Goal: Book appointment/travel/reservation

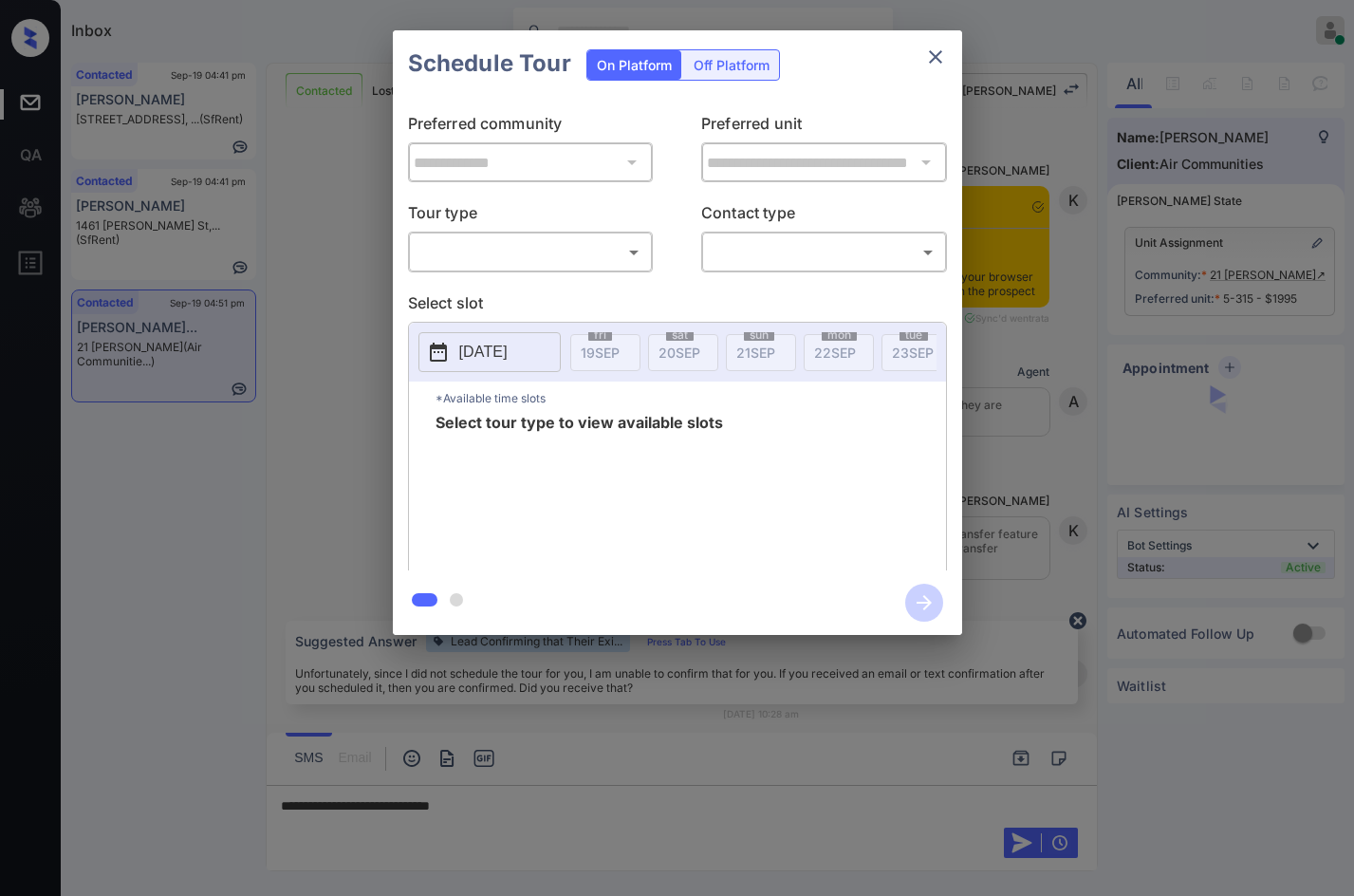
click at [586, 244] on body "Inbox Jezcil Usanastre Online Set yourself offline Set yourself on break Profil…" at bounding box center [677, 448] width 1354 height 896
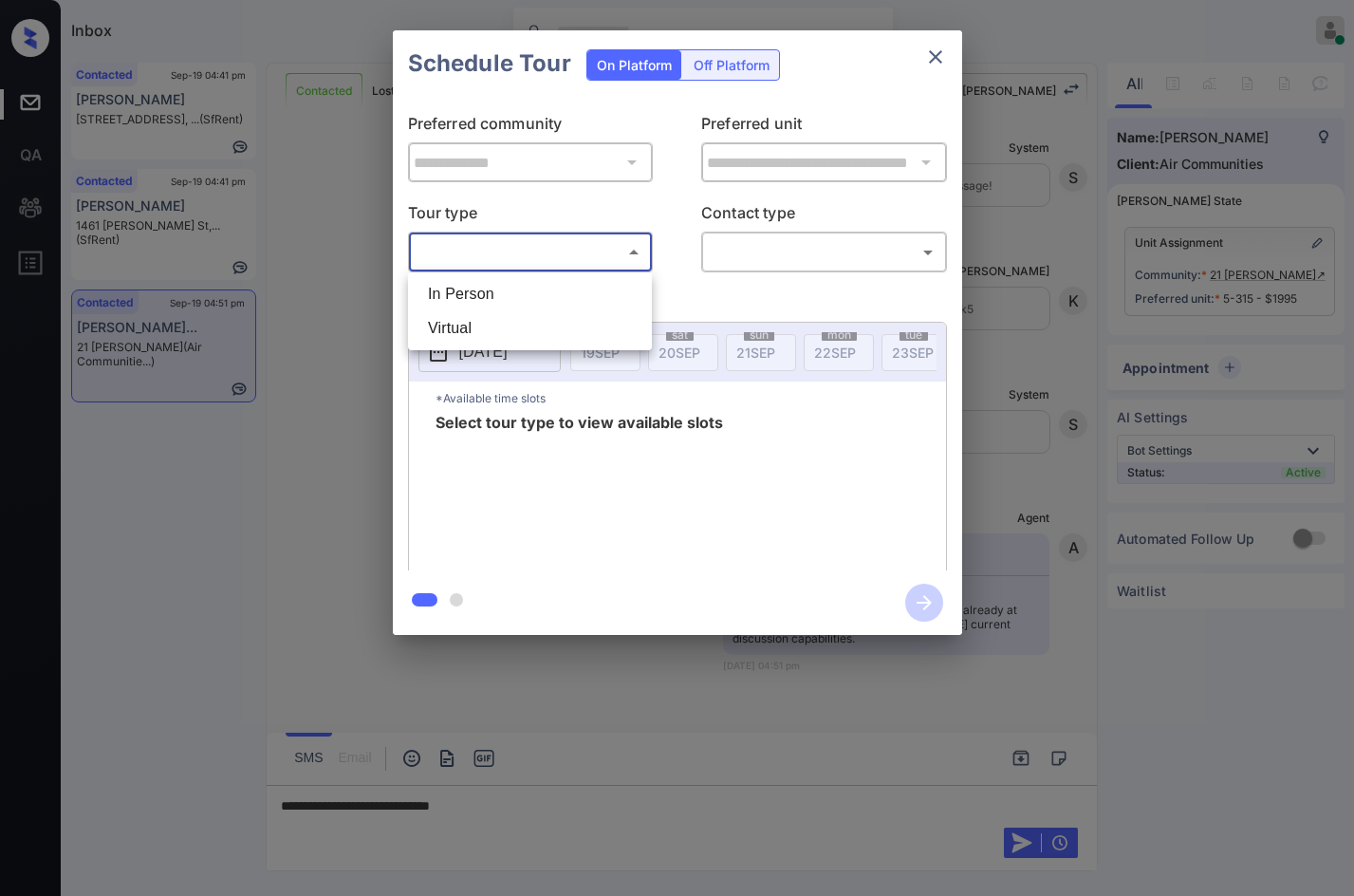
click at [572, 307] on li "In Person" at bounding box center [530, 294] width 235 height 34
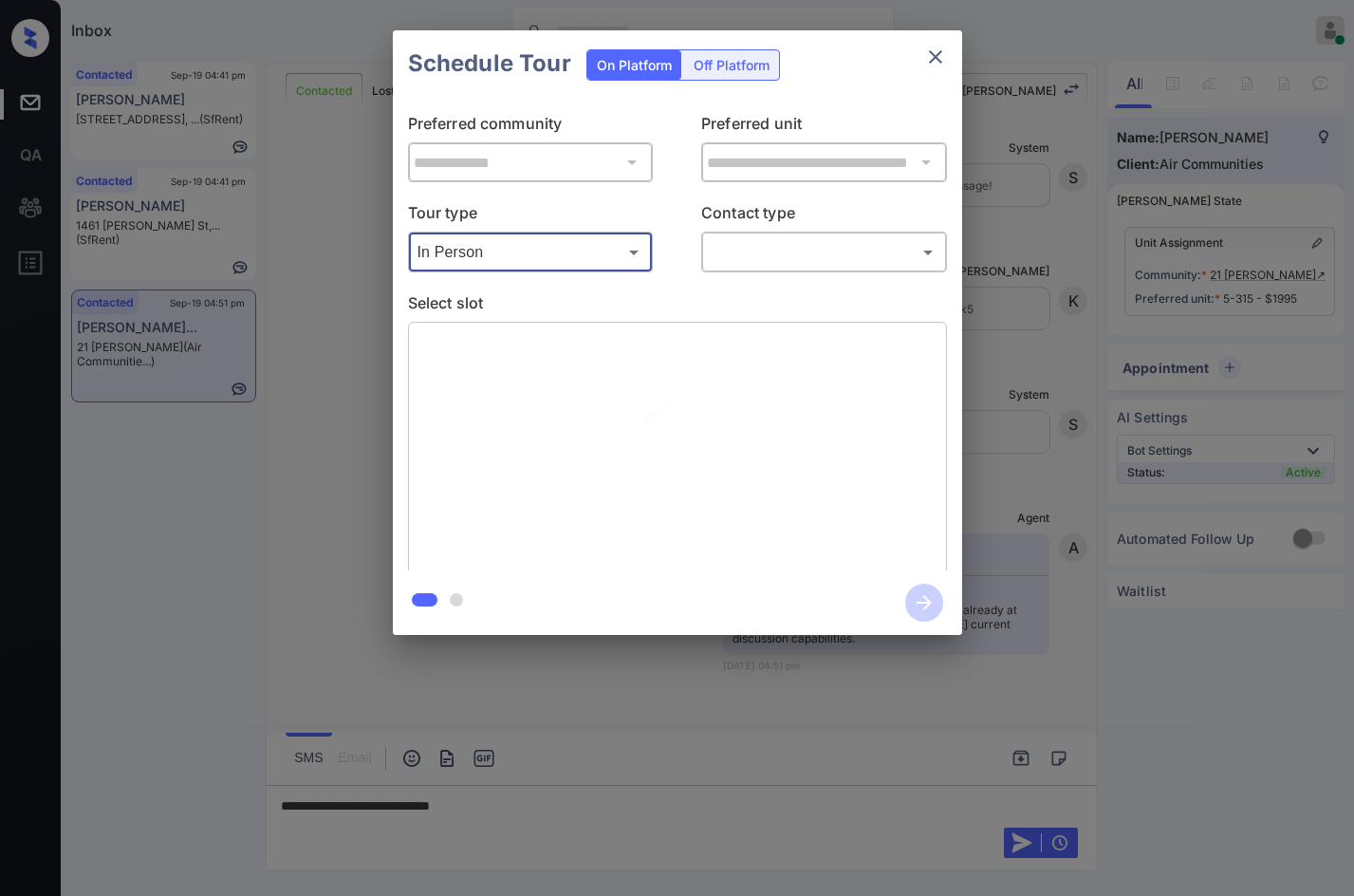
click at [578, 267] on body "Inbox Jezcil Usanastre Online Set yourself offline Set yourself on break Profil…" at bounding box center [677, 448] width 1354 height 896
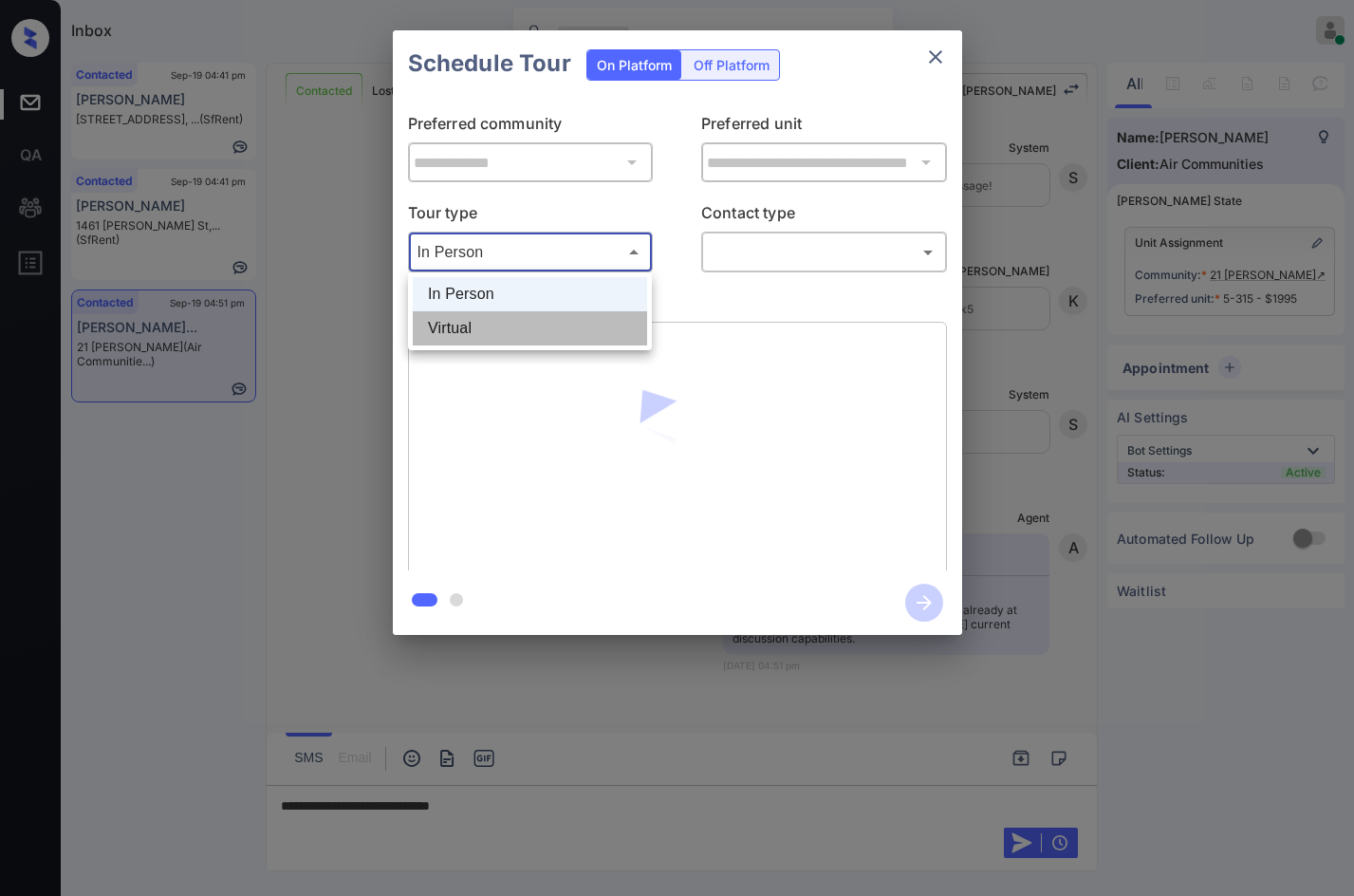
click at [537, 340] on li "Virtual" at bounding box center [530, 327] width 235 height 34
type input "*******"
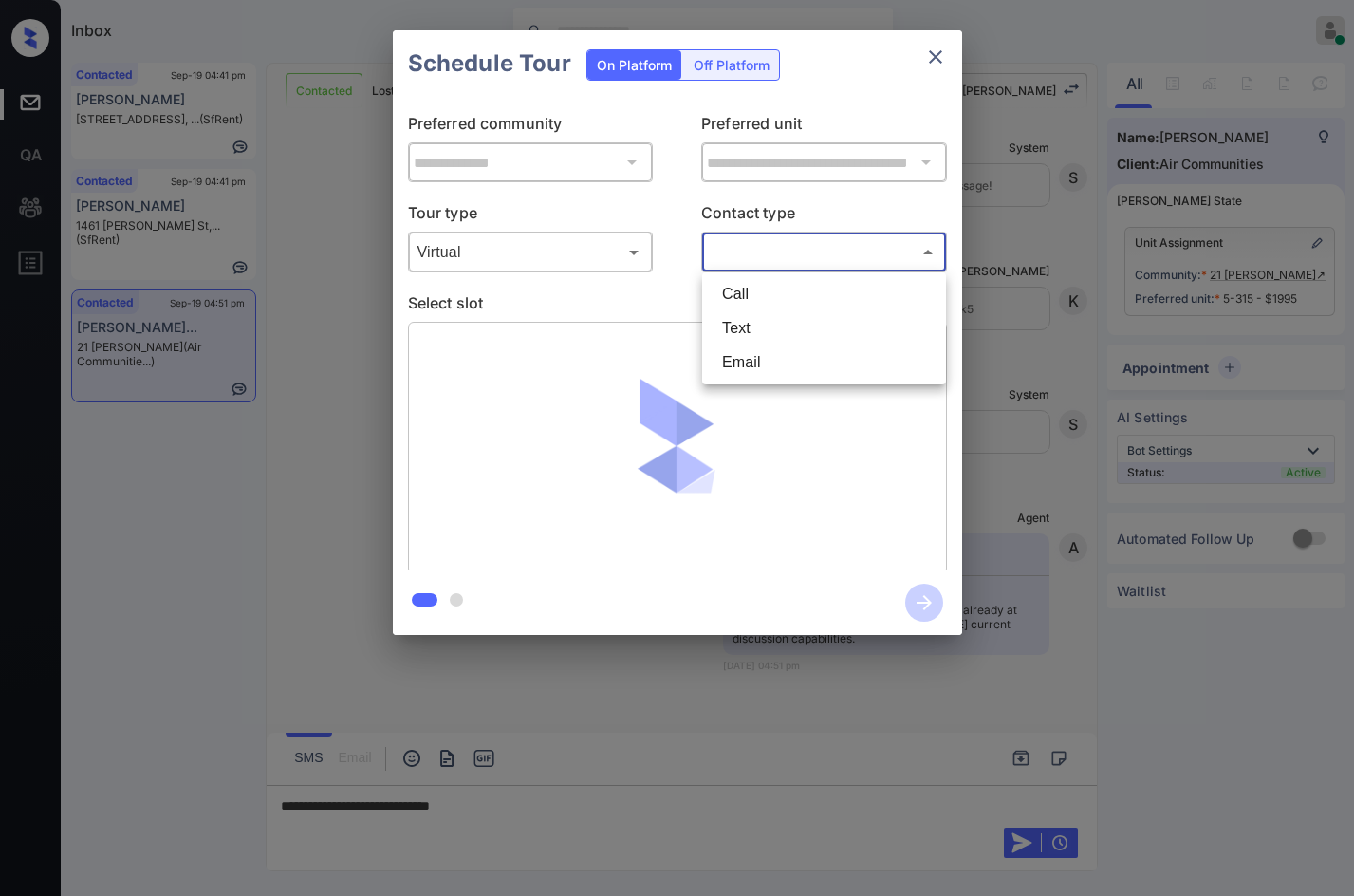
click at [840, 266] on body "Inbox Jezcil Usanastre Online Set yourself offline Set yourself on break Profil…" at bounding box center [677, 448] width 1354 height 896
click at [837, 328] on li "Text" at bounding box center [824, 327] width 235 height 34
type input "****"
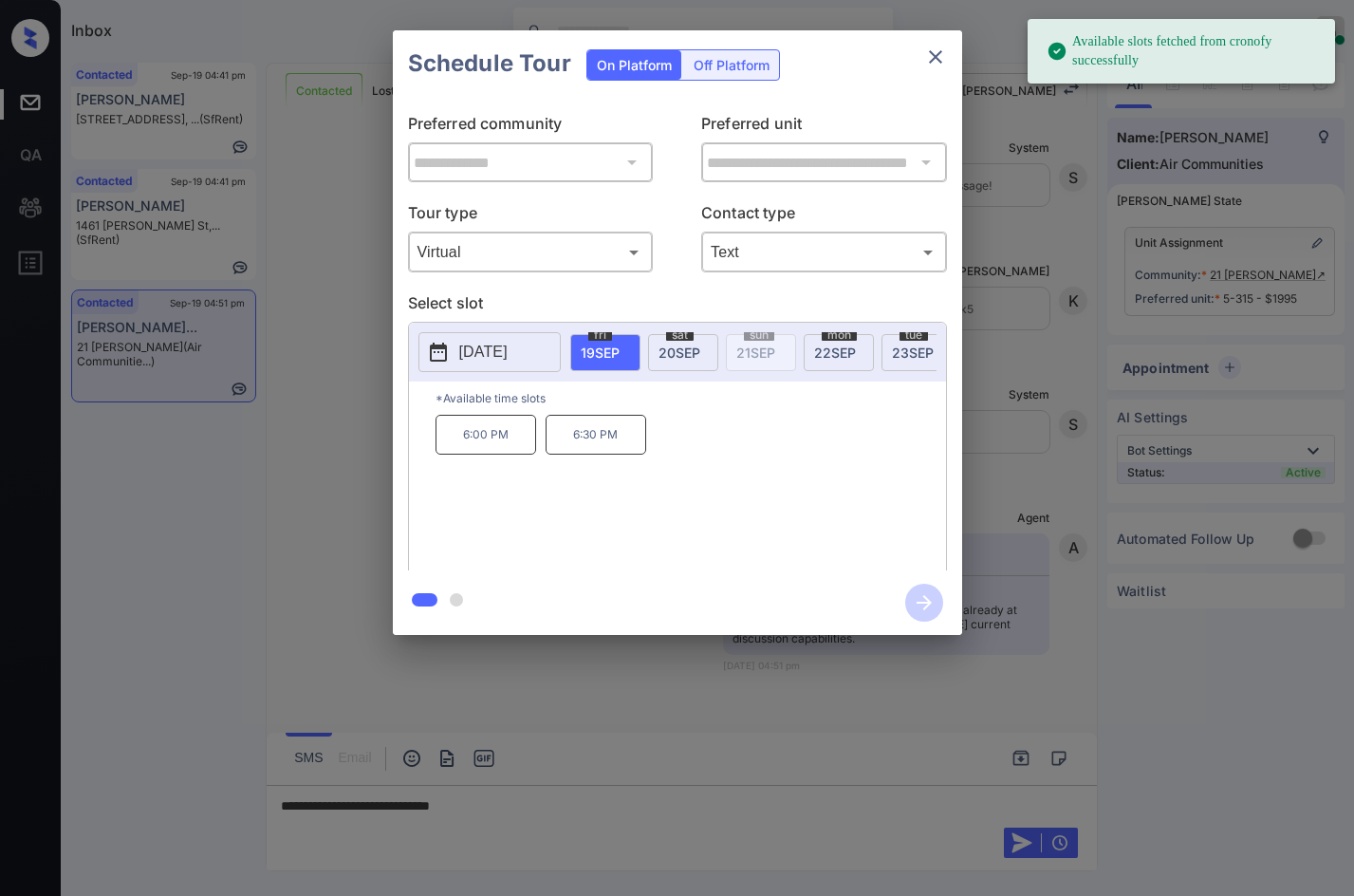
click at [834, 354] on span "22 SEP" at bounding box center [834, 352] width 41 height 16
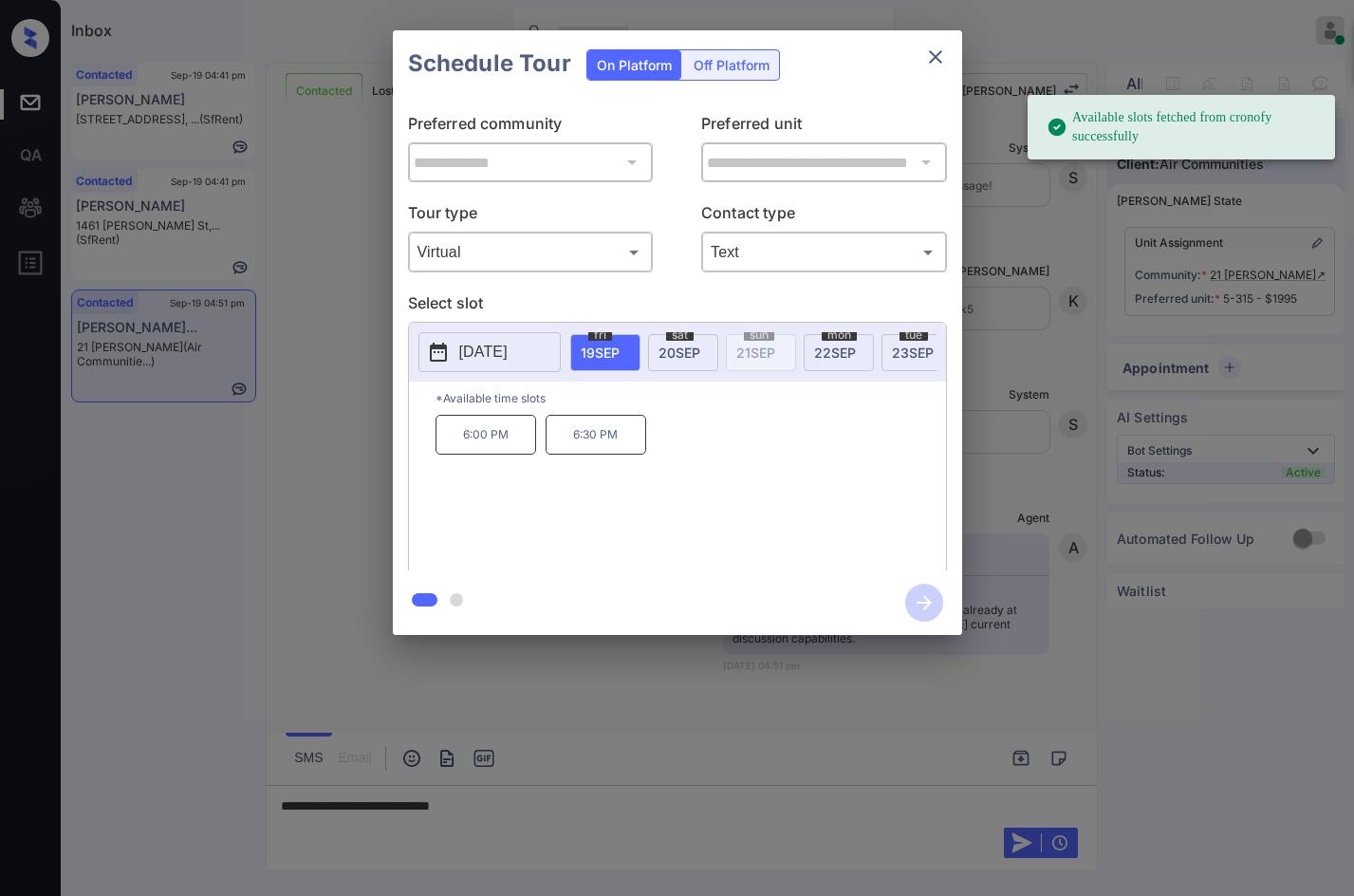
click at [263, 522] on div "**********" at bounding box center [677, 332] width 1354 height 665
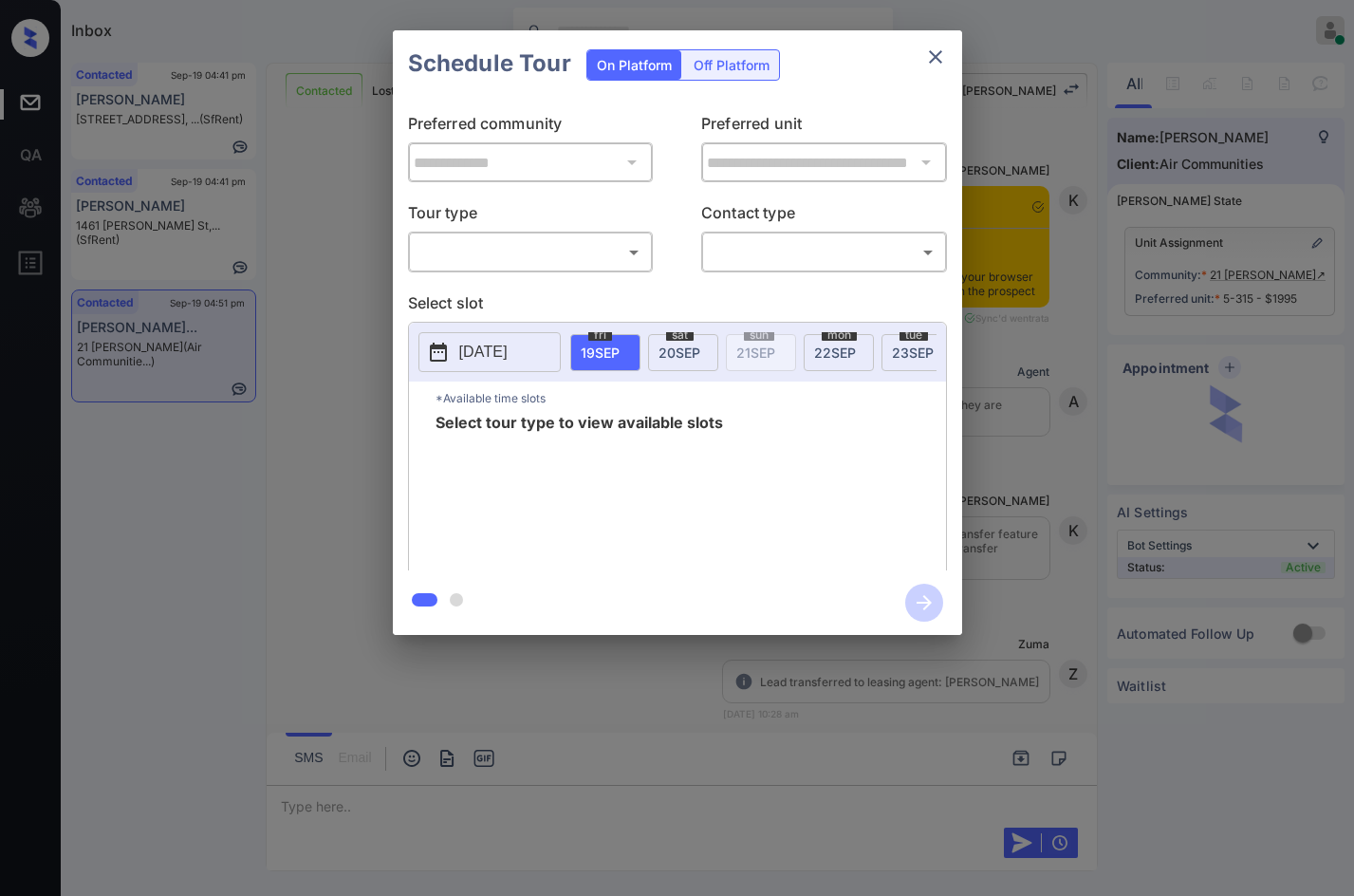
scroll to position [8352, 0]
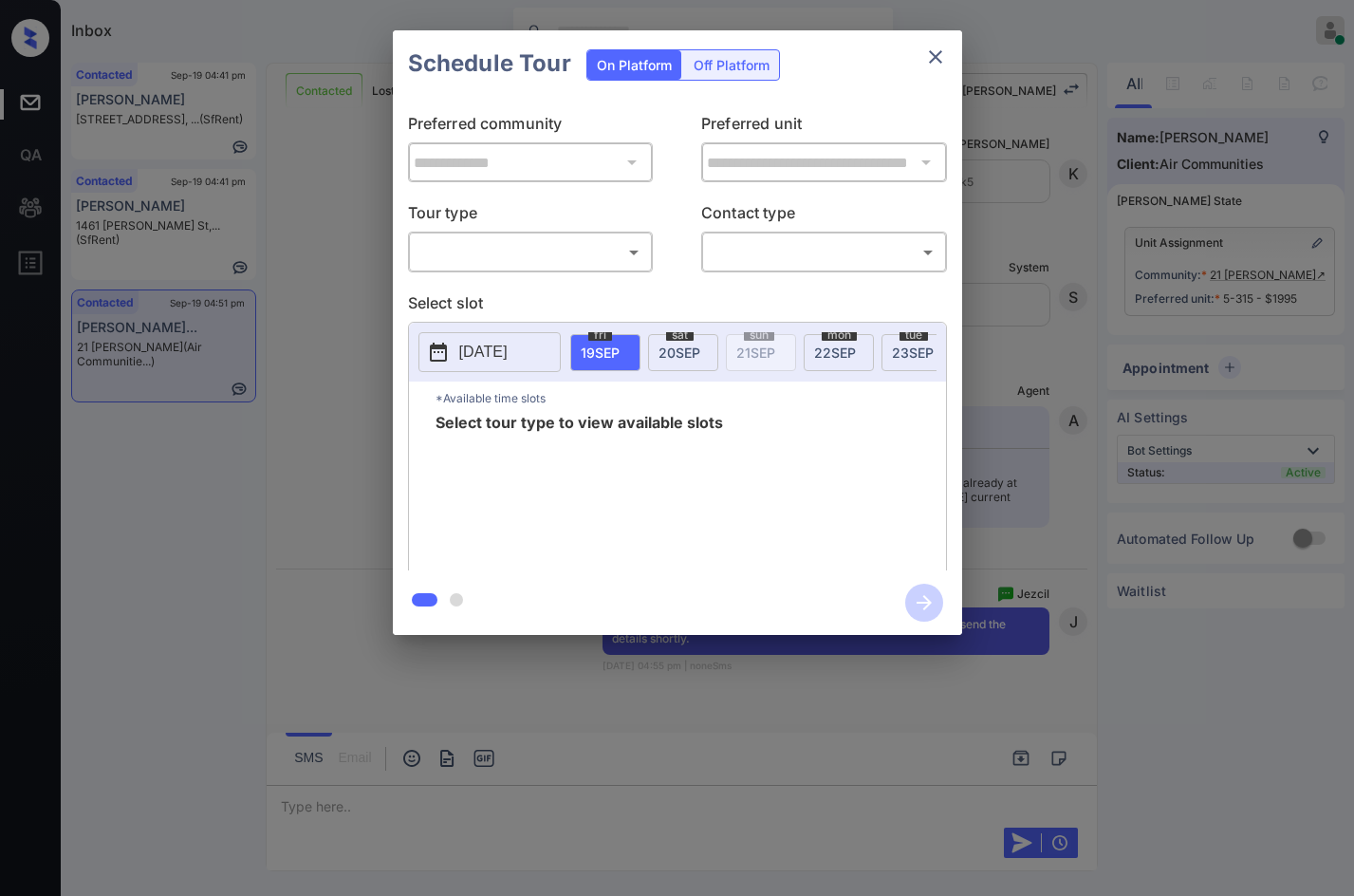
click at [529, 265] on body "Inbox Jezcil Usanastre Online Set yourself offline Set yourself on break Profil…" at bounding box center [677, 448] width 1354 height 896
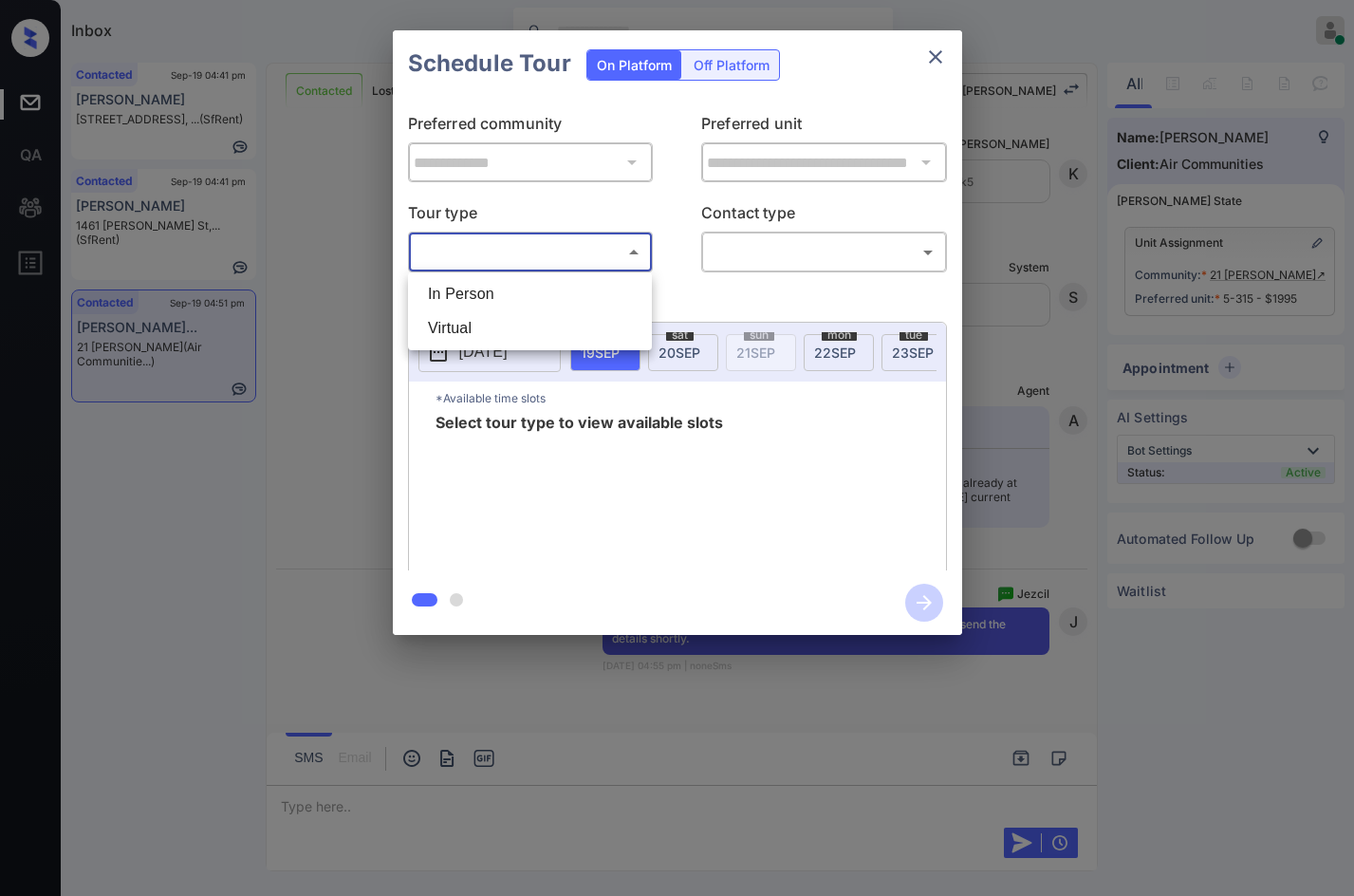
click at [522, 324] on li "Virtual" at bounding box center [530, 327] width 235 height 34
type input "*******"
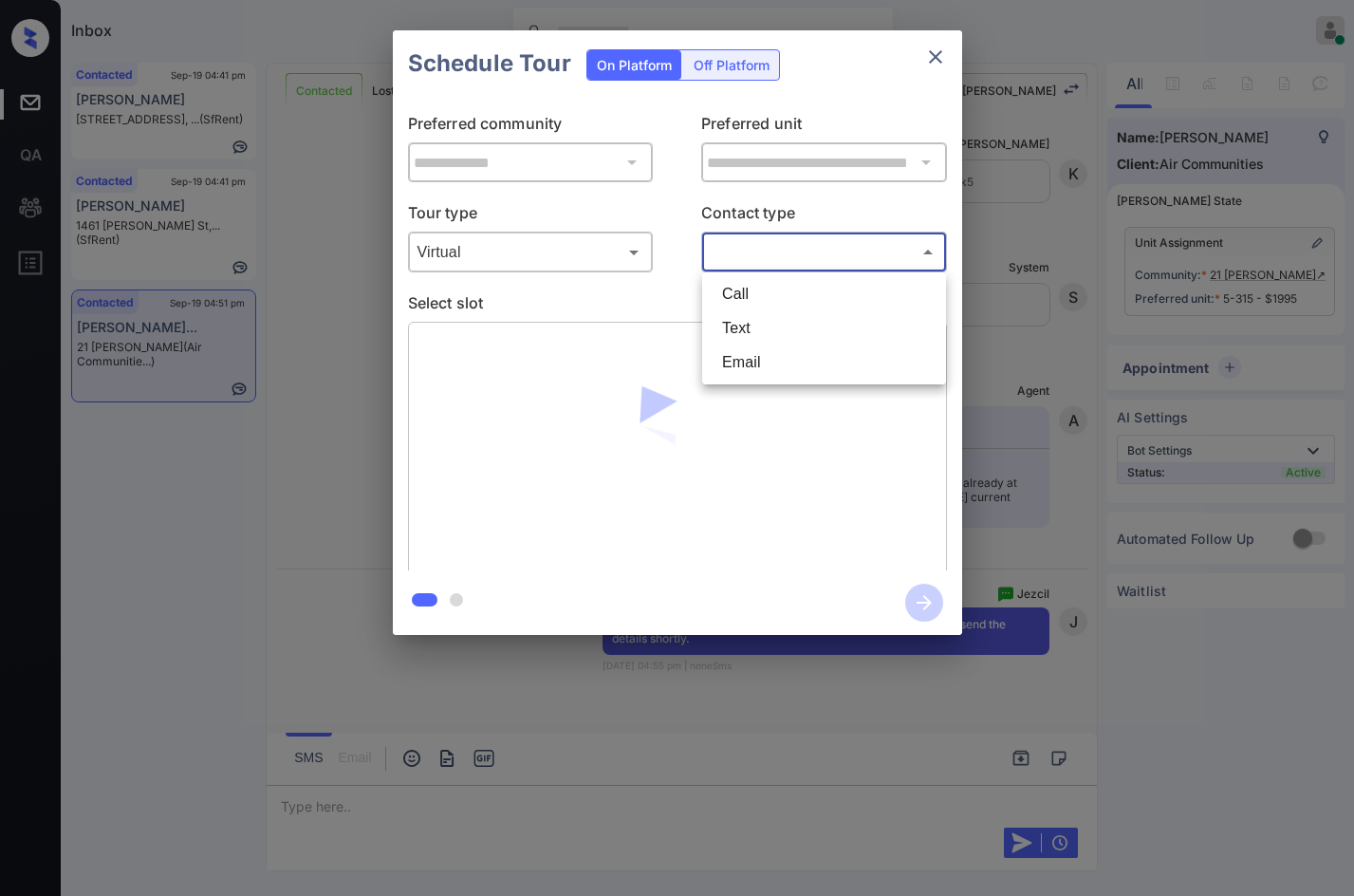
click at [829, 238] on body "Inbox Jezcil Usanastre Online Set yourself offline Set yourself on break Profil…" at bounding box center [677, 448] width 1354 height 896
click at [831, 322] on li "Text" at bounding box center [824, 327] width 235 height 34
type input "****"
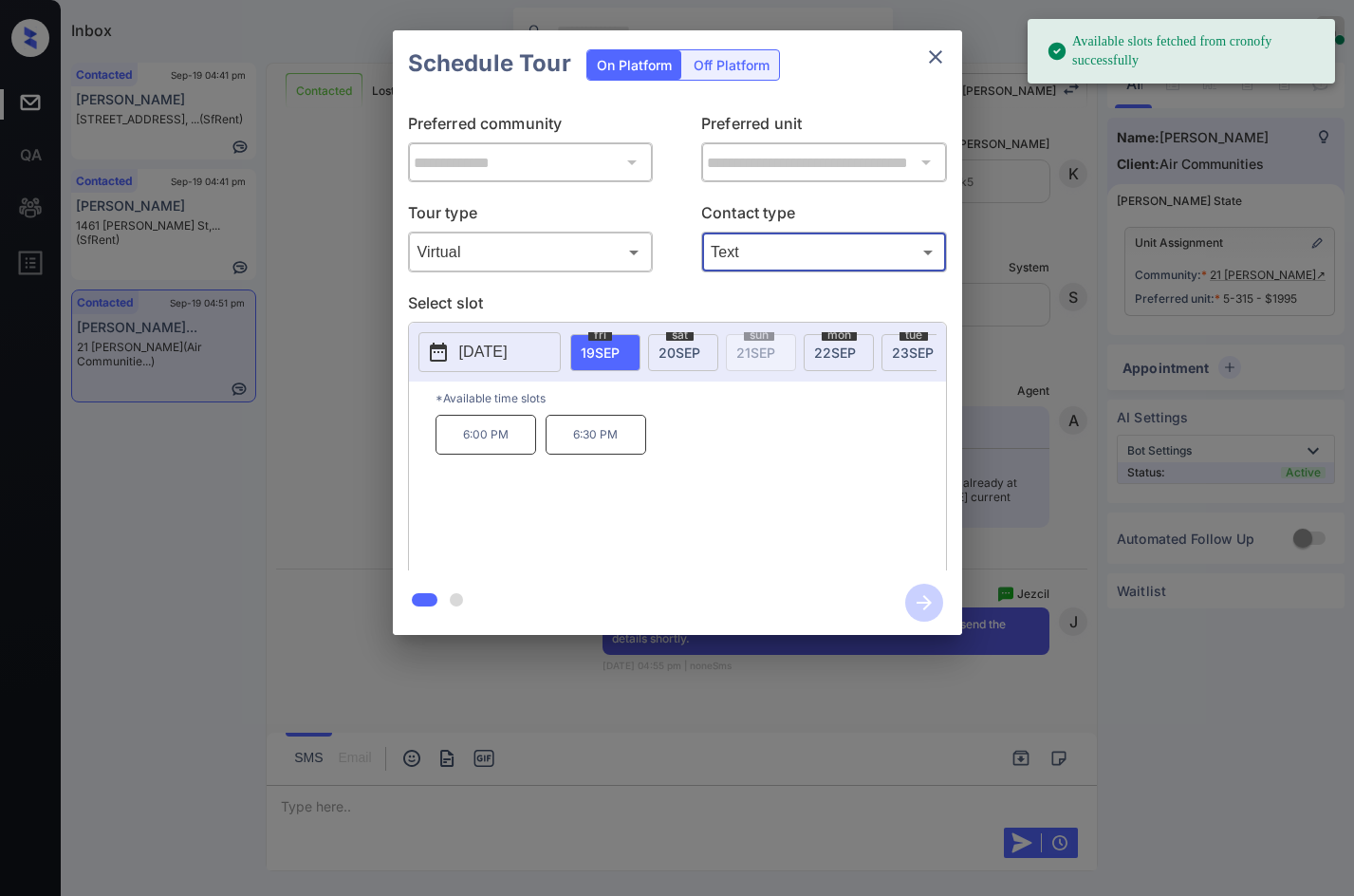
click at [840, 352] on span "22 SEP" at bounding box center [834, 352] width 41 height 16
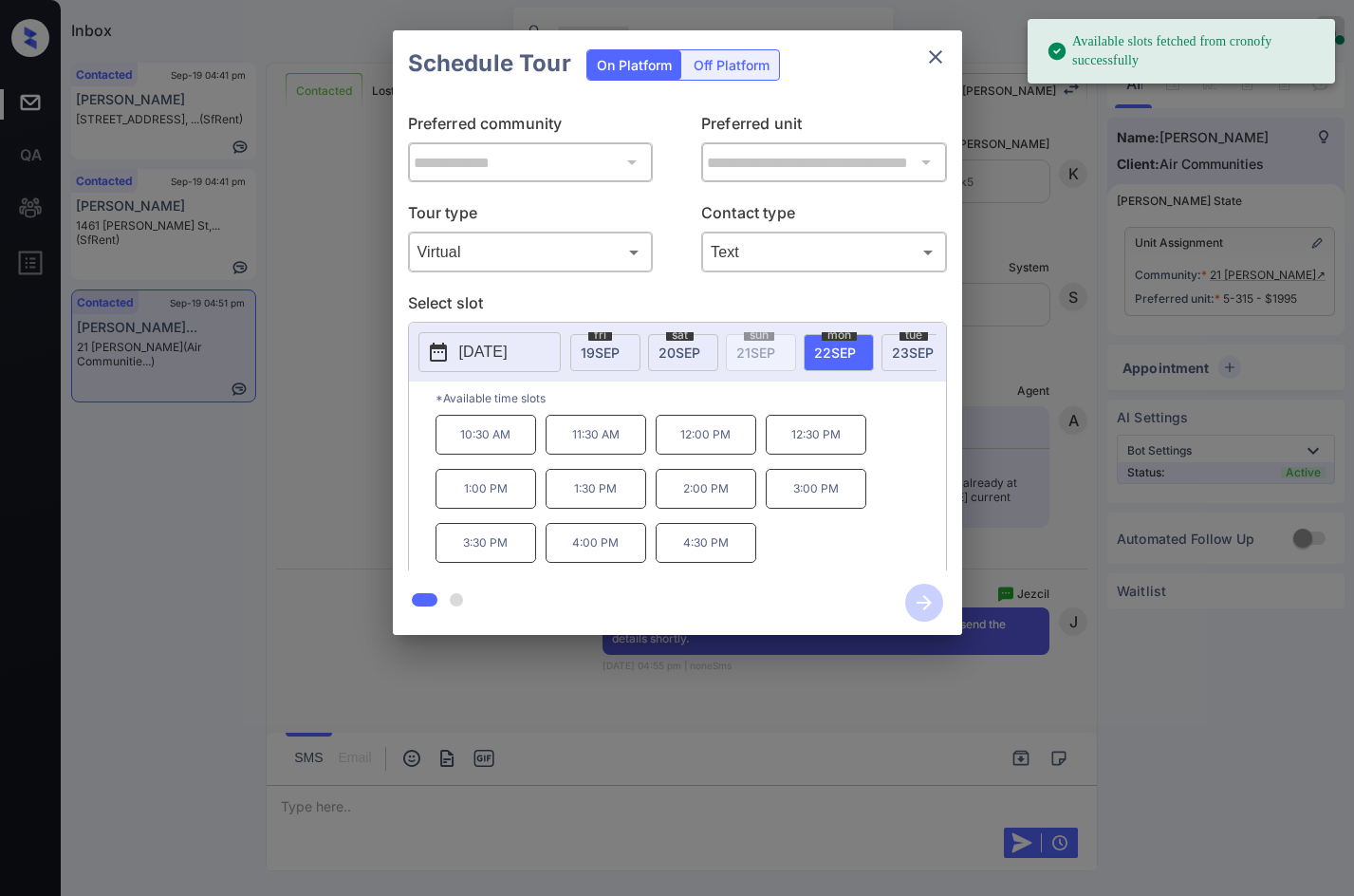
click at [698, 440] on p "12:00 PM" at bounding box center [705, 434] width 101 height 39
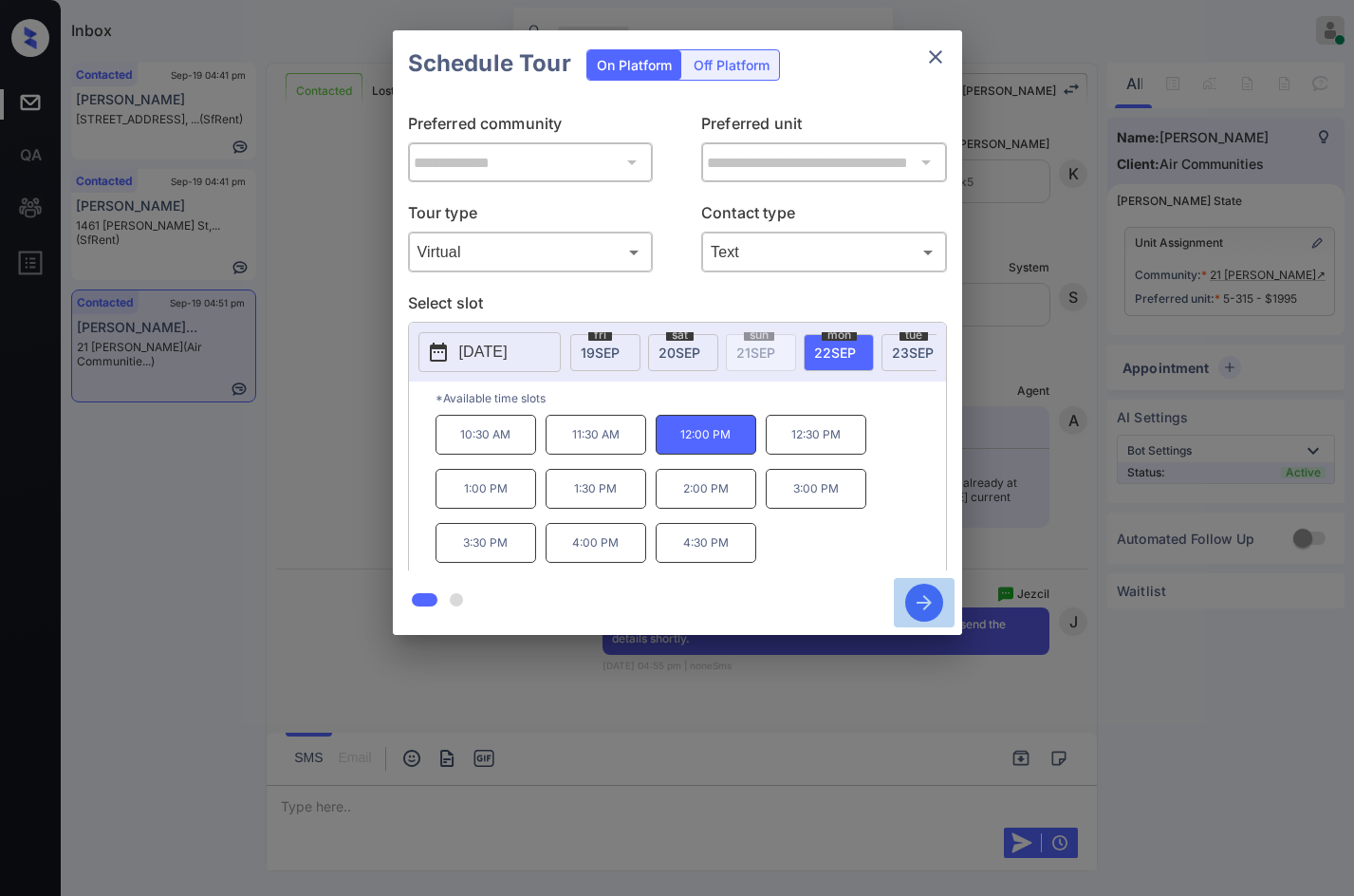
click at [909, 594] on icon "button" at bounding box center [924, 602] width 38 height 38
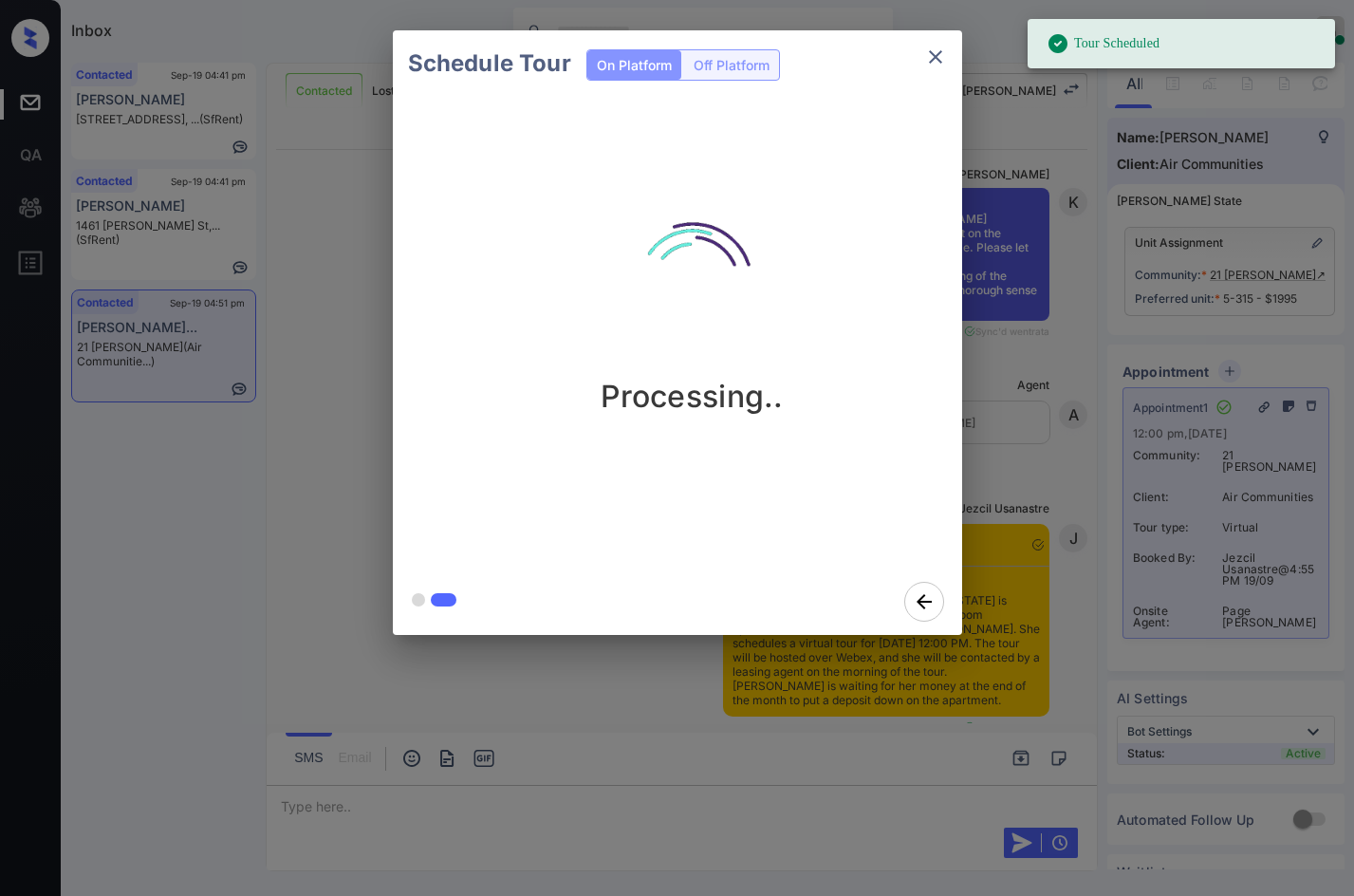
scroll to position [9382, 0]
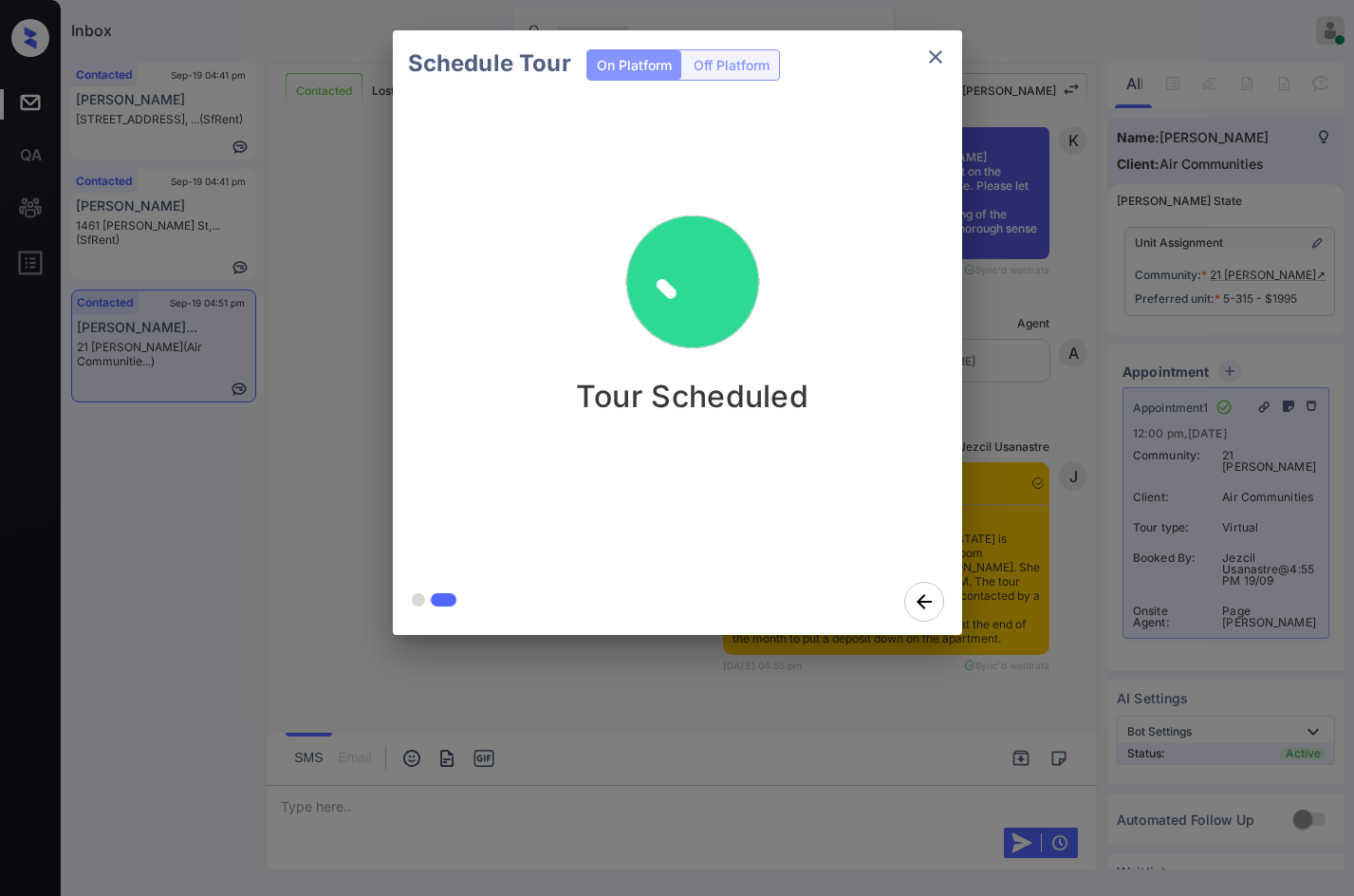
click at [291, 400] on div "Schedule Tour On Platform Off Platform Tour Scheduled" at bounding box center [677, 332] width 1354 height 665
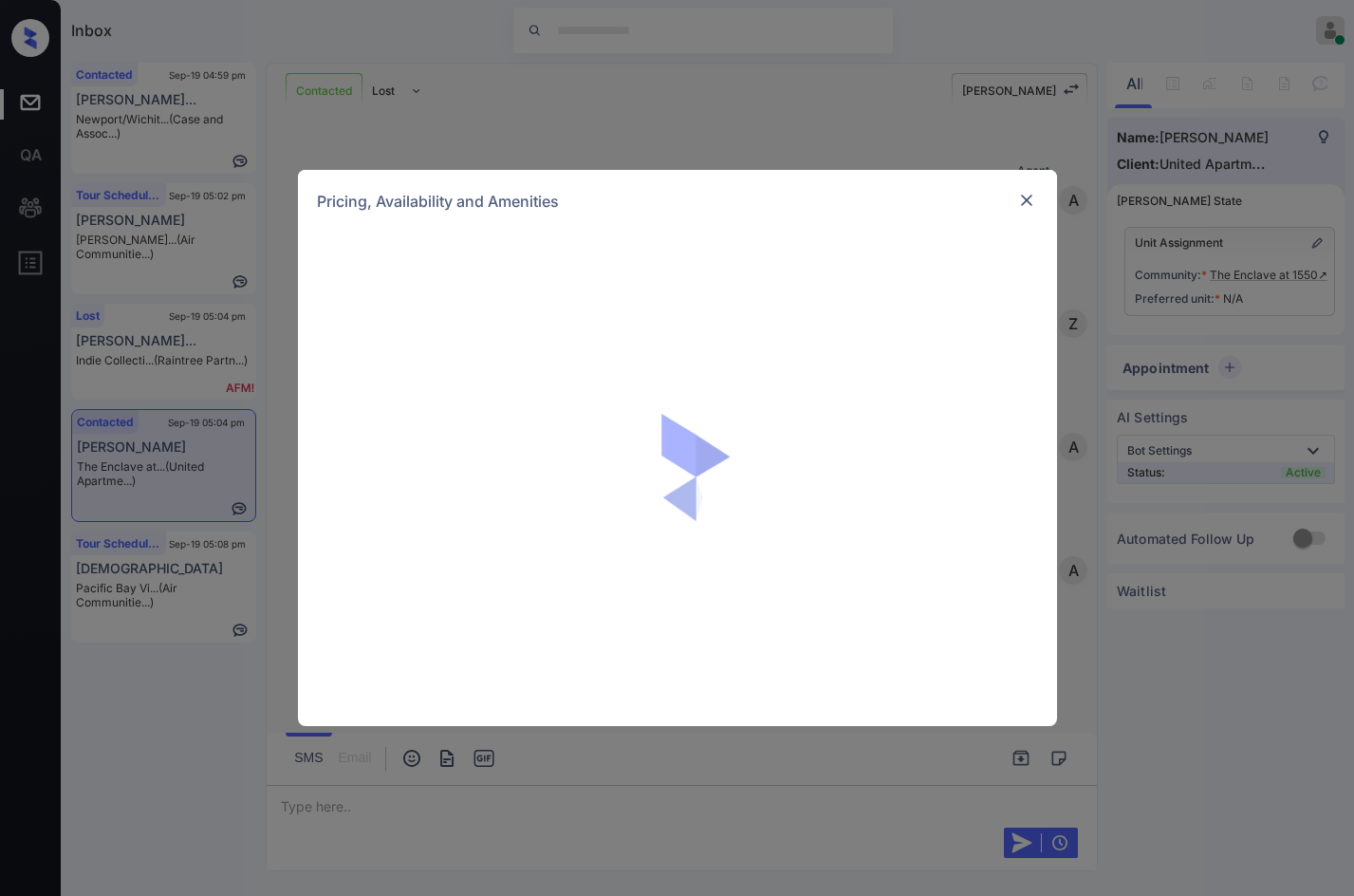
scroll to position [1352, 0]
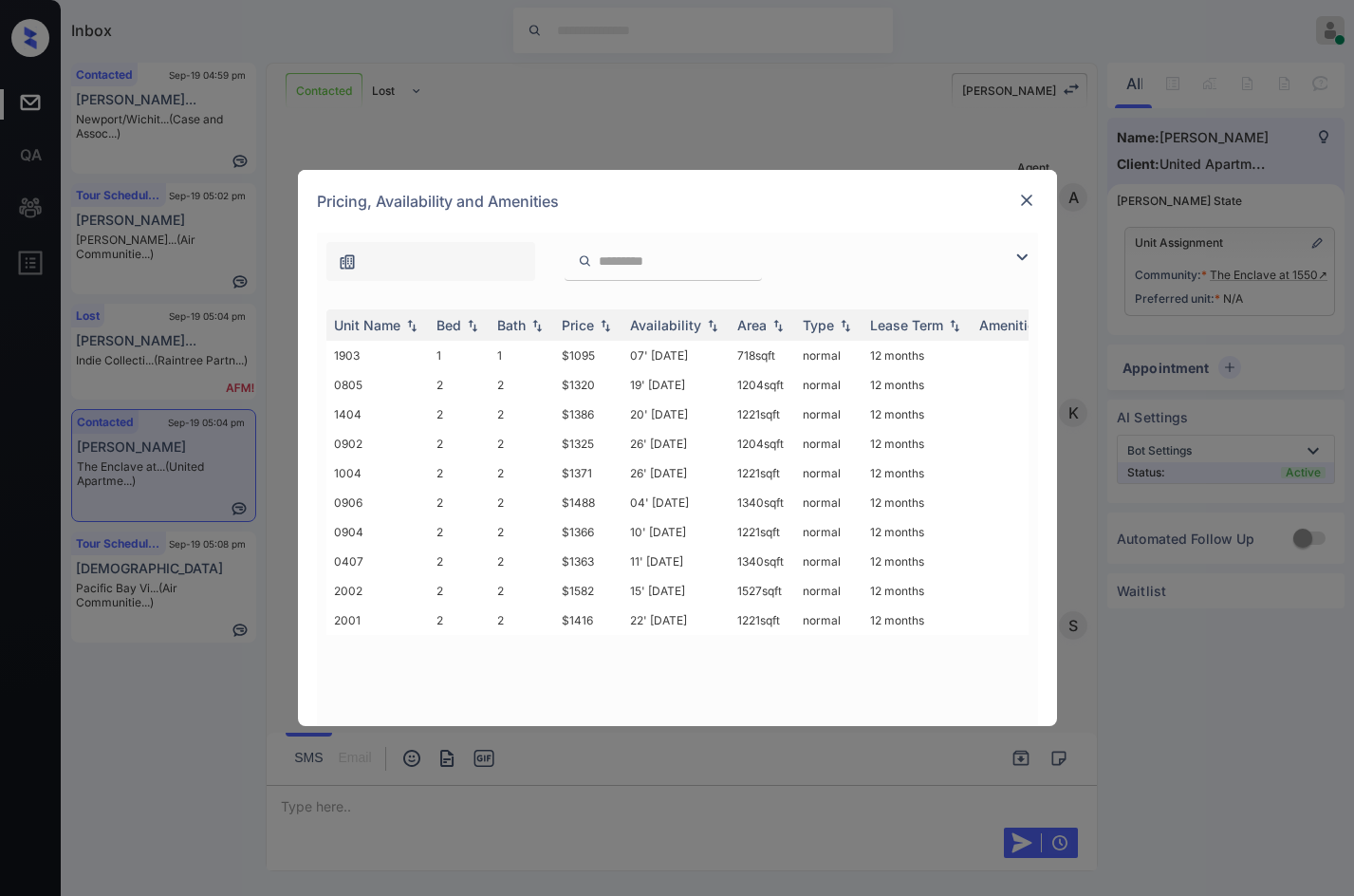
click at [1035, 195] on img at bounding box center [1027, 200] width 19 height 19
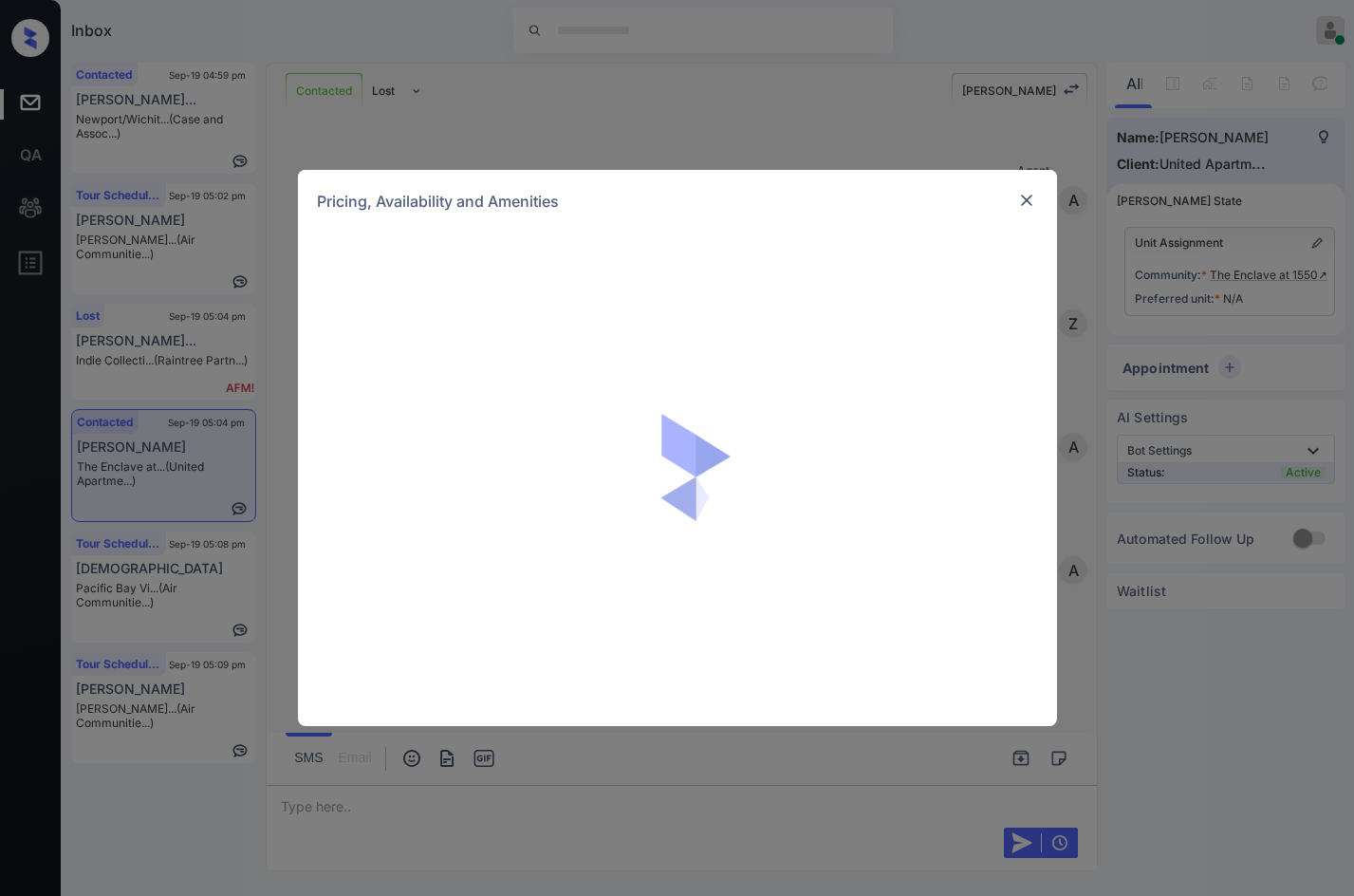
scroll to position [1352, 0]
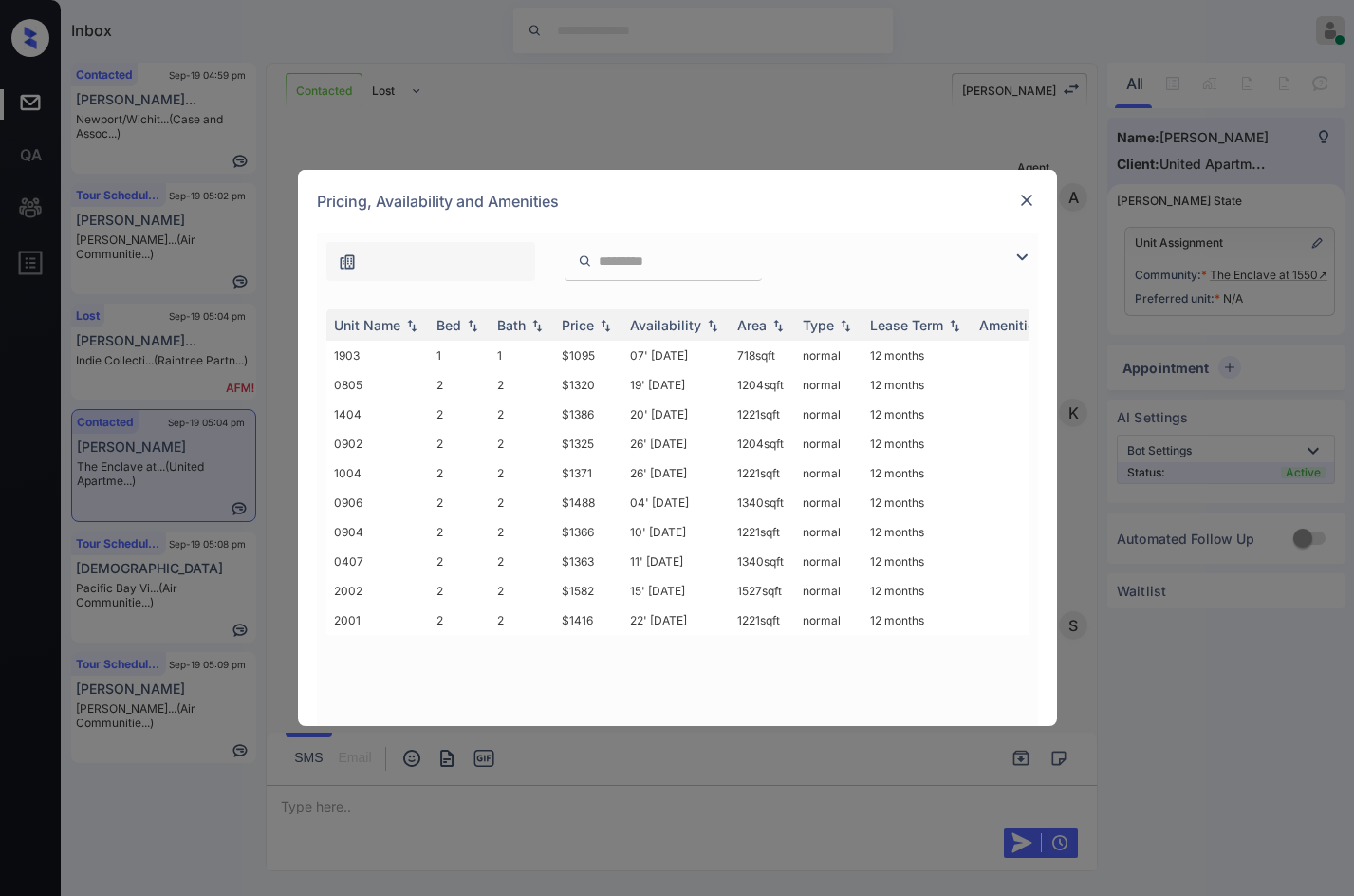
click at [1028, 257] on img at bounding box center [1022, 257] width 23 height 23
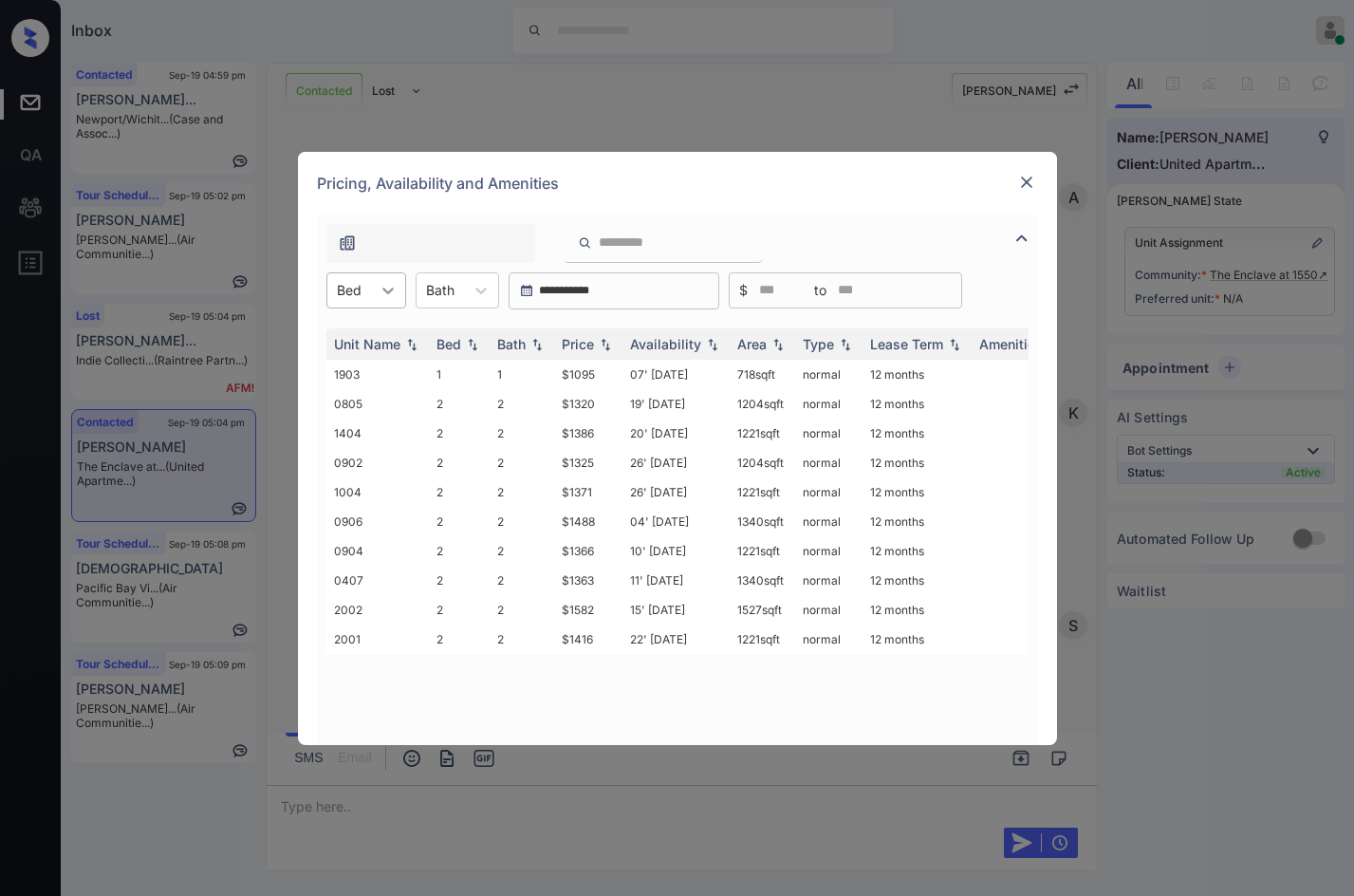
click at [394, 298] on icon at bounding box center [388, 291] width 19 height 19
click at [378, 324] on div "1" at bounding box center [366, 336] width 80 height 34
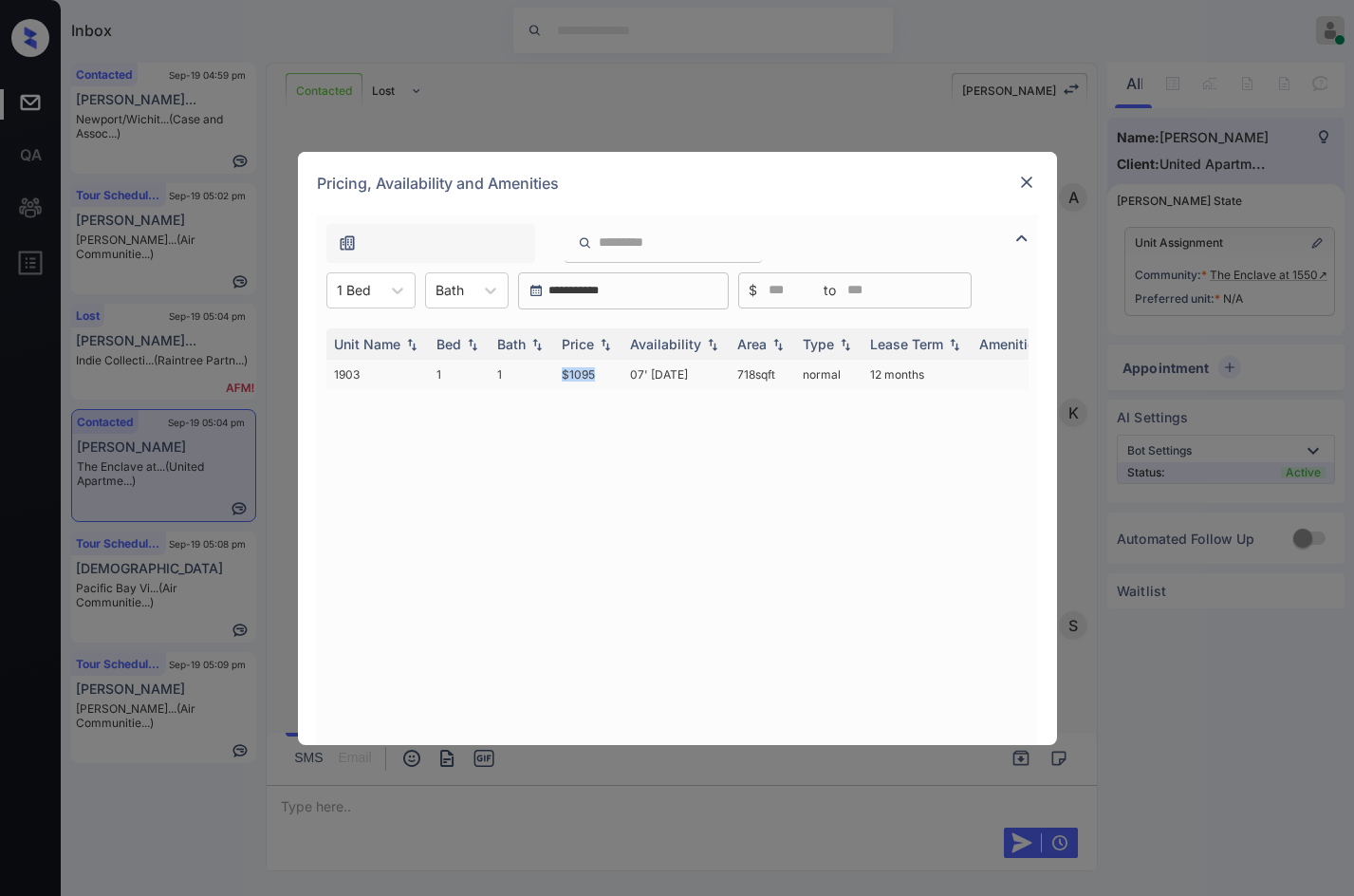
click at [609, 378] on td "$1095" at bounding box center [588, 374] width 68 height 30
copy td "$1095"
click at [342, 292] on div at bounding box center [353, 290] width 34 height 20
click at [379, 370] on div "2" at bounding box center [370, 371] width 89 height 34
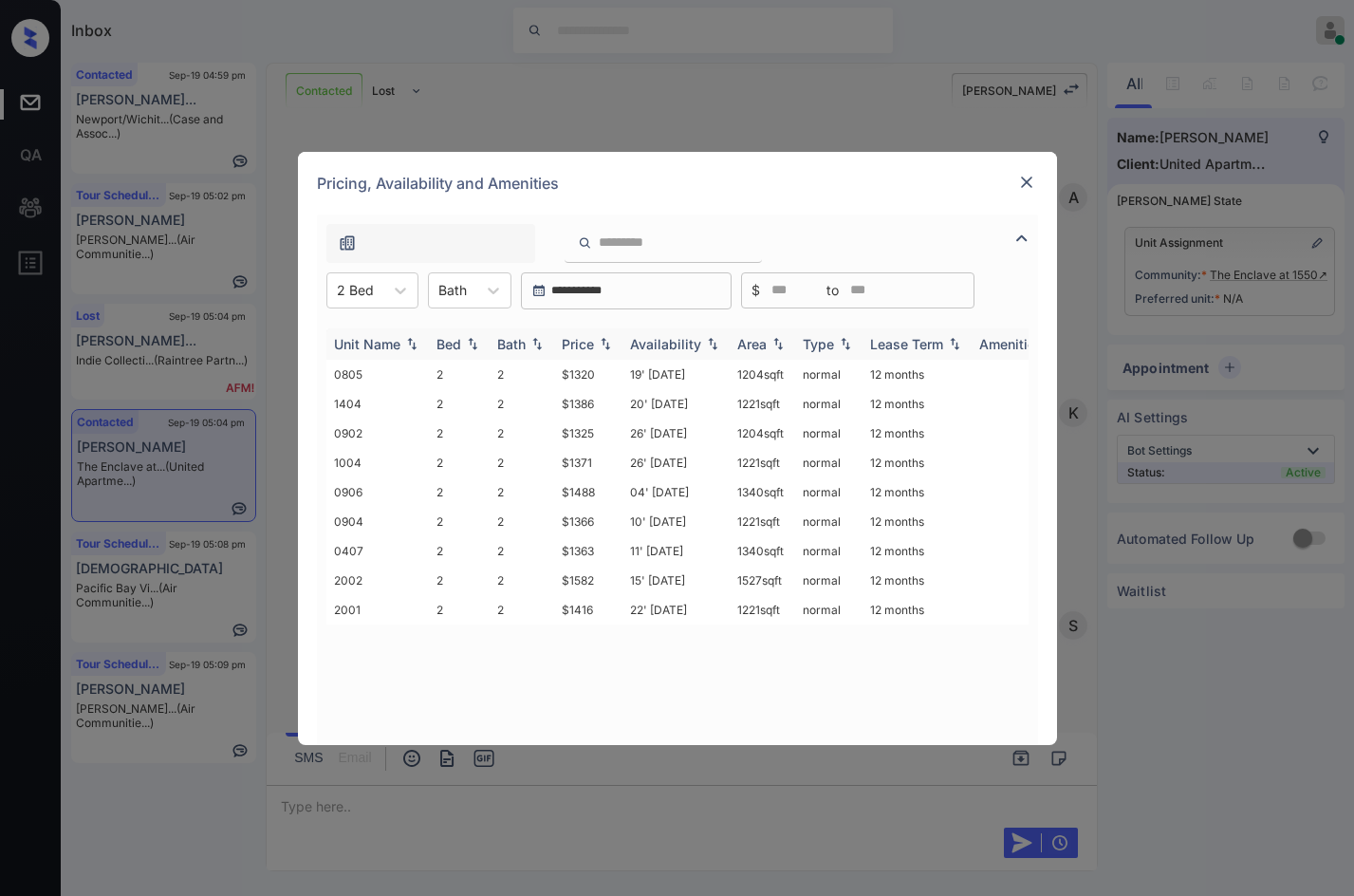
click at [600, 343] on img at bounding box center [605, 344] width 19 height 13
drag, startPoint x: 566, startPoint y: 369, endPoint x: 607, endPoint y: 371, distance: 41.0
click at [607, 371] on tr "0805 2 2 $1320 19' Sep 25 1204 sqft normal 12 months" at bounding box center [822, 374] width 991 height 30
copy tr "$1320"
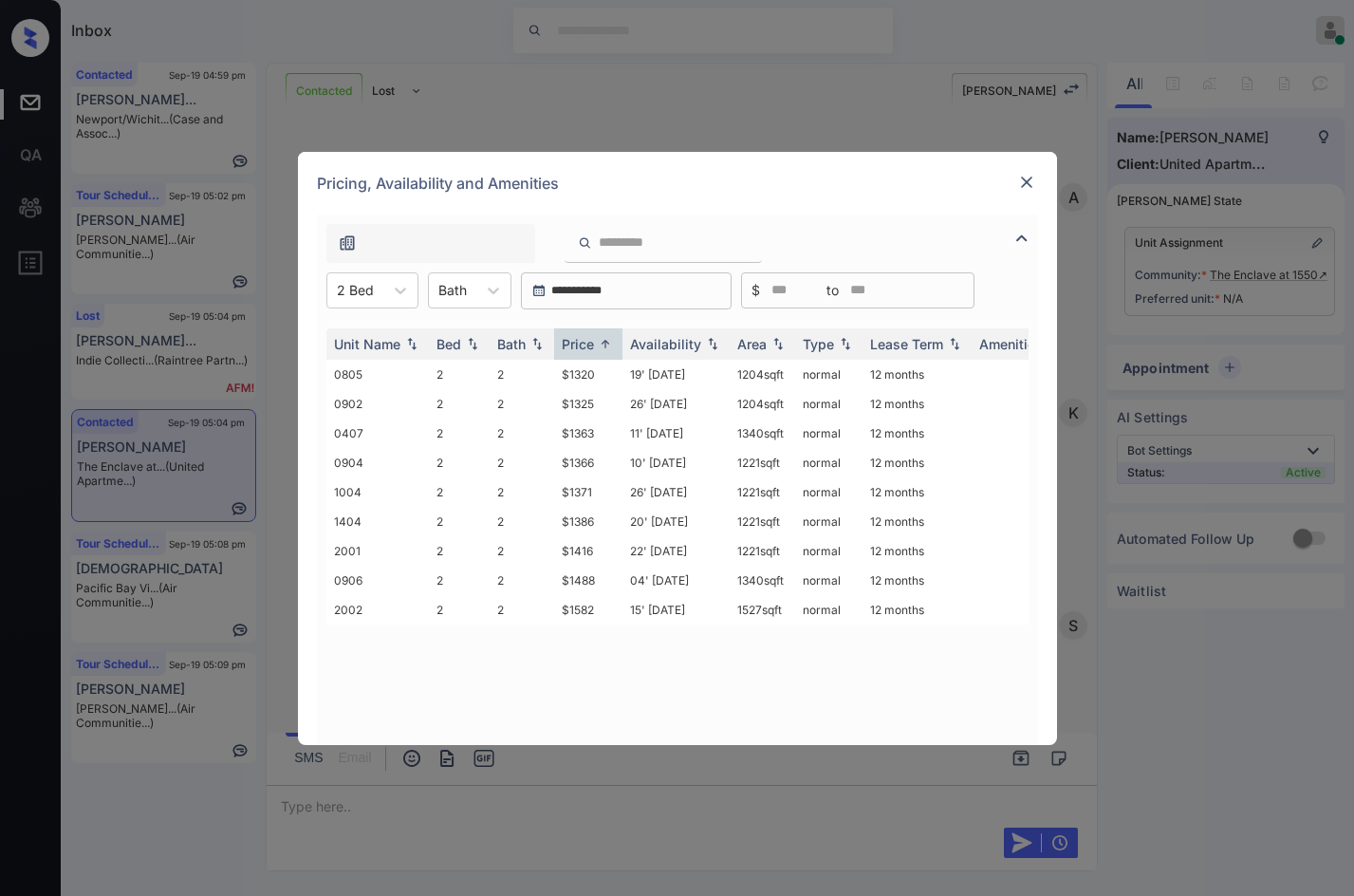
click at [503, 109] on div "**********" at bounding box center [677, 448] width 1354 height 896
click at [1033, 170] on div at bounding box center [1027, 182] width 23 height 23
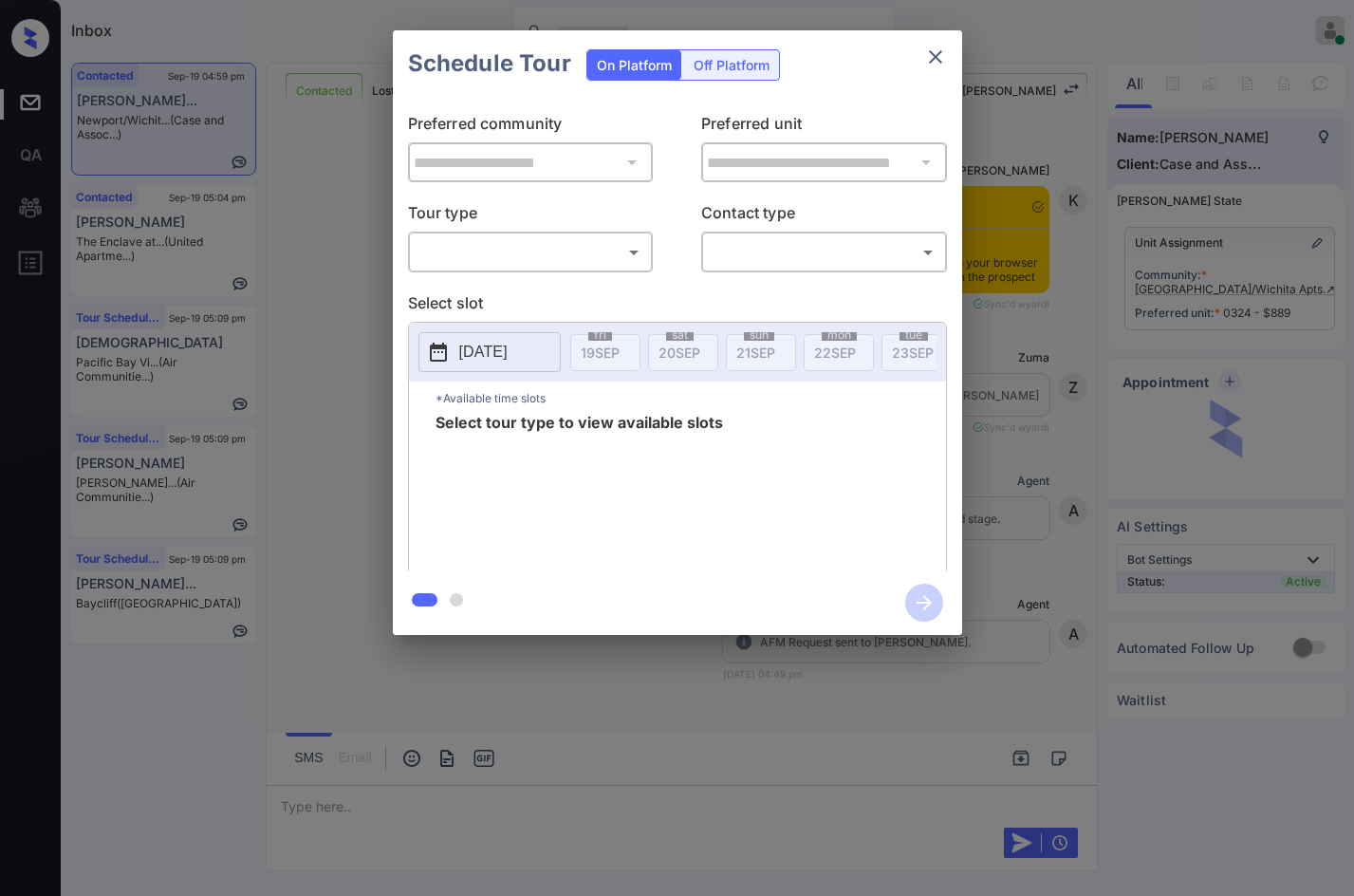
scroll to position [1898, 0]
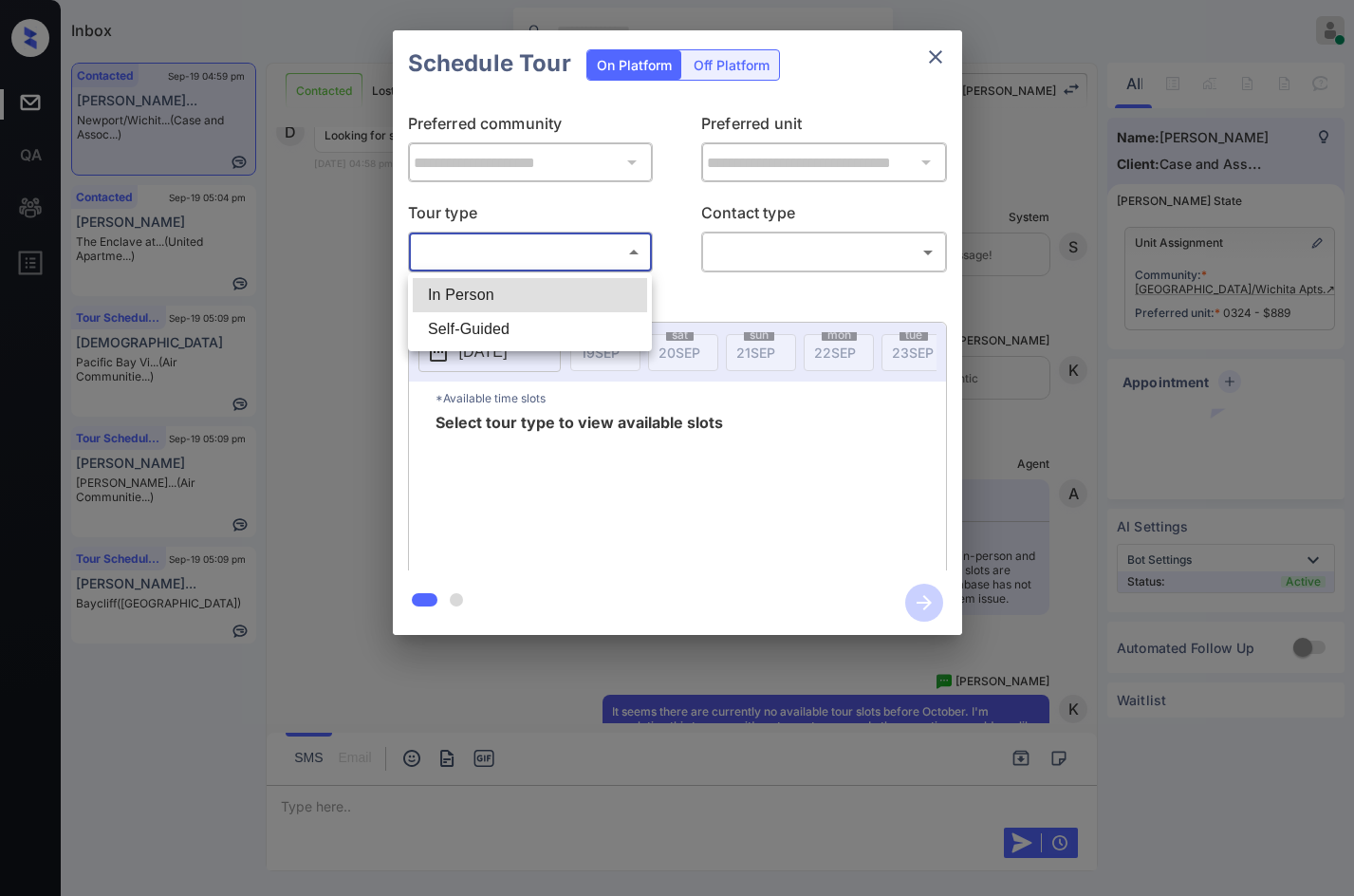
click at [499, 240] on body "Inbox Jezcil Usanastre Online Set yourself offline Set yourself on break Profil…" at bounding box center [677, 448] width 1354 height 896
click at [503, 263] on div at bounding box center [677, 448] width 1354 height 896
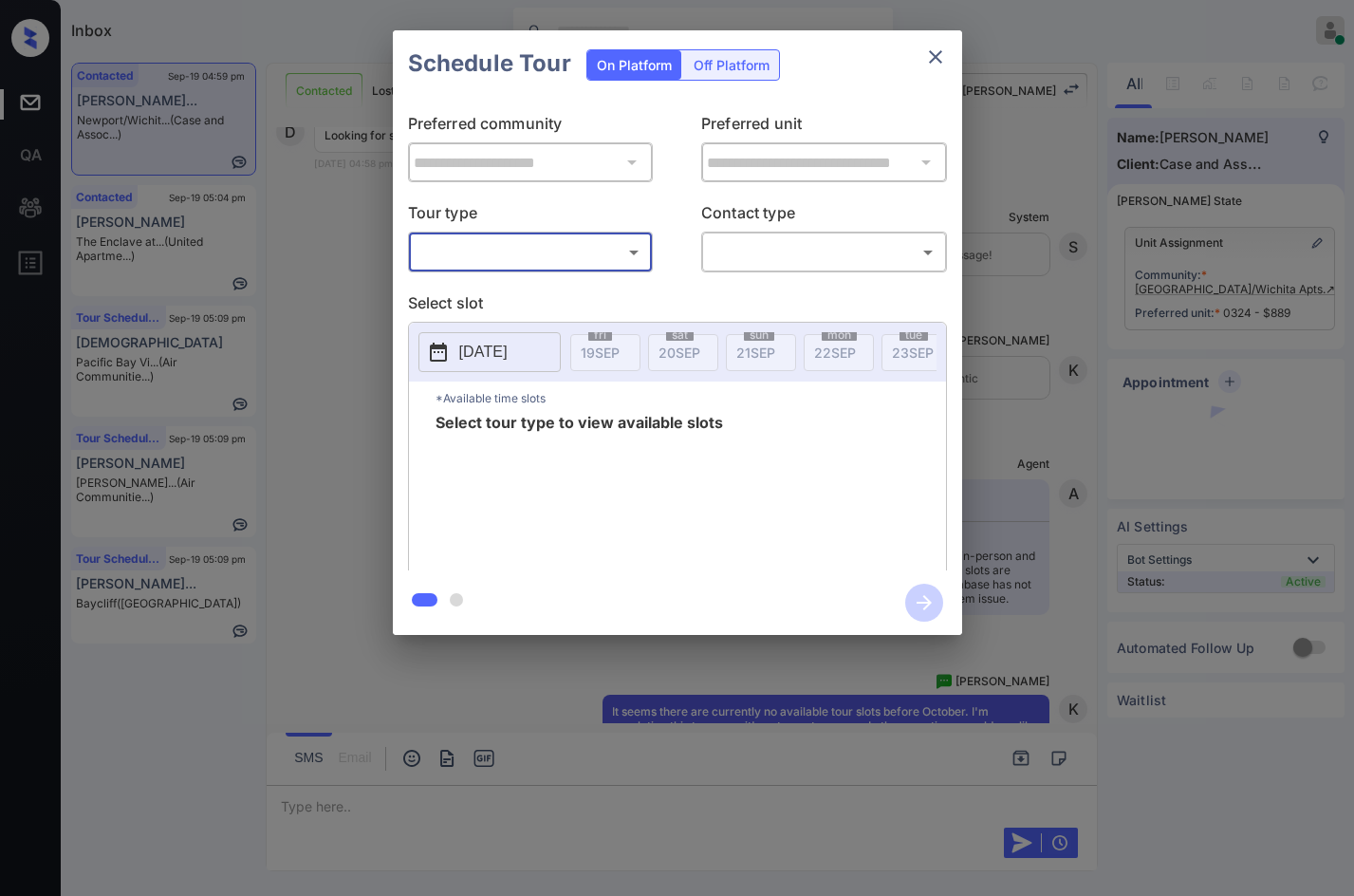
click at [494, 290] on div "**********" at bounding box center [677, 334] width 570 height 474
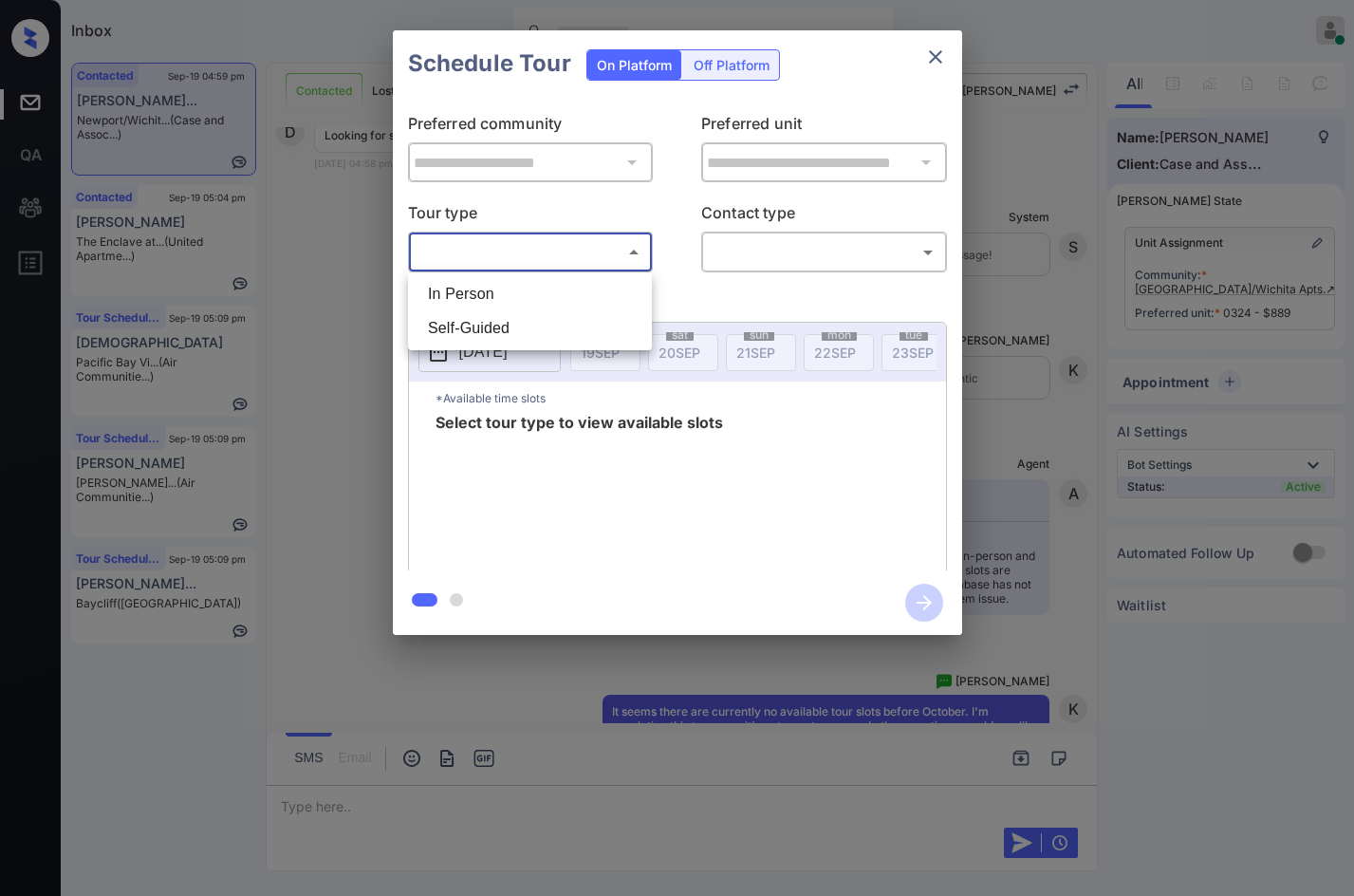
click at [505, 255] on body "Inbox Jezcil Usanastre Online Set yourself offline Set yourself on break Profil…" at bounding box center [677, 448] width 1354 height 896
click at [506, 293] on li "In Person" at bounding box center [530, 294] width 235 height 34
type input "********"
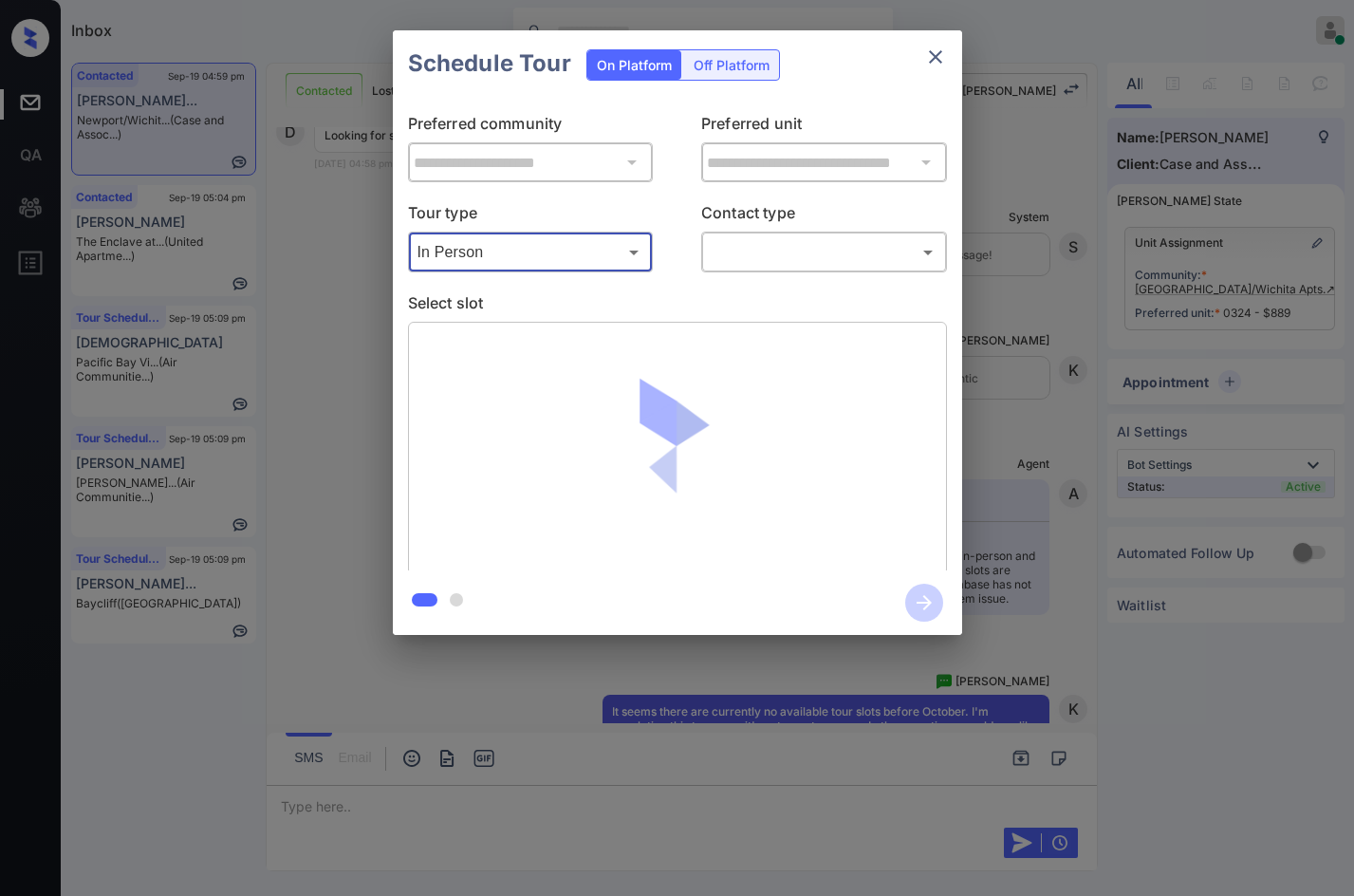
click at [737, 258] on body "Inbox Jezcil Usanastre Online Set yourself offline Set yourself on break Profil…" at bounding box center [677, 448] width 1354 height 896
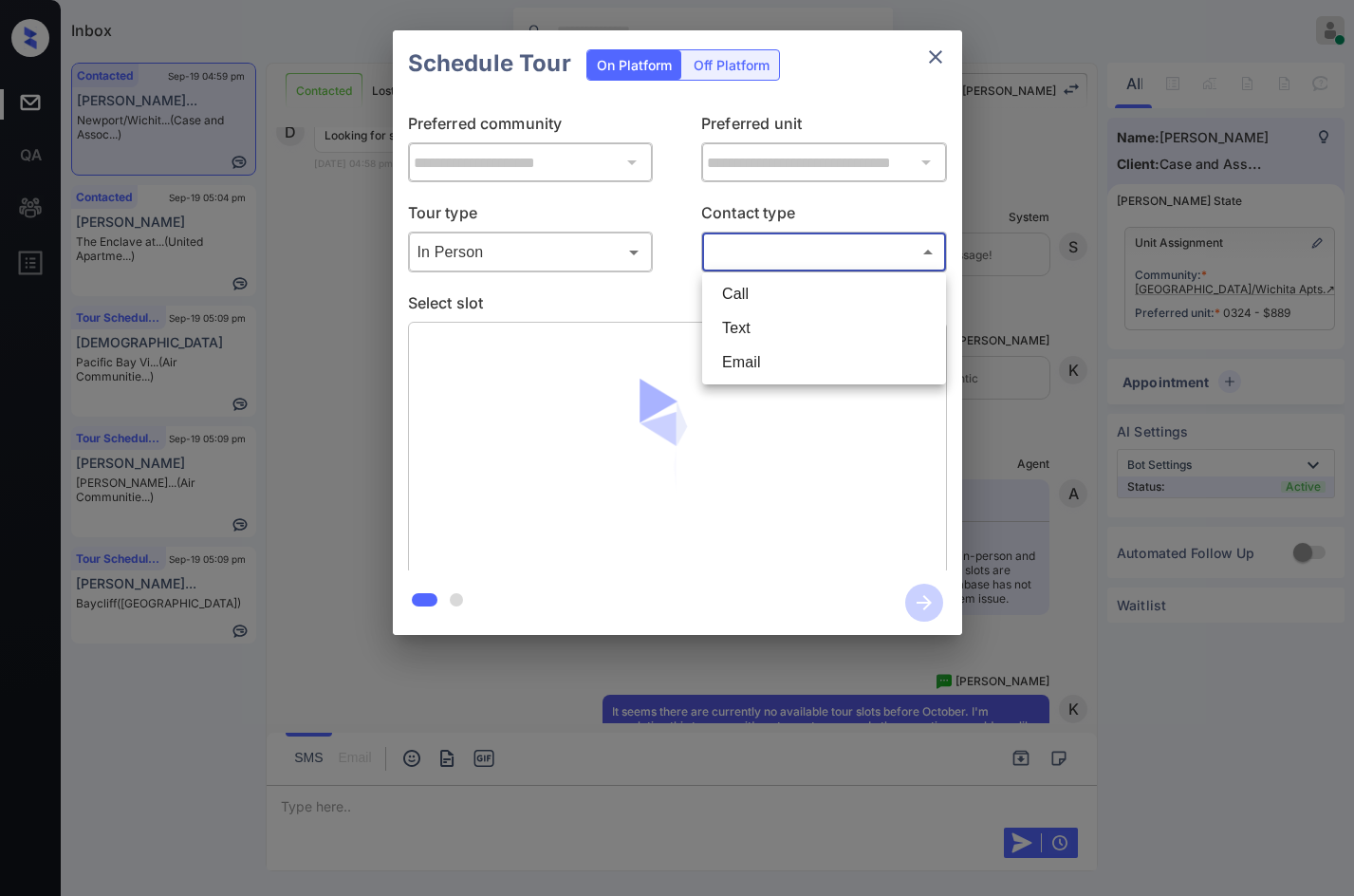
click at [748, 333] on li "Text" at bounding box center [824, 327] width 235 height 34
type input "****"
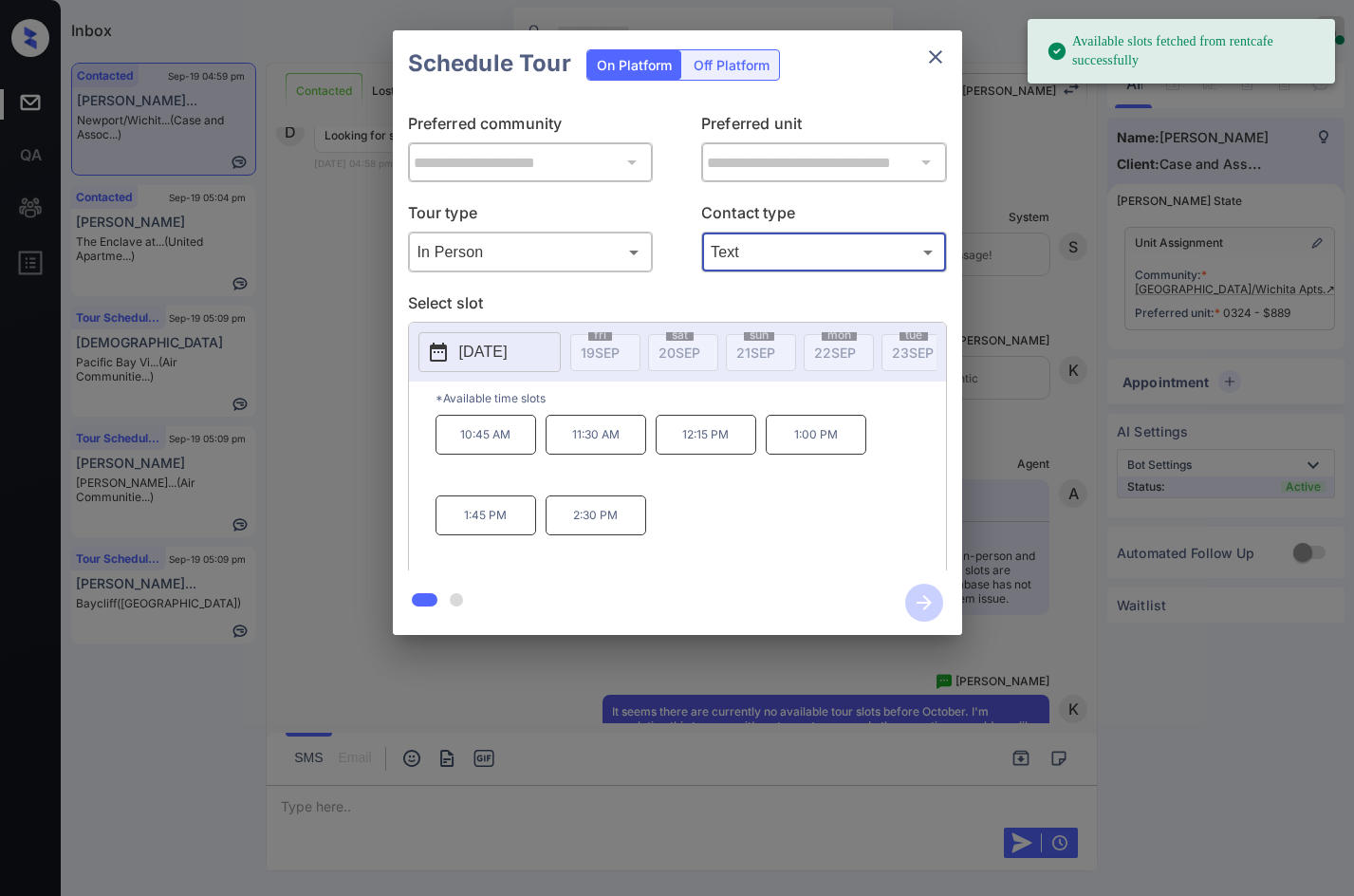
click at [552, 348] on button "[DATE]" at bounding box center [490, 351] width 142 height 39
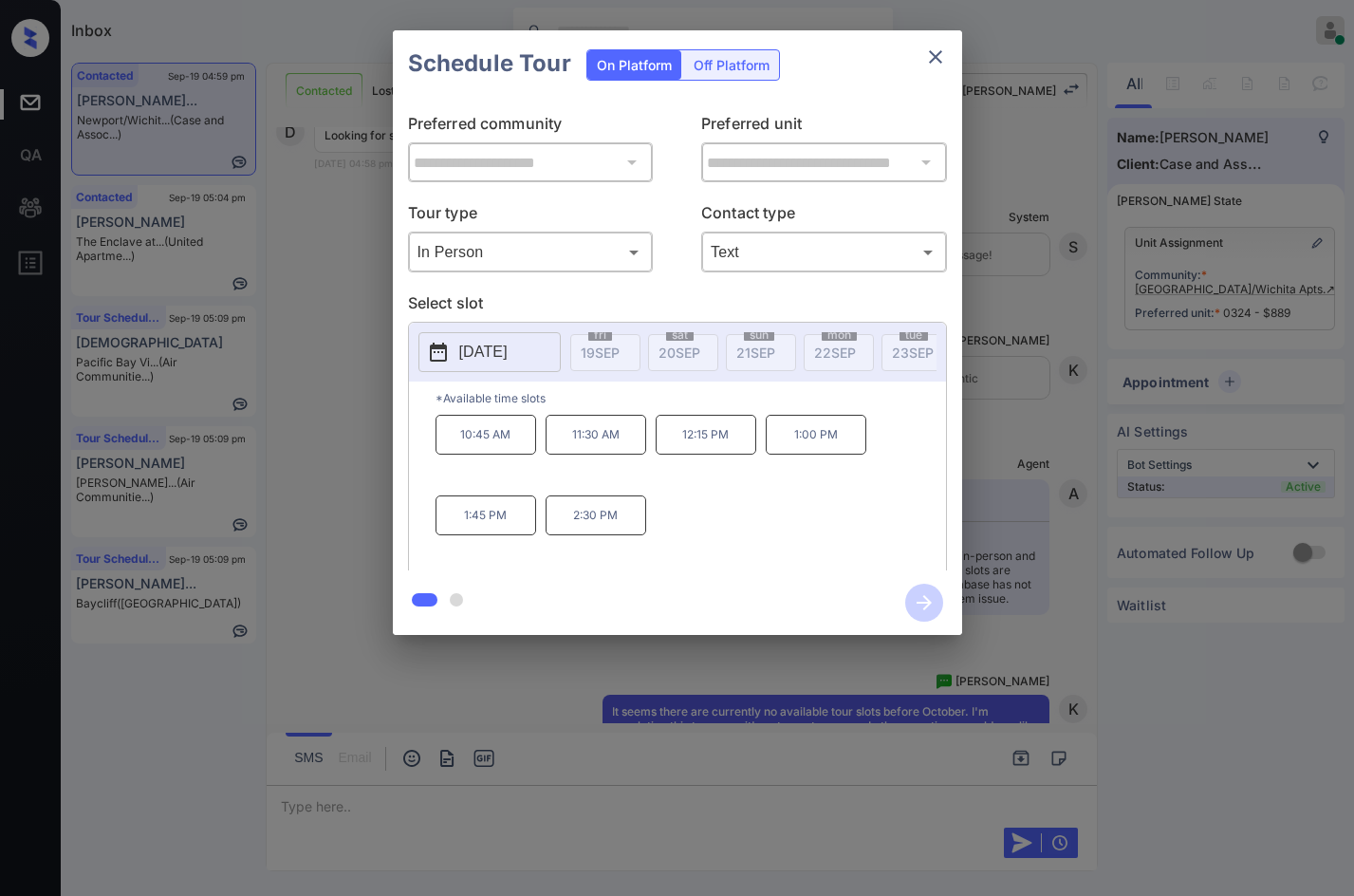
click at [345, 443] on div "**********" at bounding box center [677, 332] width 1354 height 665
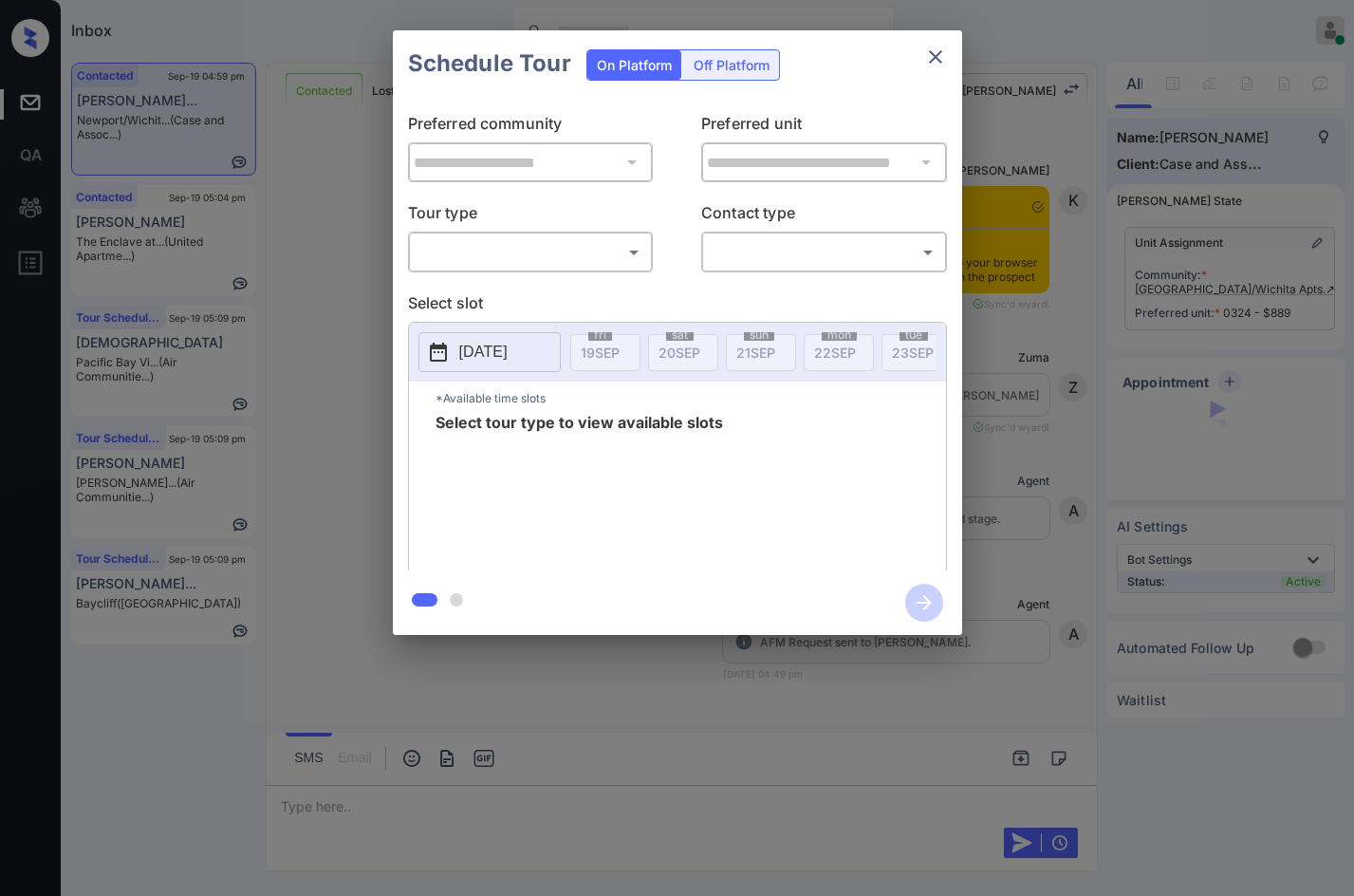
scroll to position [1582, 0]
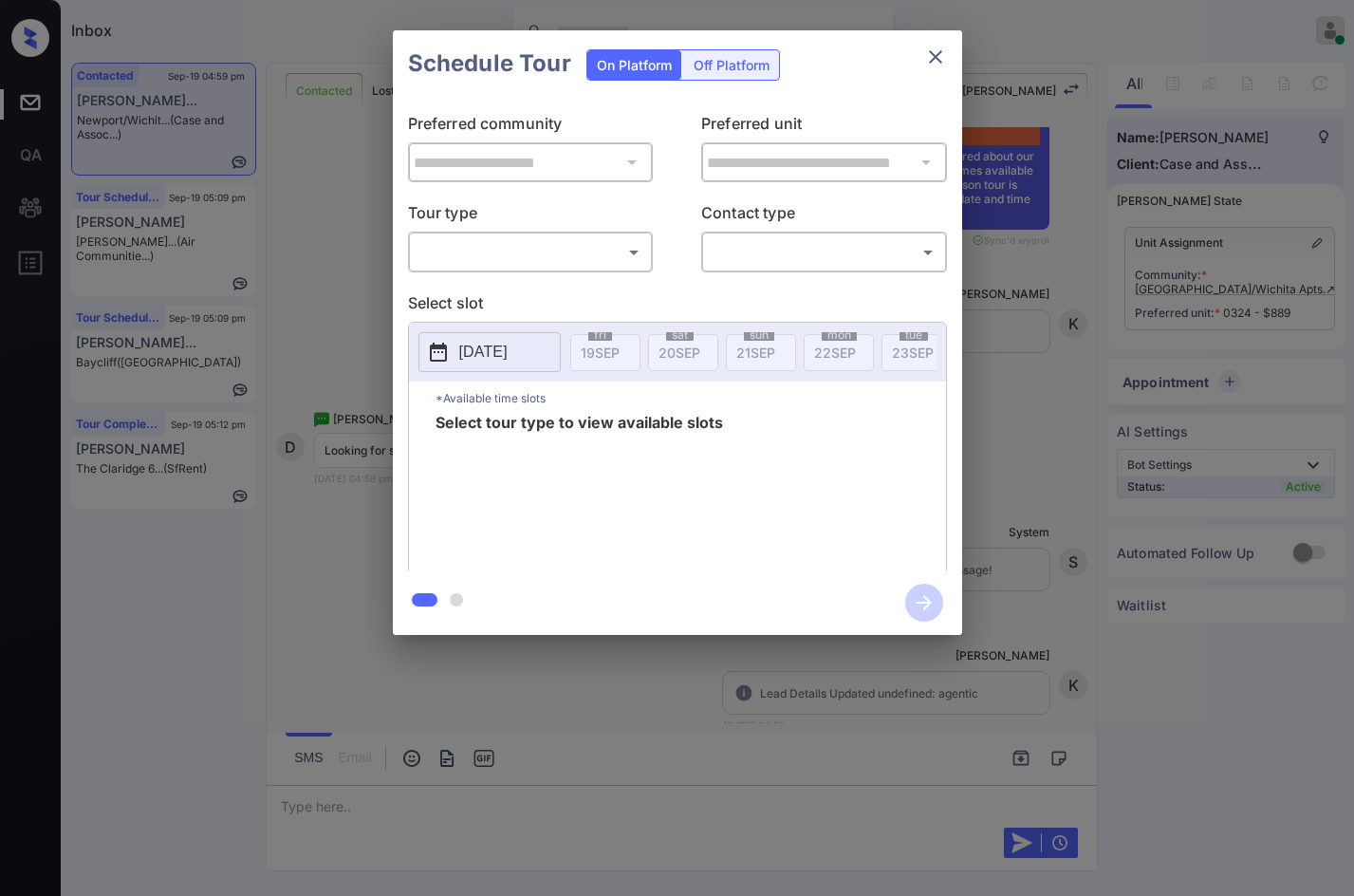
click at [579, 259] on body "Inbox Jezcil Usanastre Online Set yourself offline Set yourself on break Profil…" at bounding box center [677, 448] width 1354 height 896
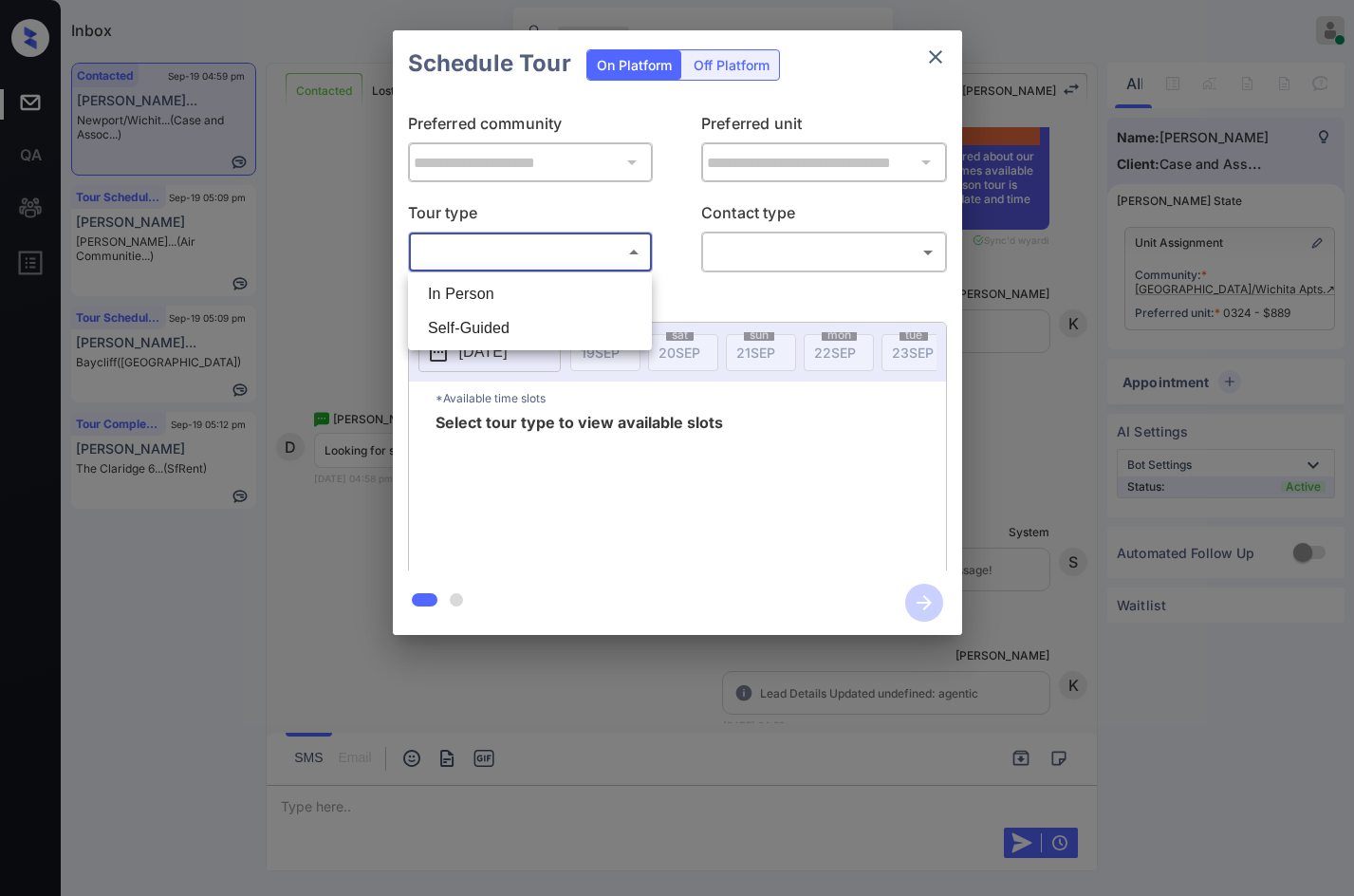
click at [573, 289] on li "In Person" at bounding box center [530, 294] width 235 height 34
type input "********"
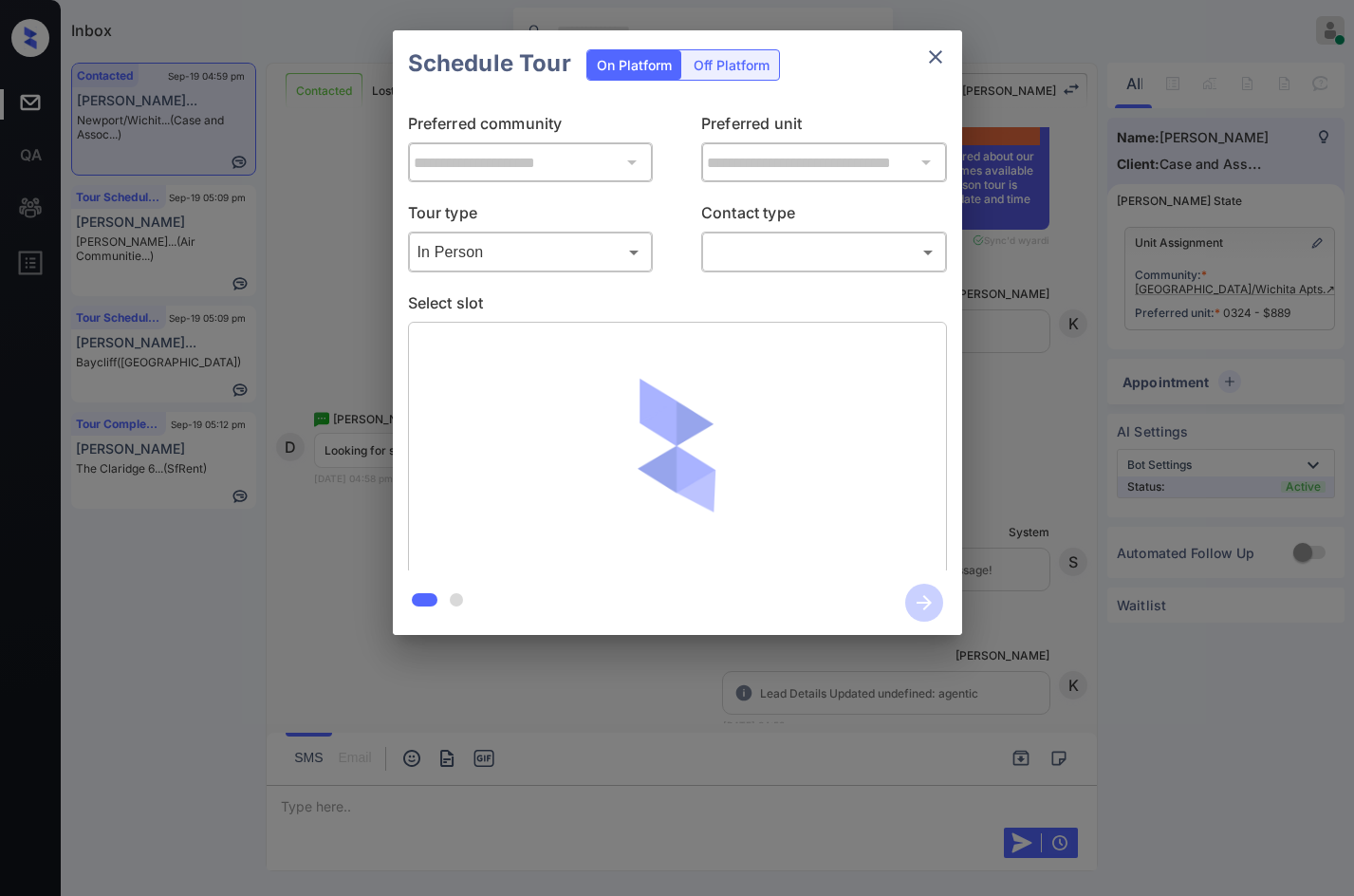
click at [742, 273] on div "**********" at bounding box center [677, 334] width 570 height 474
click at [754, 260] on body "Inbox Jezcil Usanastre Online Set yourself offline Set yourself on break Profil…" at bounding box center [677, 448] width 1354 height 896
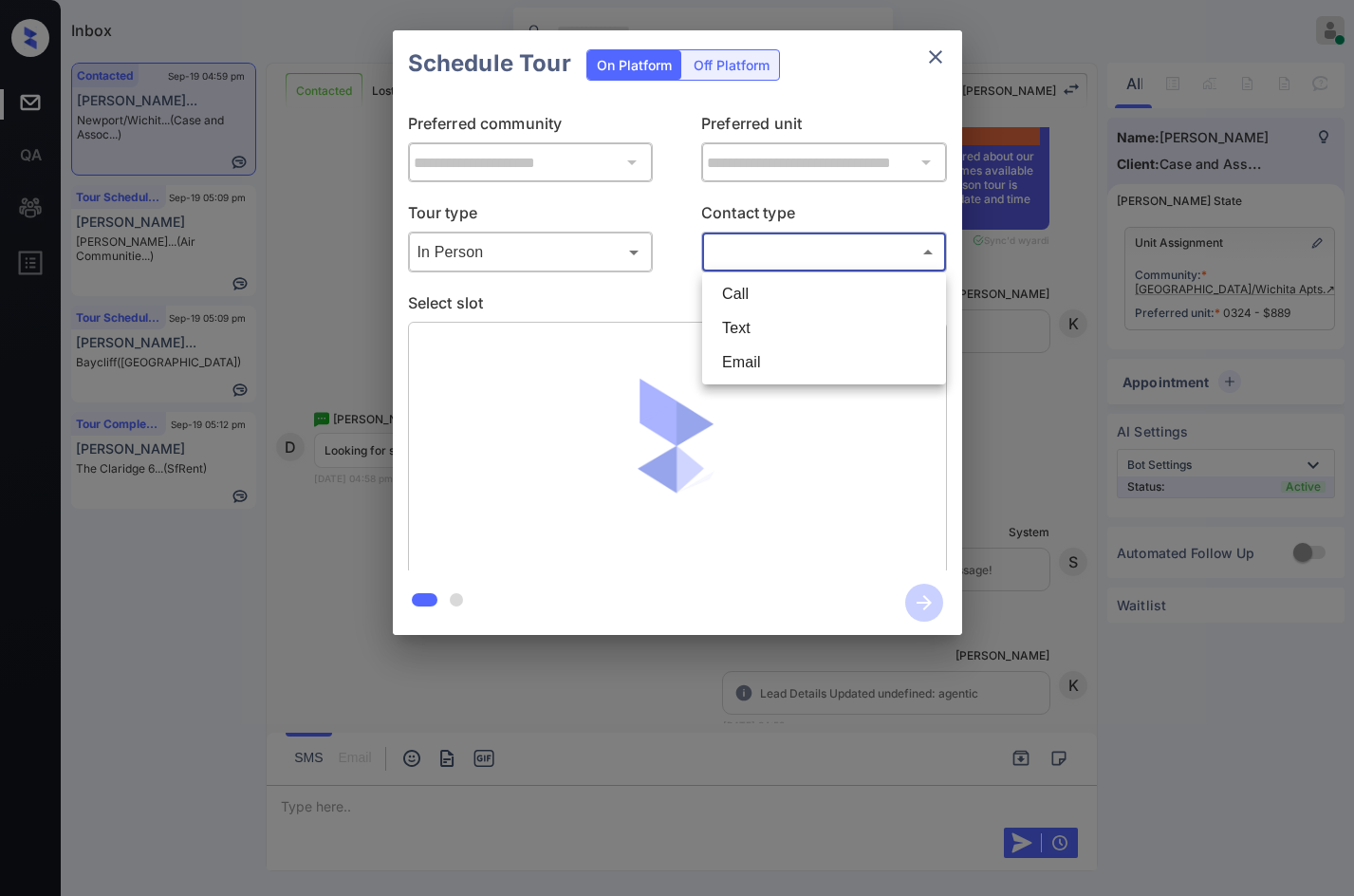
click at [760, 322] on li "Text" at bounding box center [824, 327] width 235 height 34
type input "****"
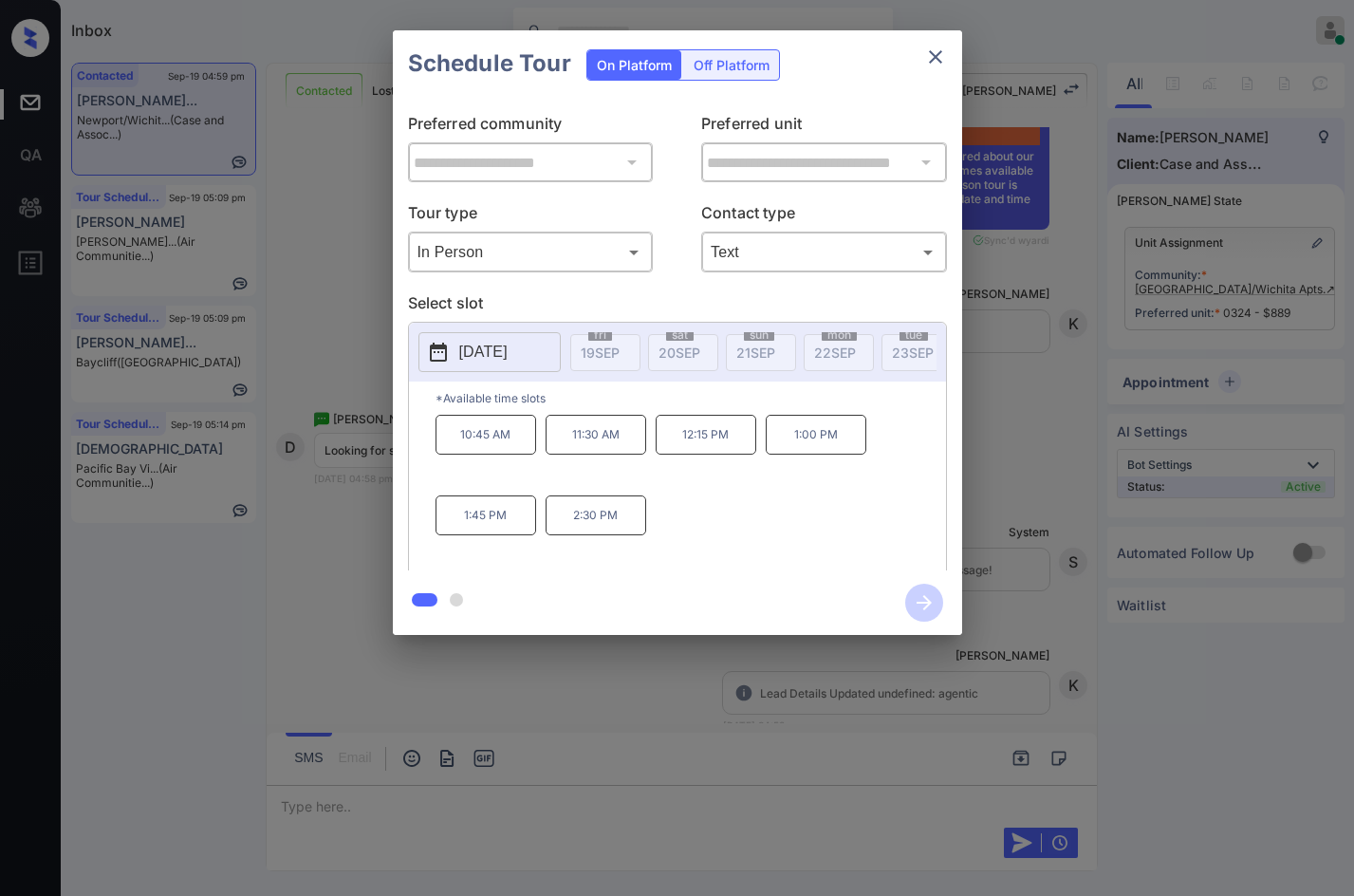
click at [504, 351] on p "[DATE]" at bounding box center [483, 352] width 48 height 23
click at [499, 359] on p "2025-10-11" at bounding box center [483, 352] width 48 height 23
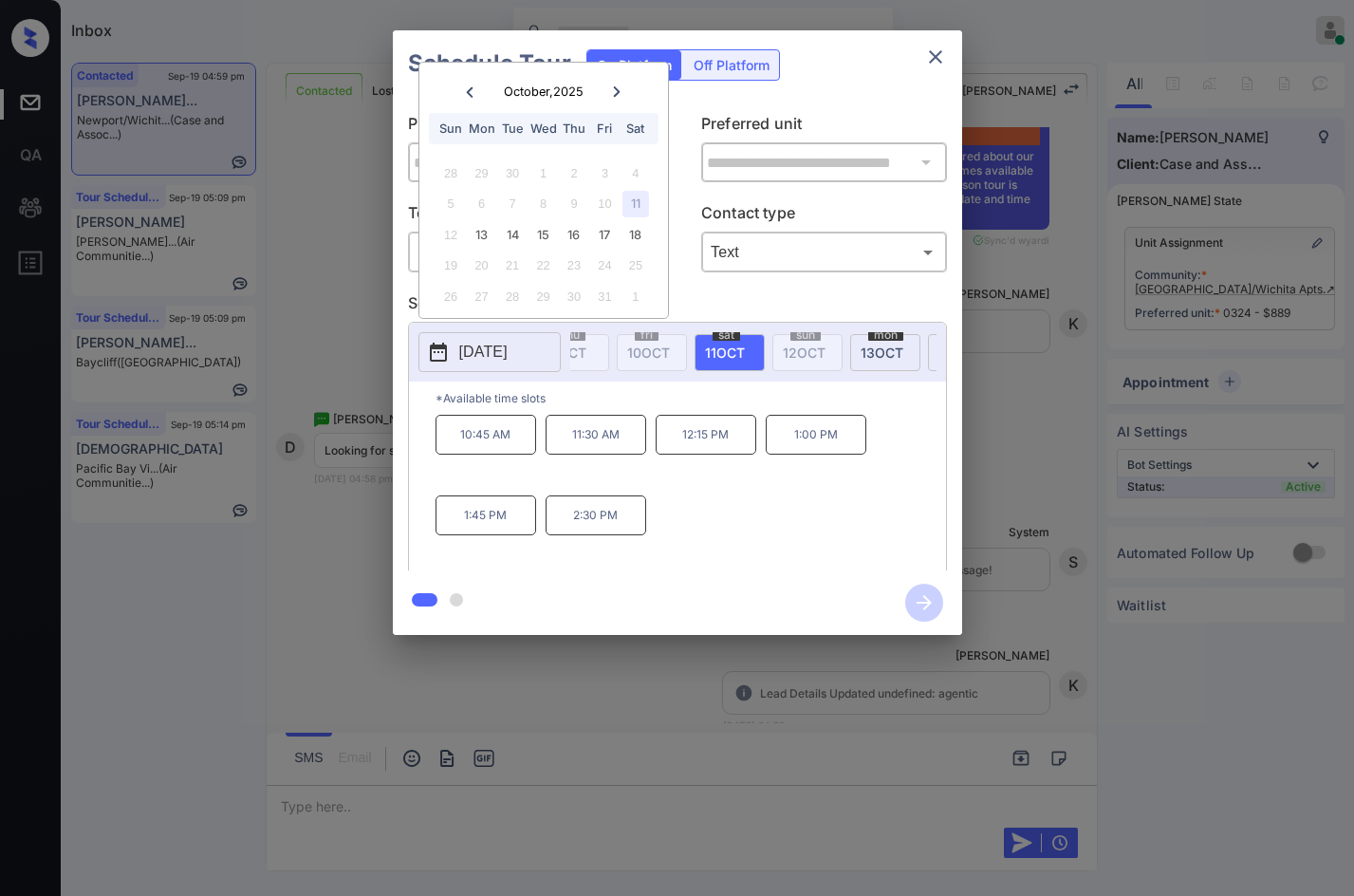
click at [294, 420] on div "**********" at bounding box center [677, 332] width 1354 height 665
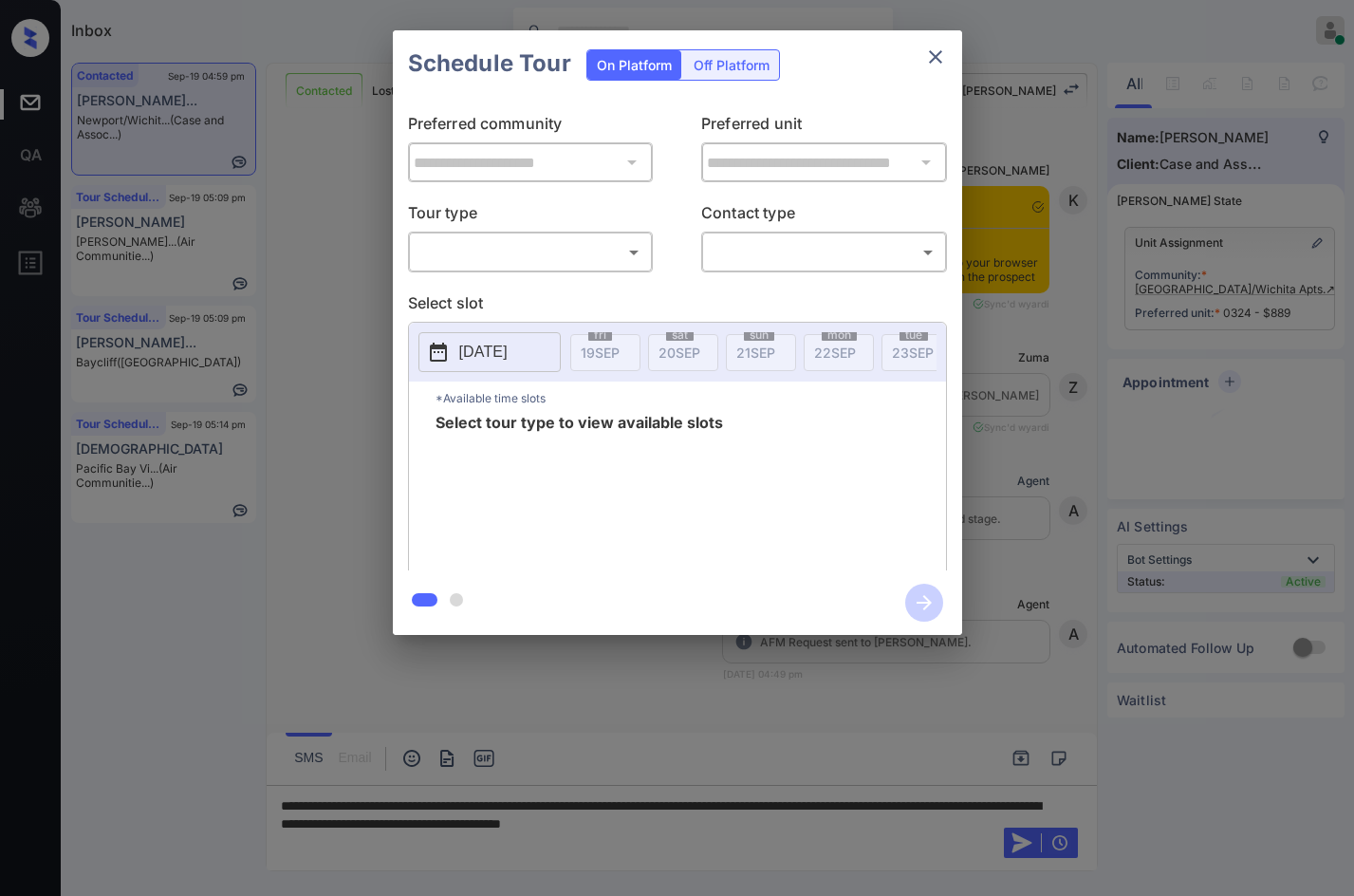
scroll to position [2152, 0]
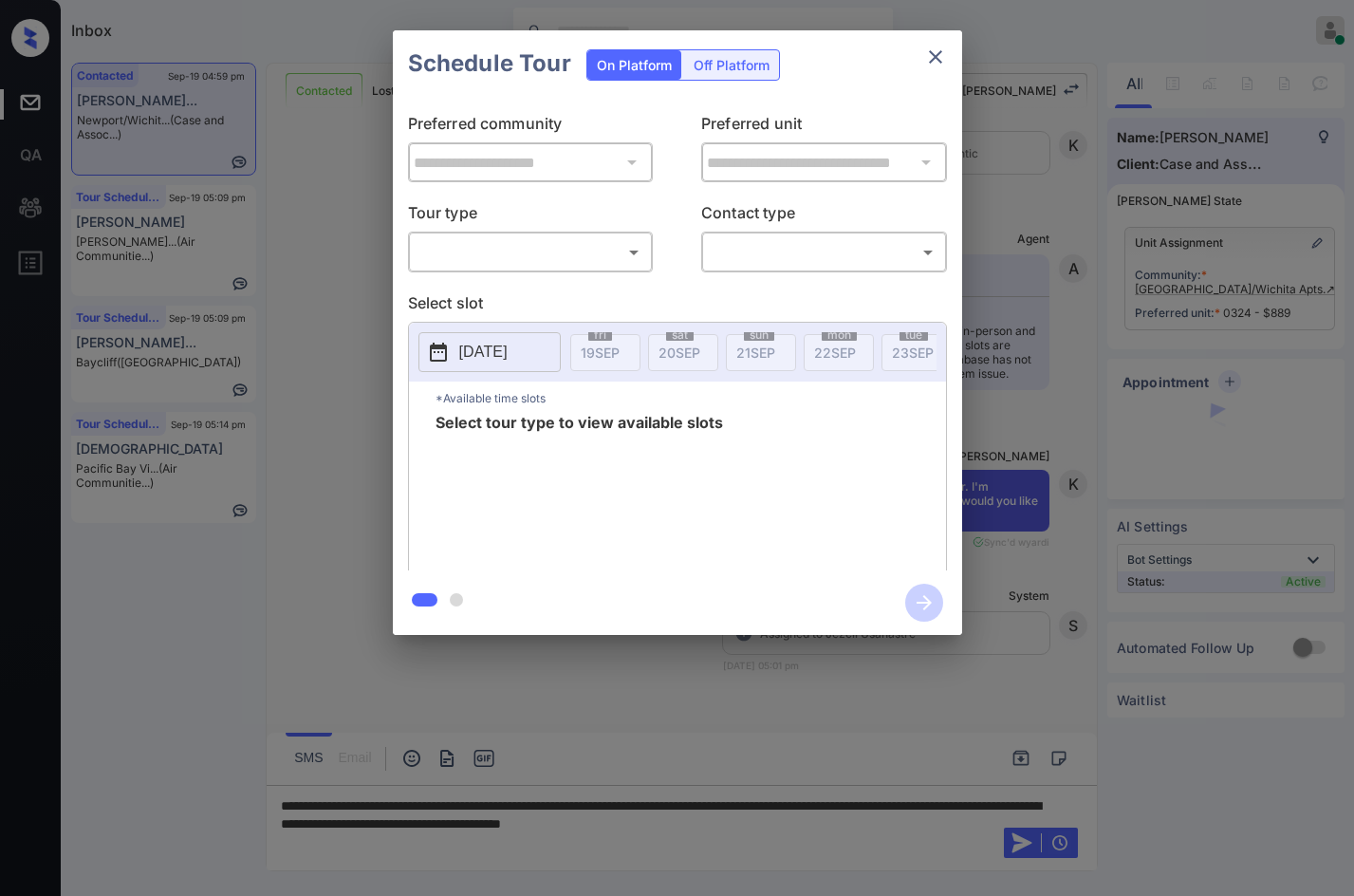
click at [556, 266] on body "Inbox Jezcil Usanastre Online Set yourself offline Set yourself on break Profil…" at bounding box center [677, 448] width 1354 height 896
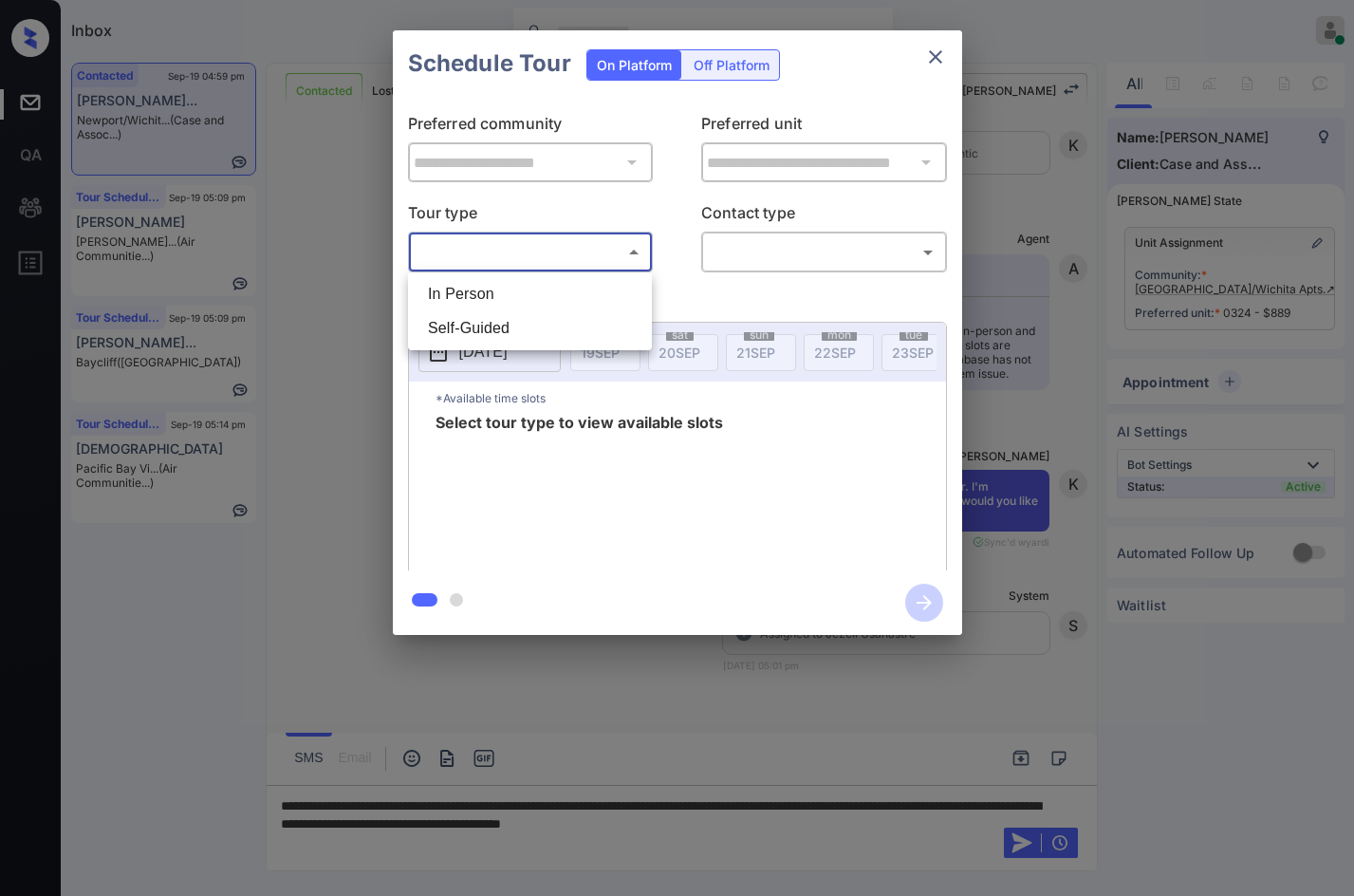
click at [534, 283] on li "In Person" at bounding box center [530, 294] width 235 height 34
type input "********"
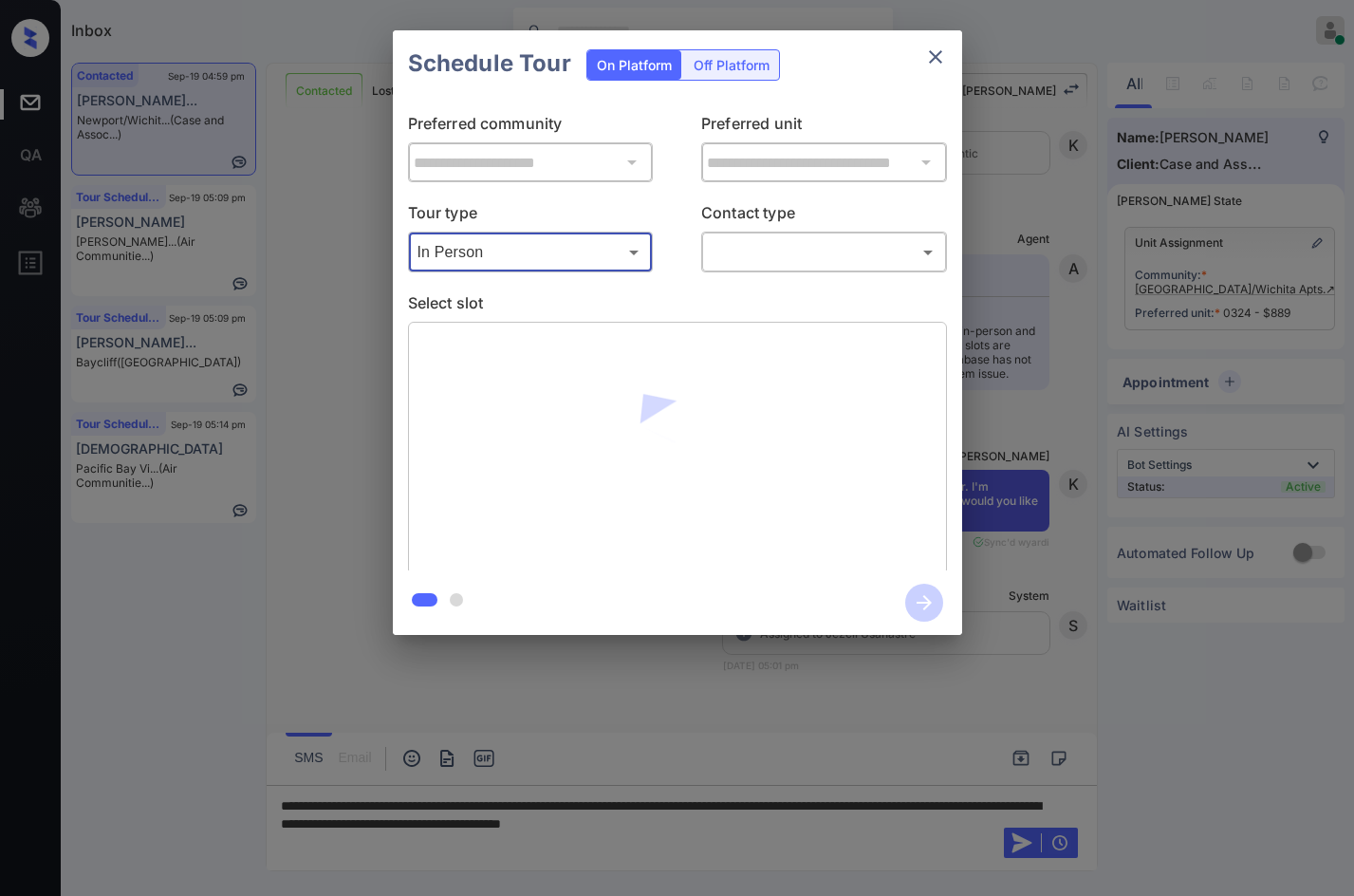
click at [827, 249] on body "Inbox Jezcil Usanastre Online Set yourself offline Set yourself on break Profil…" at bounding box center [677, 448] width 1354 height 896
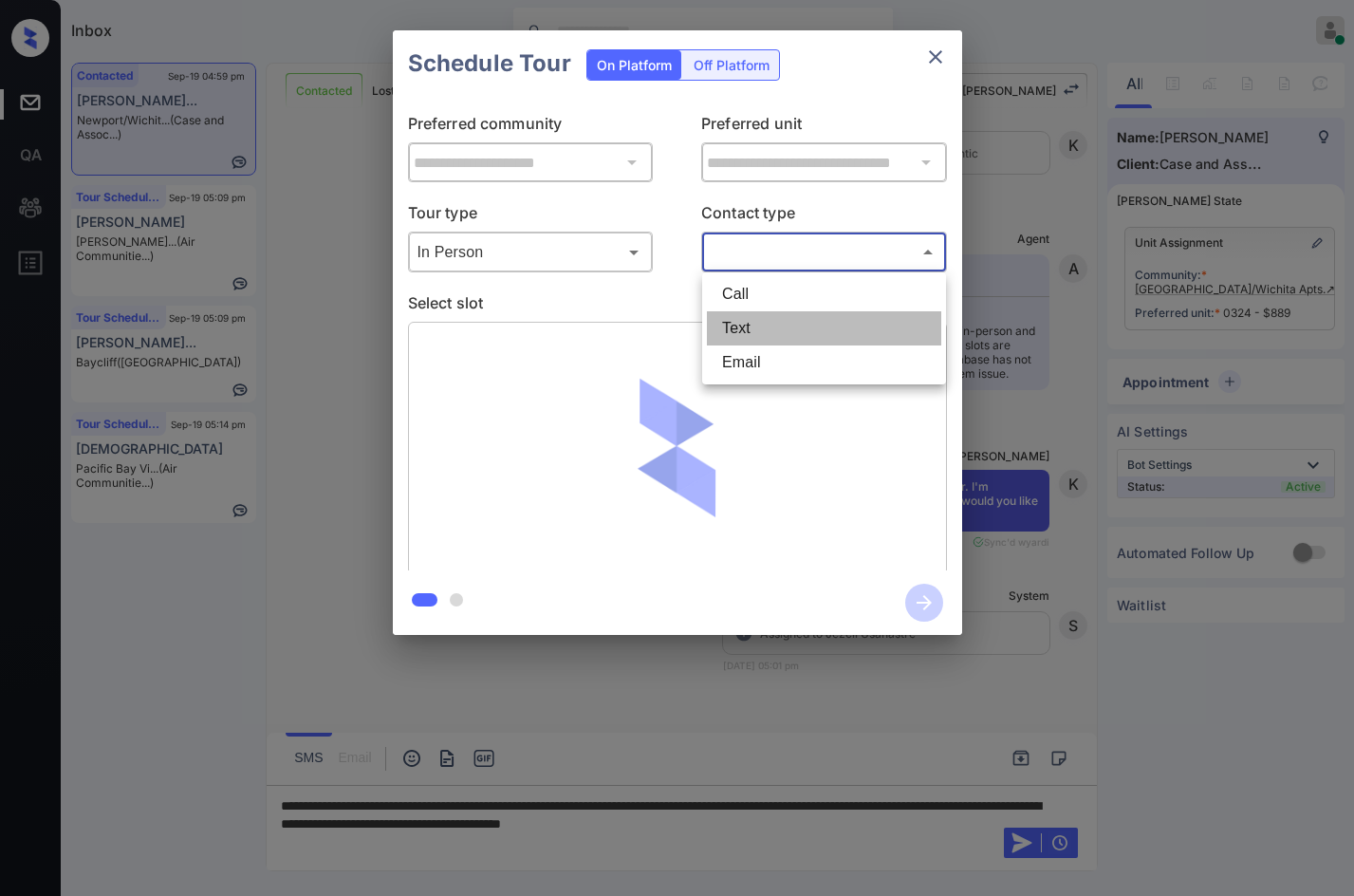
click at [824, 320] on li "Text" at bounding box center [824, 327] width 235 height 34
type input "****"
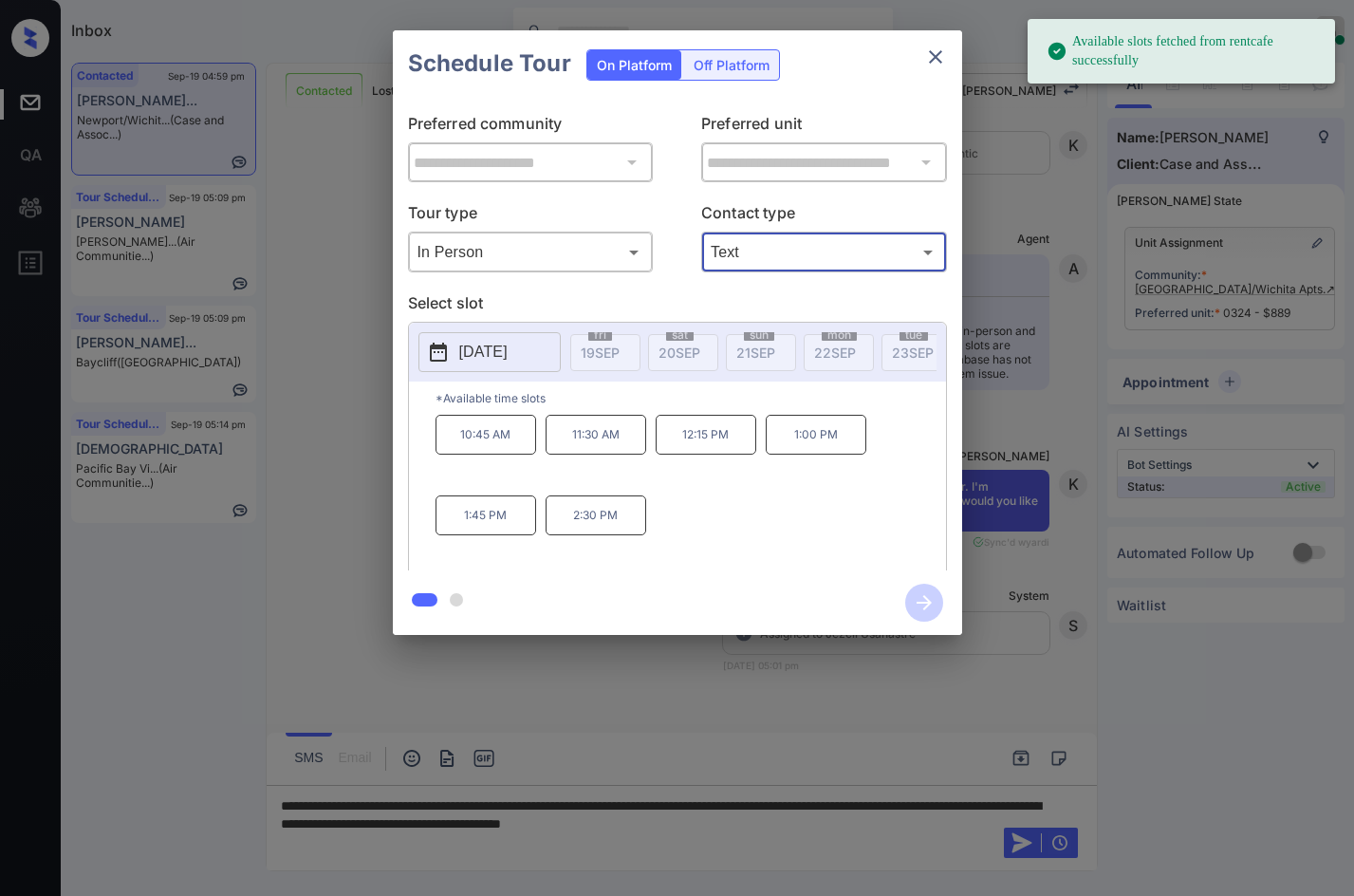
drag, startPoint x: 540, startPoint y: 346, endPoint x: 548, endPoint y: 334, distance: 14.4
click at [539, 346] on button "2025-10-11" at bounding box center [490, 351] width 142 height 39
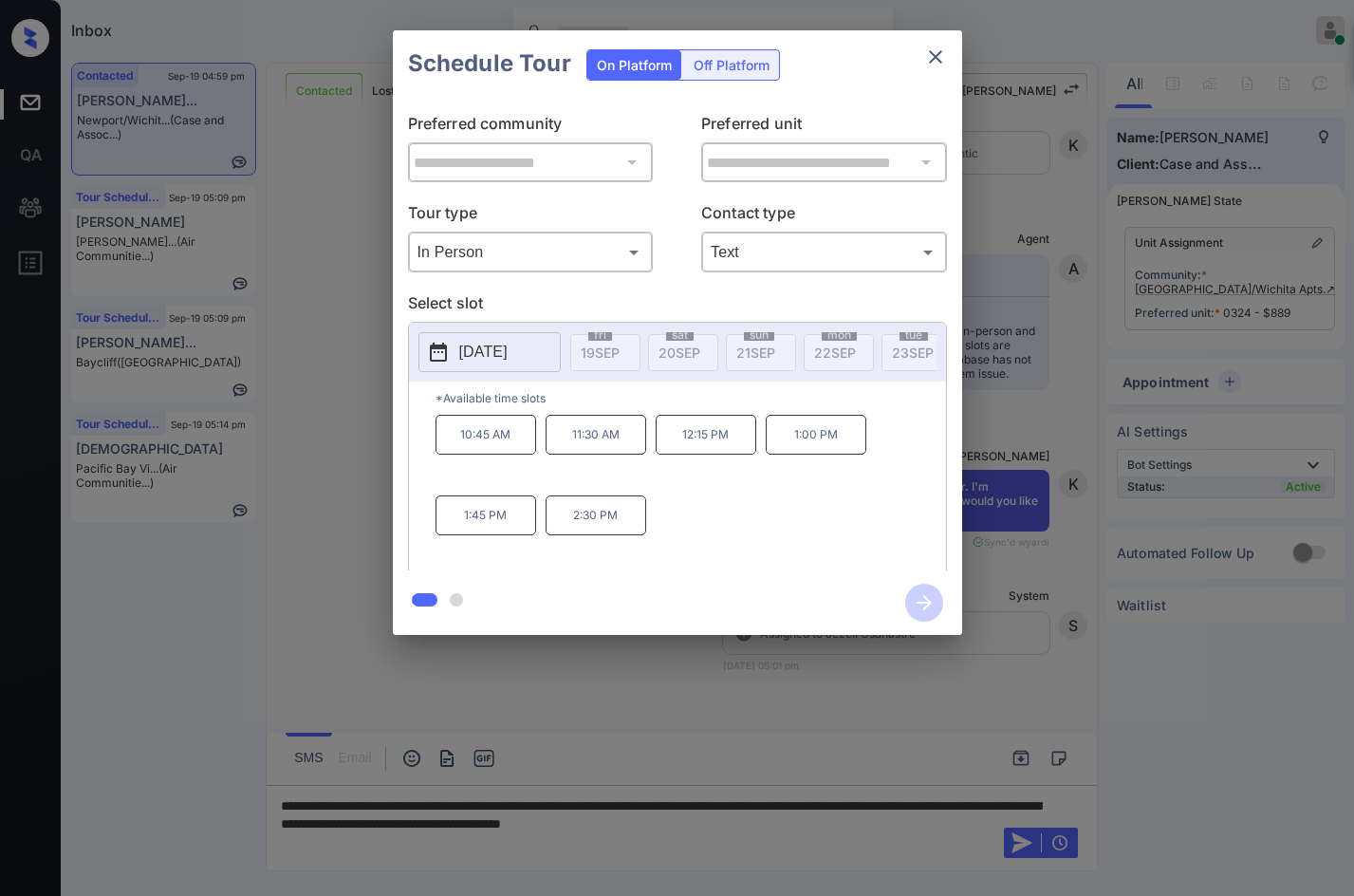
click at [578, 680] on div at bounding box center [677, 448] width 1354 height 896
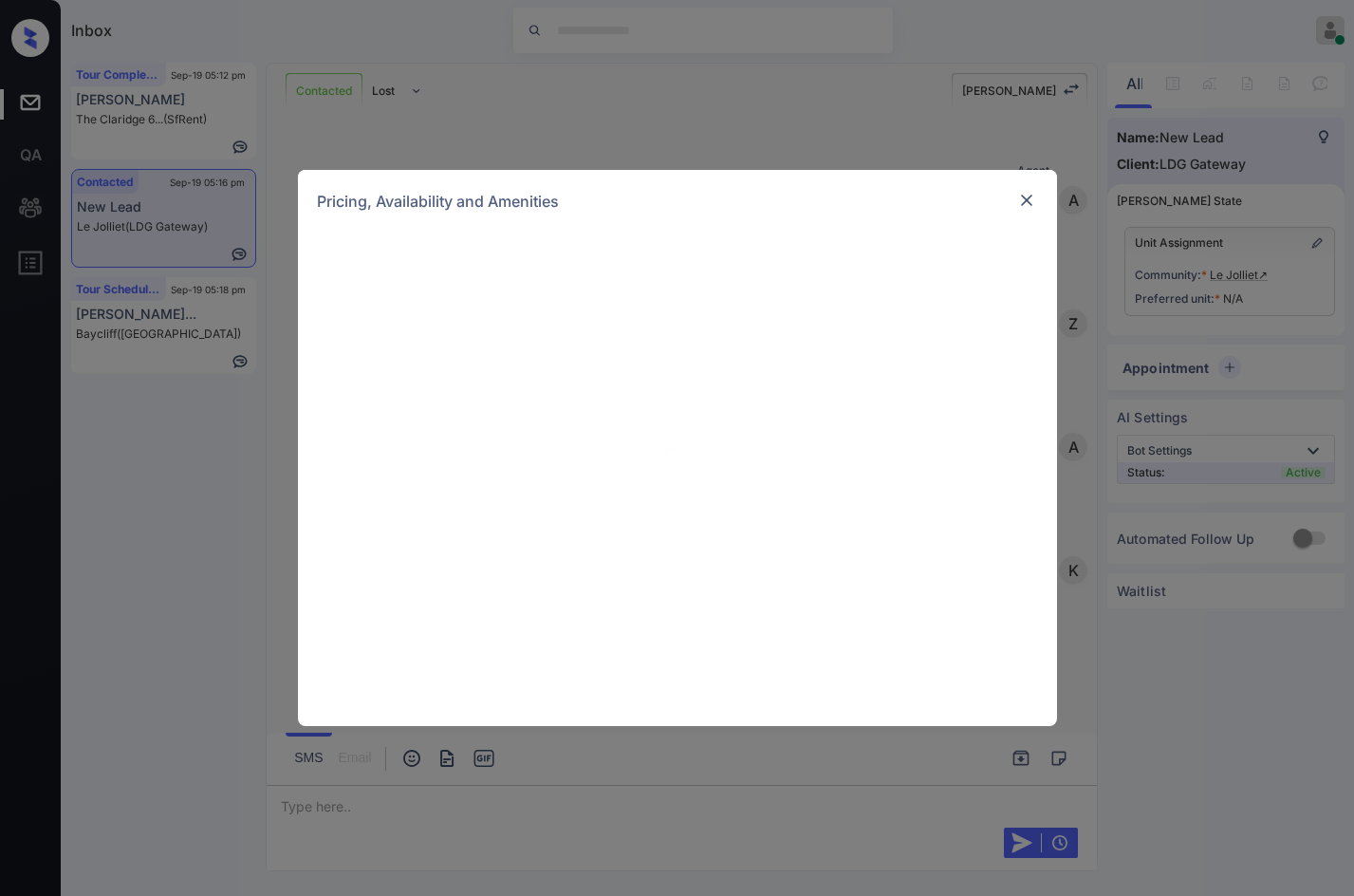
scroll to position [1803, 0]
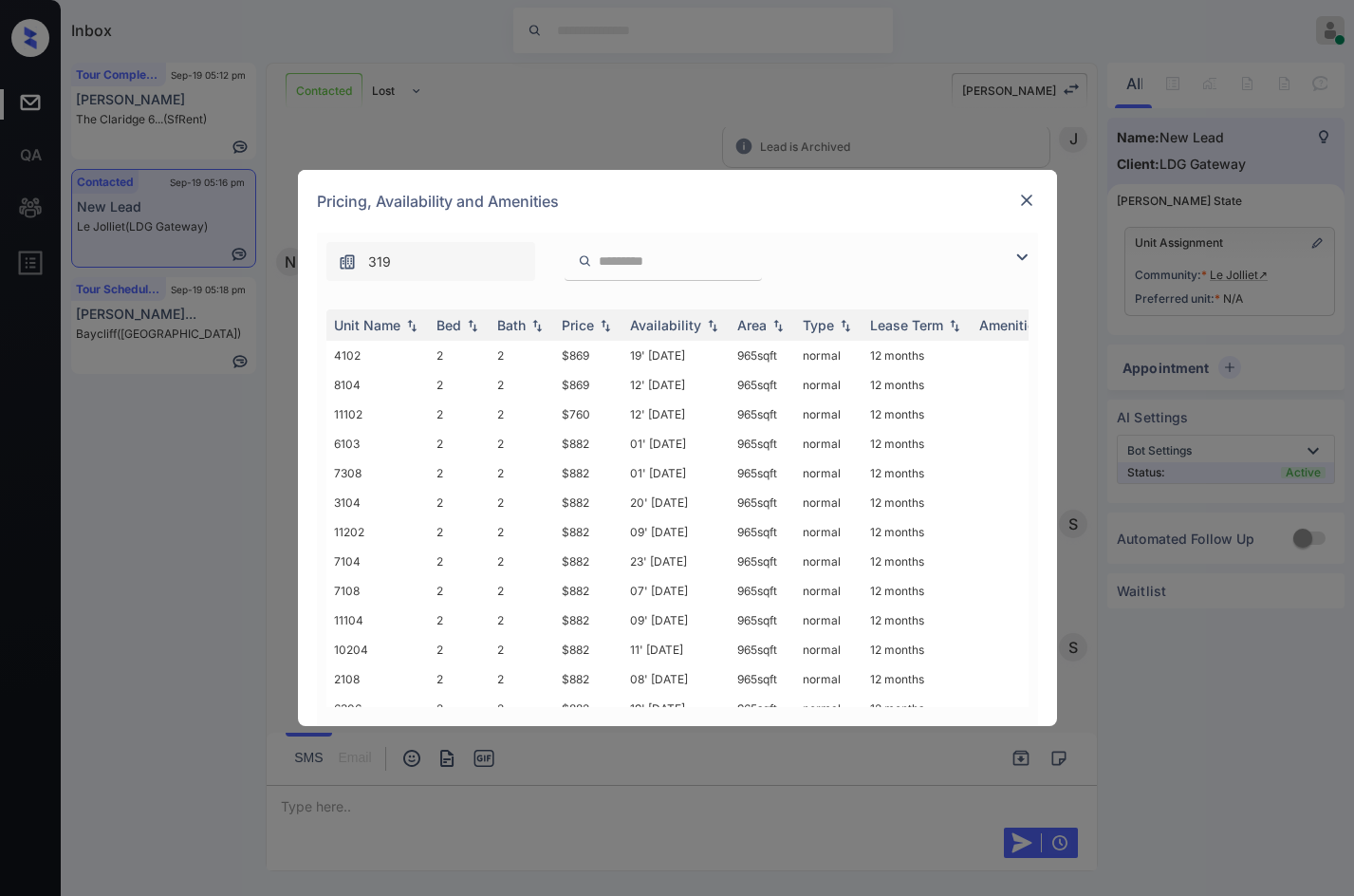
click at [1016, 254] on img at bounding box center [1022, 257] width 23 height 23
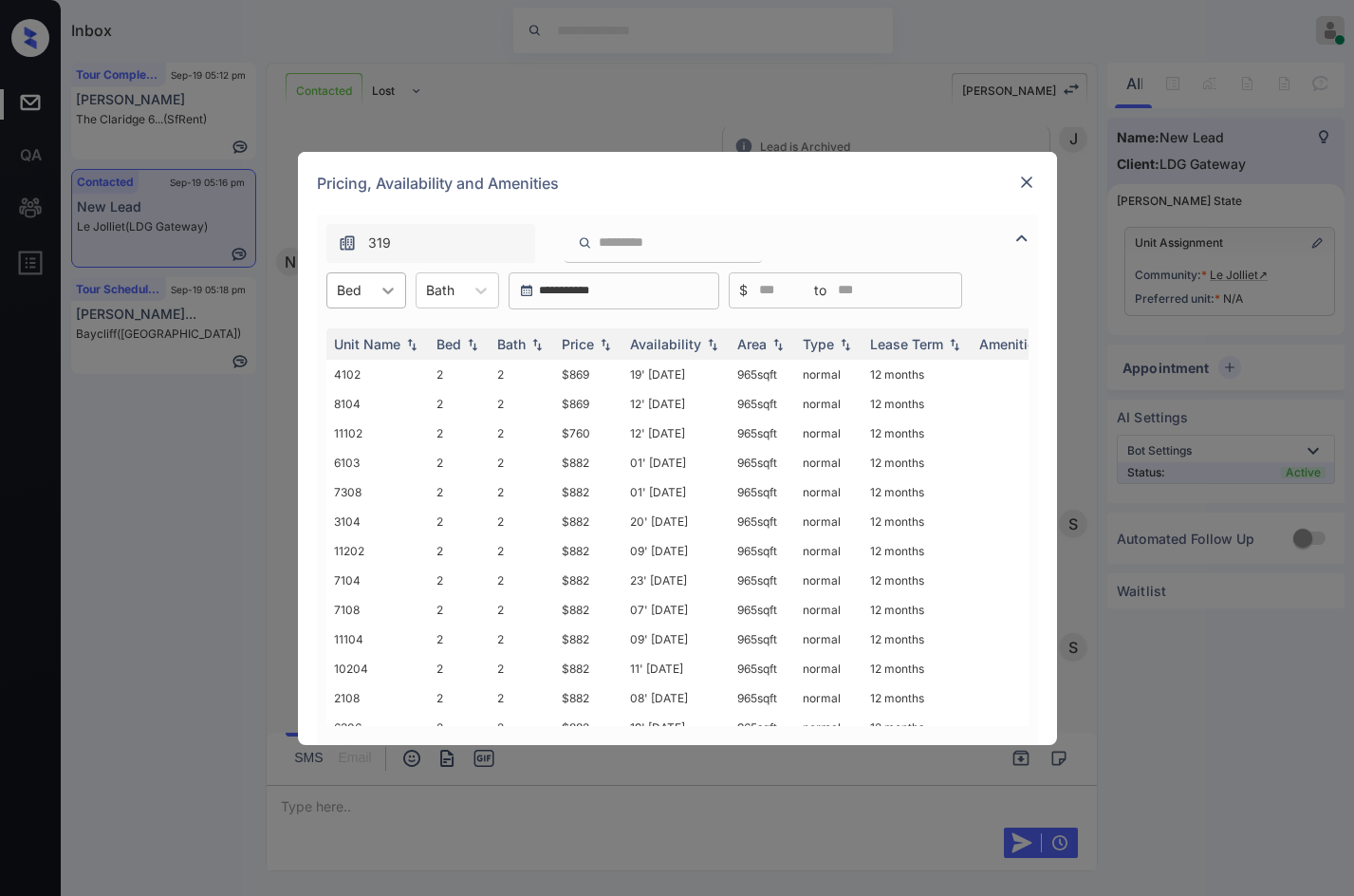
click at [393, 290] on icon at bounding box center [388, 291] width 19 height 19
click at [386, 346] on div "2" at bounding box center [366, 336] width 80 height 34
click at [606, 345] on img at bounding box center [605, 344] width 19 height 13
drag, startPoint x: 555, startPoint y: 371, endPoint x: 606, endPoint y: 377, distance: 51.4
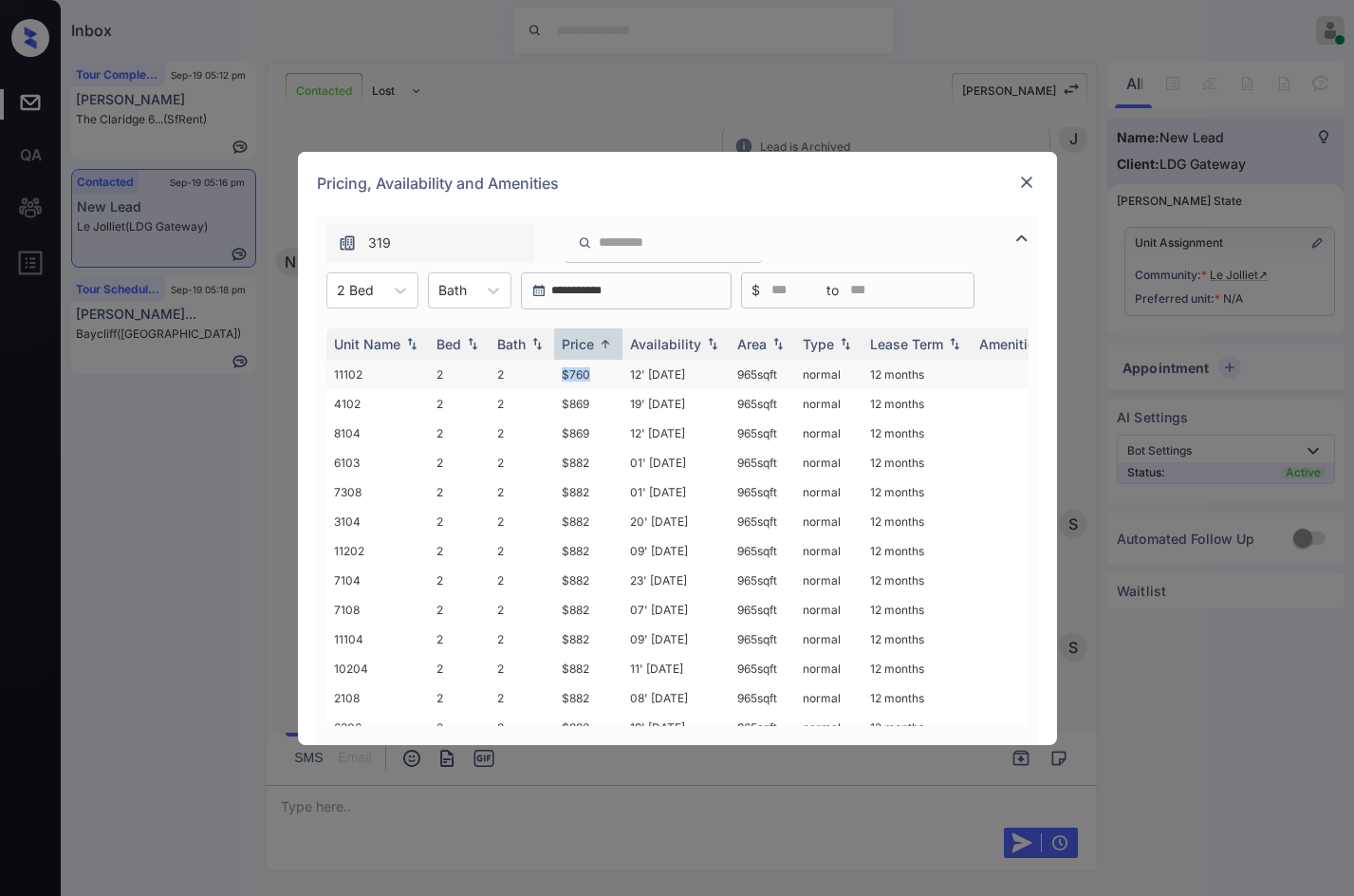
click at [606, 377] on td "$760" at bounding box center [588, 374] width 68 height 30
copy td "$760"
click at [604, 374] on td "$760" at bounding box center [588, 374] width 68 height 30
click at [692, 372] on td "12' Jun 24" at bounding box center [676, 374] width 107 height 30
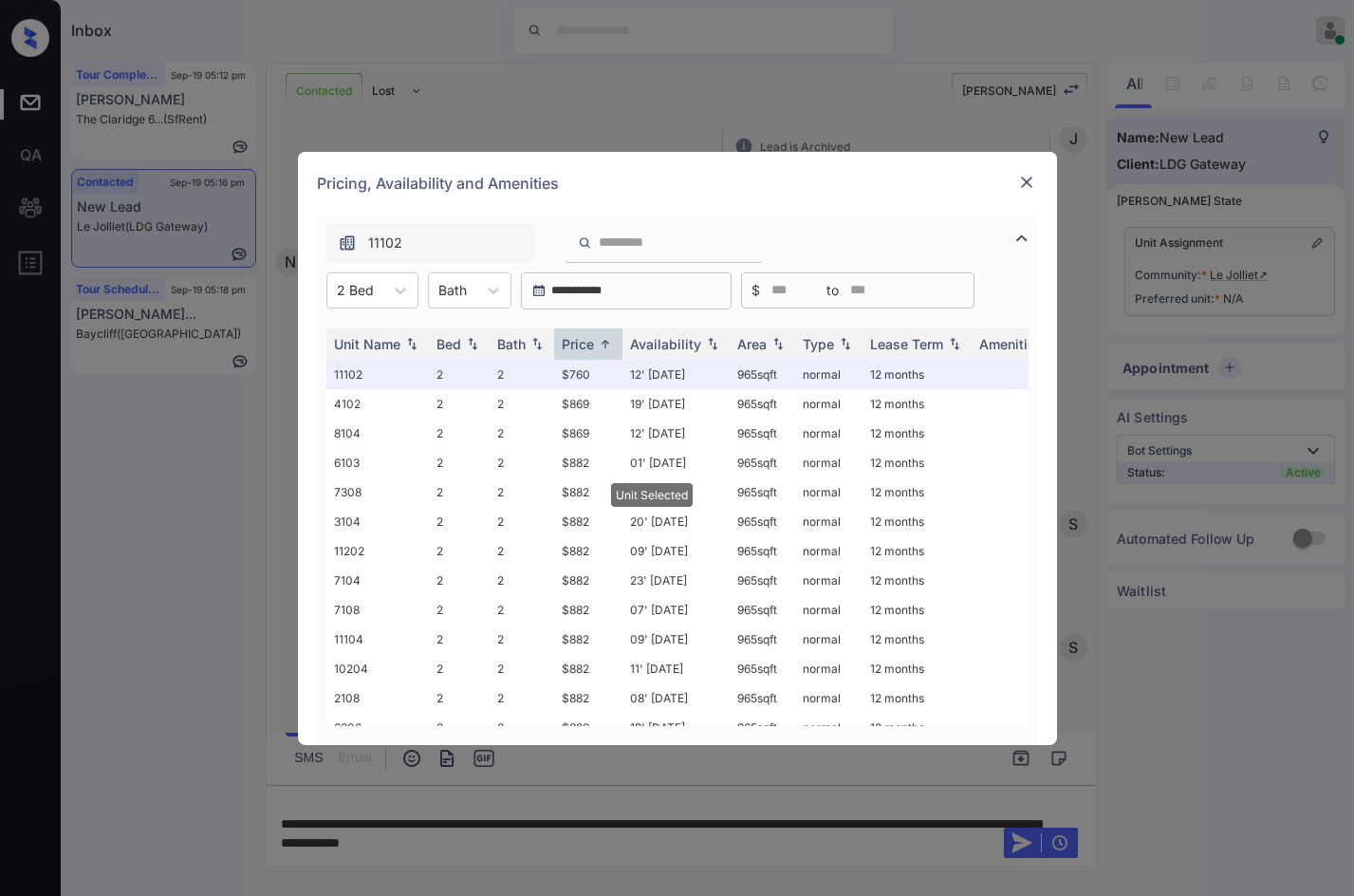
click at [1018, 182] on img at bounding box center [1027, 182] width 19 height 19
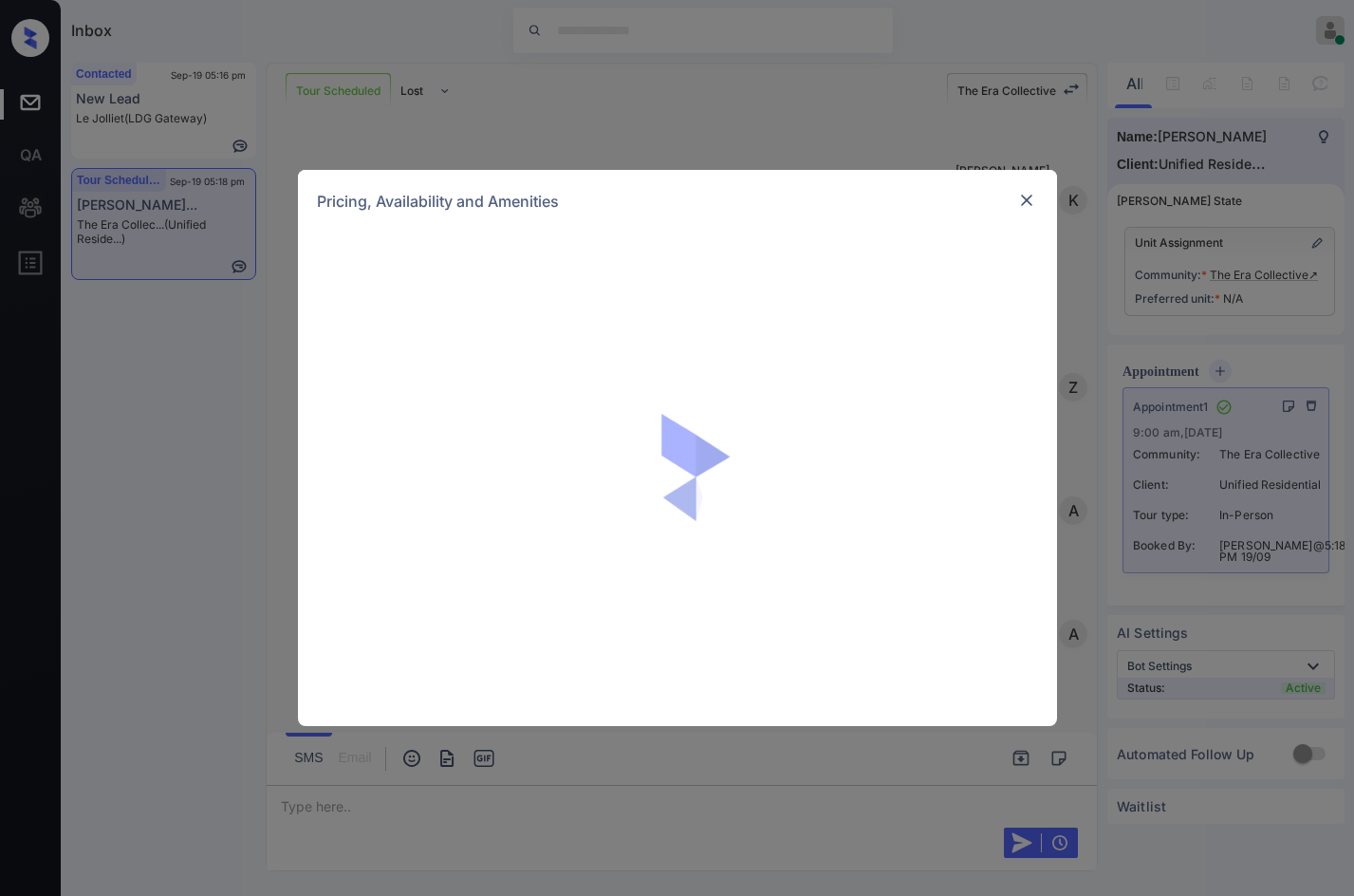
scroll to position [1726, 0]
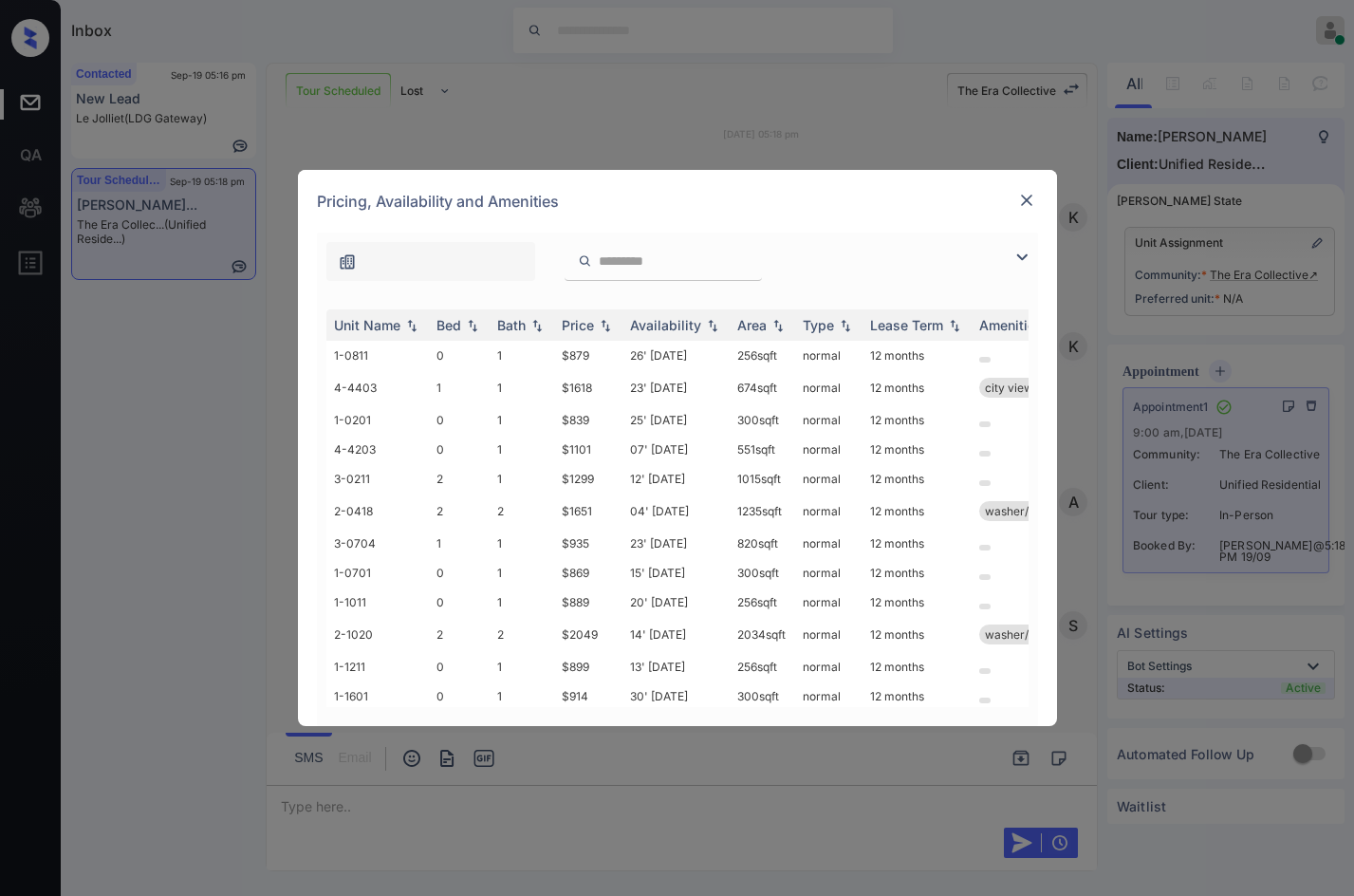
click at [1026, 250] on img at bounding box center [1022, 257] width 23 height 23
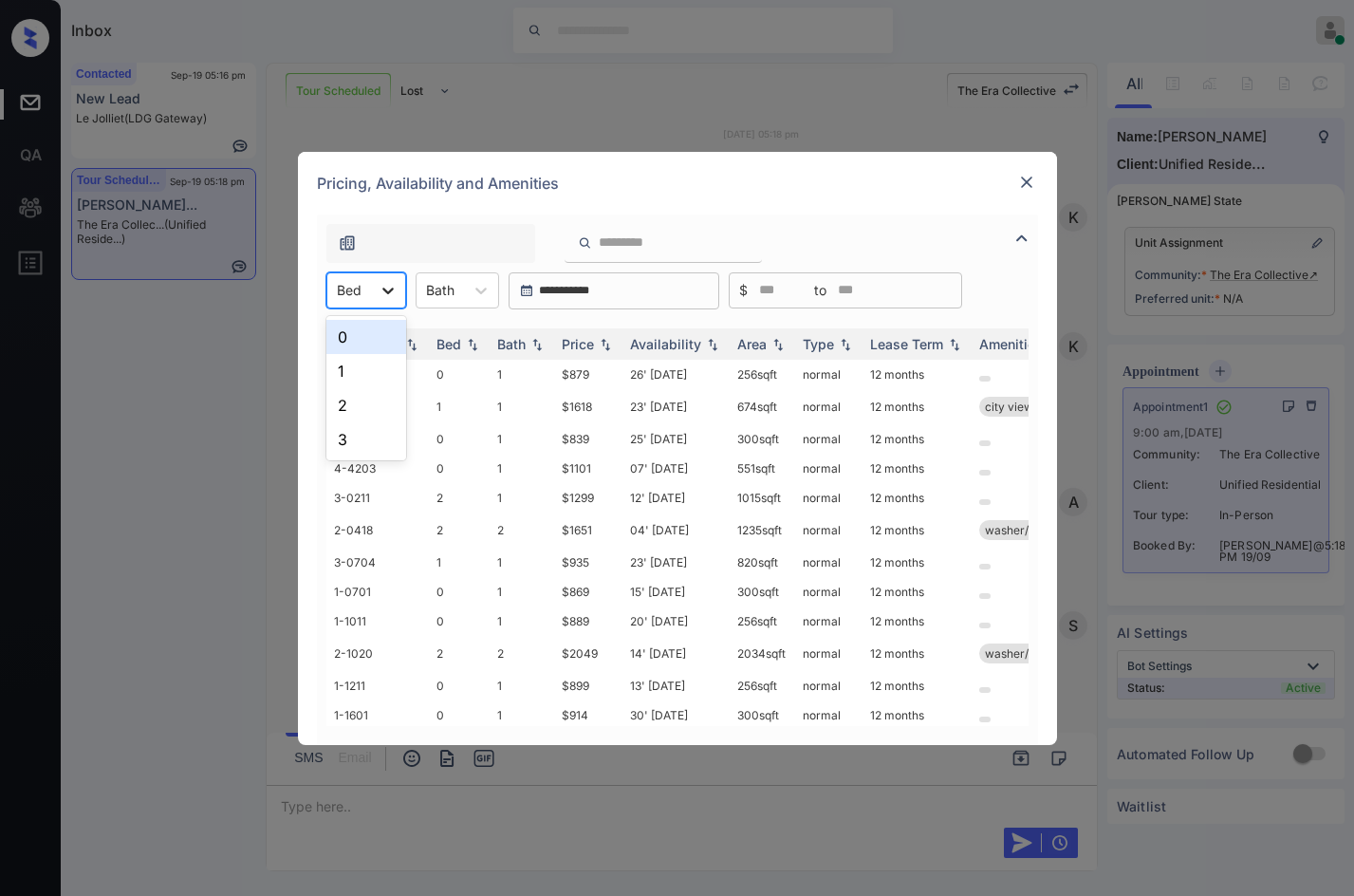
click at [391, 302] on div at bounding box center [387, 290] width 34 height 34
click at [351, 360] on div "1" at bounding box center [366, 371] width 80 height 34
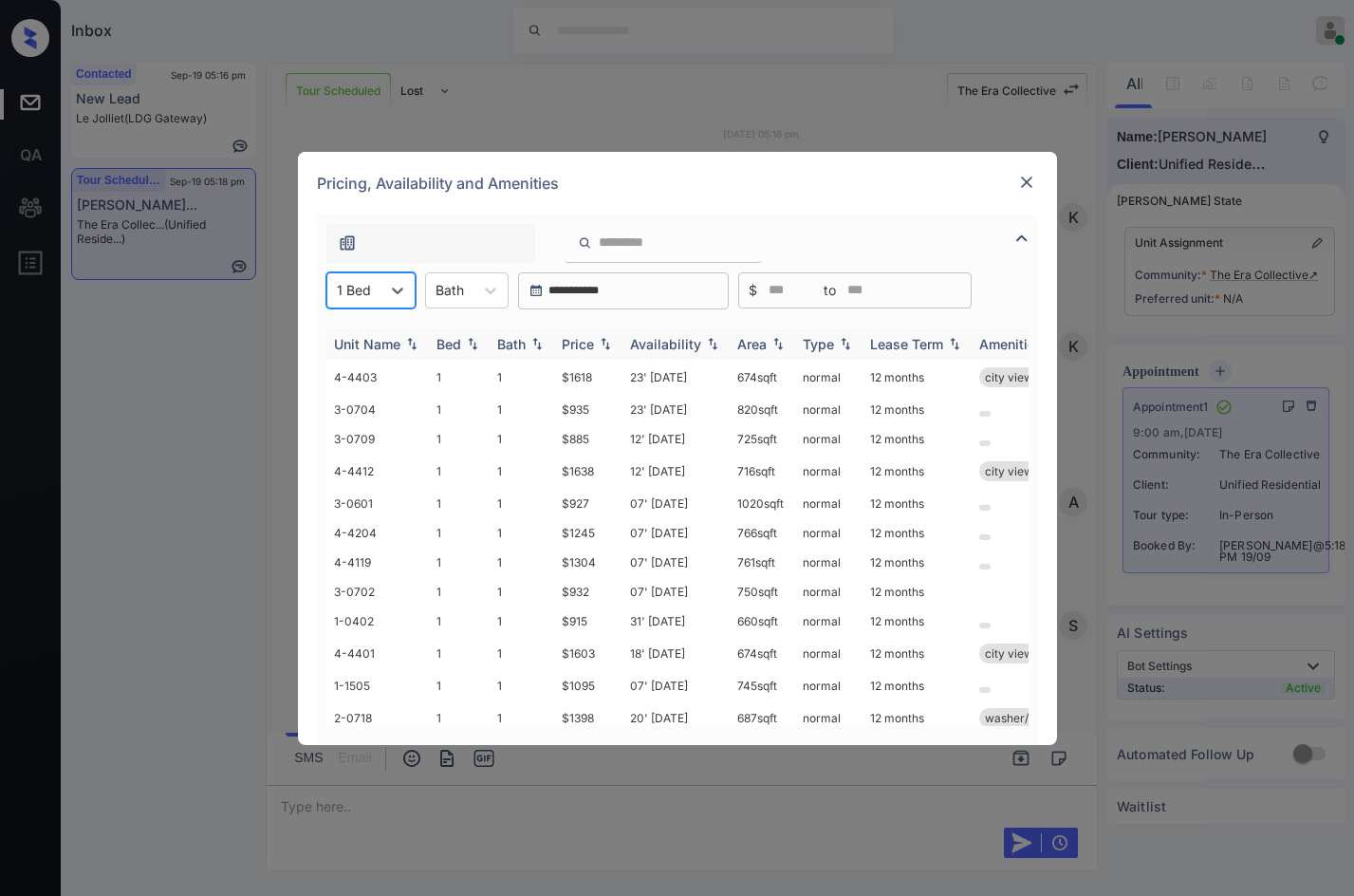
click at [595, 341] on div "Price" at bounding box center [588, 344] width 53 height 16
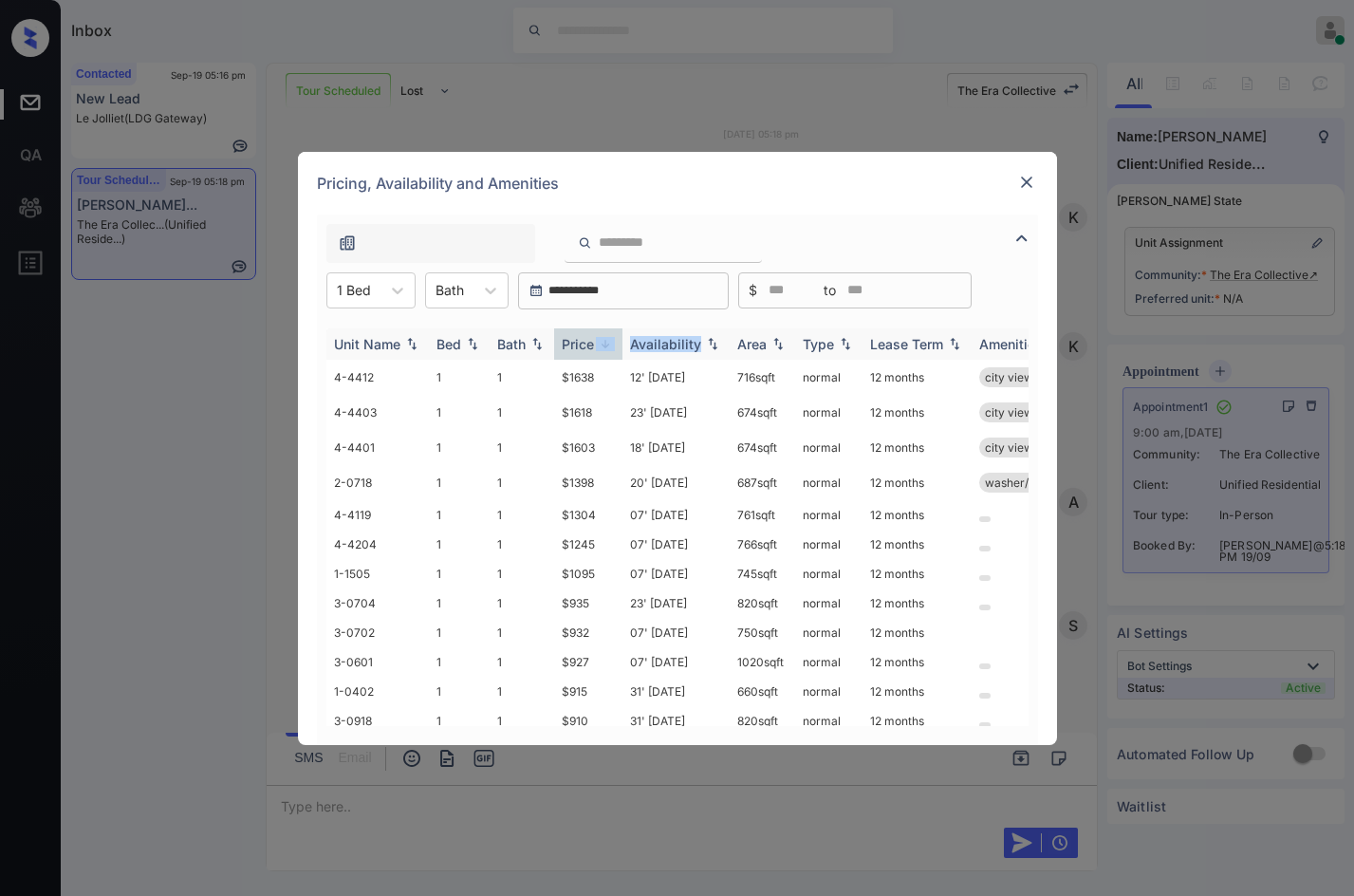
click at [595, 341] on div "Price" at bounding box center [588, 344] width 53 height 16
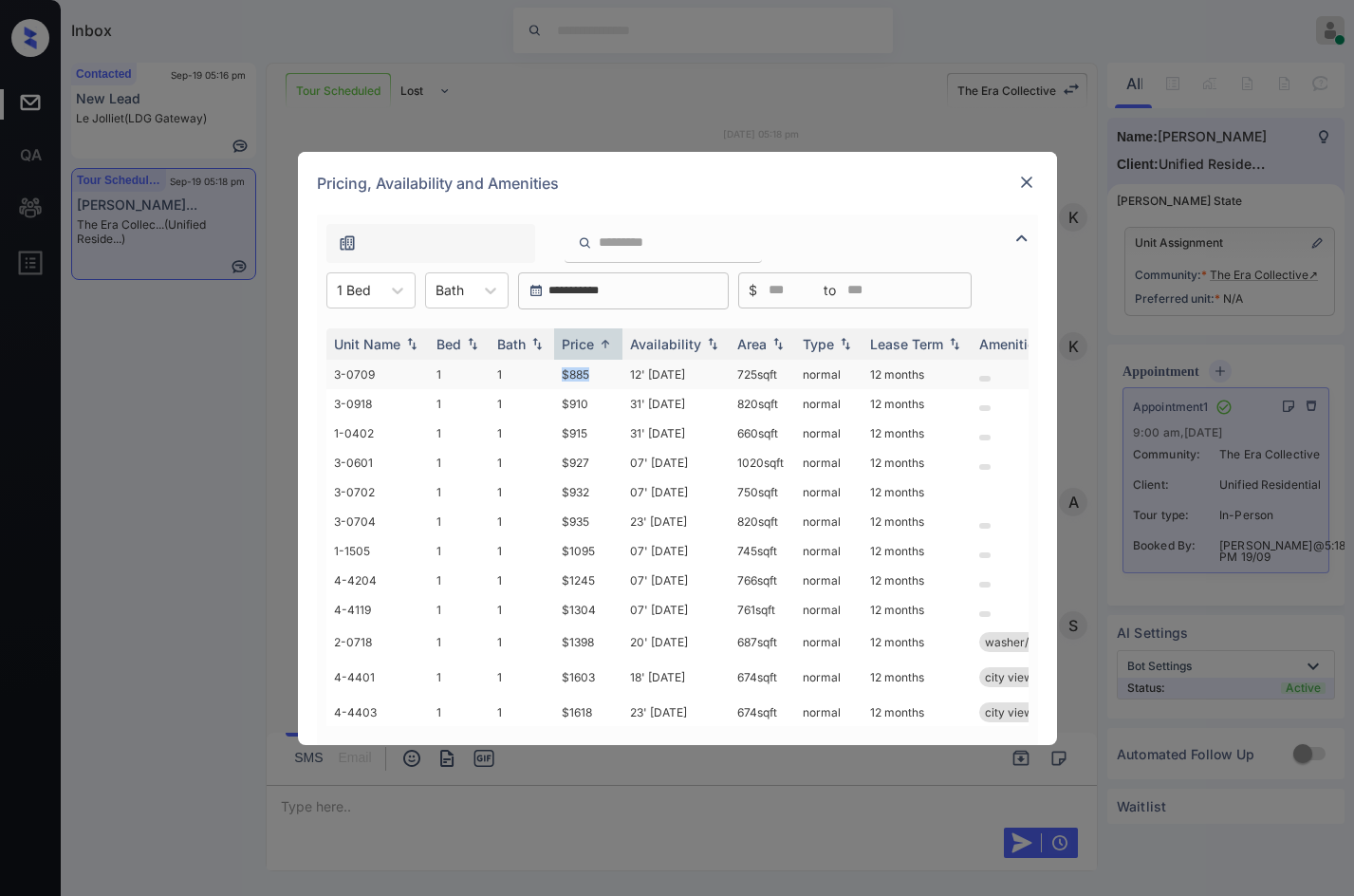
drag, startPoint x: 533, startPoint y: 377, endPoint x: 597, endPoint y: 379, distance: 64.0
click at [597, 379] on tr "3-0709 1 1 $885 12' Sep 25 725 sqft normal 12 months" at bounding box center [822, 374] width 991 height 30
click at [597, 380] on td "$885" at bounding box center [588, 374] width 68 height 30
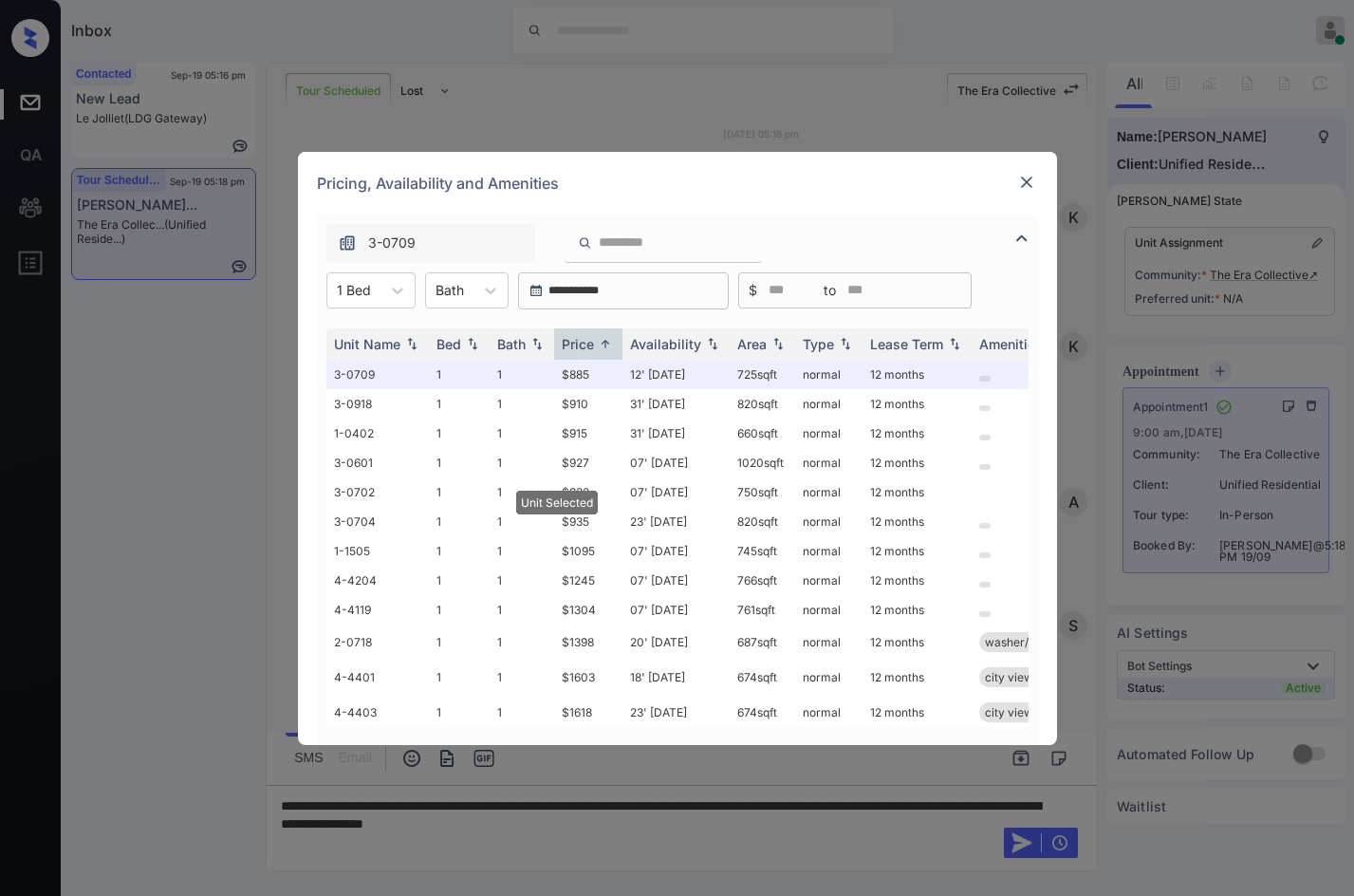
click at [1033, 189] on img at bounding box center [1027, 182] width 19 height 19
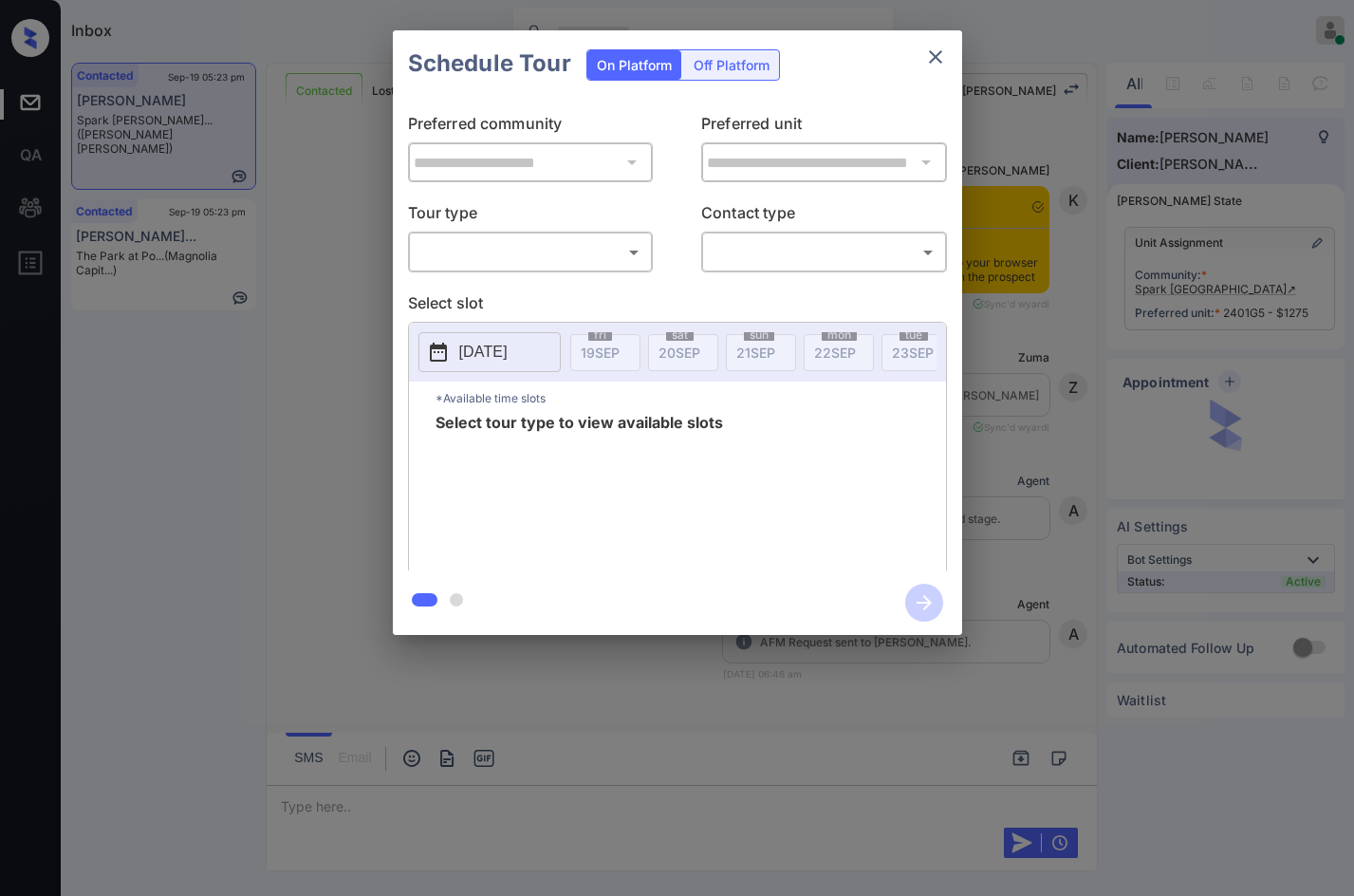
scroll to position [11288, 0]
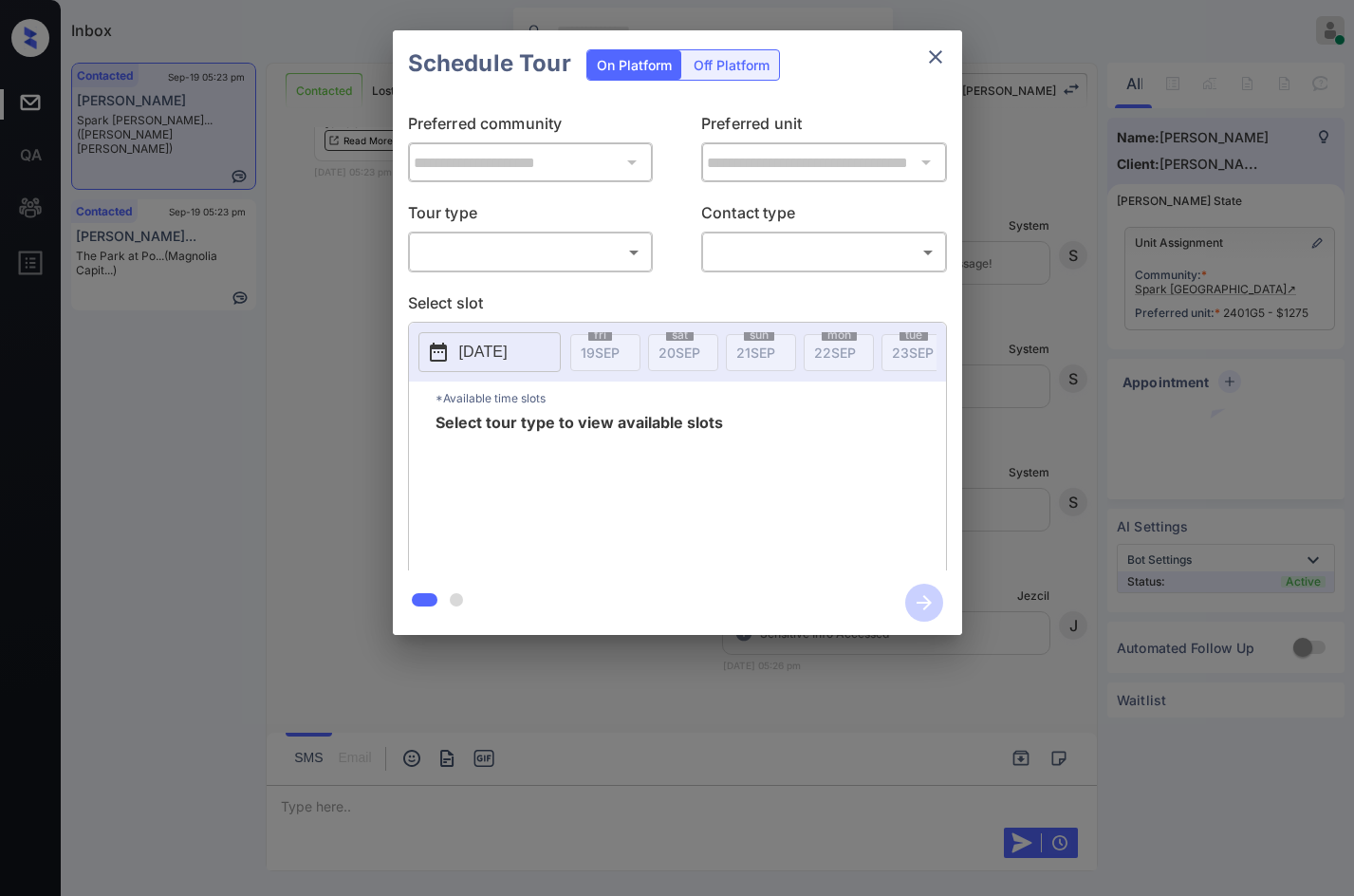
drag, startPoint x: 504, startPoint y: 235, endPoint x: 492, endPoint y: 277, distance: 43.7
click at [504, 234] on div "​ ​" at bounding box center [530, 252] width 245 height 40
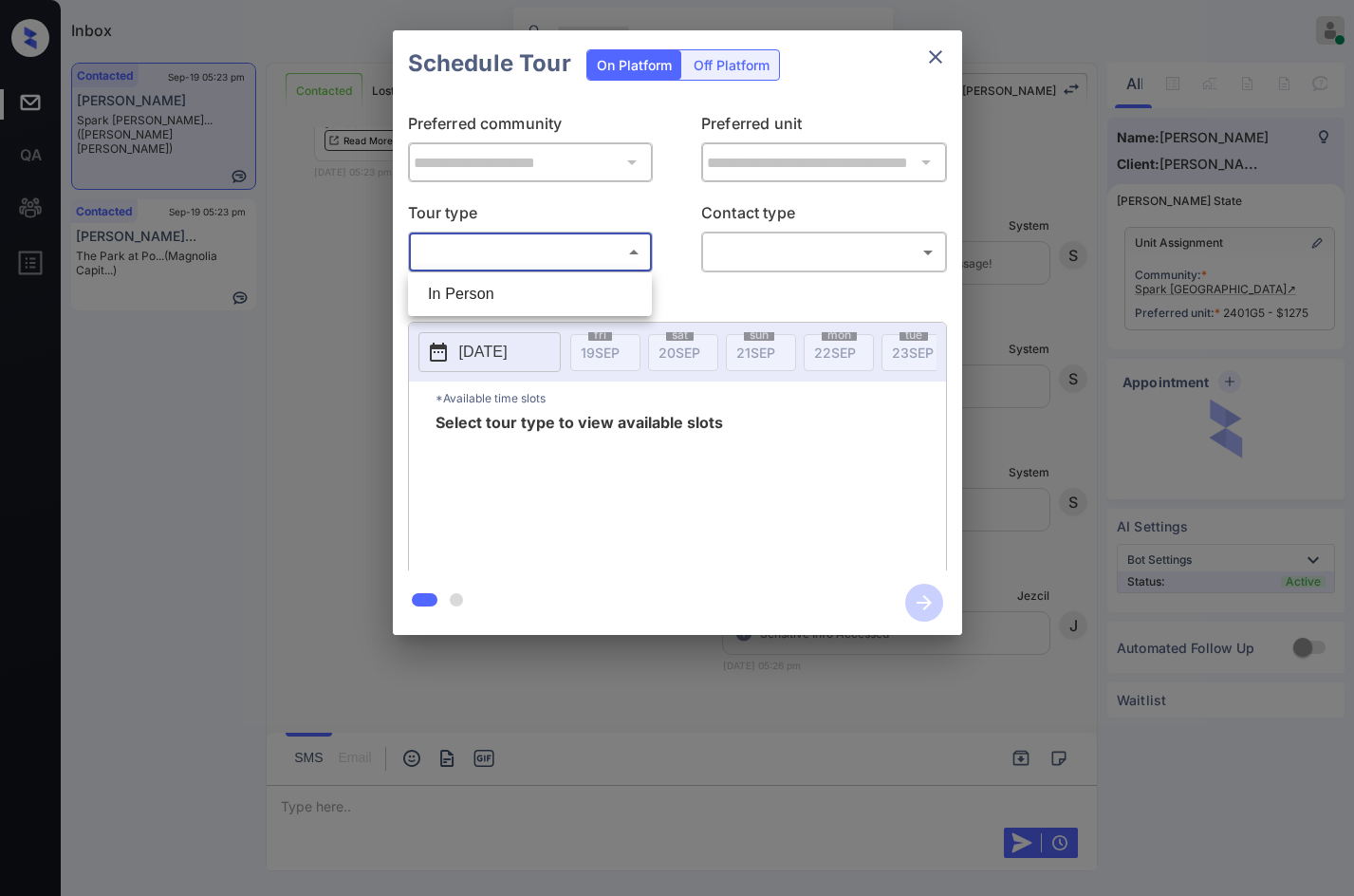
drag, startPoint x: 488, startPoint y: 265, endPoint x: 492, endPoint y: 288, distance: 23.3
click at [488, 264] on body "Inbox Jezcil Usanastre Online Set yourself offline Set yourself on break Profil…" at bounding box center [677, 448] width 1354 height 896
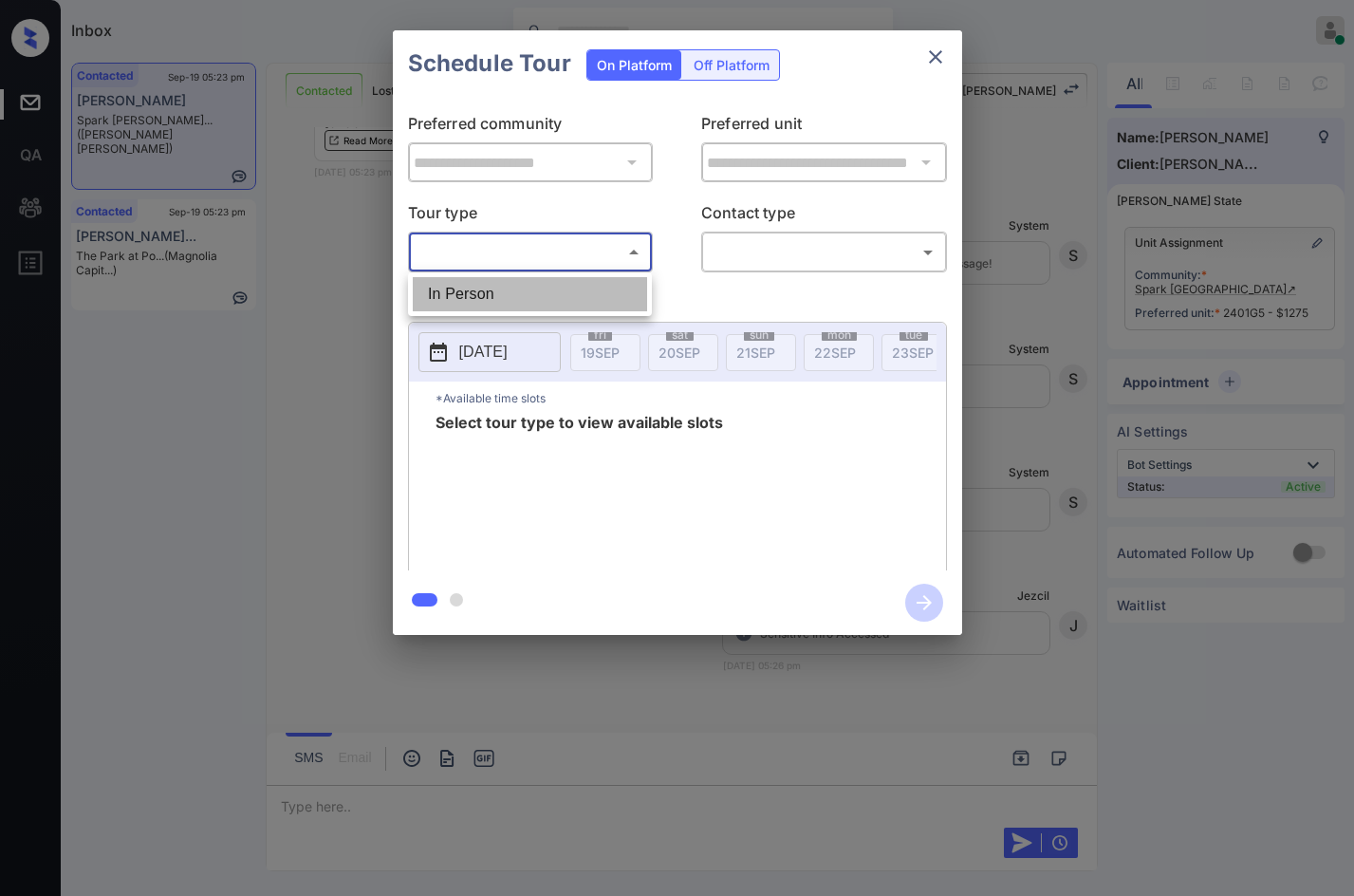
click at [492, 289] on li "In Person" at bounding box center [530, 294] width 235 height 34
type input "********"
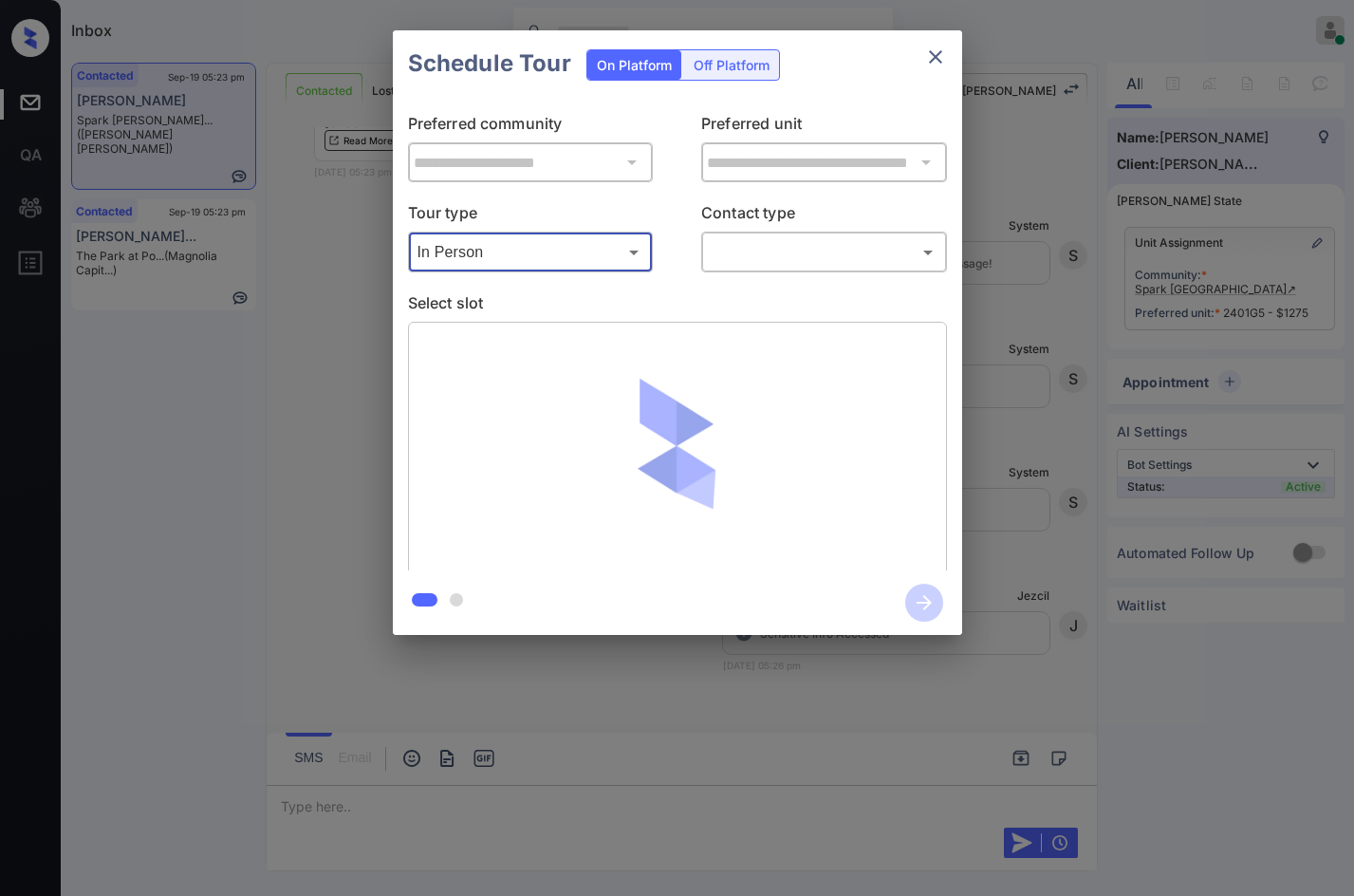
drag, startPoint x: 696, startPoint y: 258, endPoint x: 711, endPoint y: 258, distance: 15.0
click at [697, 258] on div "Tour type In Person ******** ​ Contact type ​ ​" at bounding box center [677, 237] width 539 height 71
click at [789, 277] on div "**********" at bounding box center [677, 334] width 570 height 474
click at [765, 268] on body "Inbox Jezcil Usanastre Online Set yourself offline Set yourself on break Profil…" at bounding box center [677, 448] width 1354 height 896
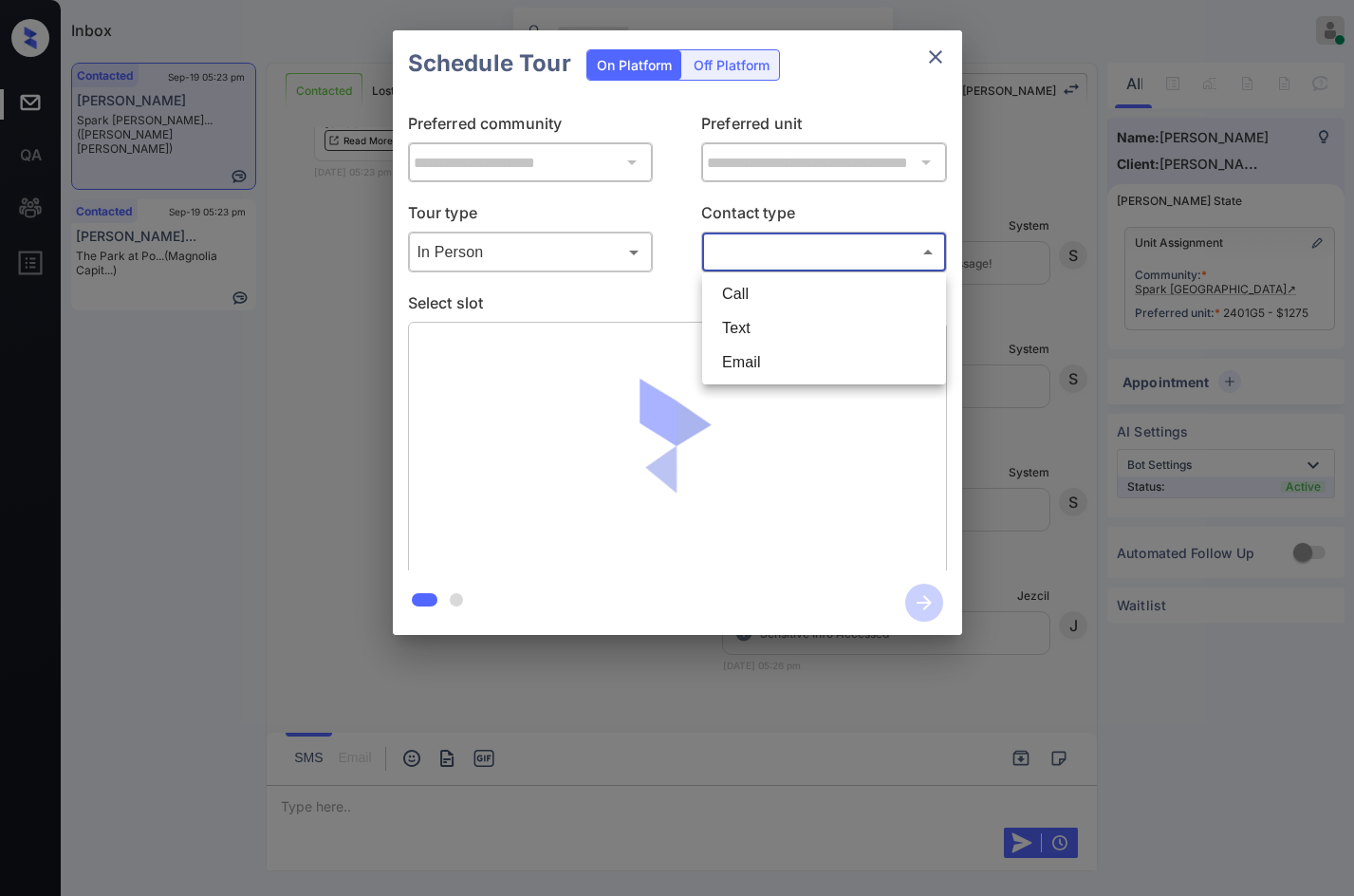
click at [766, 346] on li "Email" at bounding box center [824, 362] width 235 height 34
type input "*****"
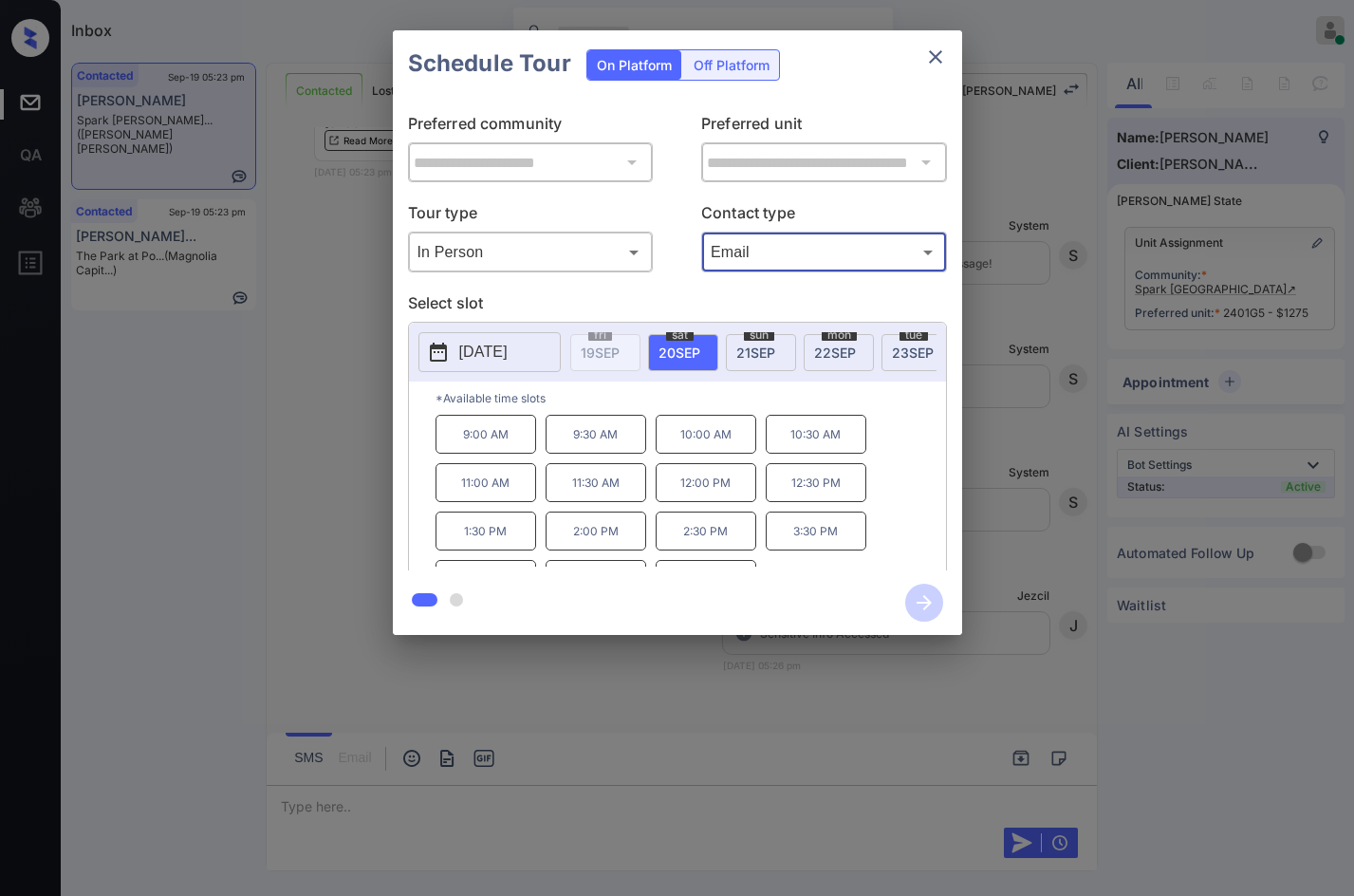
scroll to position [33, 0]
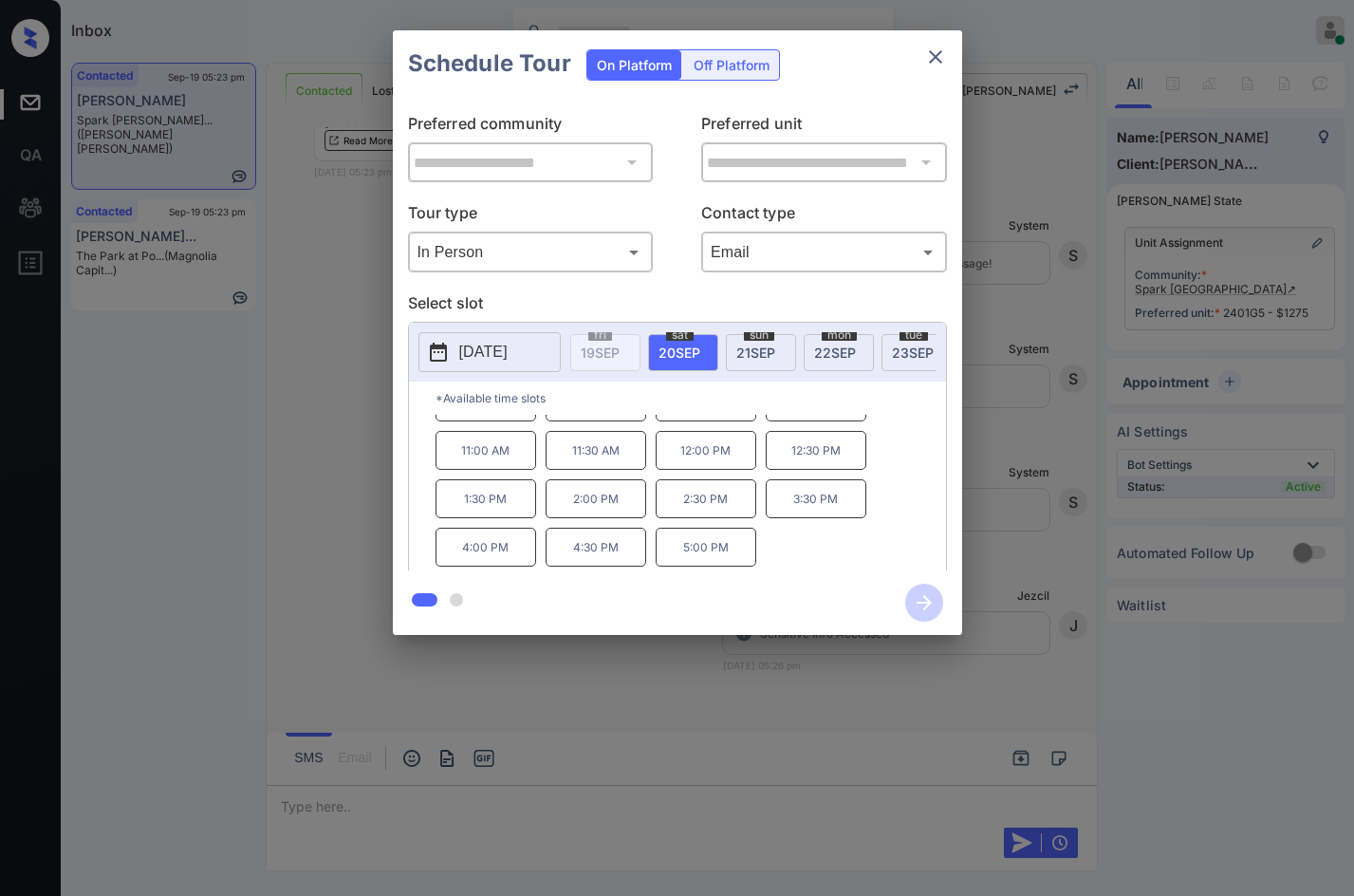
click at [341, 476] on div "**********" at bounding box center [677, 332] width 1354 height 665
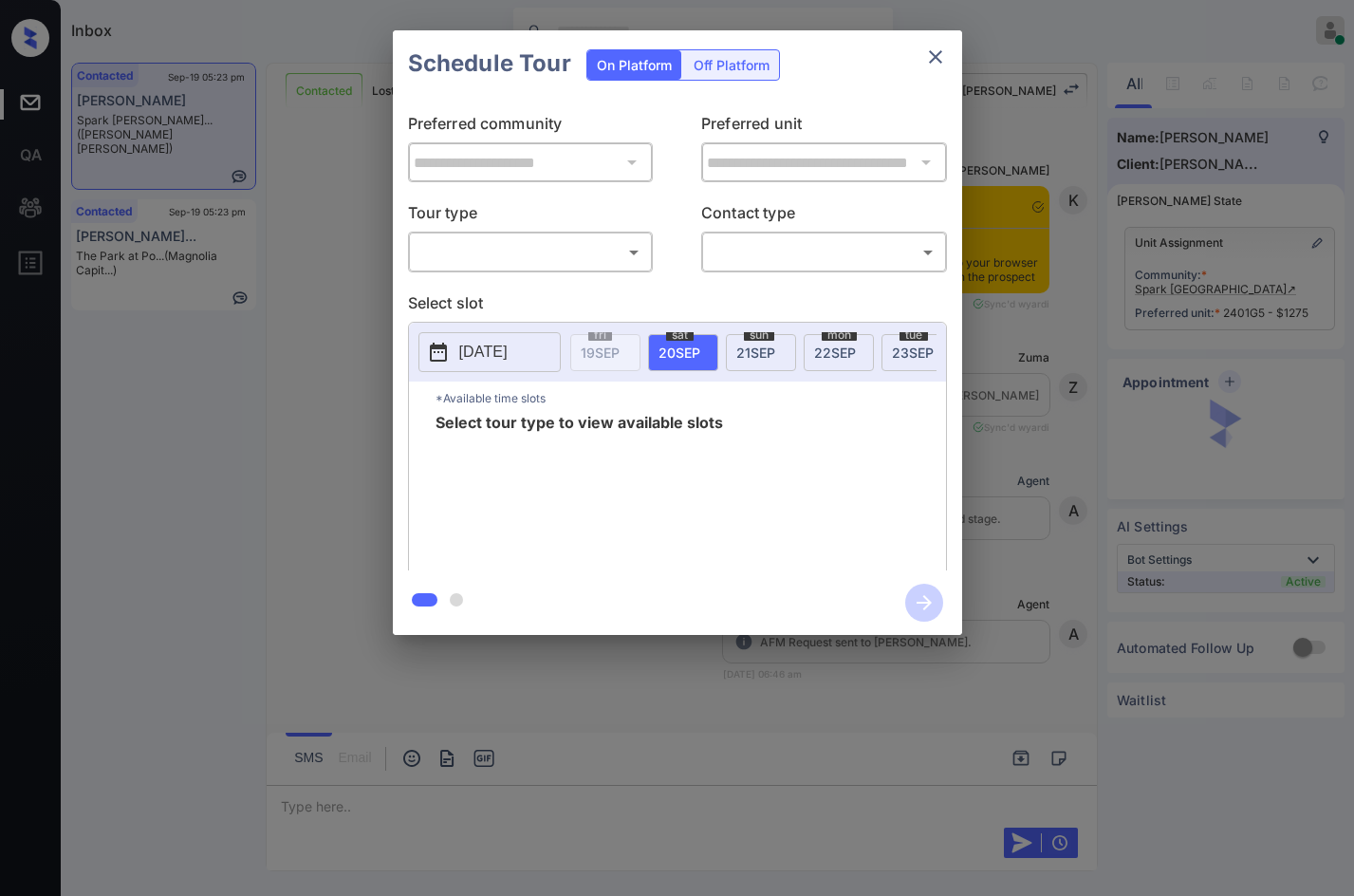
scroll to position [10245, 0]
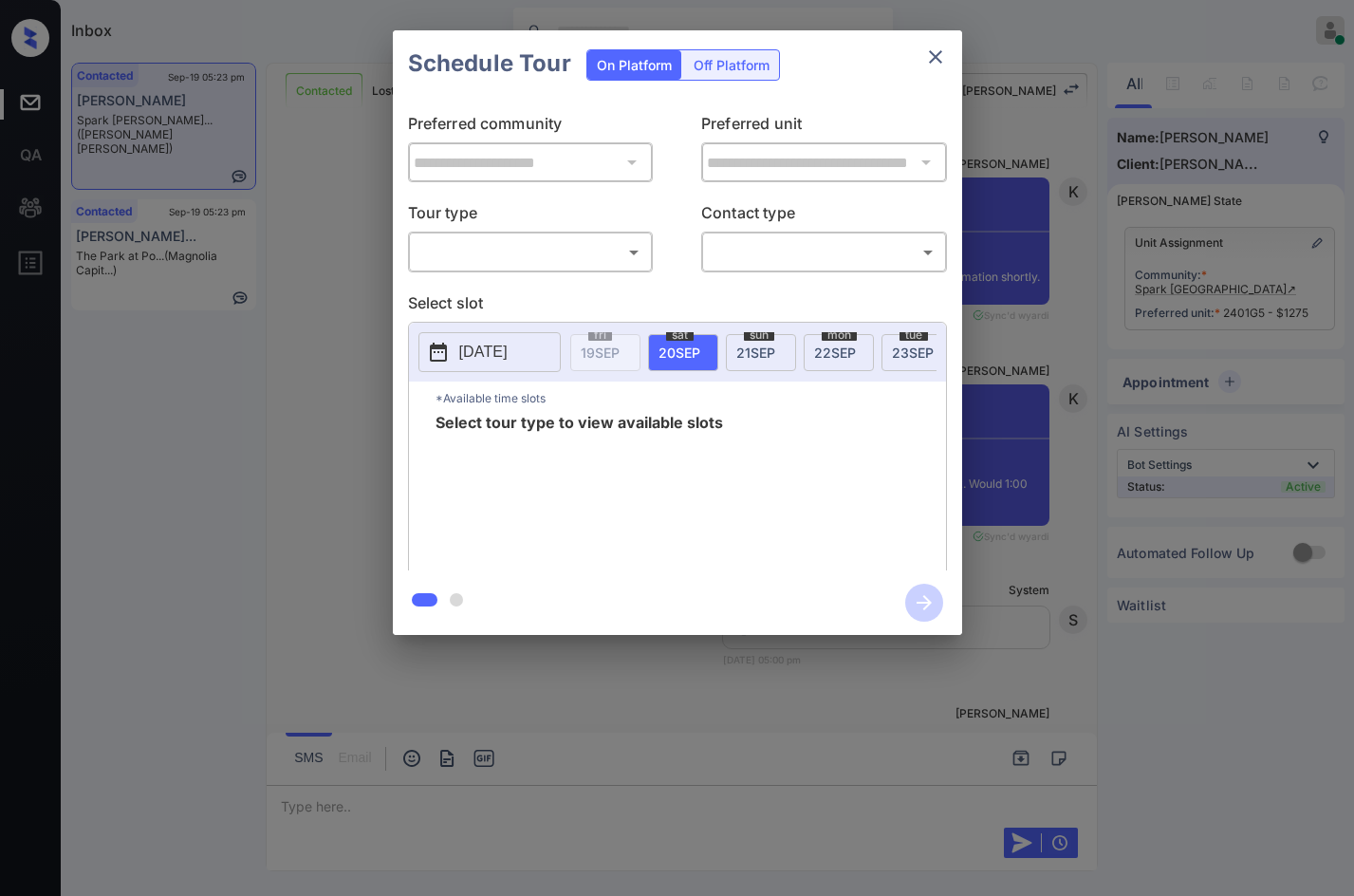
click at [620, 266] on body "Inbox Jezcil Usanastre Online Set yourself offline Set yourself on break Profil…" at bounding box center [677, 448] width 1354 height 896
click at [603, 291] on li "In Person" at bounding box center [530, 294] width 235 height 34
type input "********"
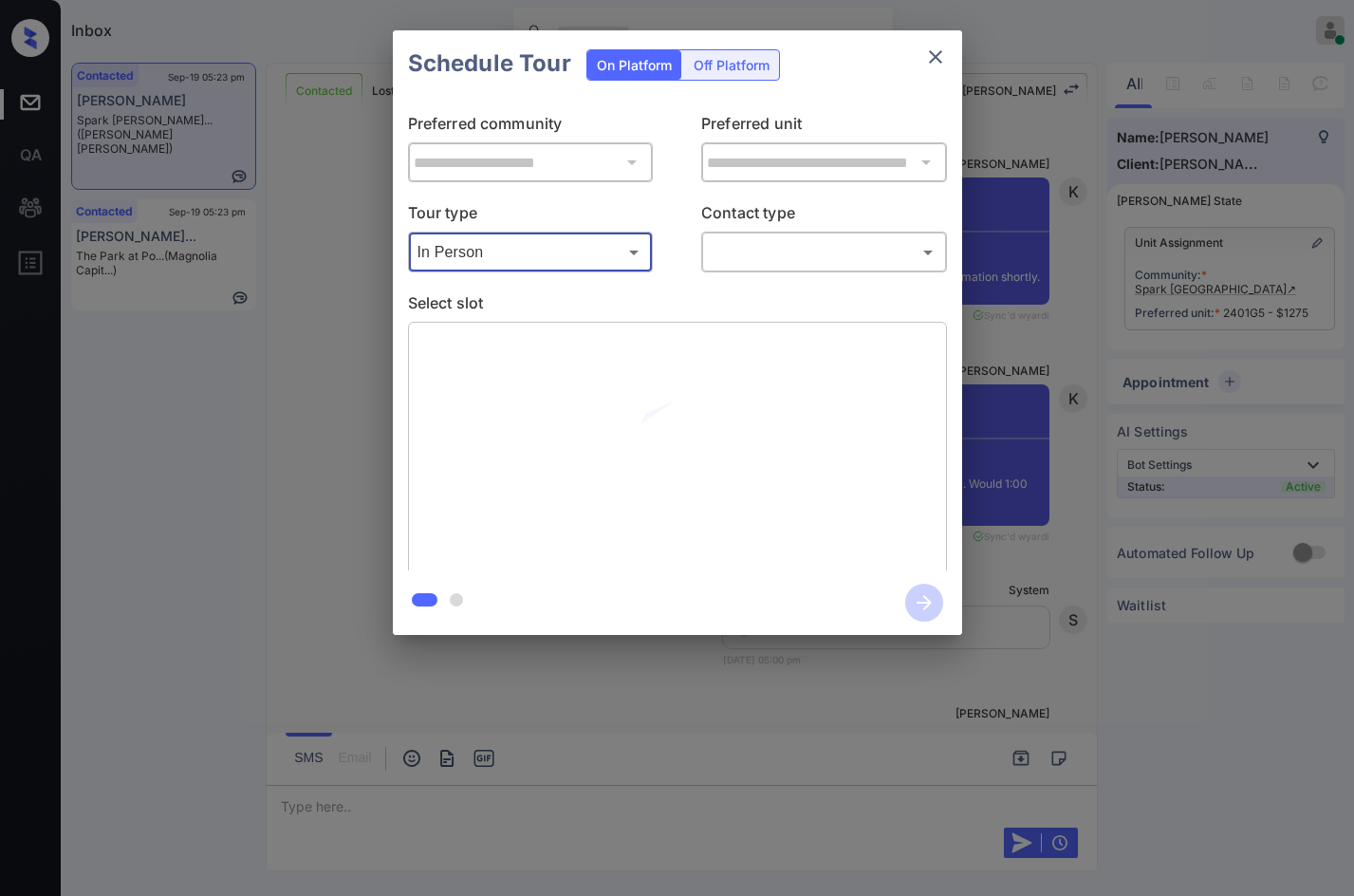
click at [723, 253] on body "Inbox Jezcil Usanastre Online Set yourself offline Set yourself on break Profil…" at bounding box center [677, 448] width 1354 height 896
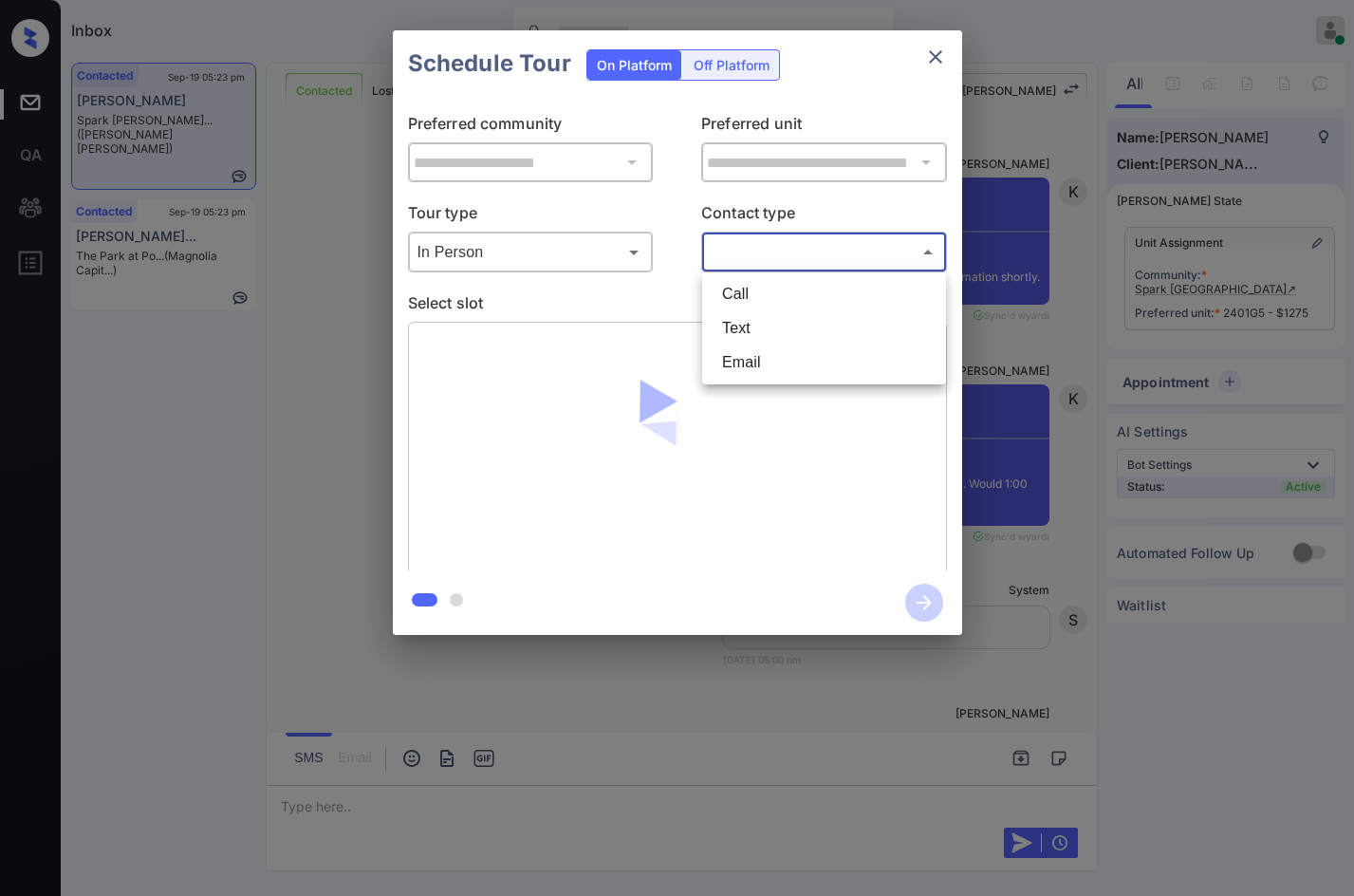
click at [749, 370] on li "Email" at bounding box center [824, 362] width 235 height 34
type input "*****"
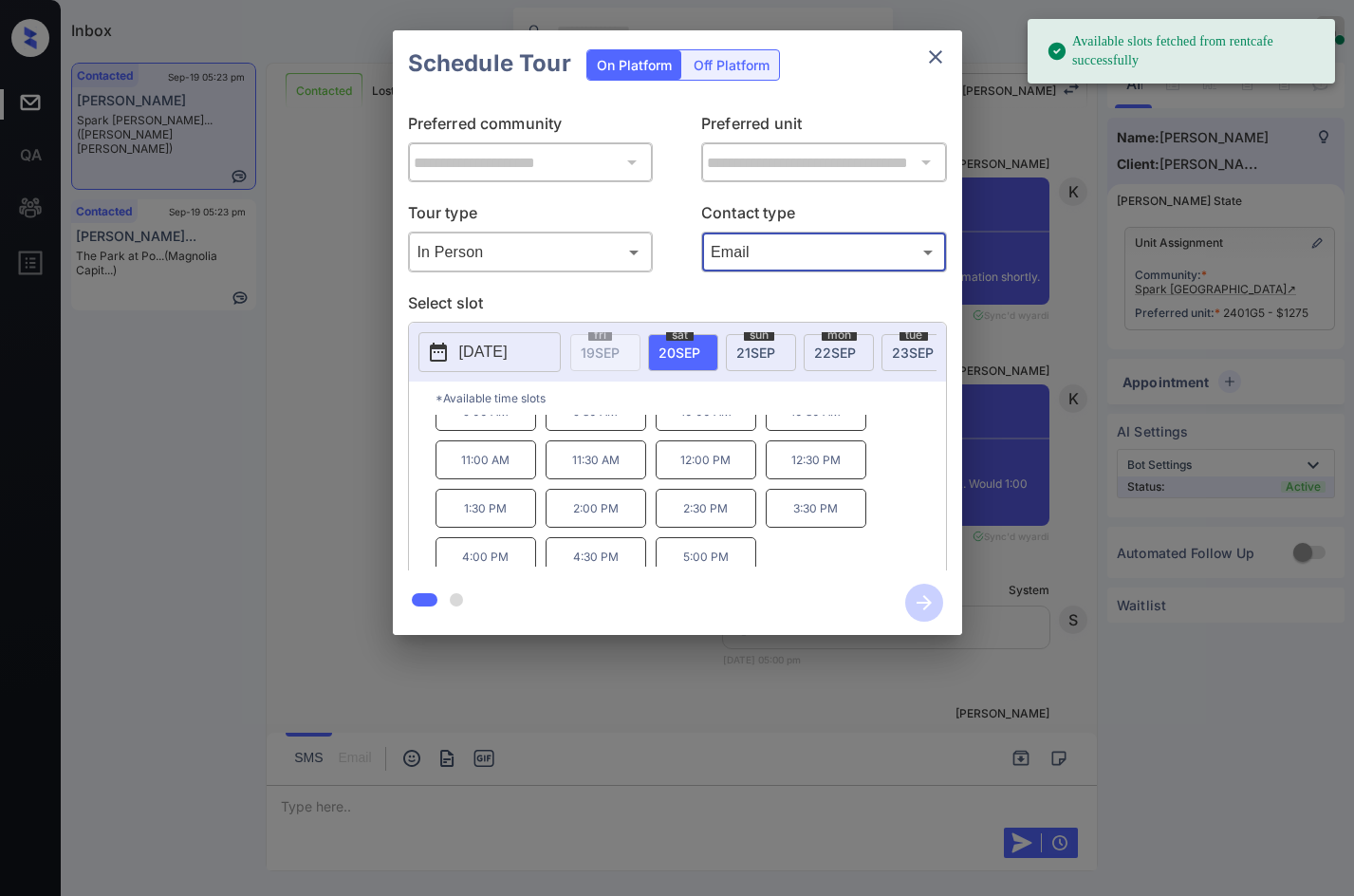
scroll to position [33, 0]
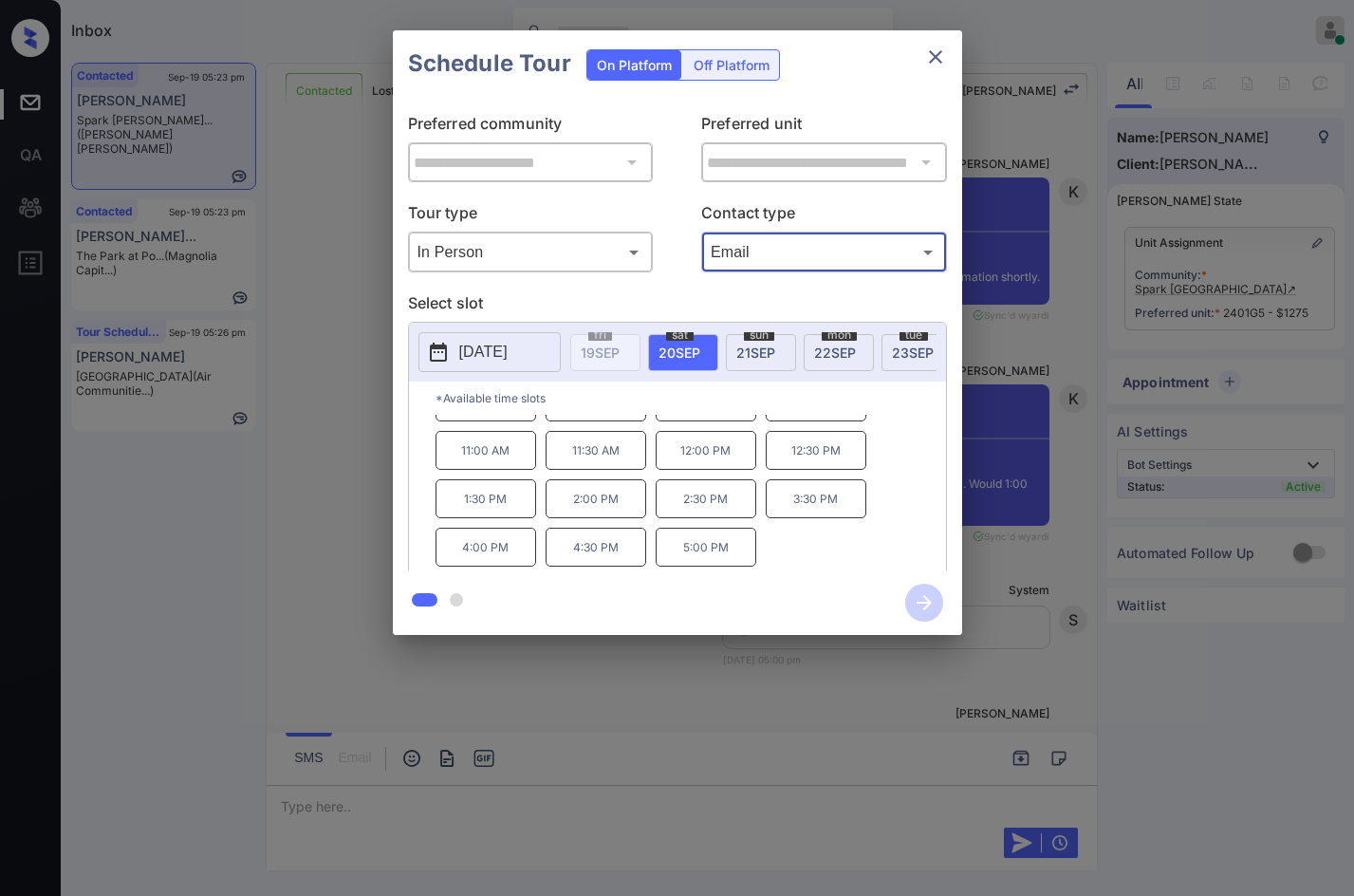
click at [381, 479] on div "**********" at bounding box center [677, 332] width 1354 height 665
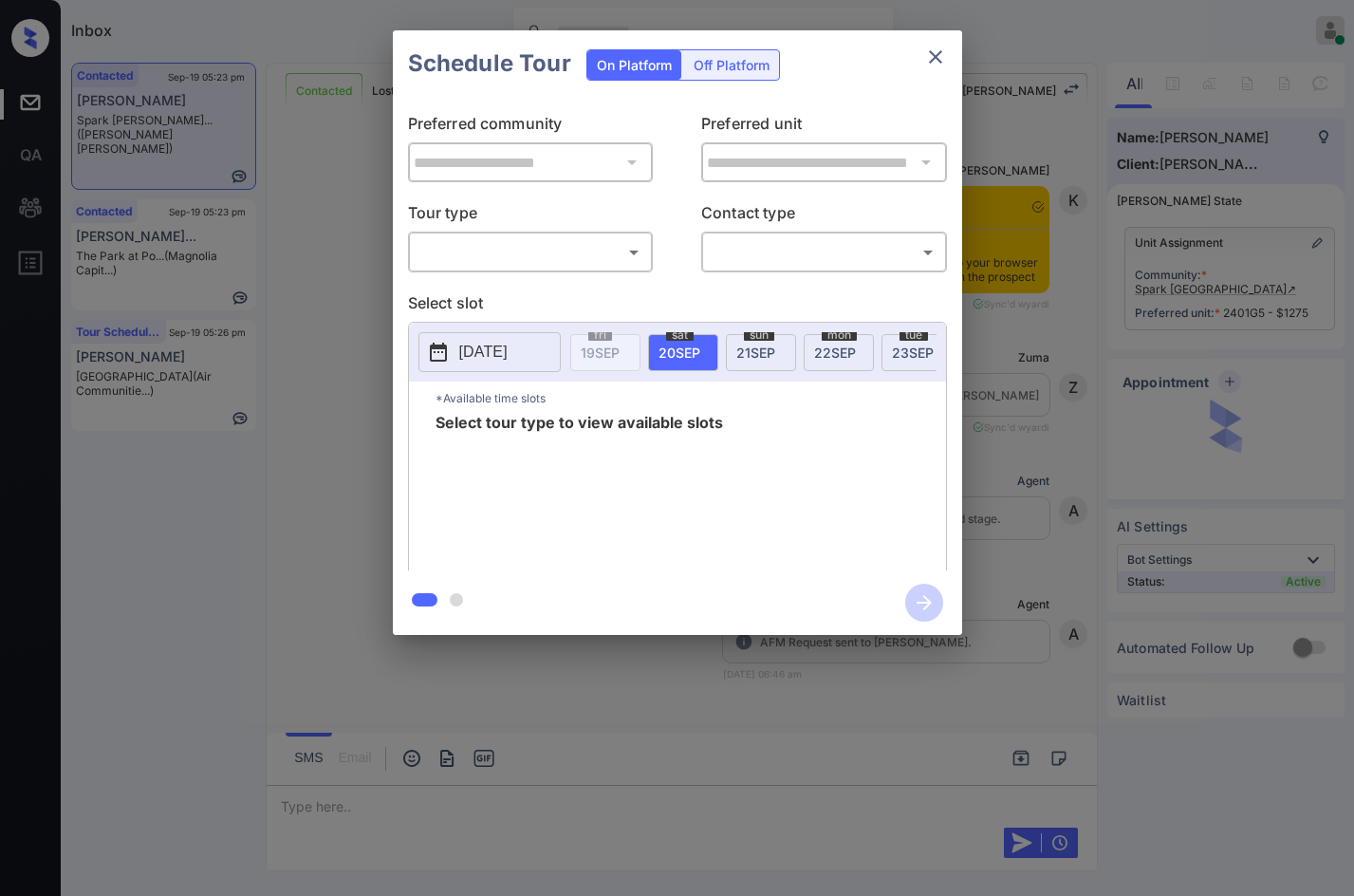
scroll to position [7967, 0]
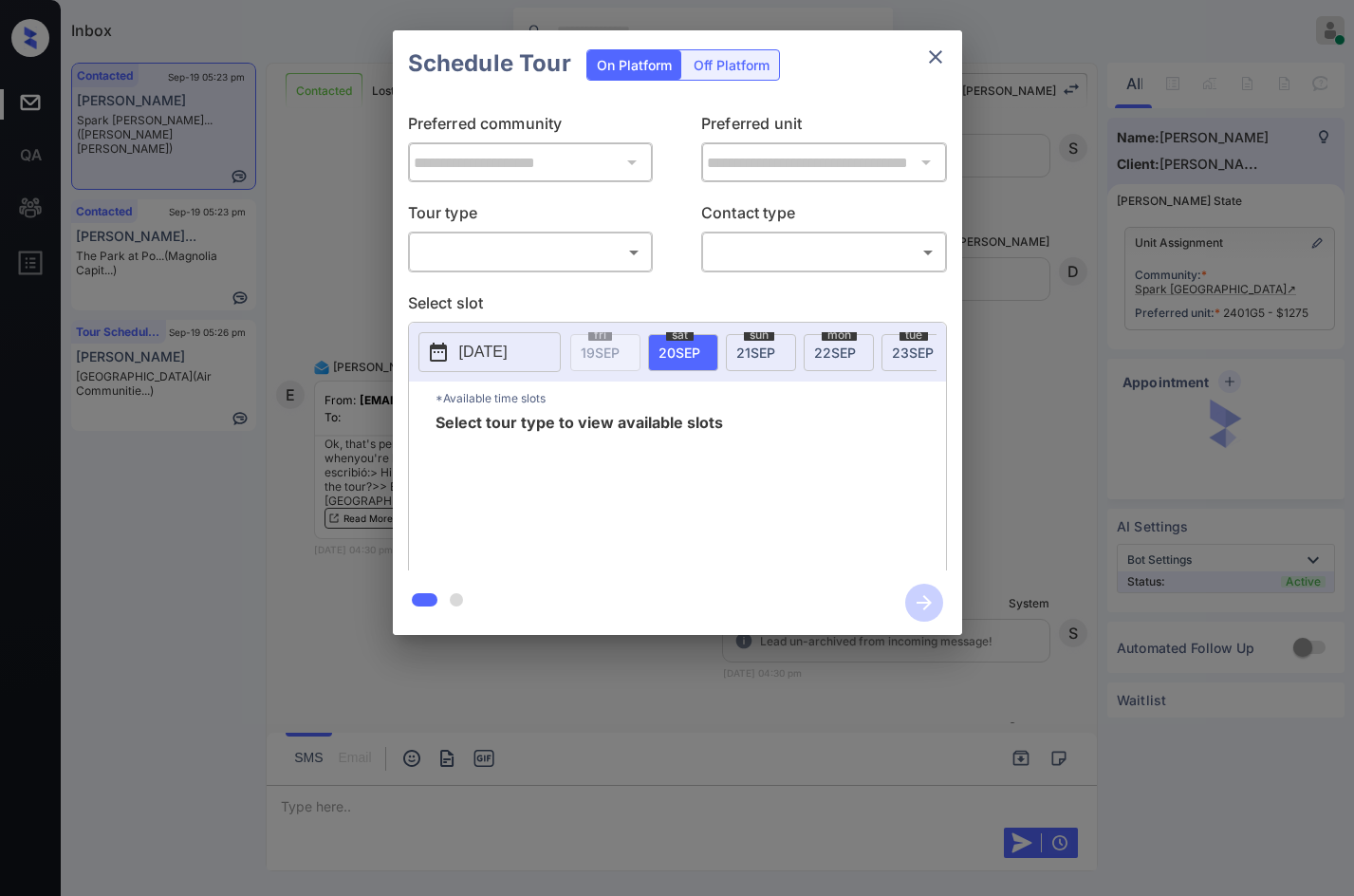
click at [485, 251] on body "Inbox Jezcil Usanastre Online Set yourself offline Set yourself on break Profil…" at bounding box center [677, 448] width 1354 height 896
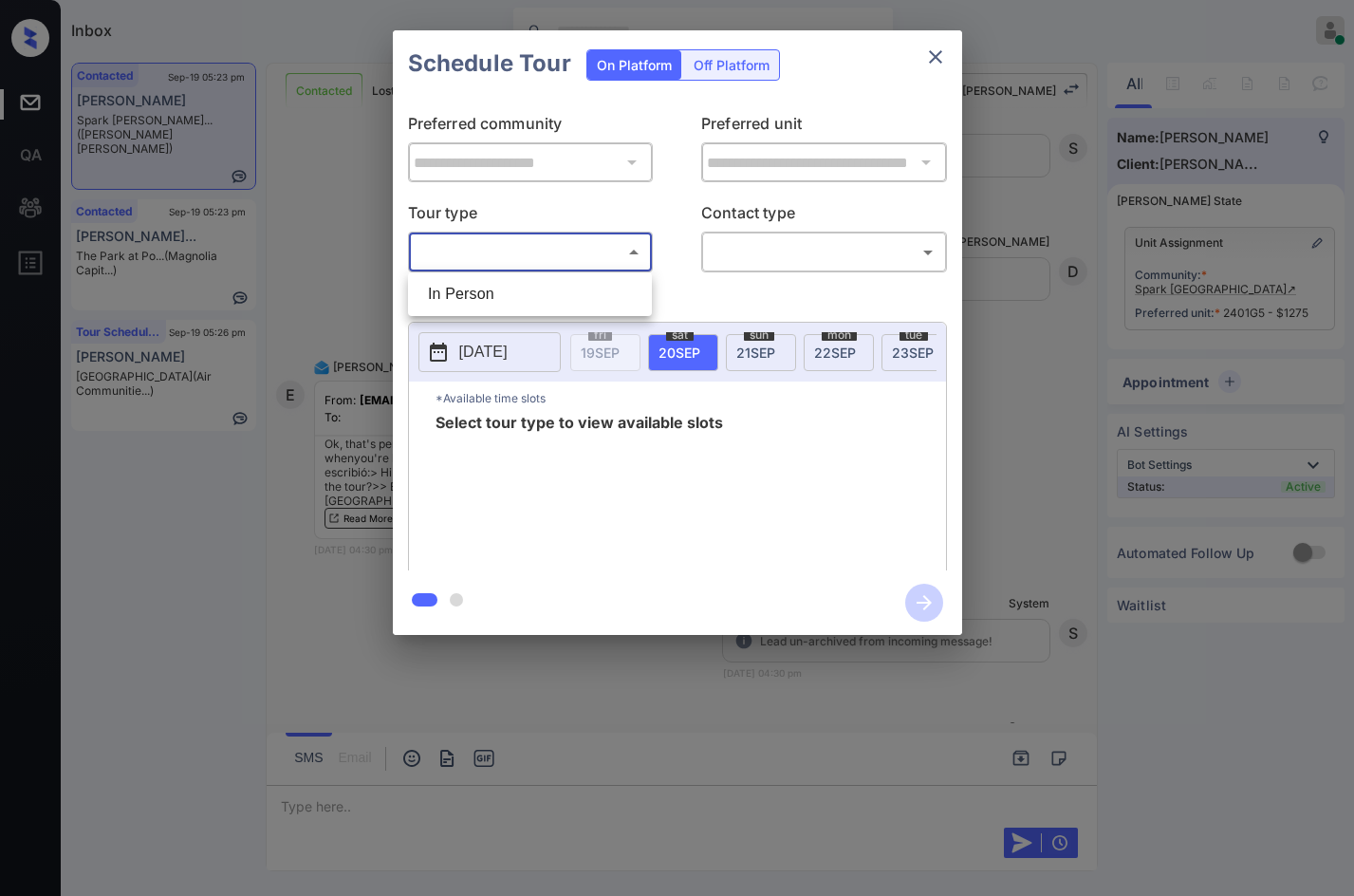
drag, startPoint x: 493, startPoint y: 275, endPoint x: 557, endPoint y: 279, distance: 64.1
click at [494, 275] on ul "In Person" at bounding box center [529, 294] width 243 height 43
click at [567, 292] on li "In Person" at bounding box center [530, 294] width 235 height 34
type input "********"
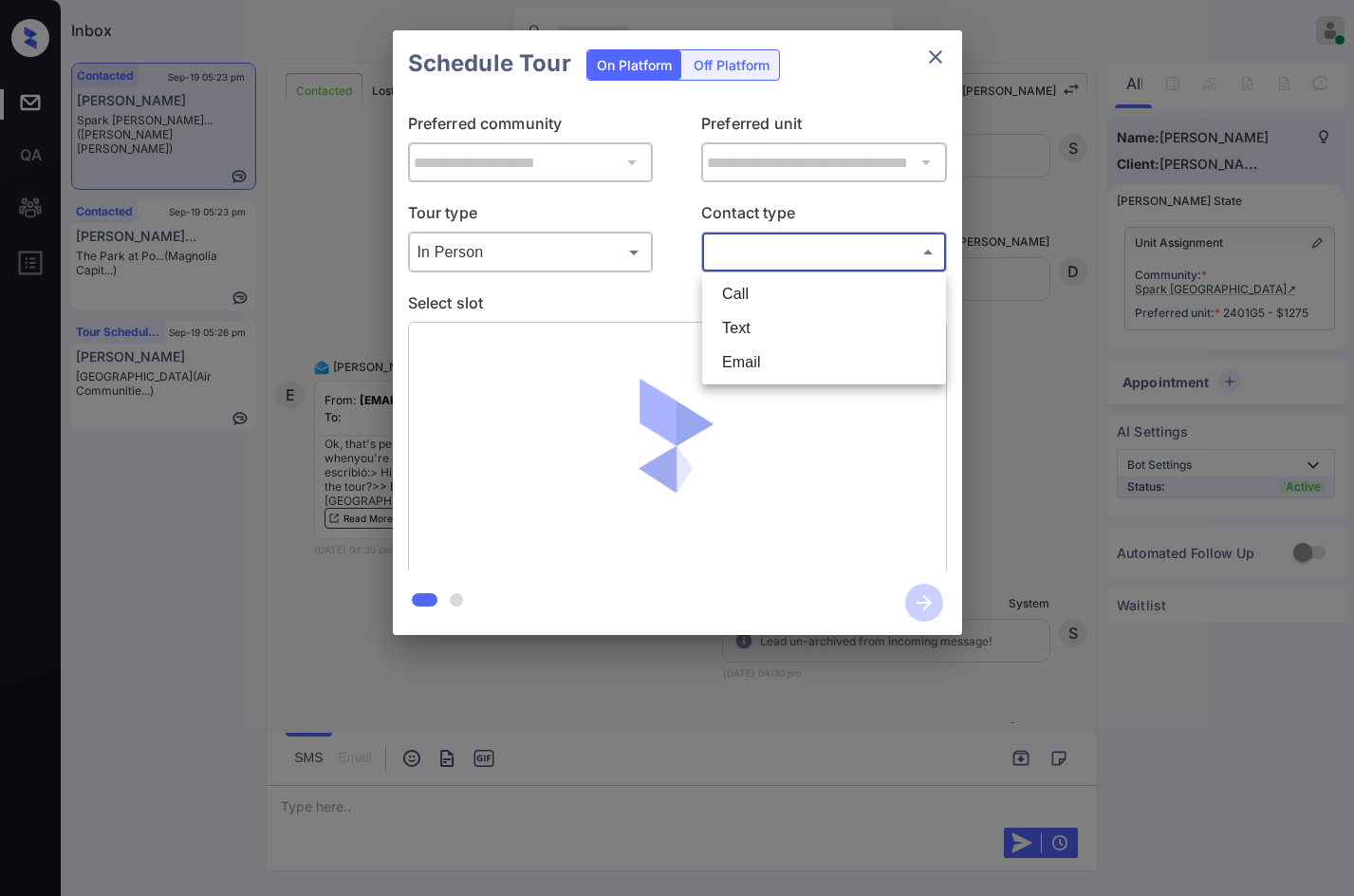
click at [709, 255] on body "Inbox Jezcil Usanastre Online Set yourself offline Set yourself on break Profil…" at bounding box center [677, 448] width 1354 height 896
click at [760, 356] on li "Email" at bounding box center [824, 362] width 235 height 34
type input "*****"
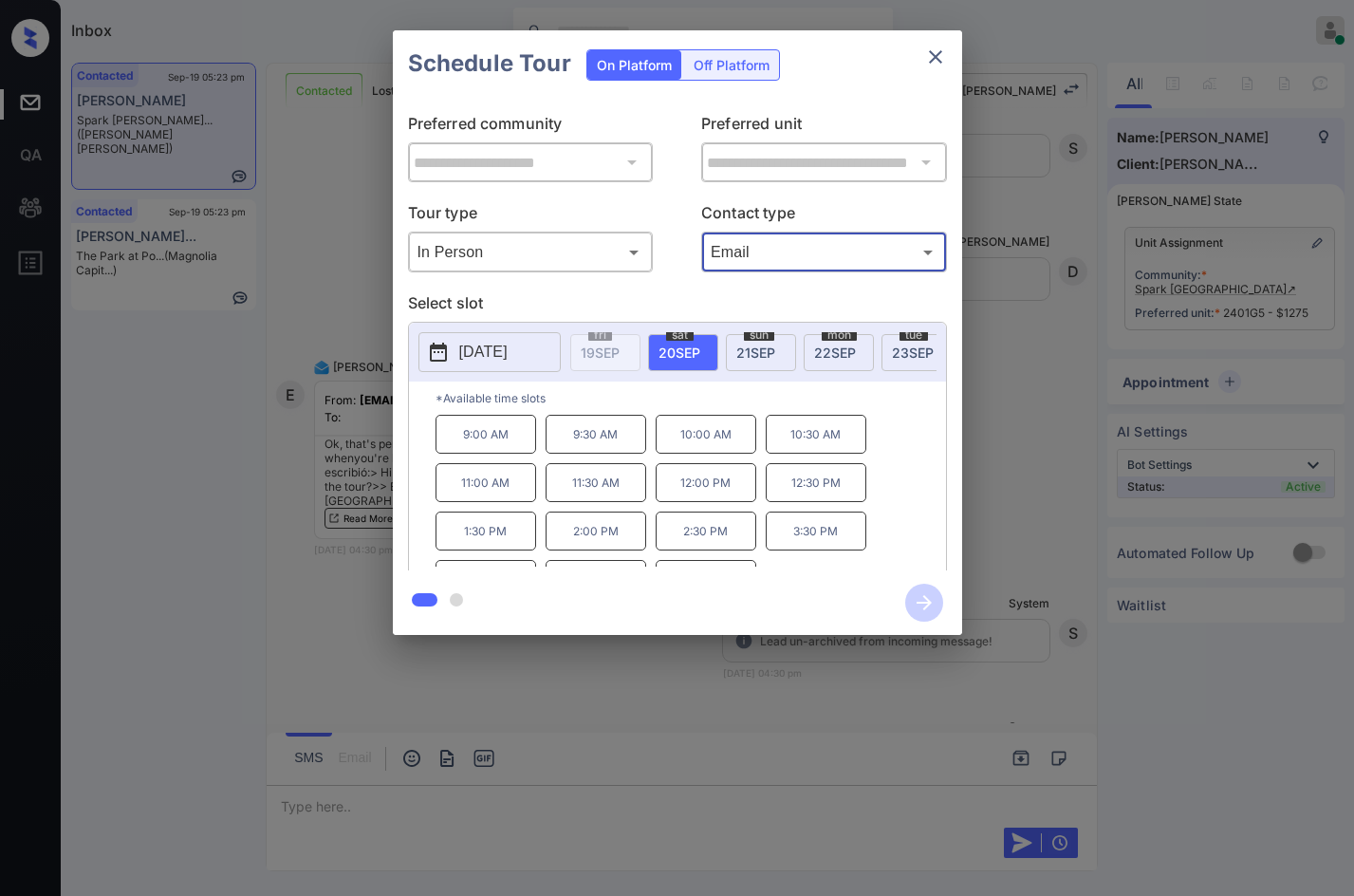
click at [811, 501] on p "12:30 PM" at bounding box center [816, 482] width 101 height 38
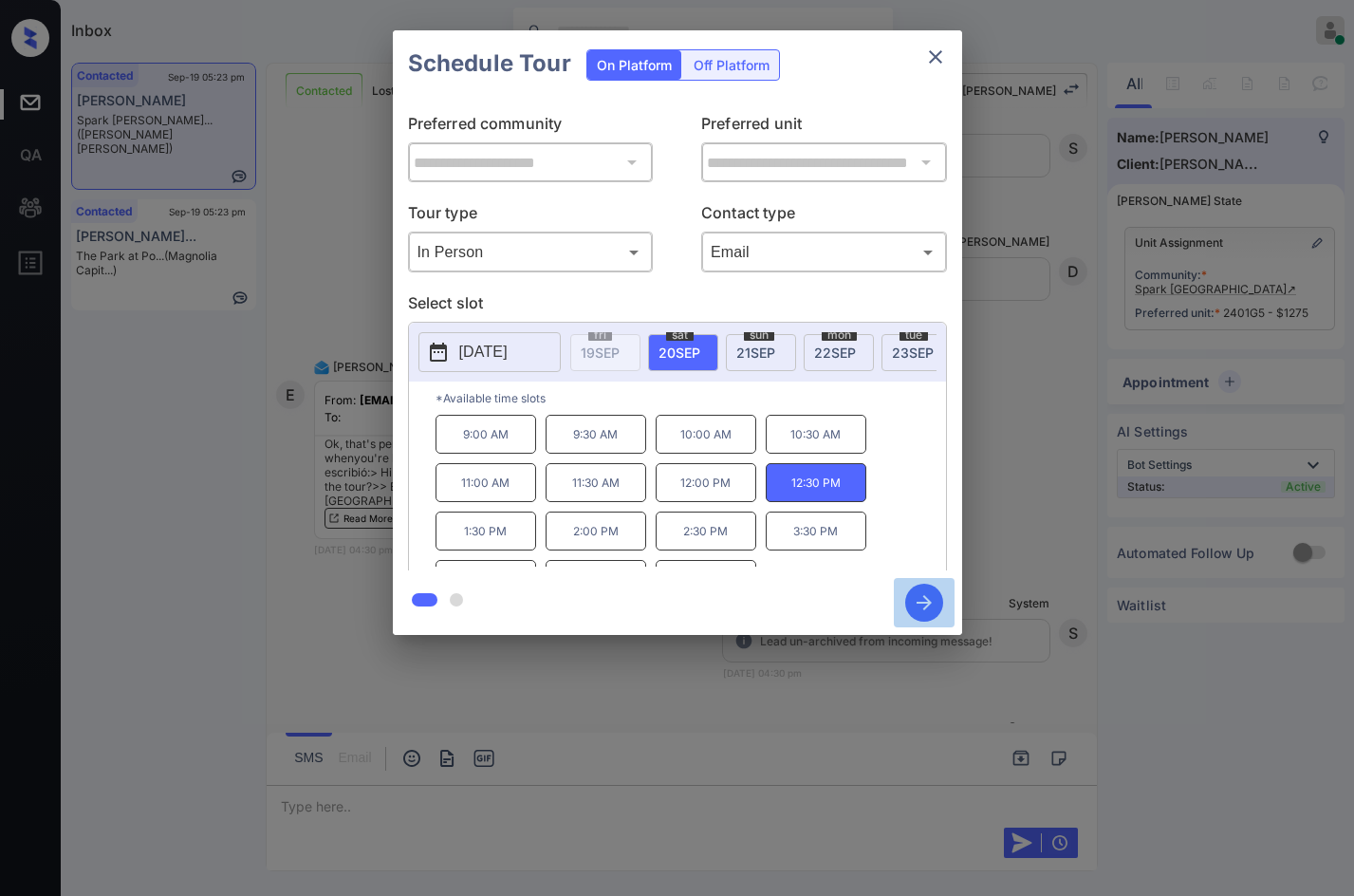
click at [924, 608] on icon "button" at bounding box center [924, 602] width 15 height 15
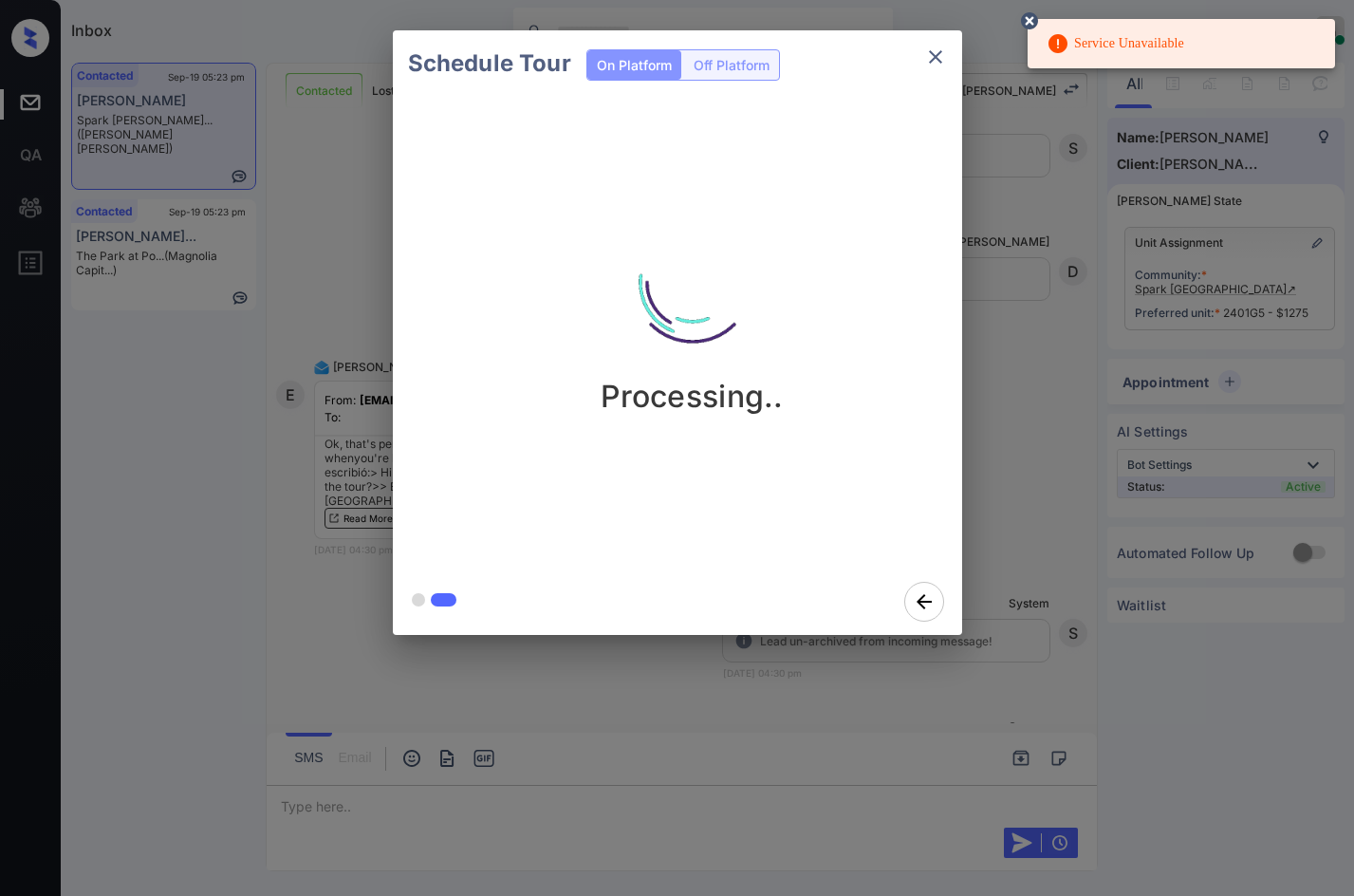
click at [357, 261] on div "Schedule Tour On Platform Off Platform Processing.." at bounding box center [677, 332] width 1354 height 665
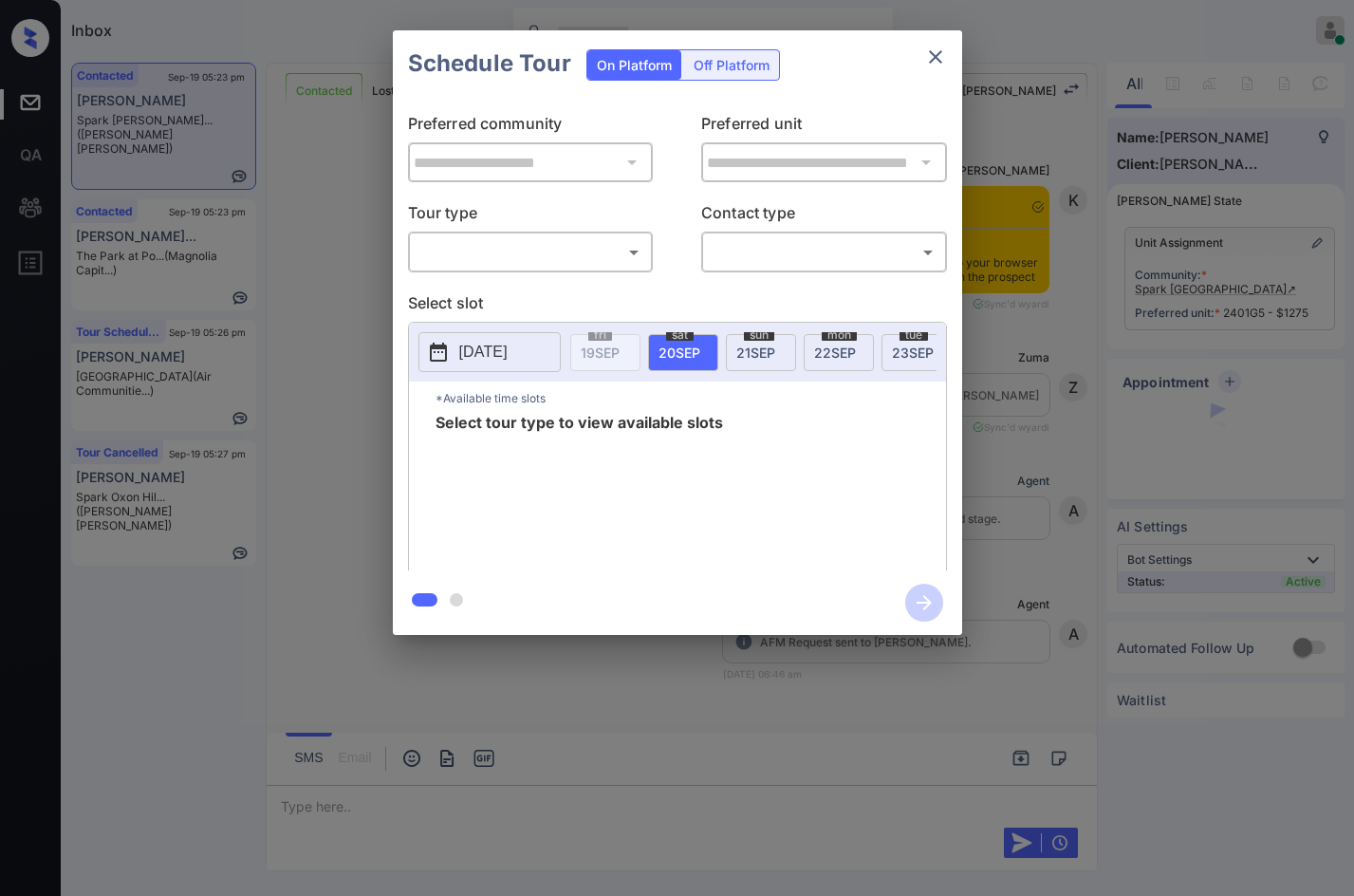
scroll to position [11208, 0]
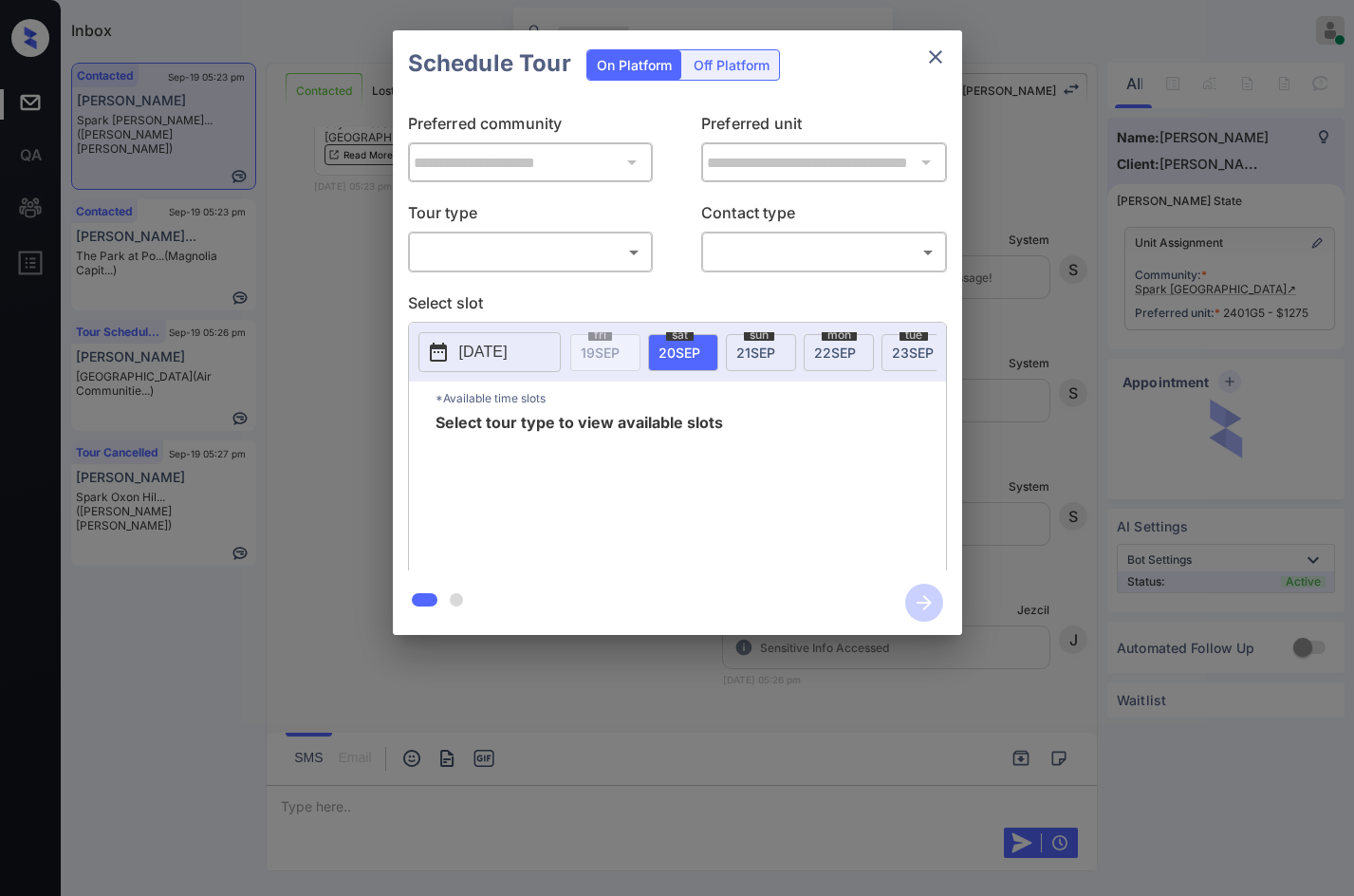
click at [502, 250] on body "Inbox Jezcil Usanastre Online Set yourself offline Set yourself on break Profil…" at bounding box center [677, 448] width 1354 height 896
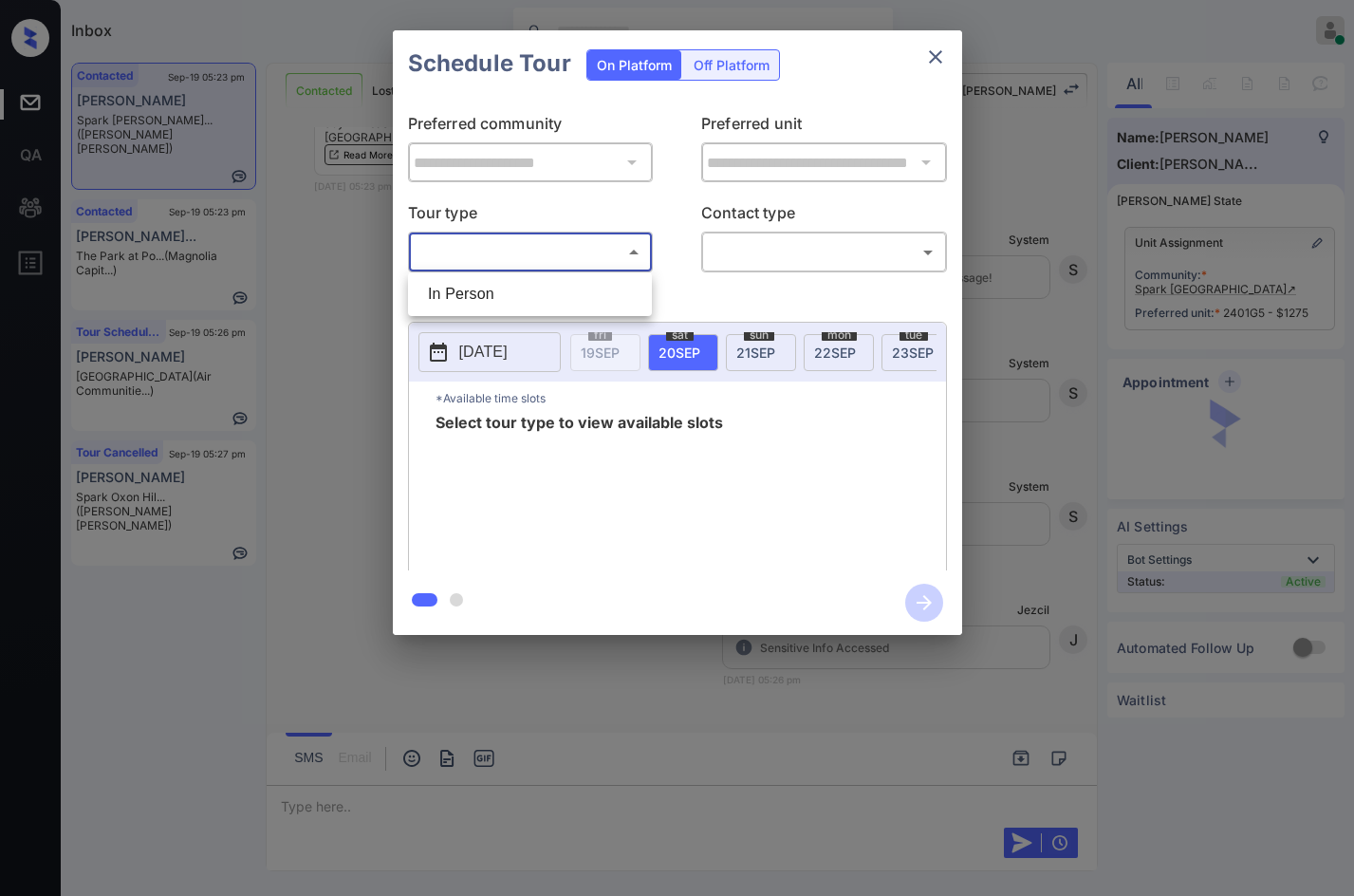
click at [506, 288] on li "In Person" at bounding box center [530, 294] width 235 height 34
type input "********"
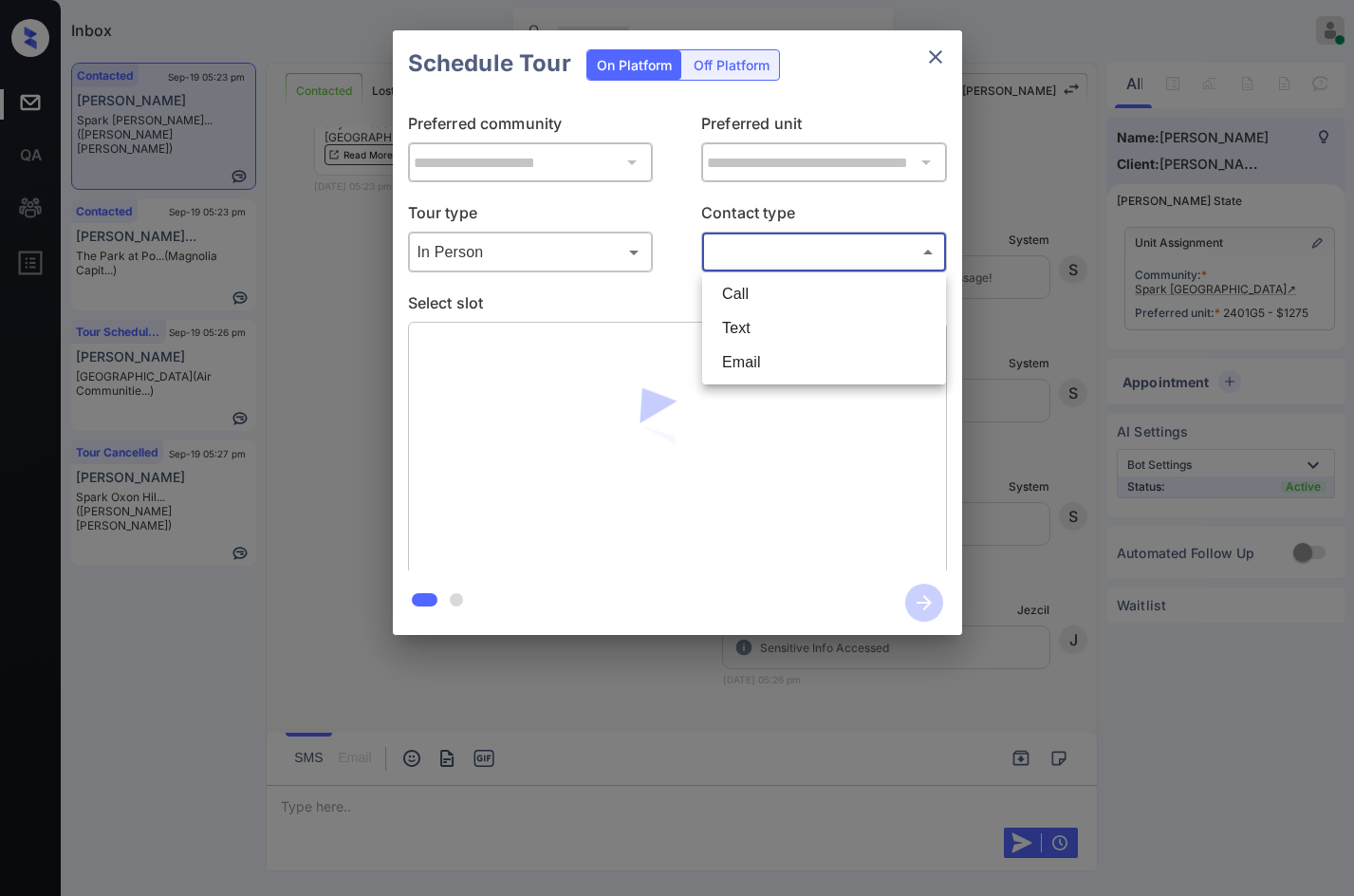
click at [832, 240] on body "Inbox Jezcil Usanastre Online Set yourself offline Set yourself on break Profil…" at bounding box center [677, 448] width 1354 height 896
click at [774, 360] on li "Email" at bounding box center [824, 362] width 235 height 34
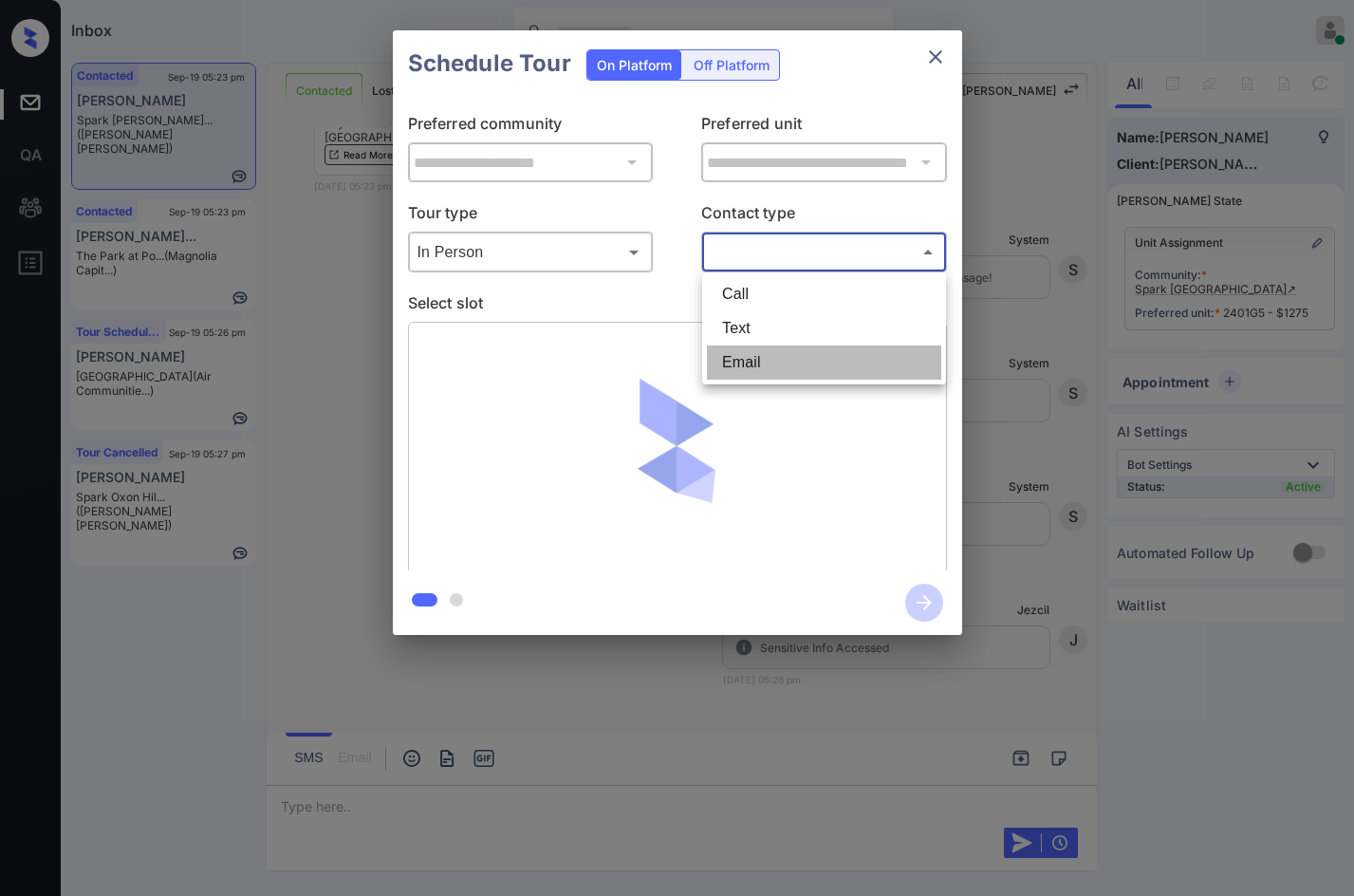
type input "*****"
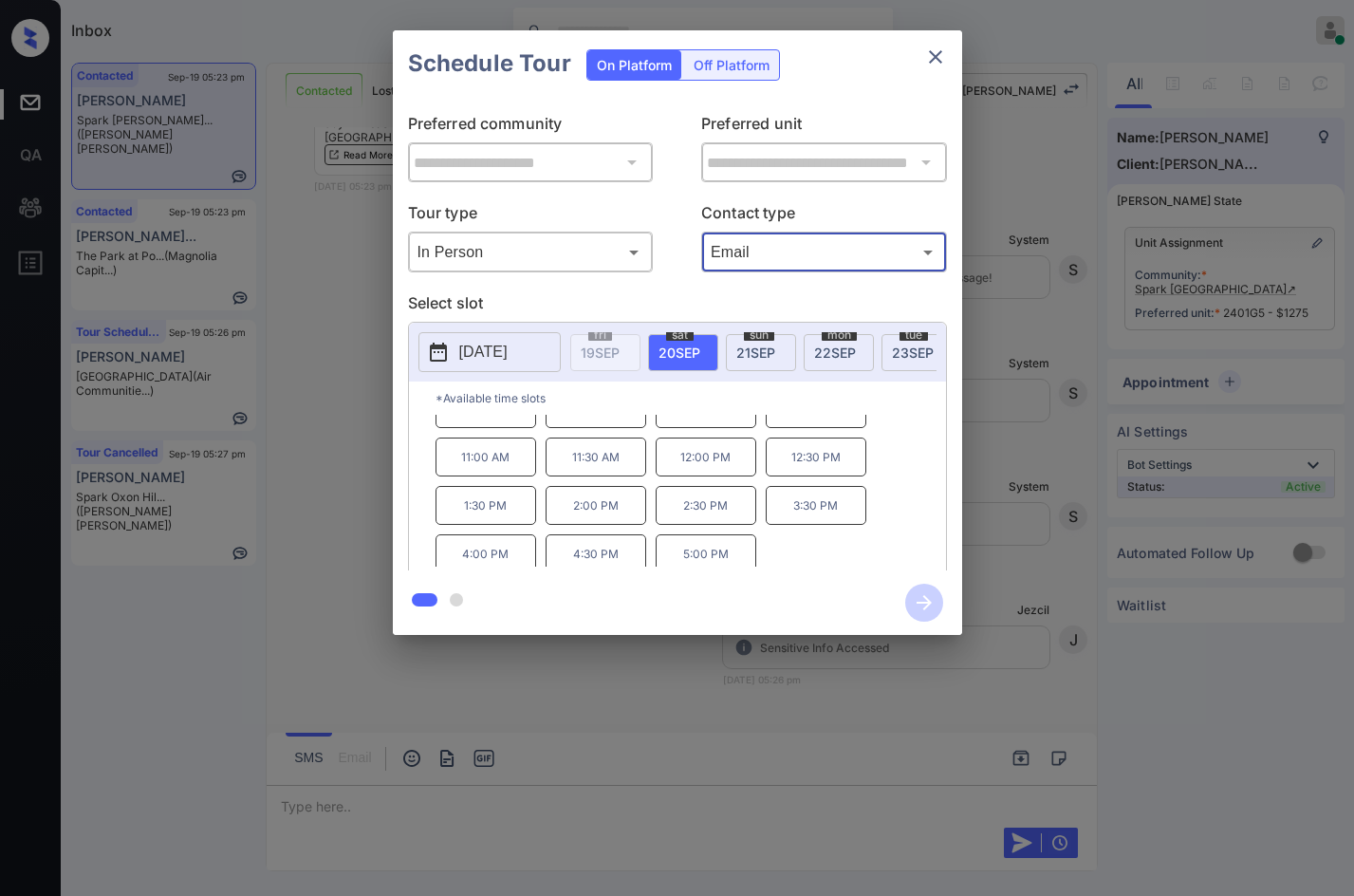
scroll to position [33, 0]
drag, startPoint x: 450, startPoint y: 516, endPoint x: 741, endPoint y: 525, distance: 291.1
click at [741, 525] on div "9:00 AM 9:30 AM 10:00 AM 10:30 AM 11:00 AM 11:30 AM 12:00 PM 12:30 PM 1:30 PM 2…" at bounding box center [691, 491] width 510 height 152
click at [508, 495] on p "1:30 PM" at bounding box center [486, 499] width 101 height 38
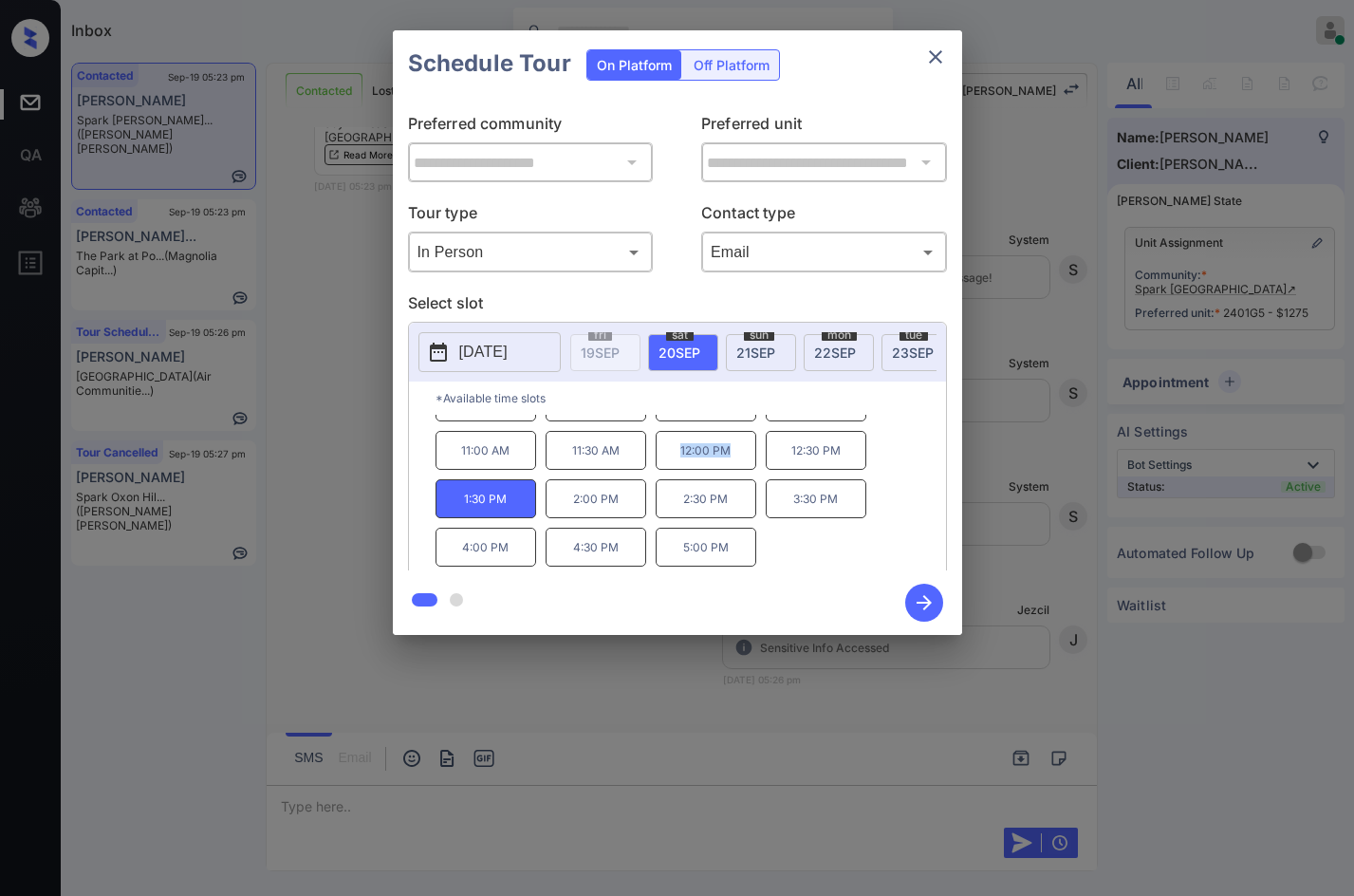
drag, startPoint x: 683, startPoint y: 461, endPoint x: 737, endPoint y: 461, distance: 54.0
click at [737, 461] on p "12:00 PM" at bounding box center [705, 450] width 101 height 38
copy p "12:00 PM"
drag, startPoint x: 459, startPoint y: 504, endPoint x: 508, endPoint y: 506, distance: 49.0
click at [508, 506] on p "1:30 PM" at bounding box center [486, 499] width 101 height 38
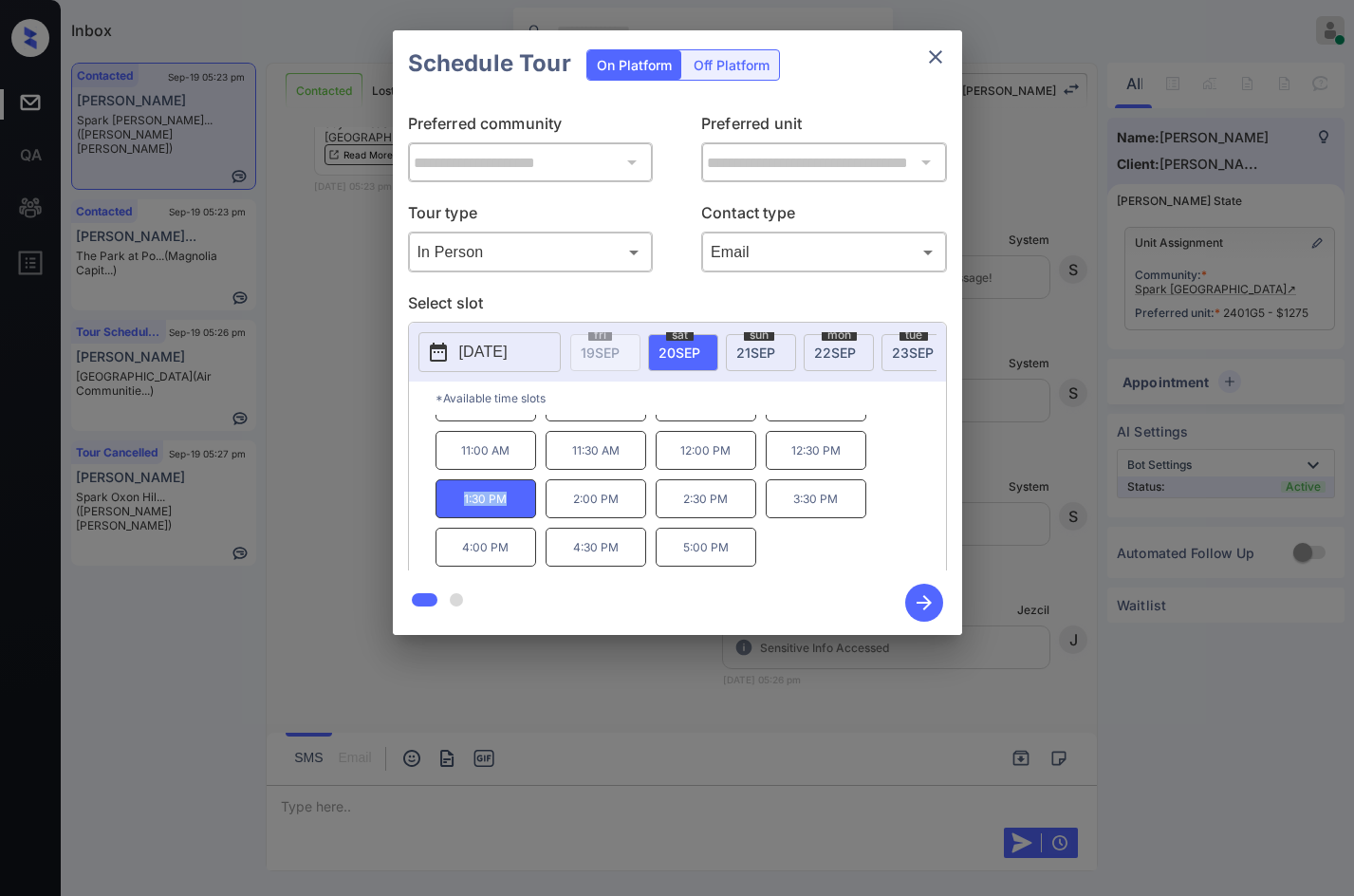
copy p "1:30 PM"
click at [271, 496] on div "**********" at bounding box center [677, 332] width 1354 height 665
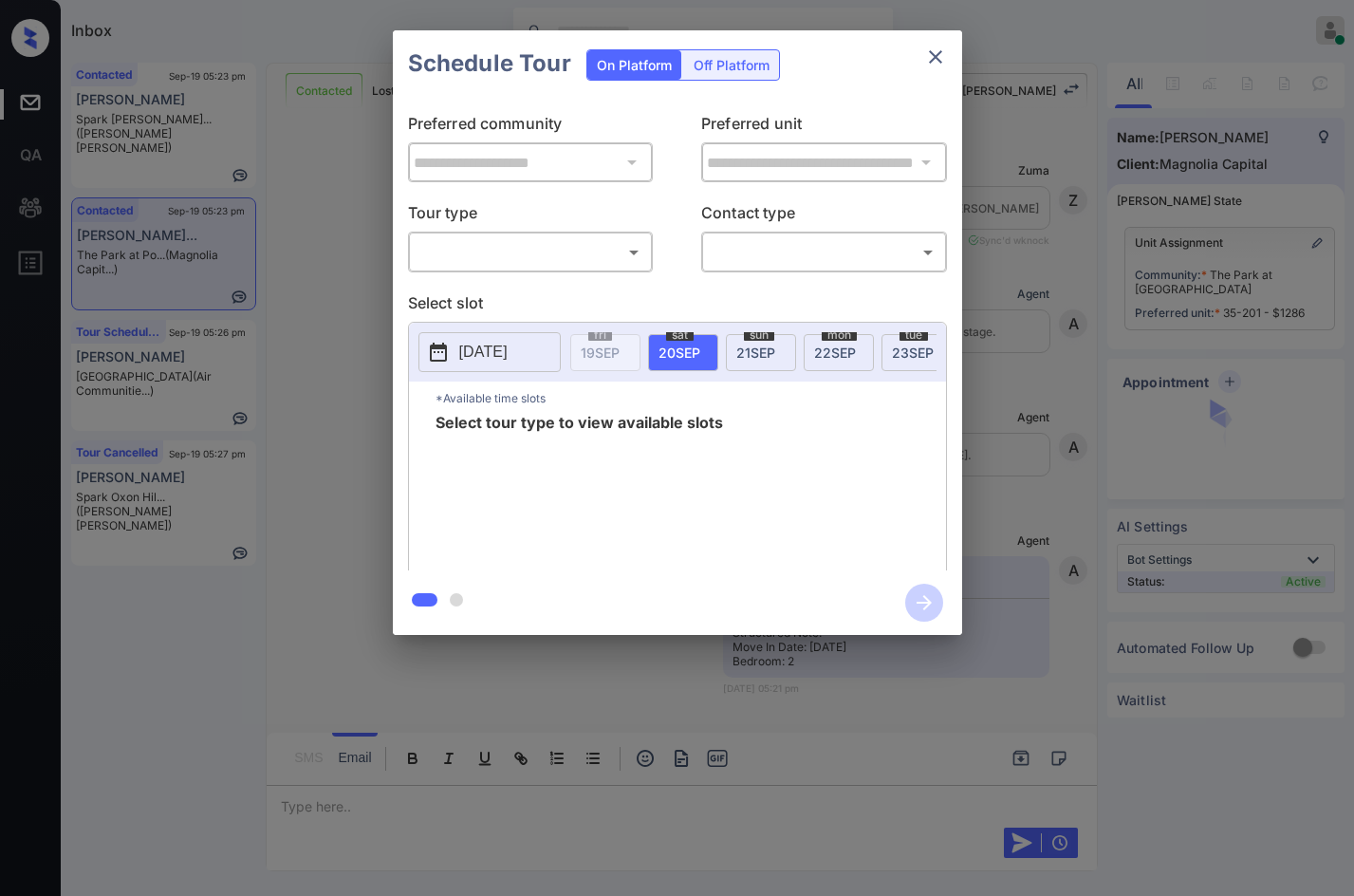
scroll to position [1446, 0]
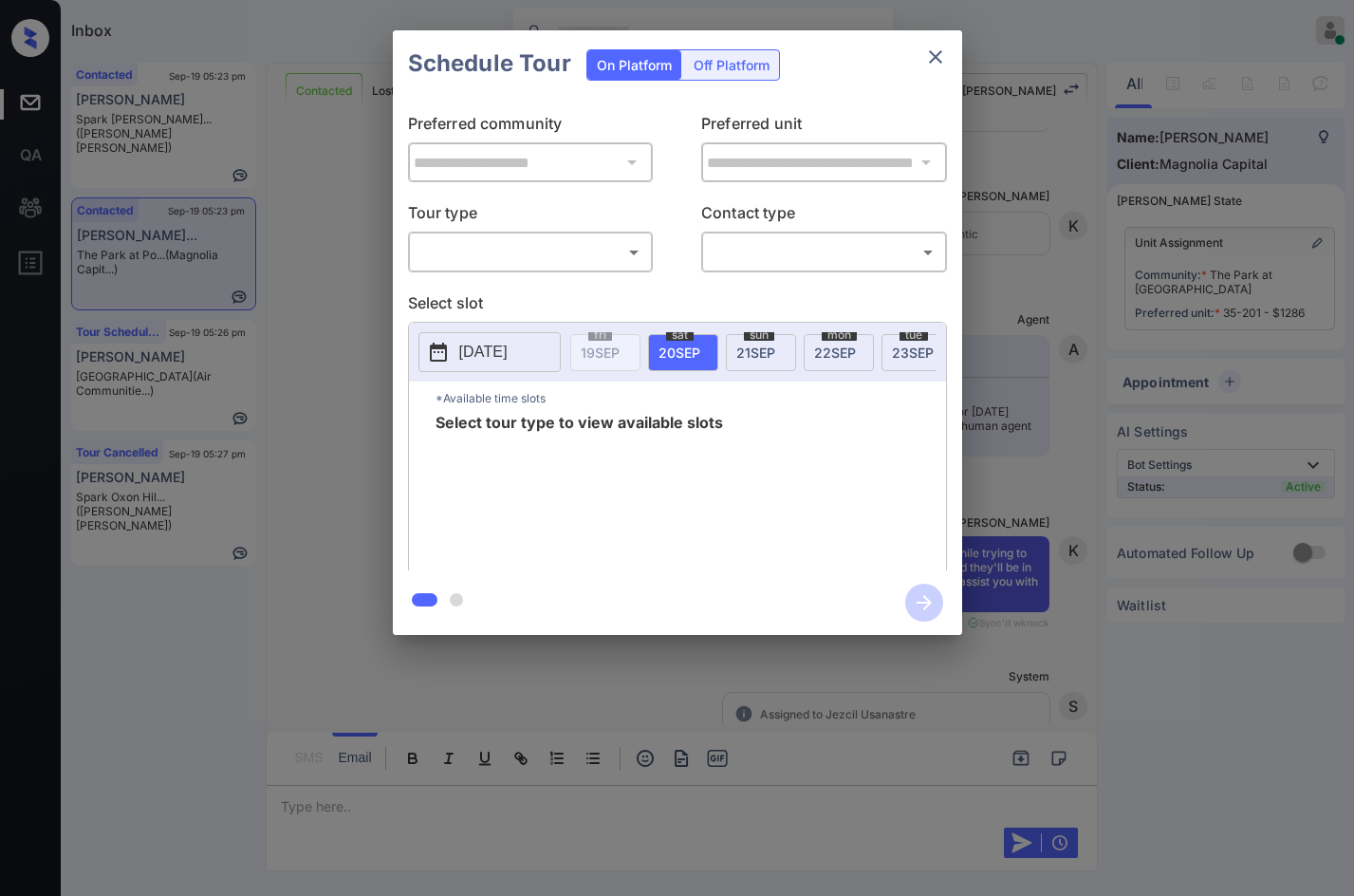
click at [536, 220] on p "Tour type" at bounding box center [530, 217] width 245 height 31
click at [542, 244] on body "Inbox Jezcil Usanastre Online Set yourself offline Set yourself on break Profil…" at bounding box center [677, 448] width 1354 height 896
click at [524, 292] on li "In Person" at bounding box center [530, 294] width 235 height 34
type input "********"
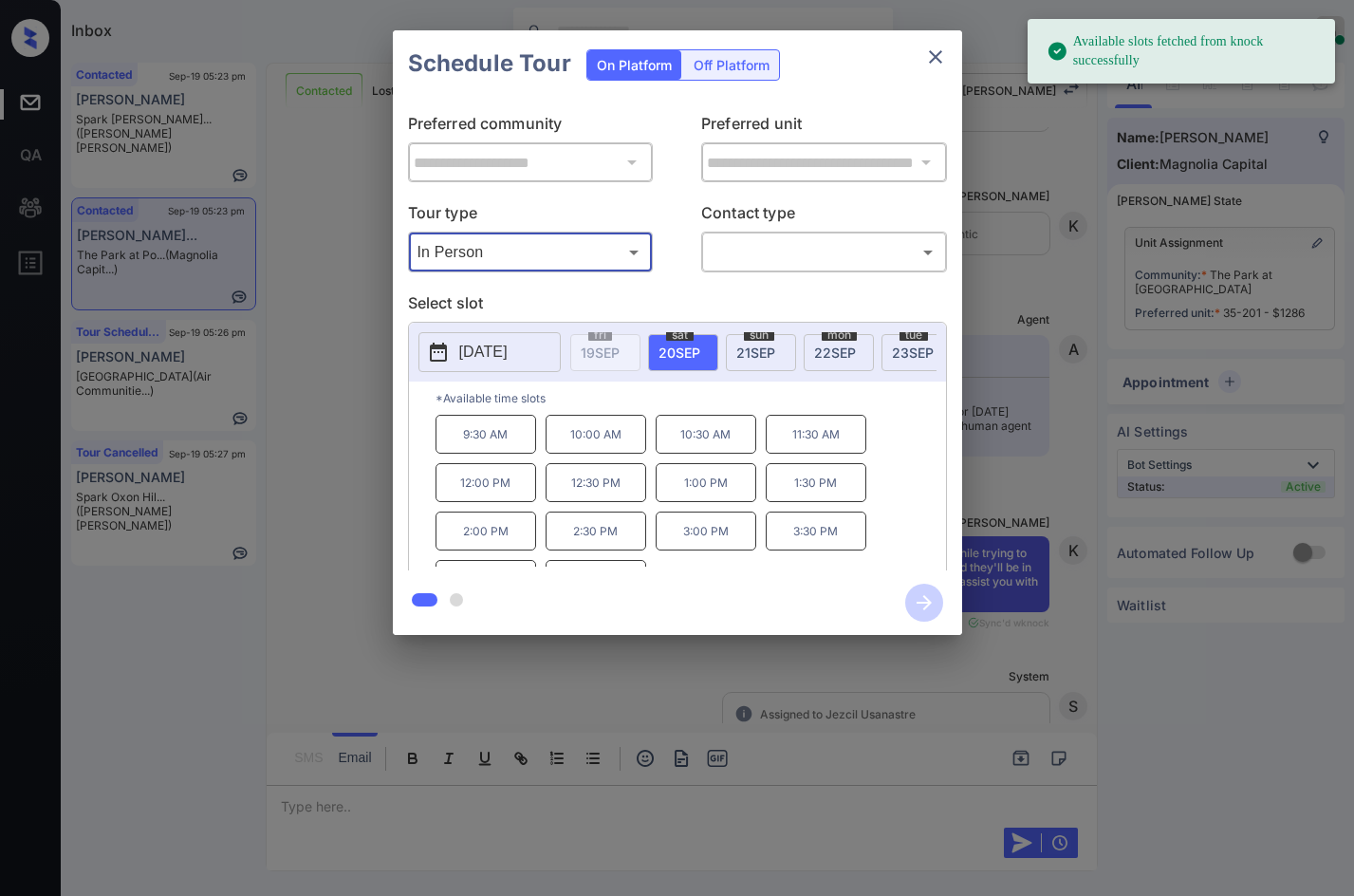
click at [773, 360] on div "[DATE]" at bounding box center [760, 352] width 70 height 37
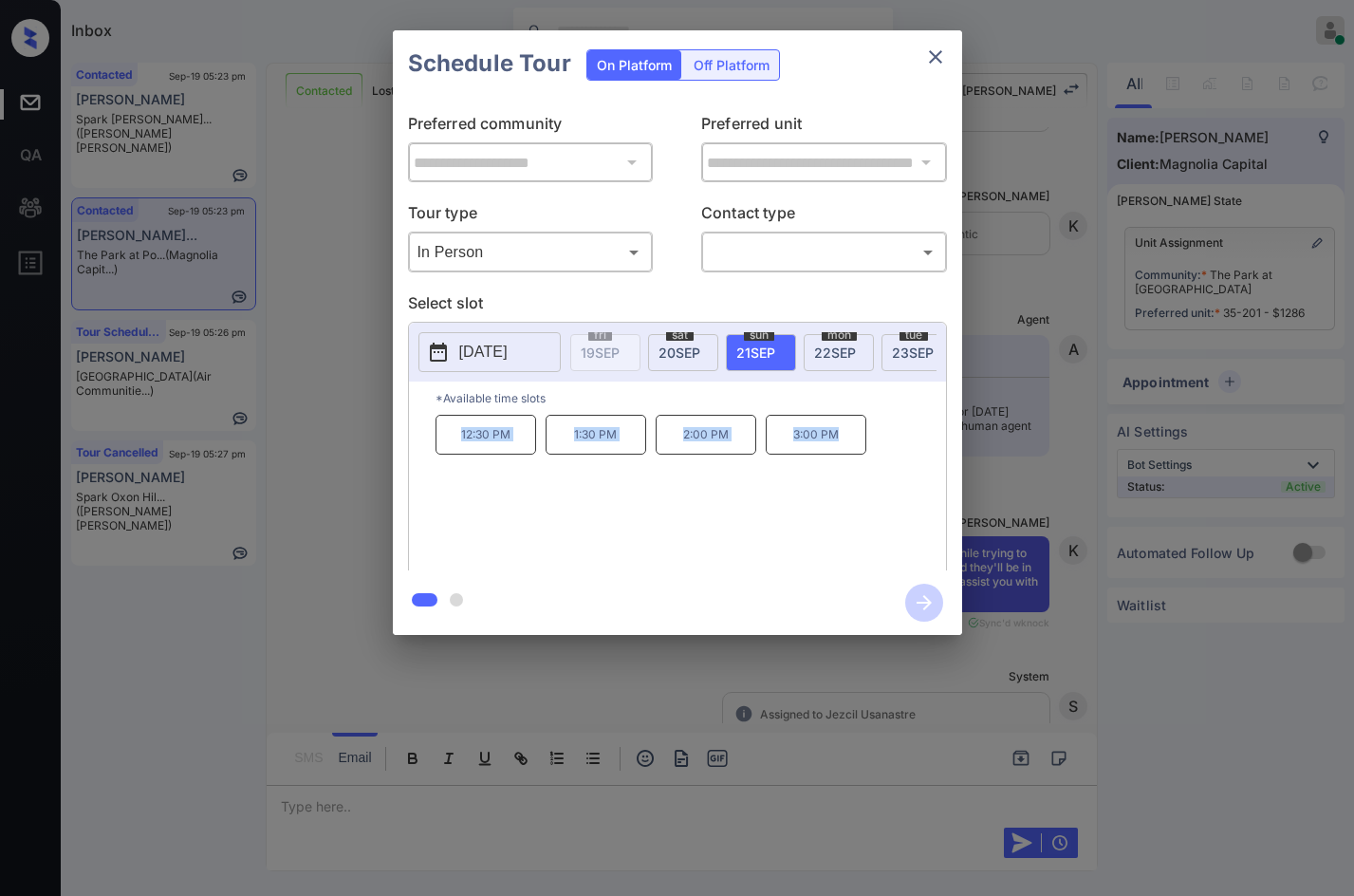
drag, startPoint x: 439, startPoint y: 451, endPoint x: 856, endPoint y: 457, distance: 417.0
click at [856, 457] on div "12:30 PM 1:30 PM 2:00 PM 3:00 PM" at bounding box center [691, 491] width 510 height 152
copy div "12:30 PM 1:30 PM 2:00 PM 3:00 PM"
click at [282, 391] on div "**********" at bounding box center [677, 332] width 1354 height 665
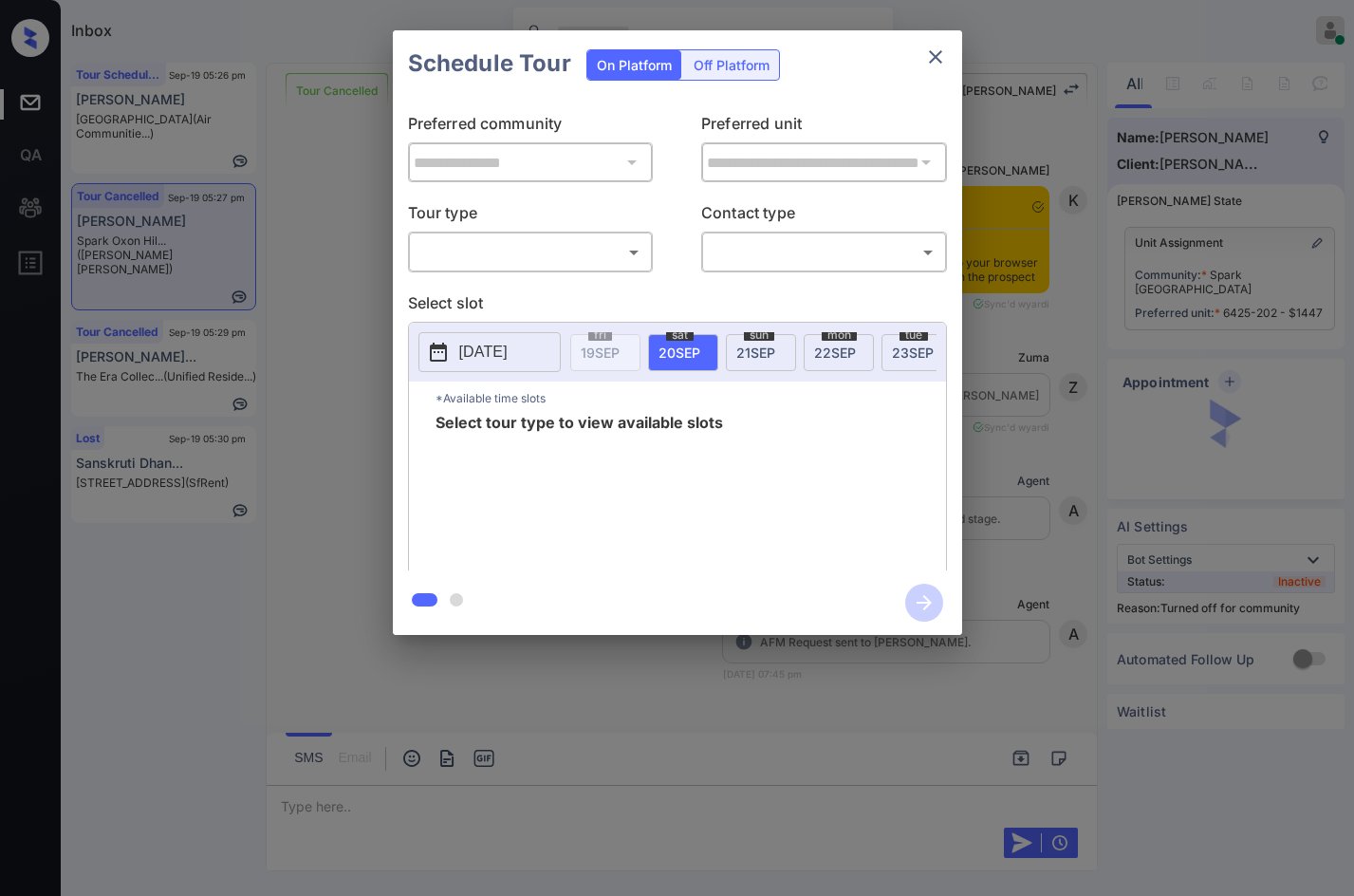
scroll to position [6219, 0]
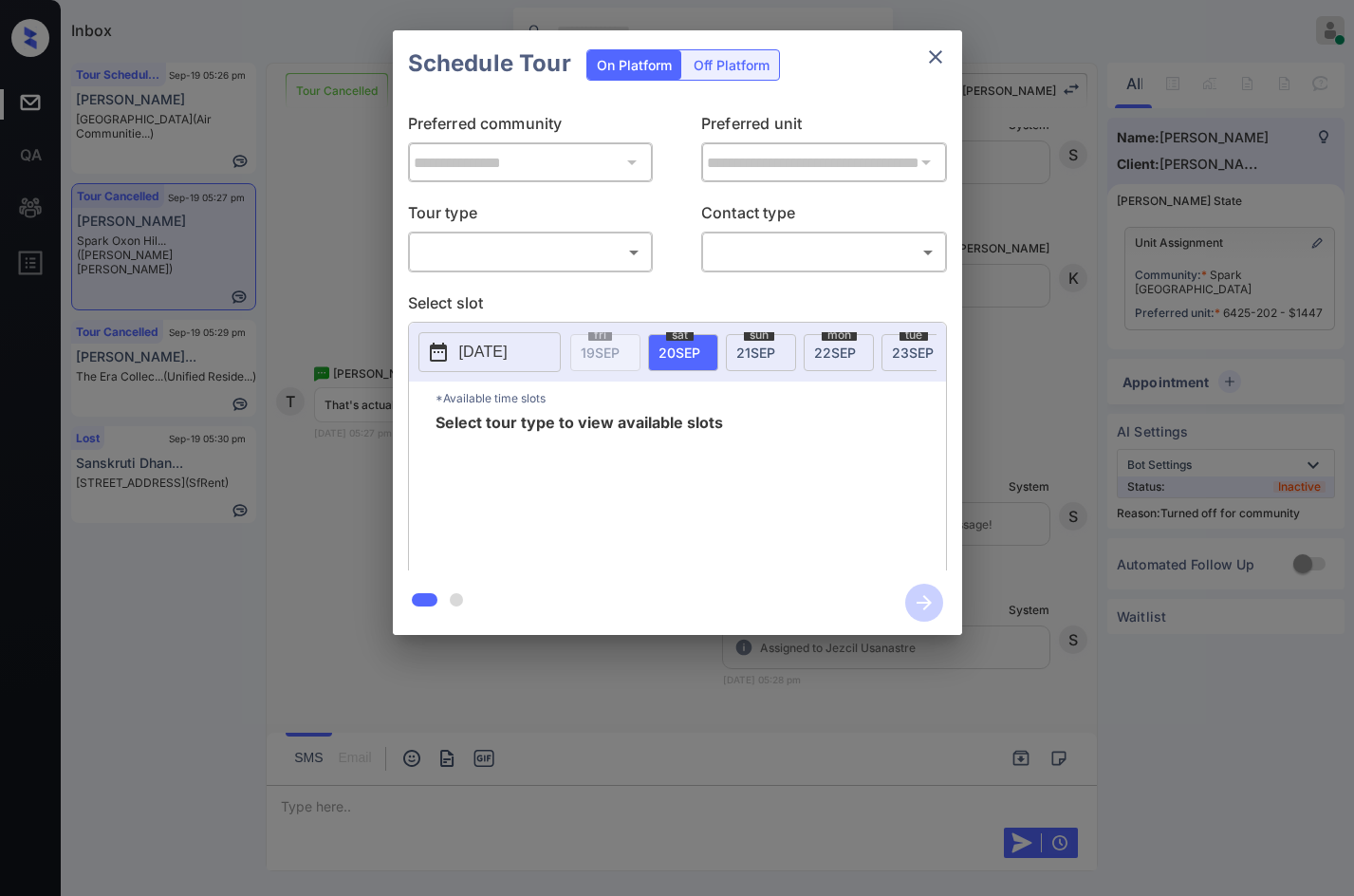
click at [565, 240] on body "Inbox Jezcil Usanastre Online Set yourself offline Set yourself on break Profil…" at bounding box center [677, 448] width 1354 height 896
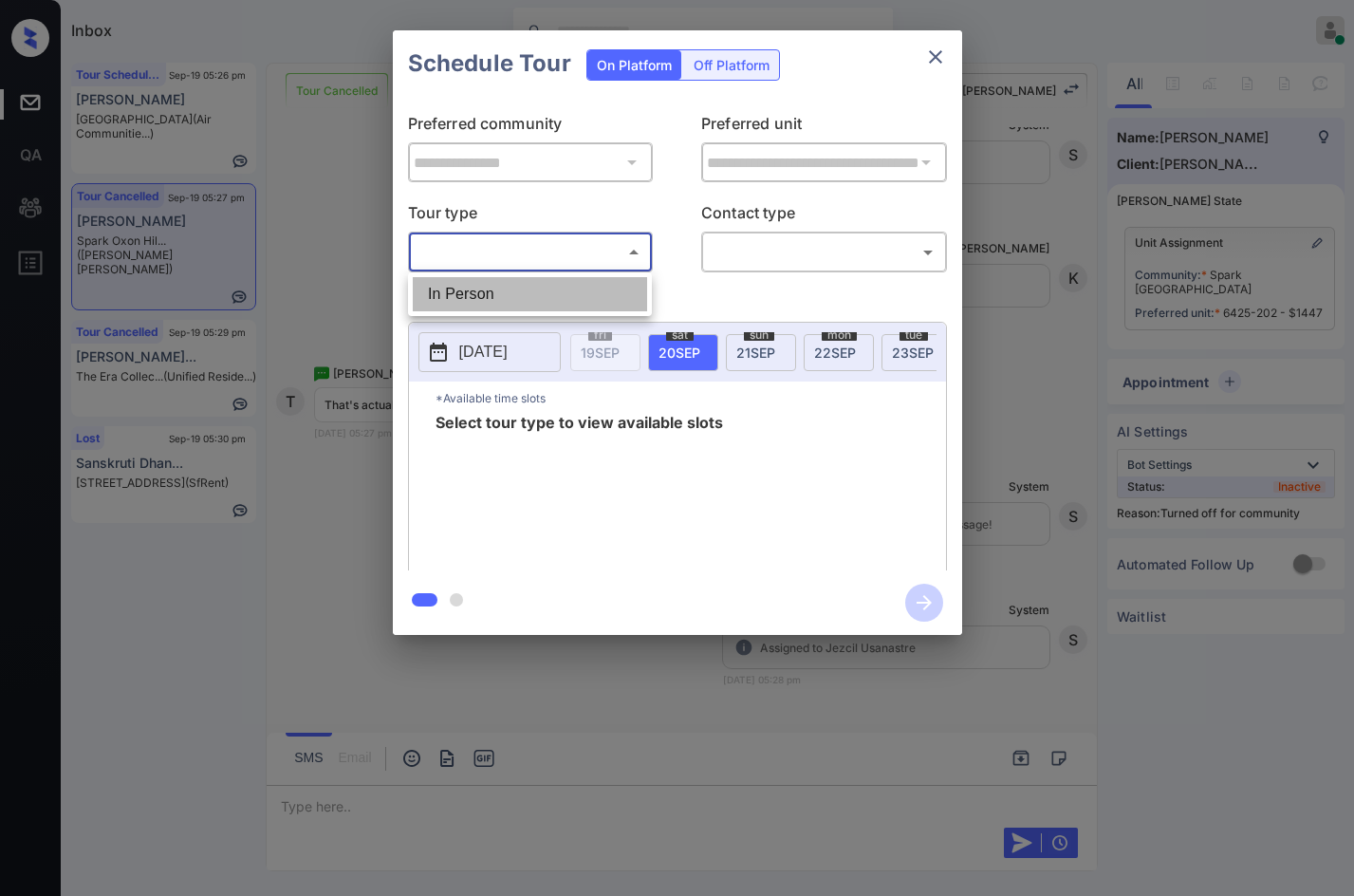
click at [558, 279] on li "In Person" at bounding box center [530, 294] width 235 height 34
type input "********"
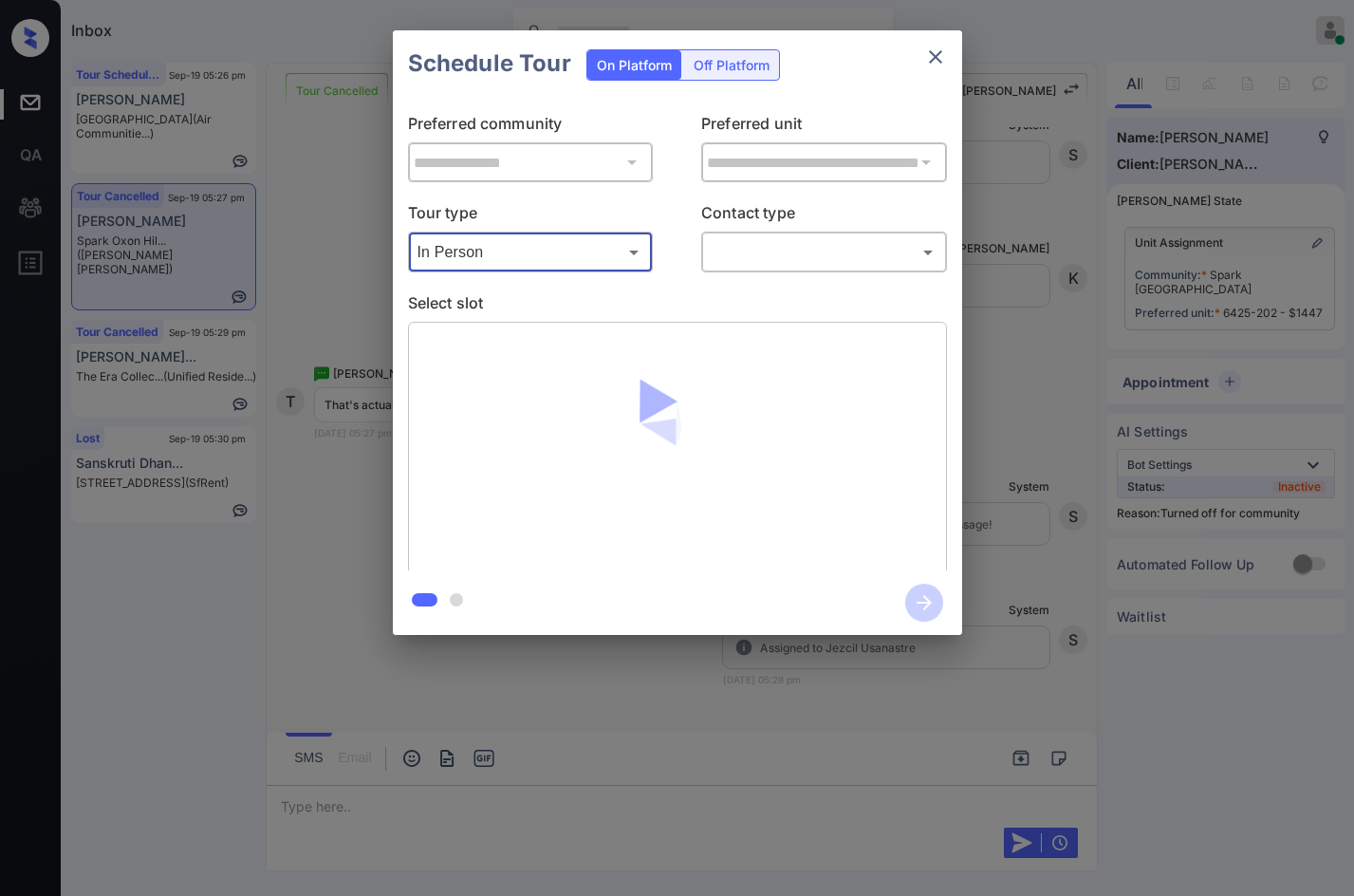
click at [730, 250] on body "Inbox Jezcil Usanastre Online Set yourself offline Set yourself on break Profil…" at bounding box center [677, 448] width 1354 height 896
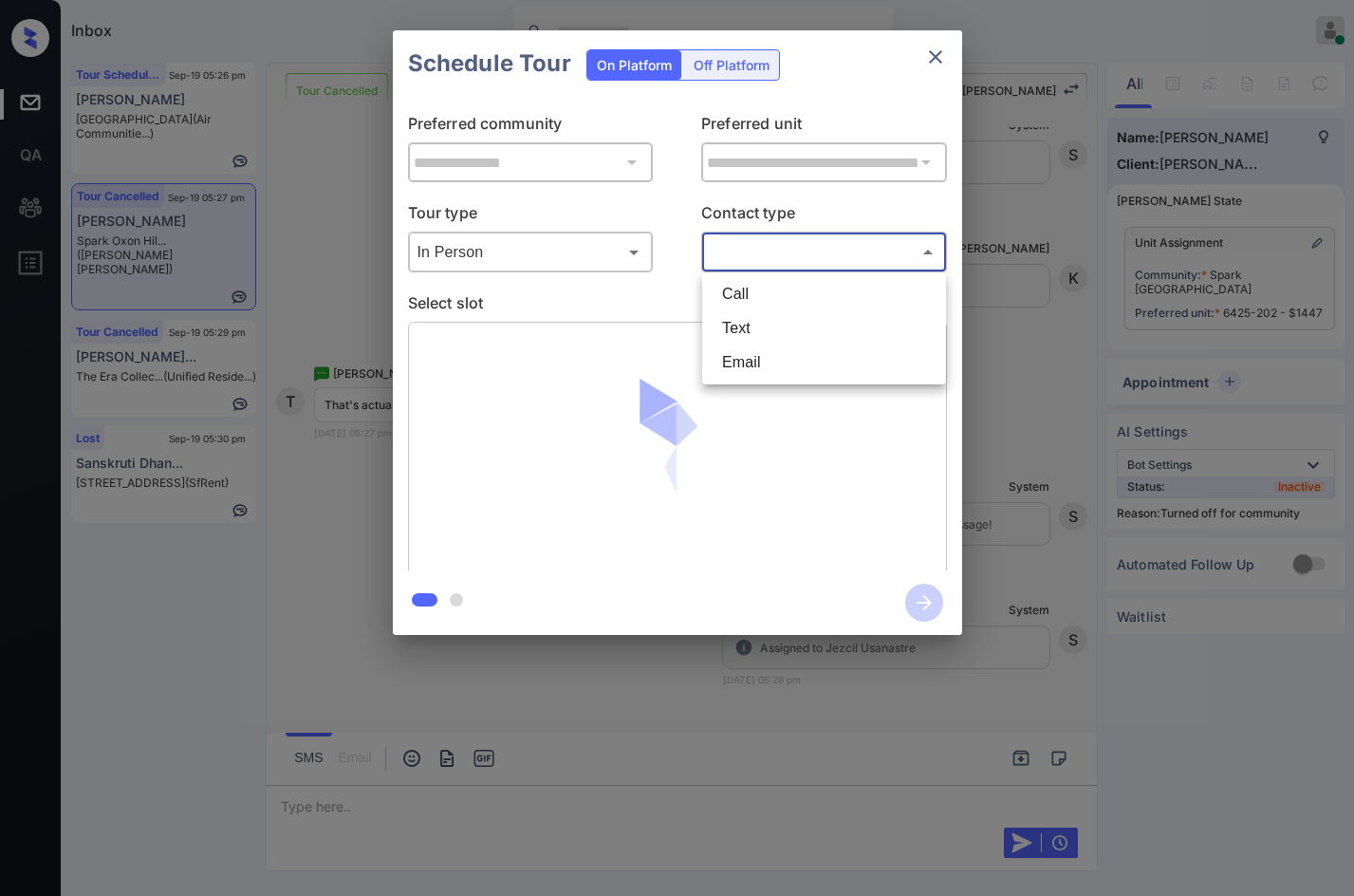
click at [738, 321] on li "Text" at bounding box center [824, 327] width 235 height 34
type input "****"
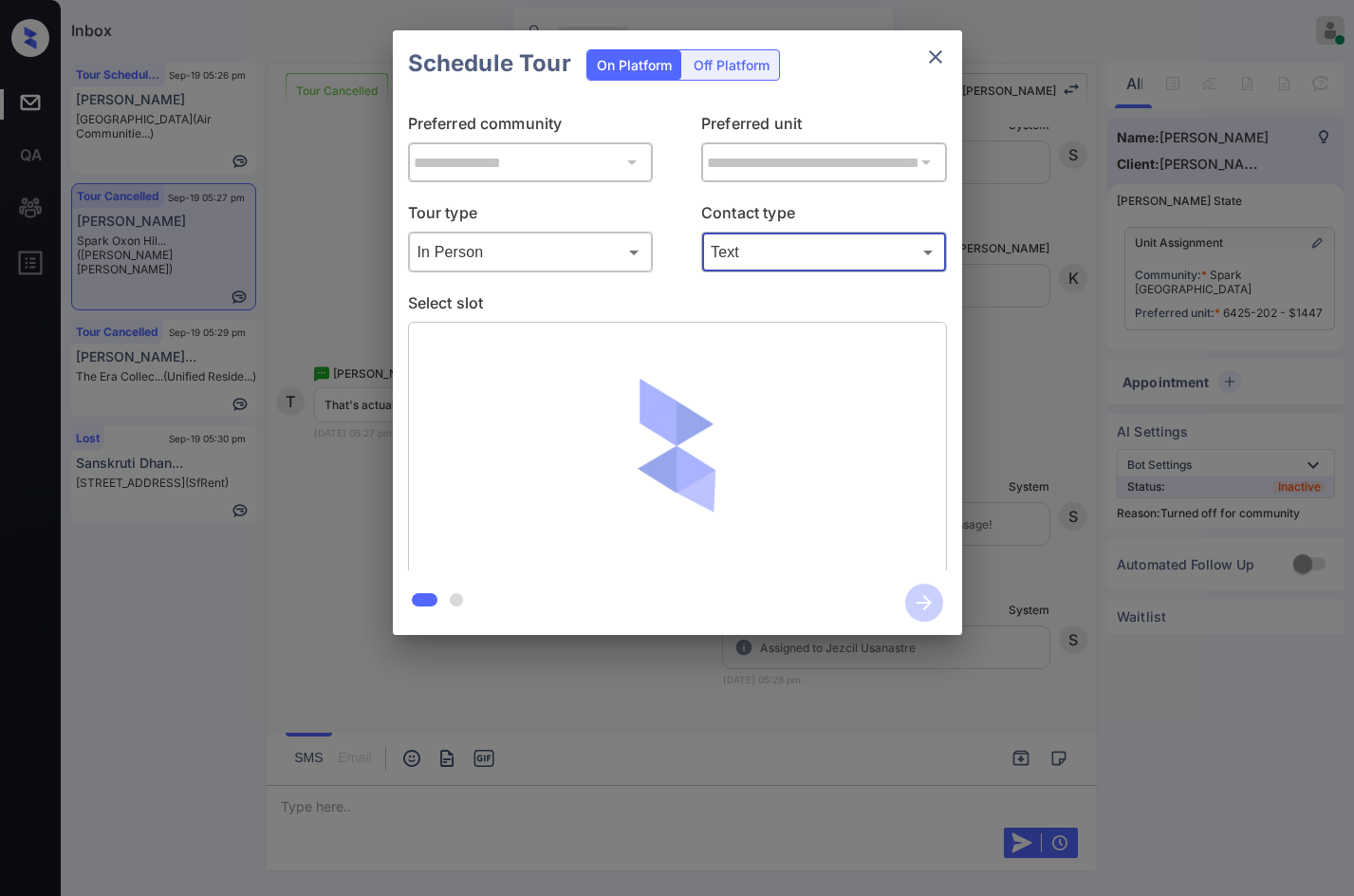
click at [982, 352] on div "**********" at bounding box center [677, 332] width 1354 height 665
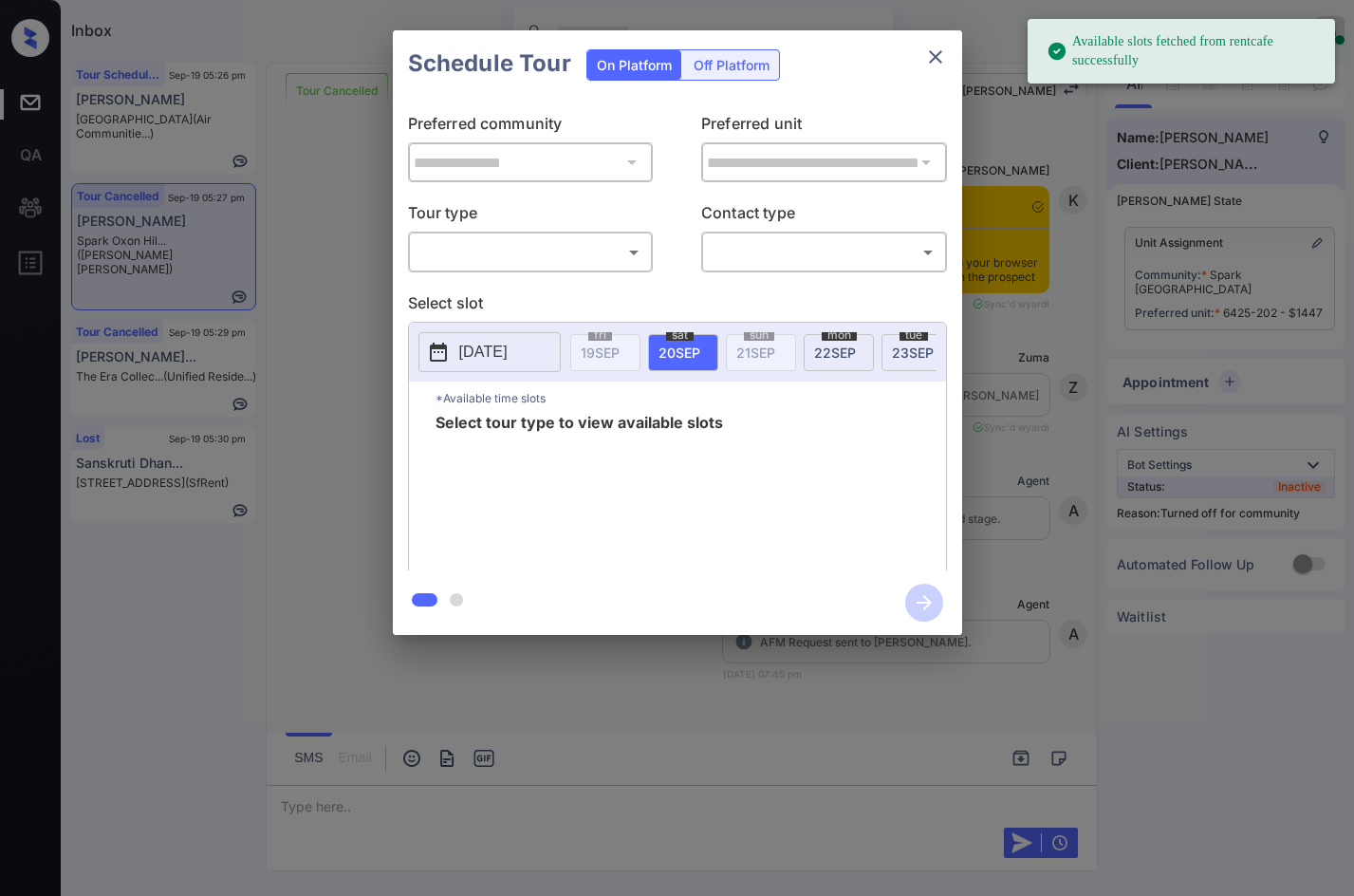
scroll to position [5746, 0]
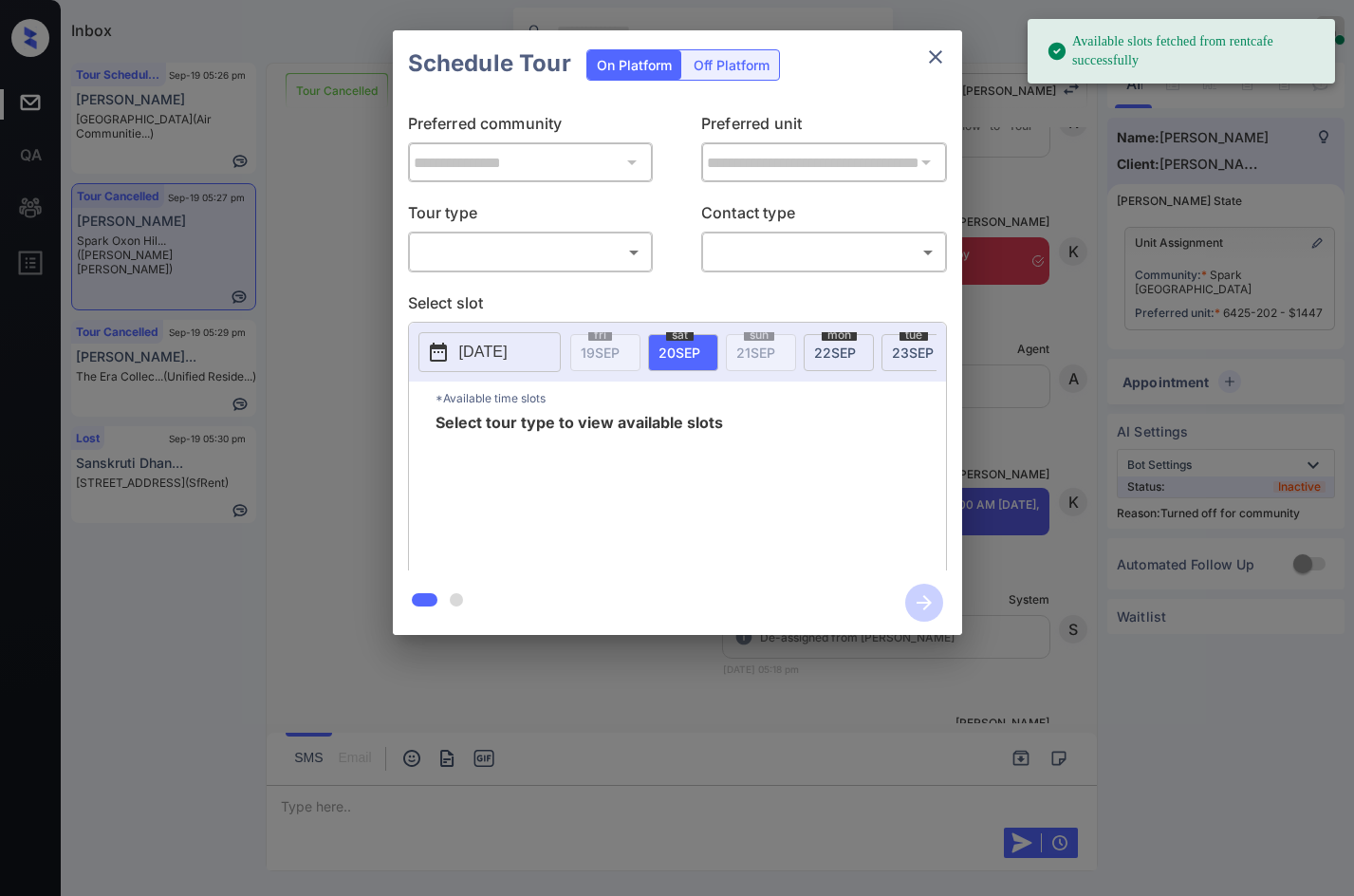
click at [495, 251] on body "Available slots fetched from rentcafe successfully Inbox Jezcil Usanastre Onlin…" at bounding box center [677, 448] width 1354 height 896
click at [510, 287] on li "In Person" at bounding box center [530, 294] width 235 height 34
type input "********"
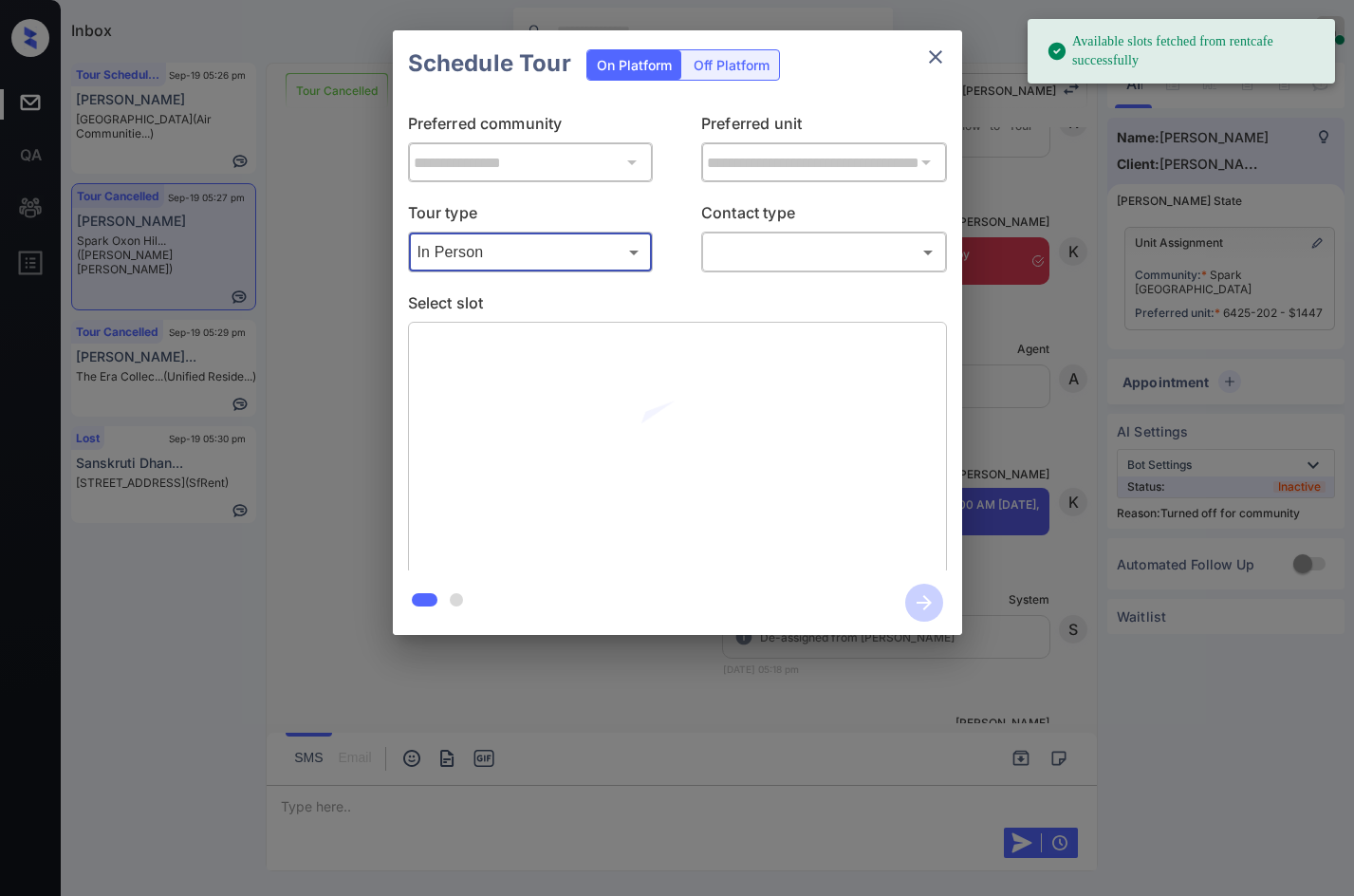
click at [761, 262] on body "Available slots fetched from rentcafe successfully Inbox Jezcil Usanastre Onlin…" at bounding box center [677, 448] width 1354 height 896
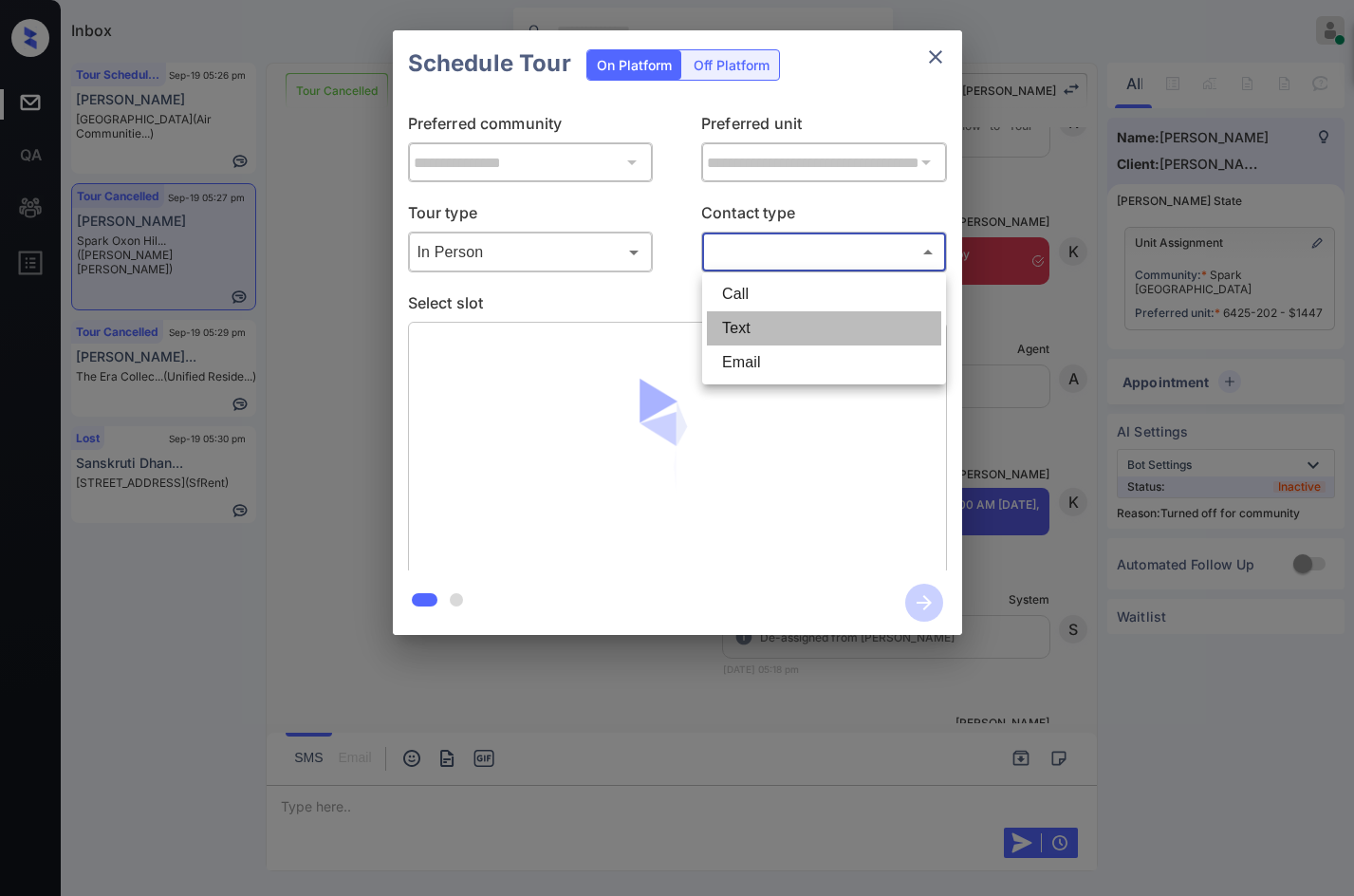
click at [773, 334] on li "Text" at bounding box center [824, 327] width 235 height 34
type input "****"
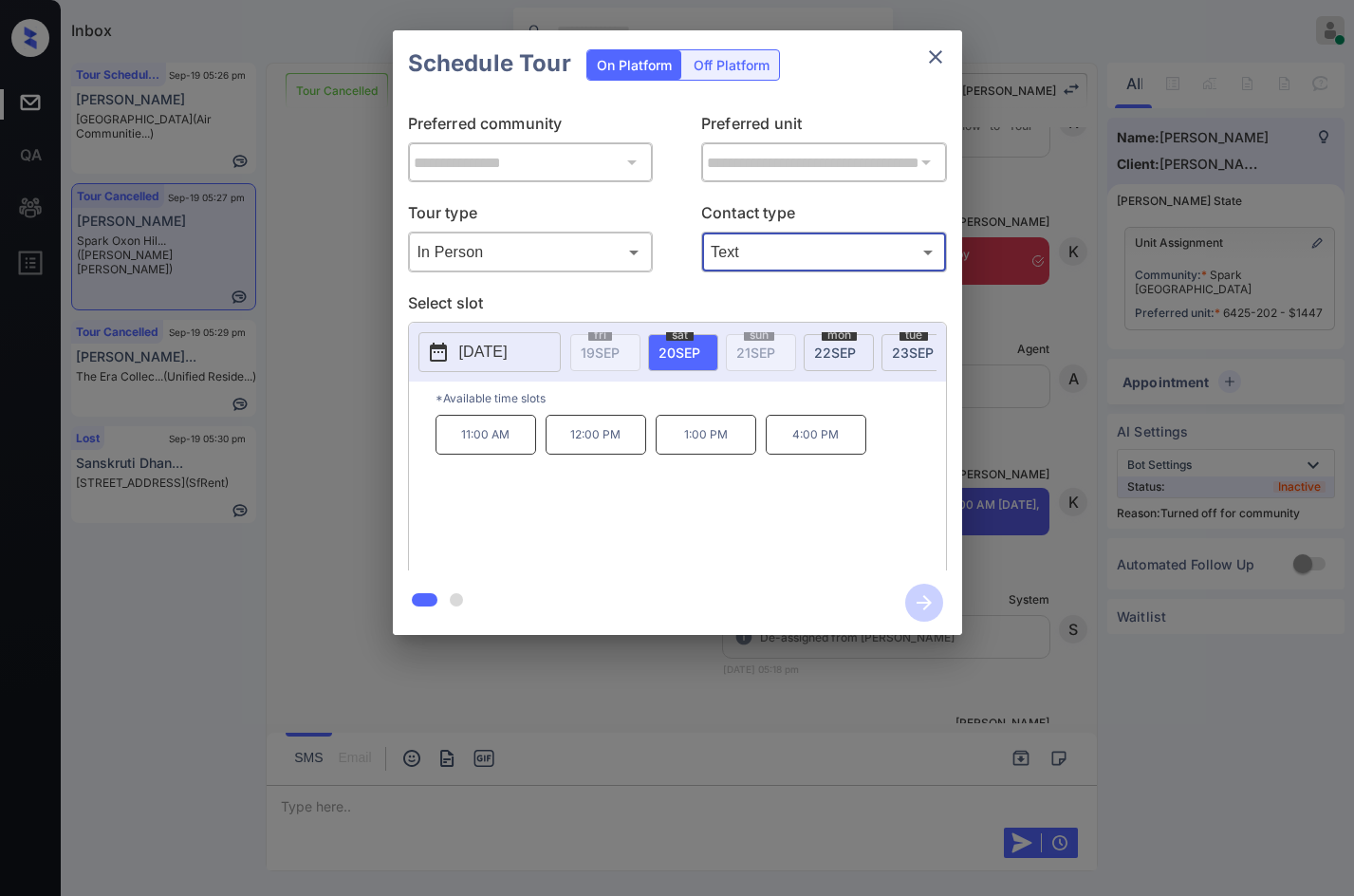
click at [491, 447] on p "11:00 AM" at bounding box center [486, 434] width 101 height 39
click at [924, 601] on icon "button" at bounding box center [924, 602] width 38 height 38
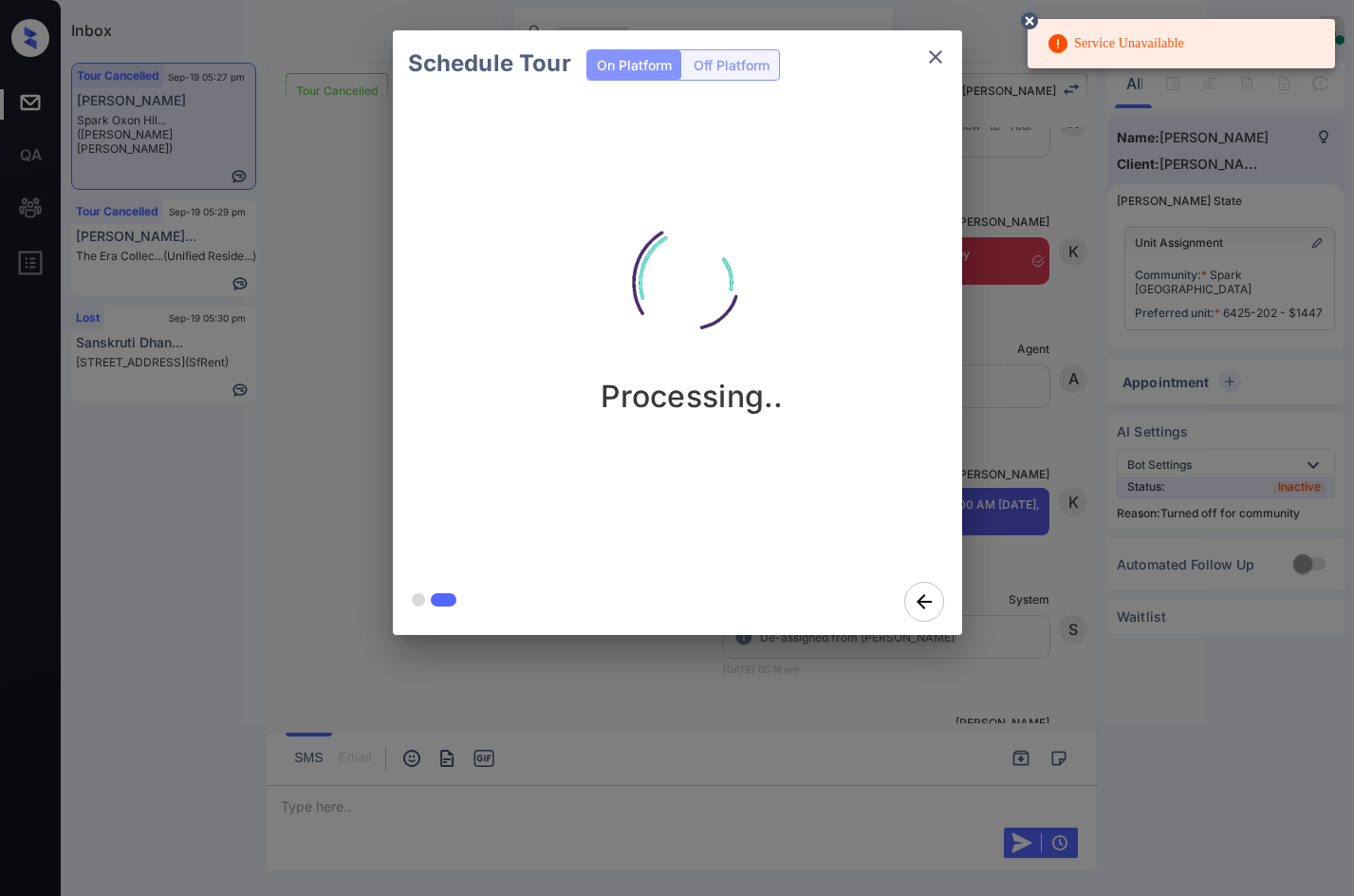
click at [916, 79] on div "Schedule Tour On Platform Off Platform" at bounding box center [677, 64] width 570 height 66
click at [929, 60] on icon "close" at bounding box center [935, 57] width 23 height 23
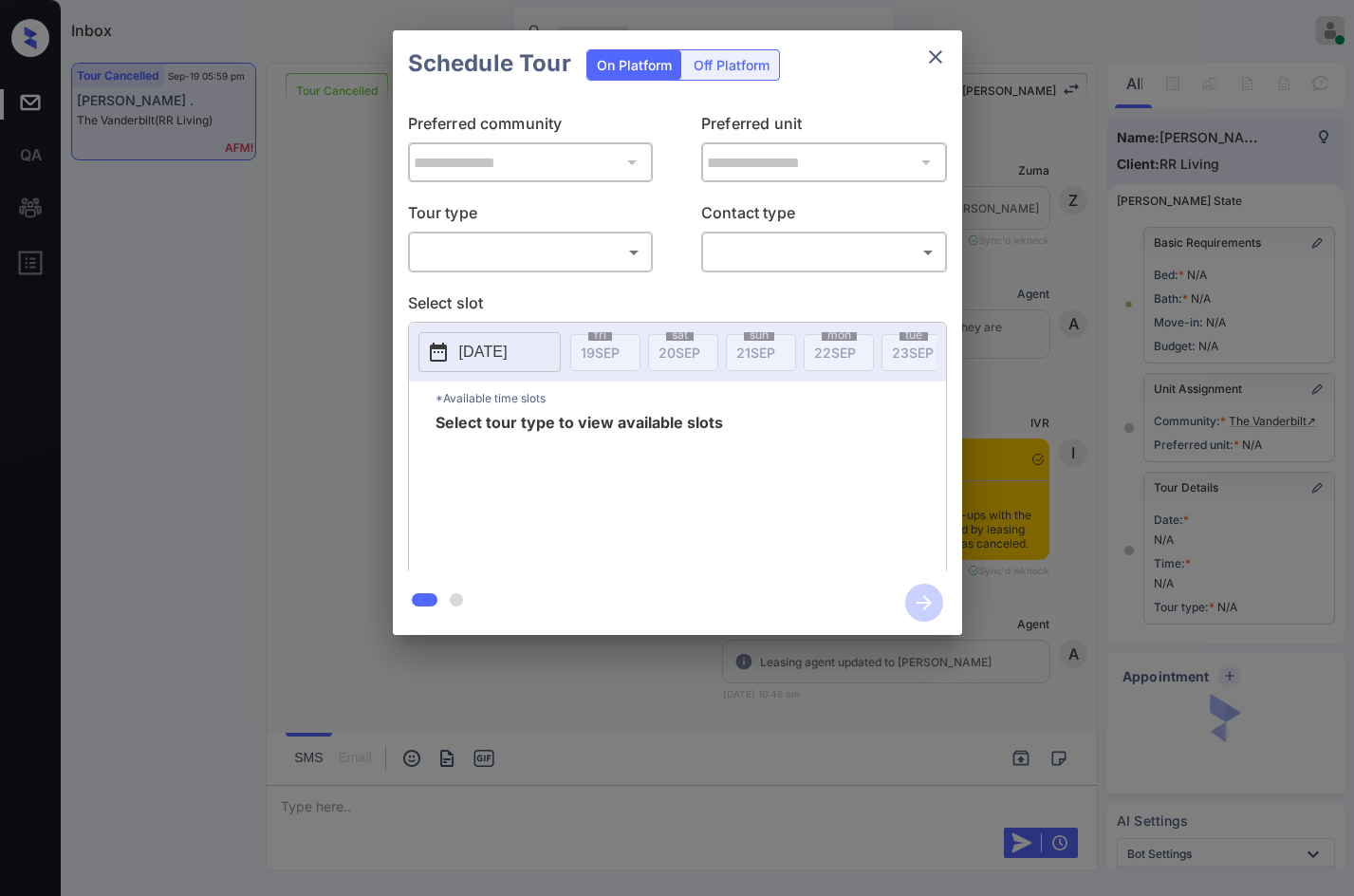
scroll to position [14764, 0]
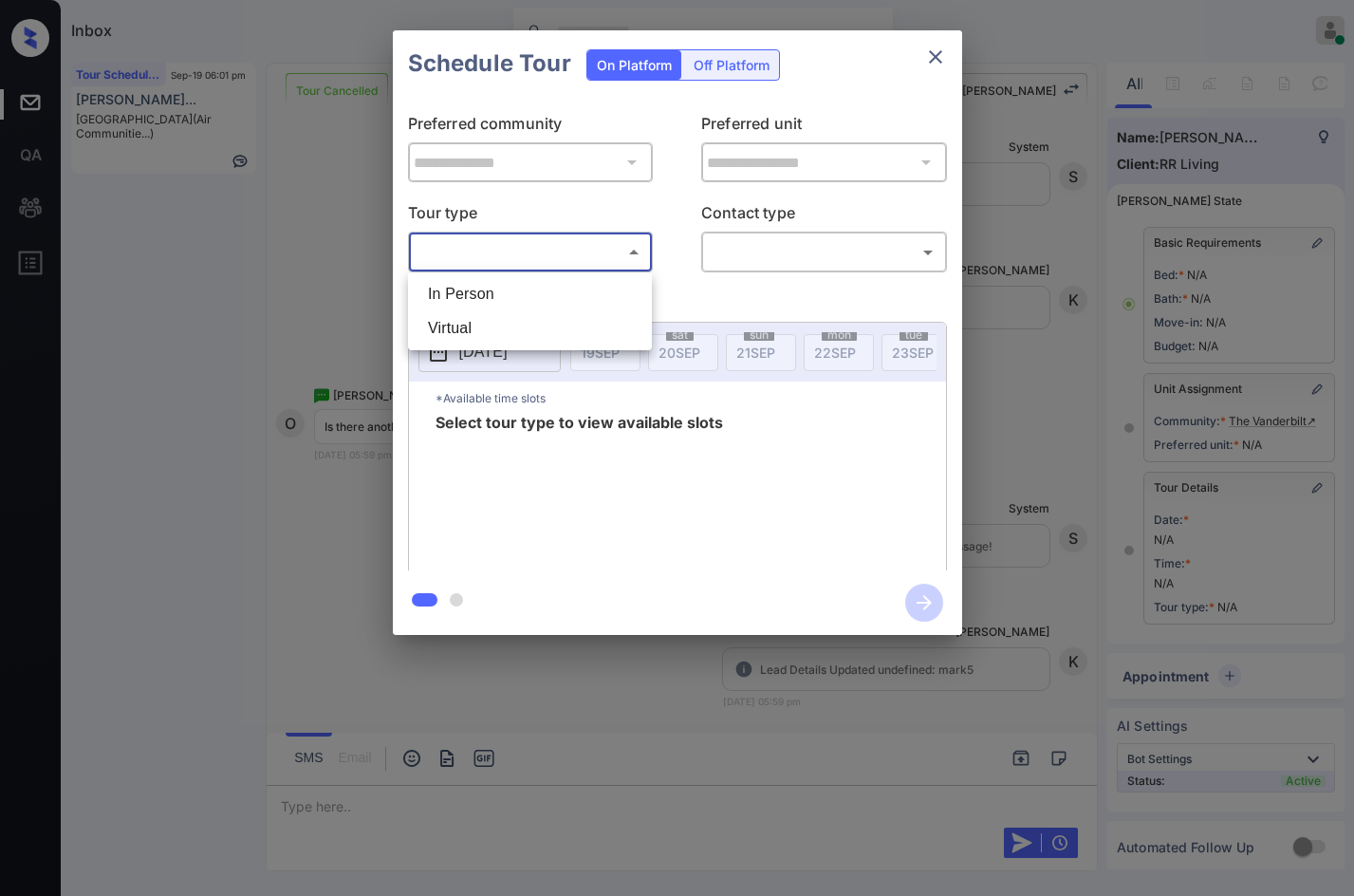
drag, startPoint x: 589, startPoint y: 259, endPoint x: 583, endPoint y: 296, distance: 37.5
click at [589, 258] on body "Inbox Jezcil Usanastre Online Set yourself offline Set yourself on break Profil…" at bounding box center [677, 448] width 1354 height 896
click at [581, 300] on li "In Person" at bounding box center [530, 294] width 235 height 34
type input "********"
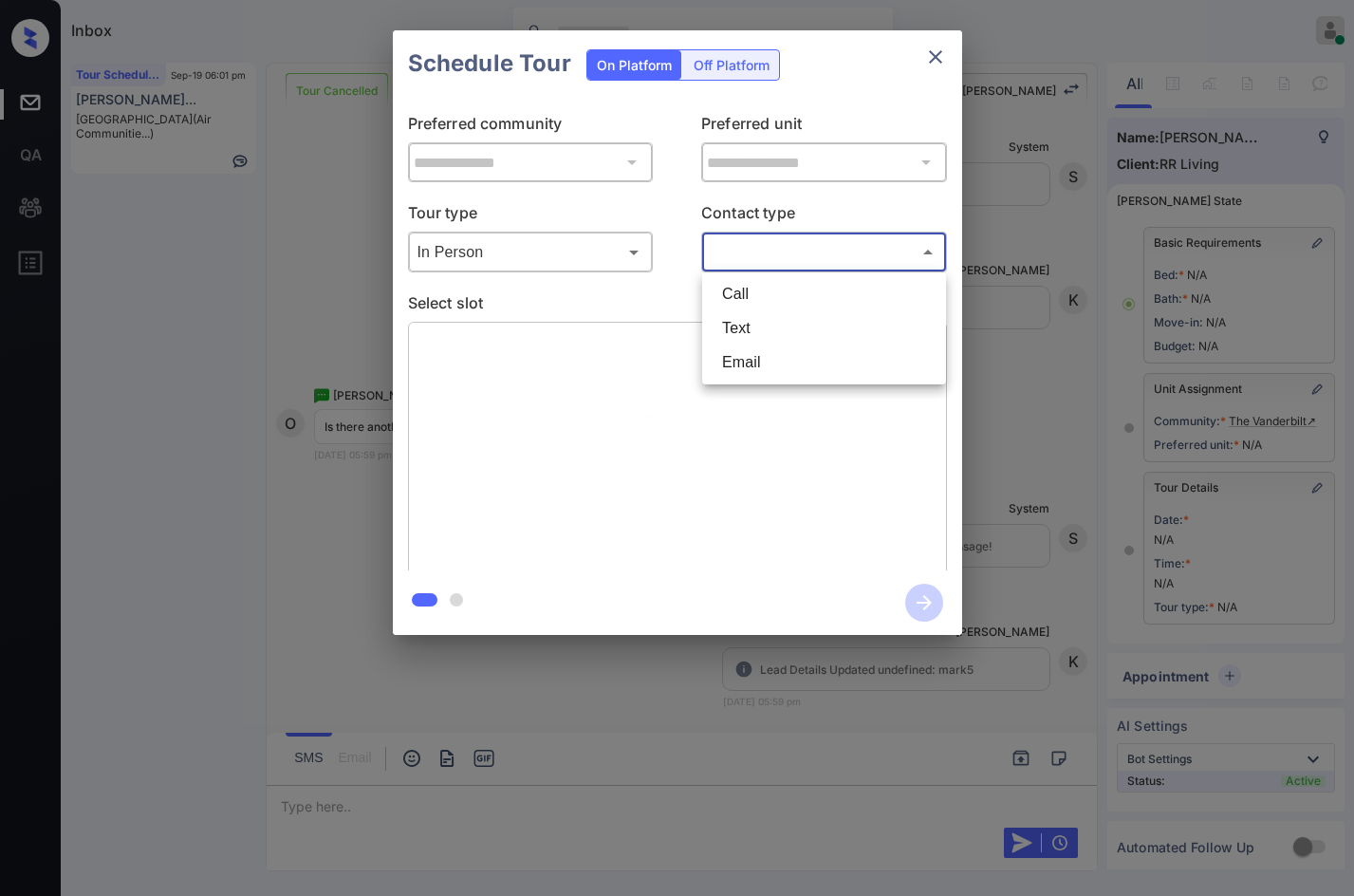
click at [784, 251] on body "Inbox Jezcil Usanastre Online Set yourself offline Set yourself on break Profil…" at bounding box center [677, 448] width 1354 height 896
click at [790, 329] on li "Text" at bounding box center [824, 327] width 235 height 34
type input "****"
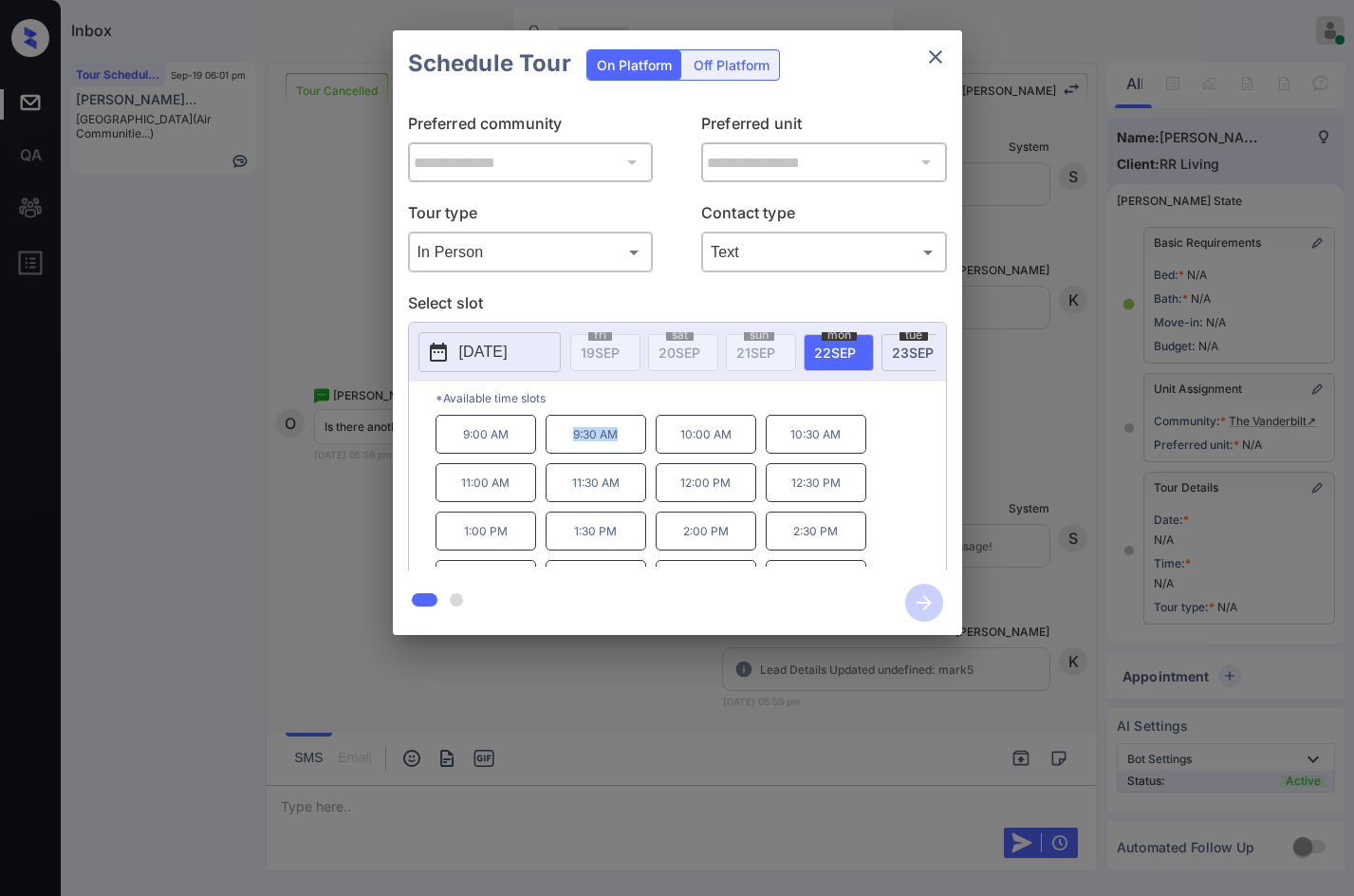
drag, startPoint x: 563, startPoint y: 444, endPoint x: 624, endPoint y: 452, distance: 61.5
click at [624, 452] on p "9:30 AM" at bounding box center [596, 434] width 101 height 38
copy p "9:30 AM"
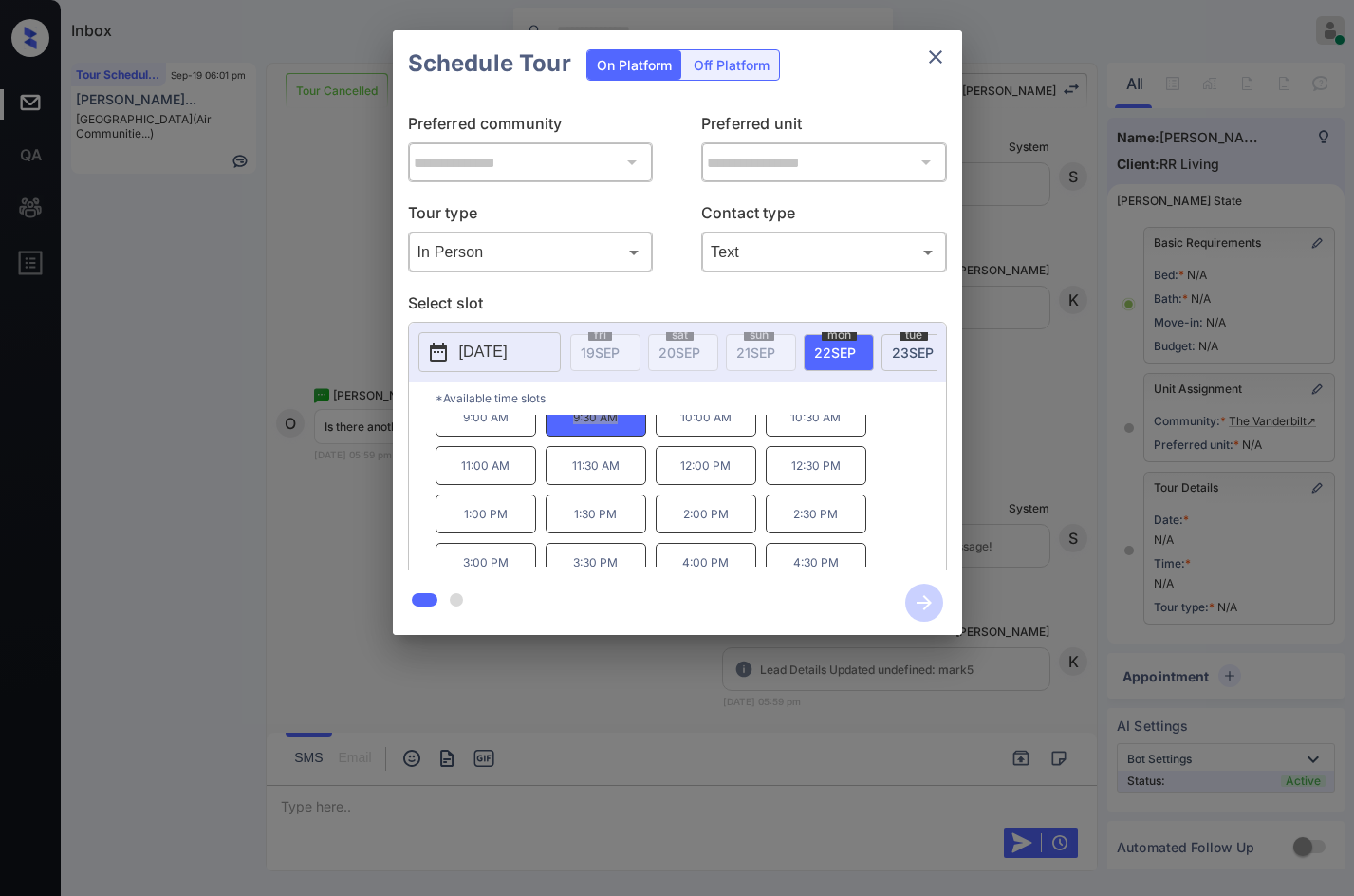
scroll to position [33, 0]
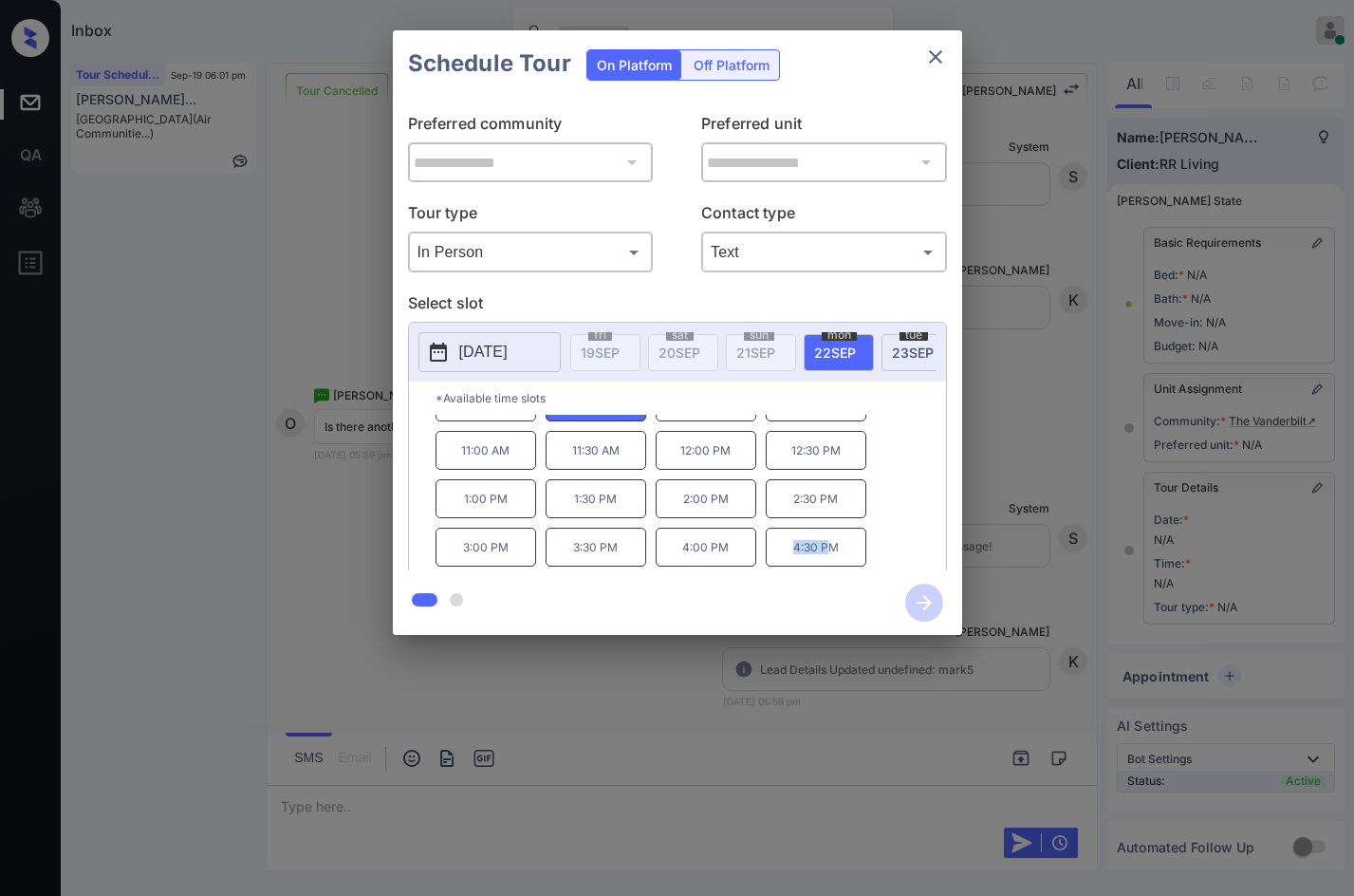
drag, startPoint x: 787, startPoint y: 557, endPoint x: 832, endPoint y: 554, distance: 45.1
click at [832, 554] on p "4:30 PM" at bounding box center [816, 547] width 101 height 38
drag, startPoint x: 844, startPoint y: 563, endPoint x: 791, endPoint y: 568, distance: 53.2
click at [791, 567] on p "4:30 PM" at bounding box center [816, 547] width 101 height 38
copy p "4:30 PM"
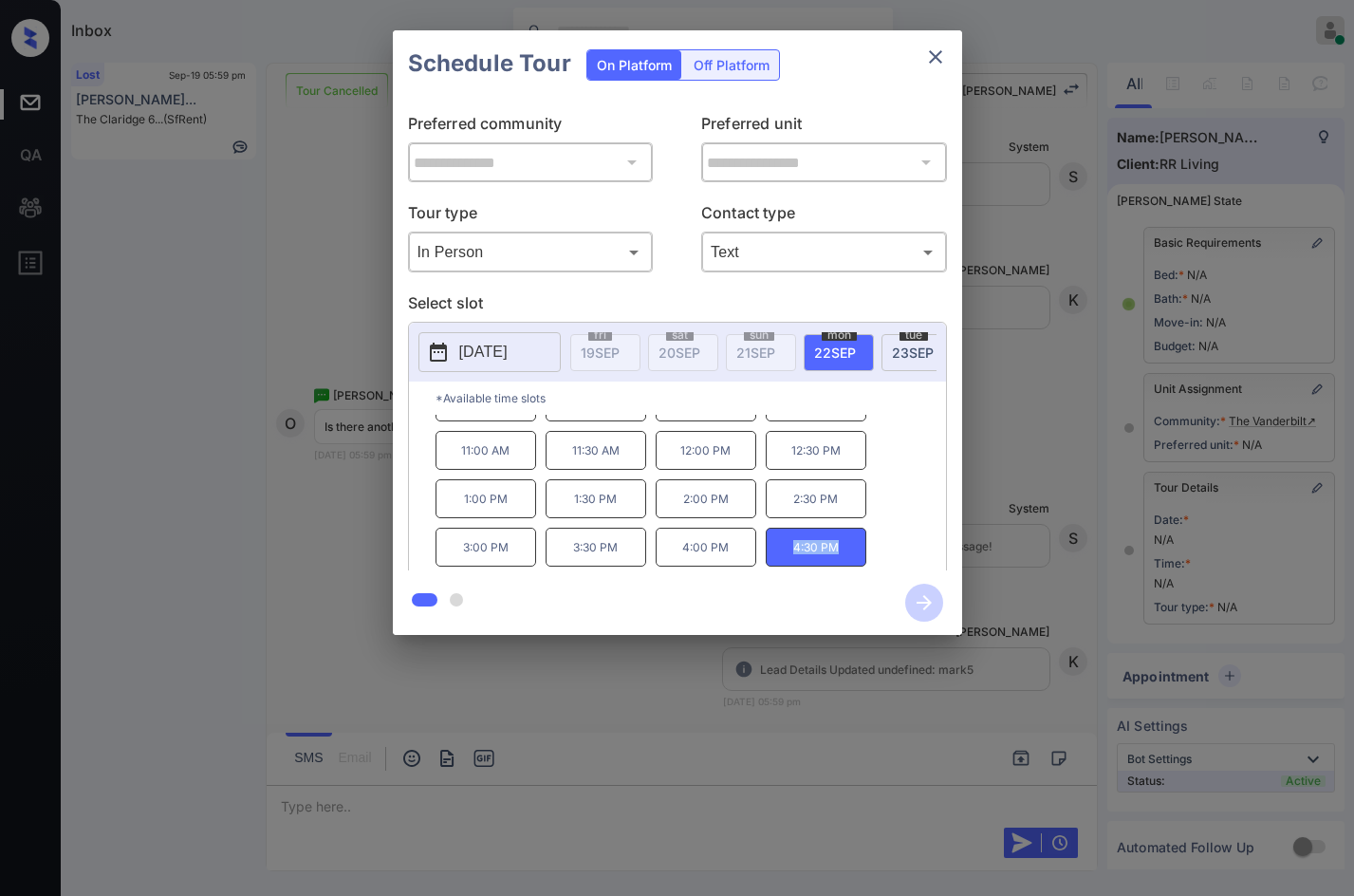
click at [326, 306] on div "**********" at bounding box center [677, 332] width 1354 height 665
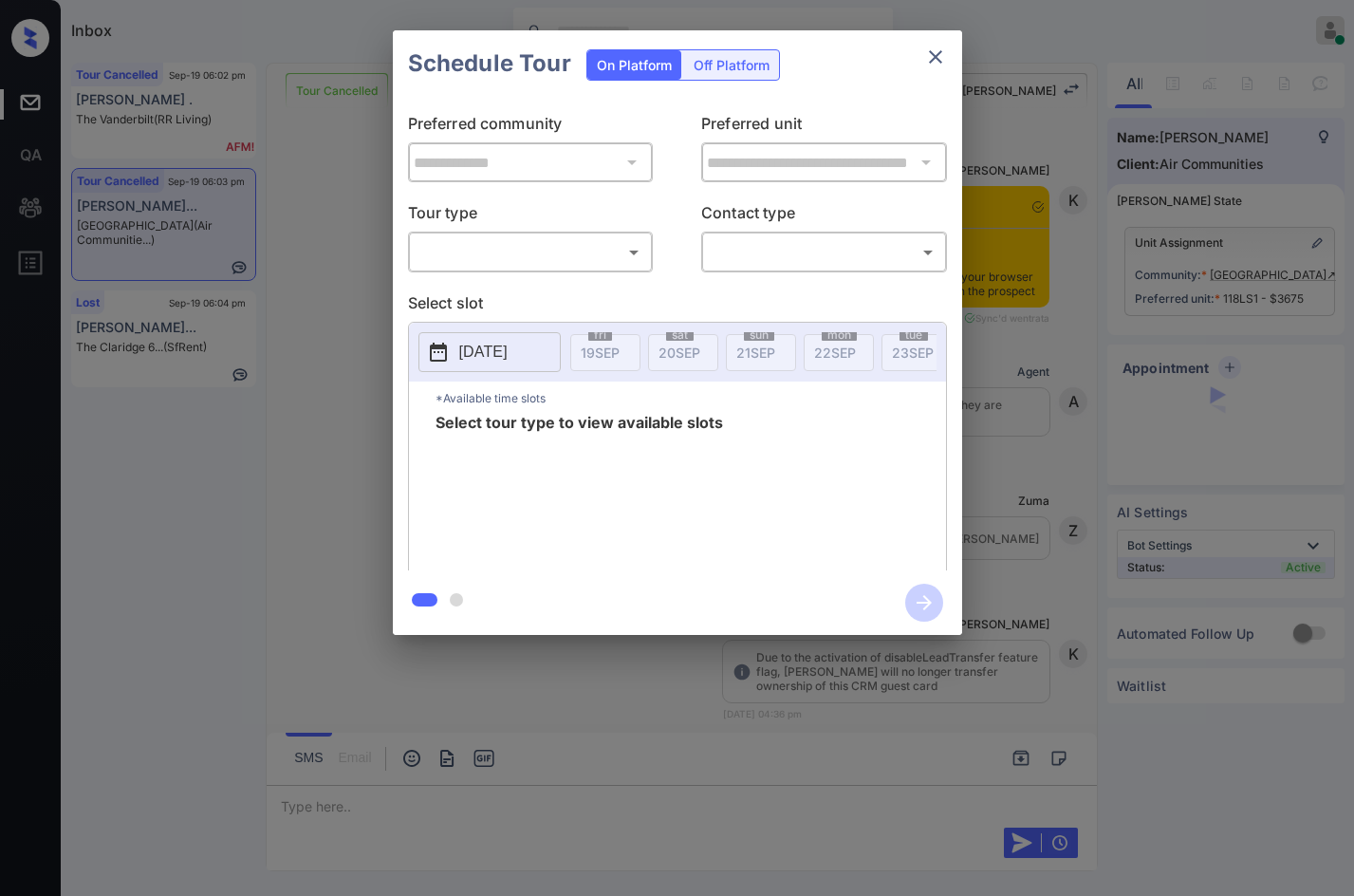
scroll to position [18149, 0]
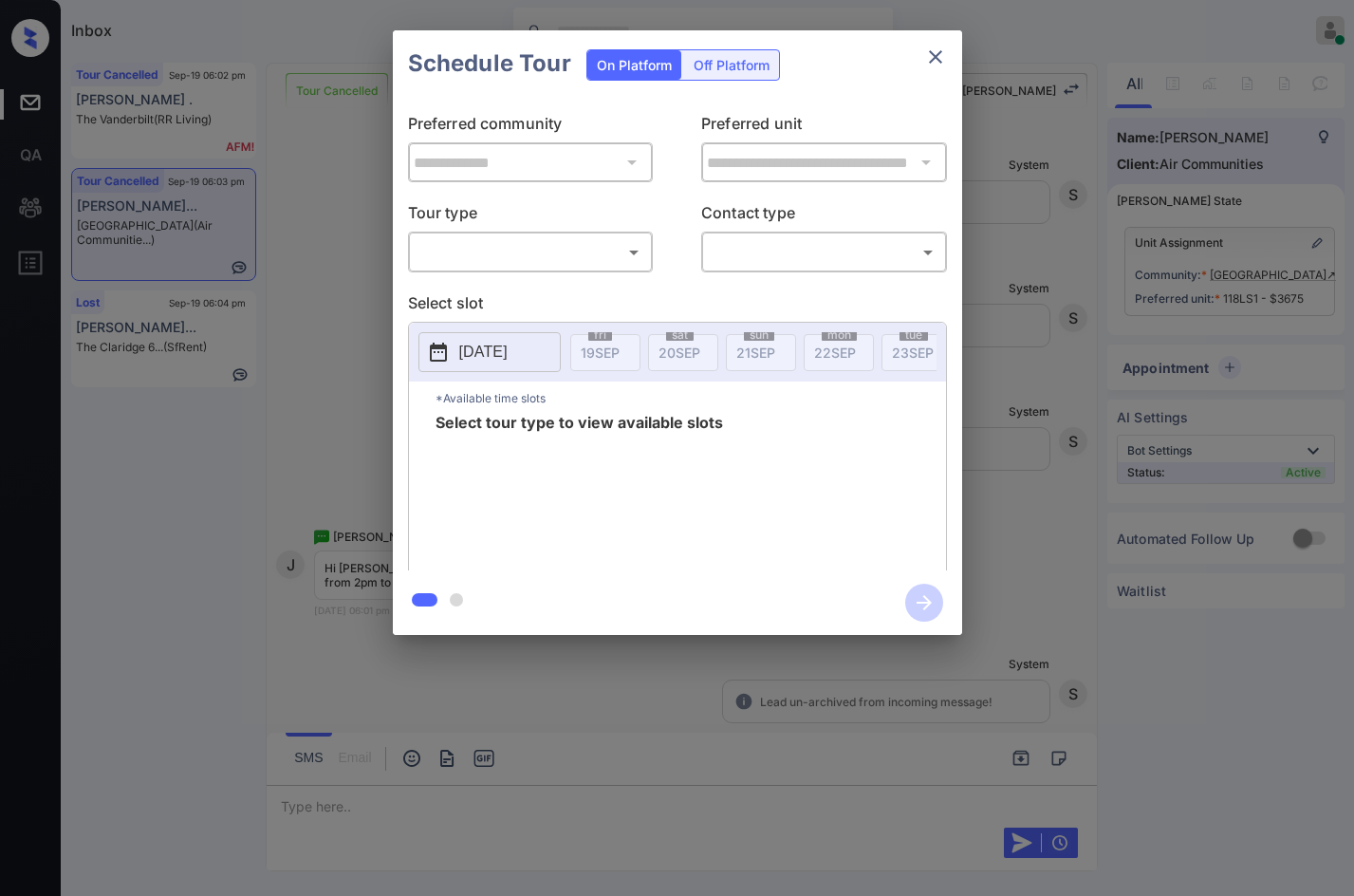
click at [513, 255] on body "Inbox Jezcil Usanastre Online Set yourself offline Set yourself on break Profil…" at bounding box center [677, 448] width 1354 height 896
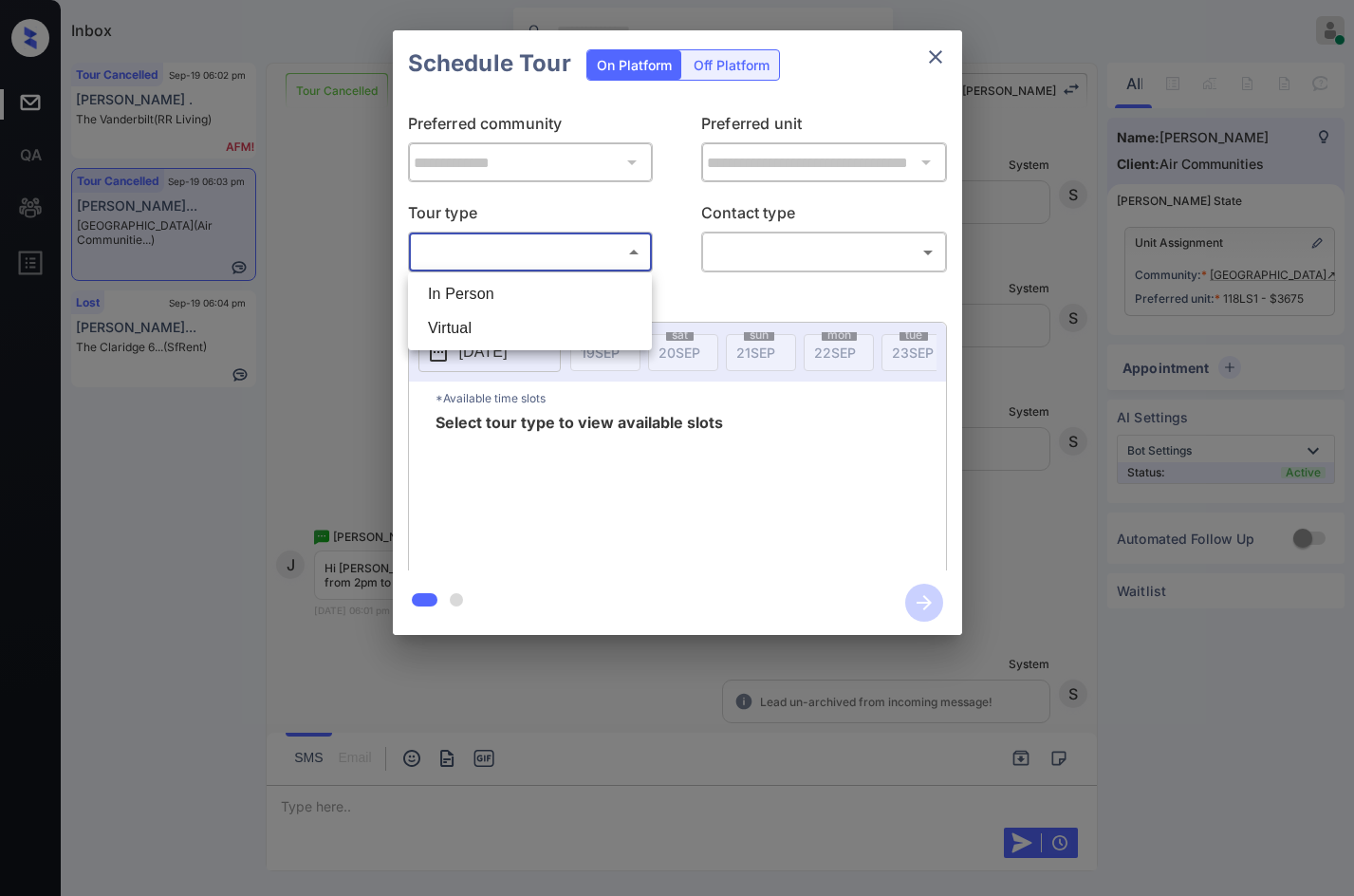
click at [523, 279] on li "In Person" at bounding box center [530, 294] width 235 height 34
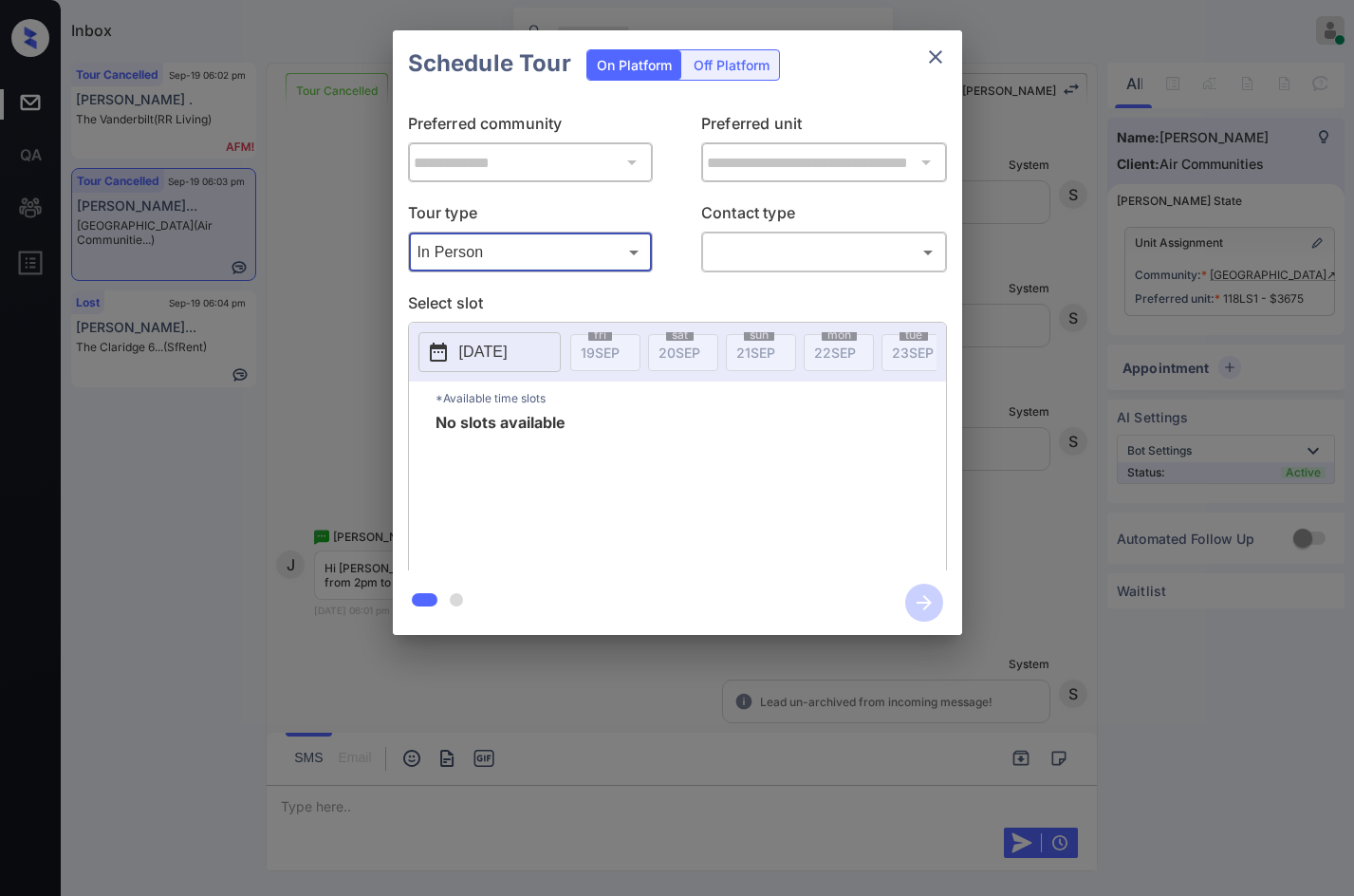
type input "********"
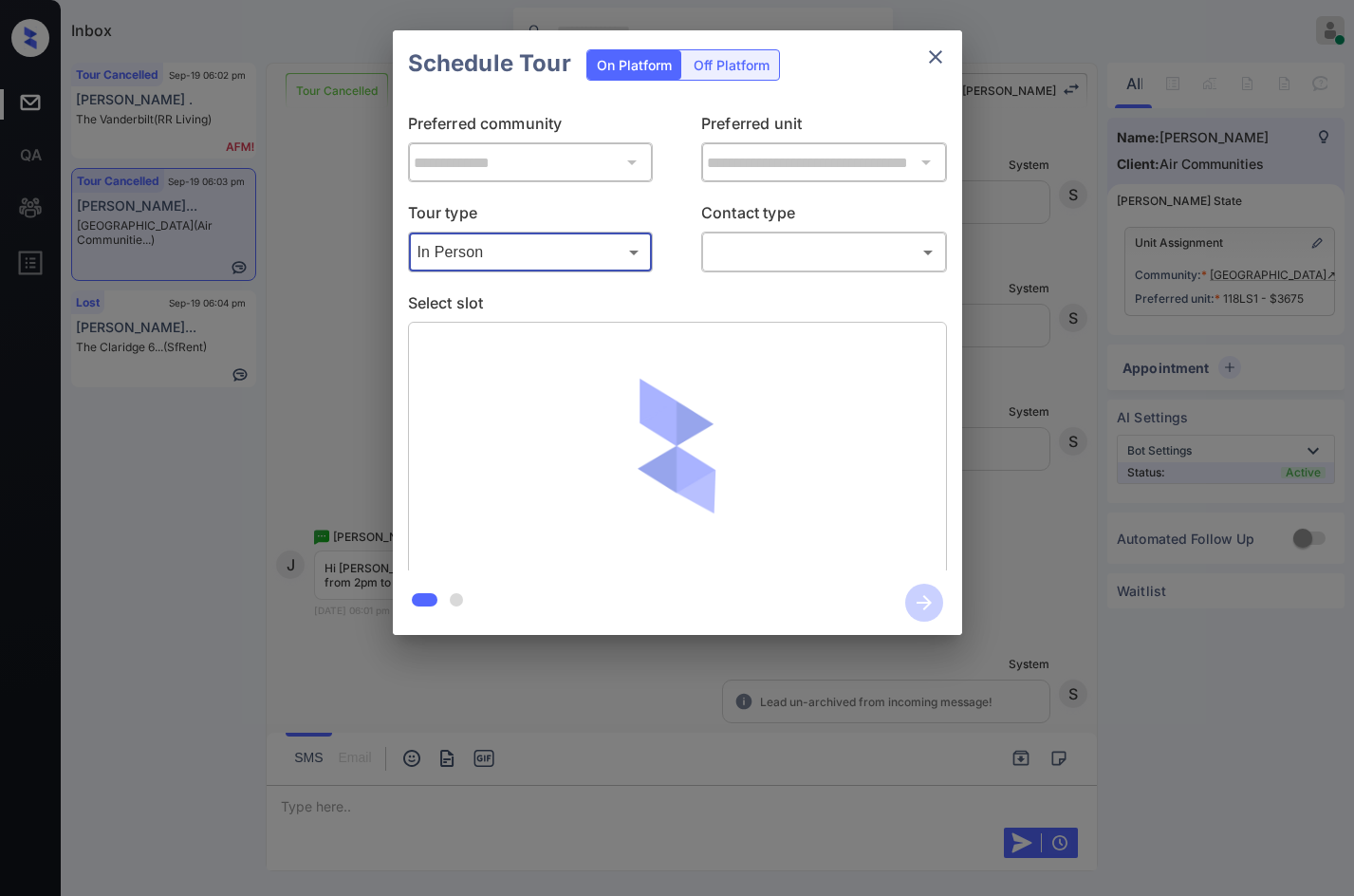
click at [787, 247] on body "Inbox Jezcil Usanastre Online Set yourself offline Set yourself on break Profil…" at bounding box center [677, 448] width 1354 height 896
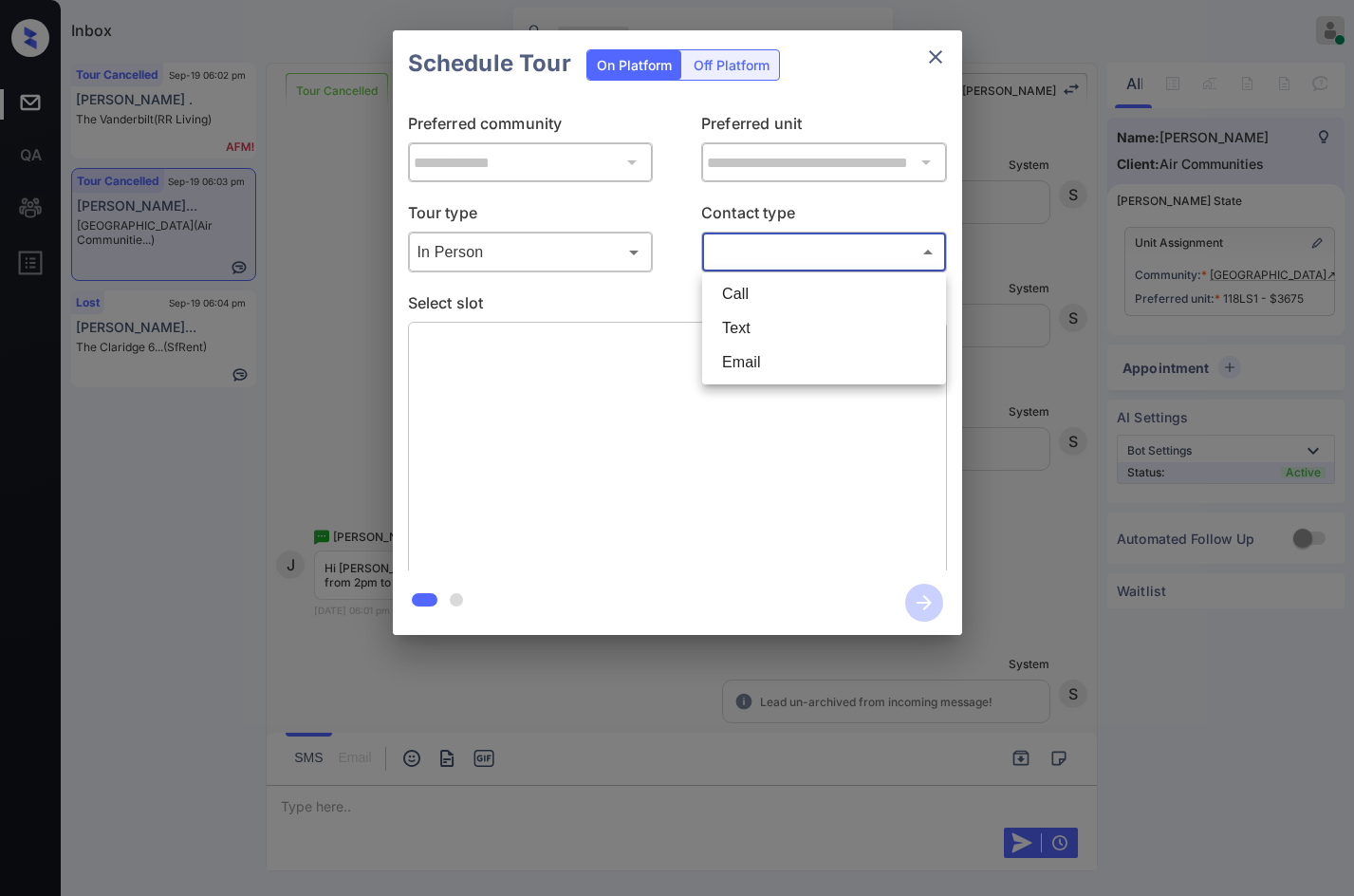
click at [805, 319] on li "Text" at bounding box center [824, 327] width 235 height 34
type input "****"
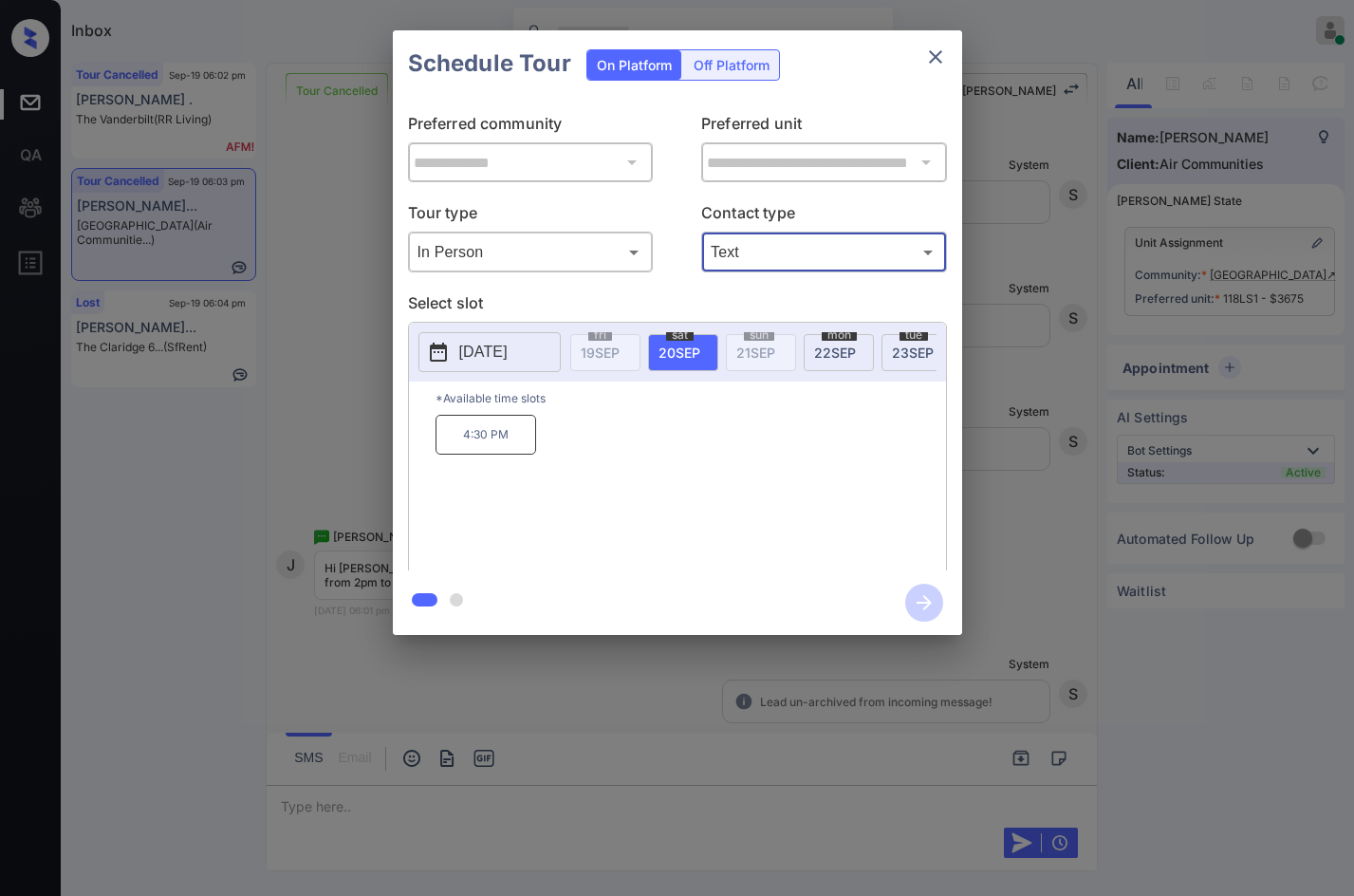
drag, startPoint x: 822, startPoint y: 350, endPoint x: 811, endPoint y: 357, distance: 13.0
click at [822, 349] on span "[DATE]" at bounding box center [834, 352] width 41 height 16
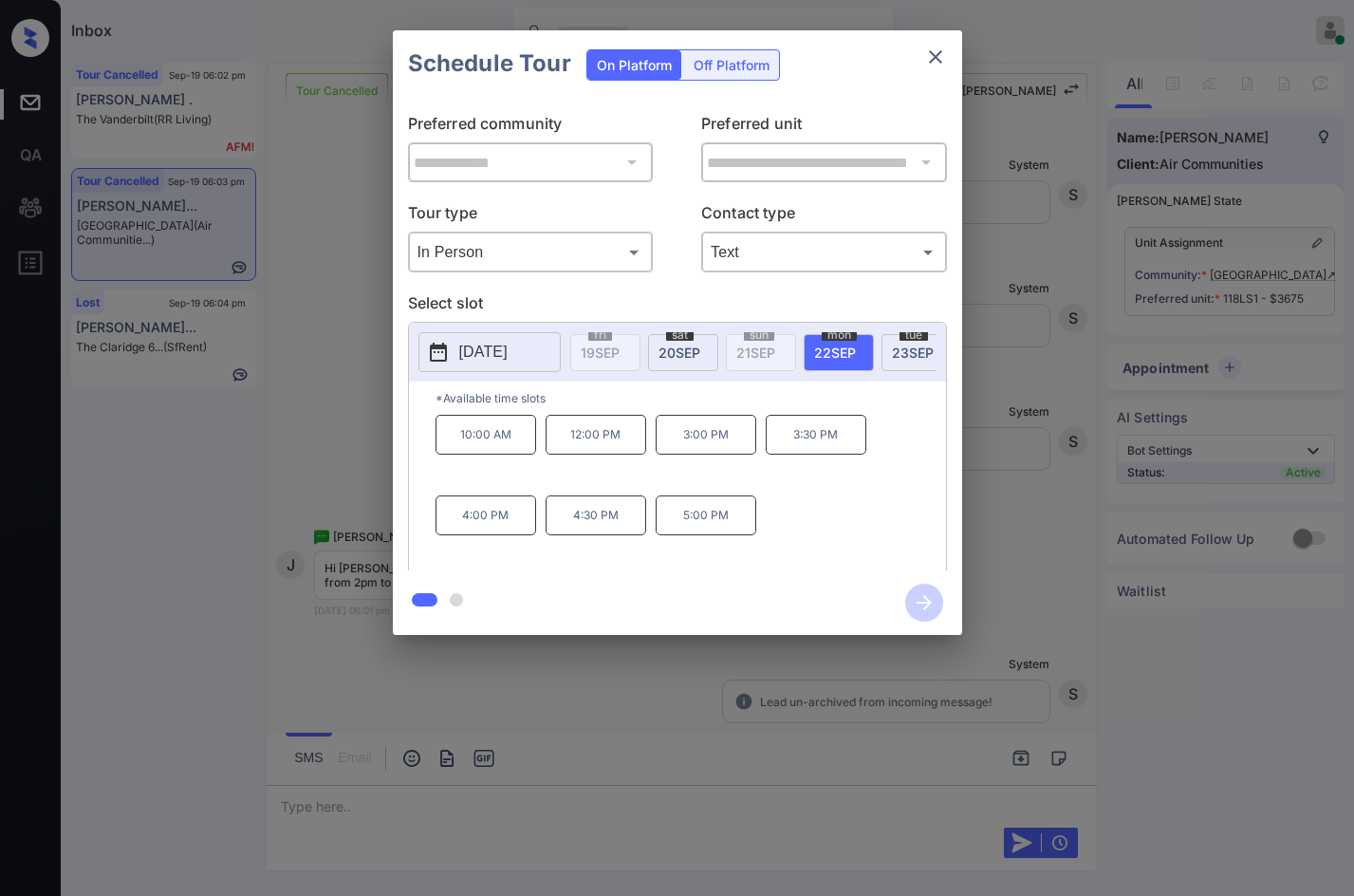
click at [305, 493] on div "**********" at bounding box center [677, 332] width 1354 height 665
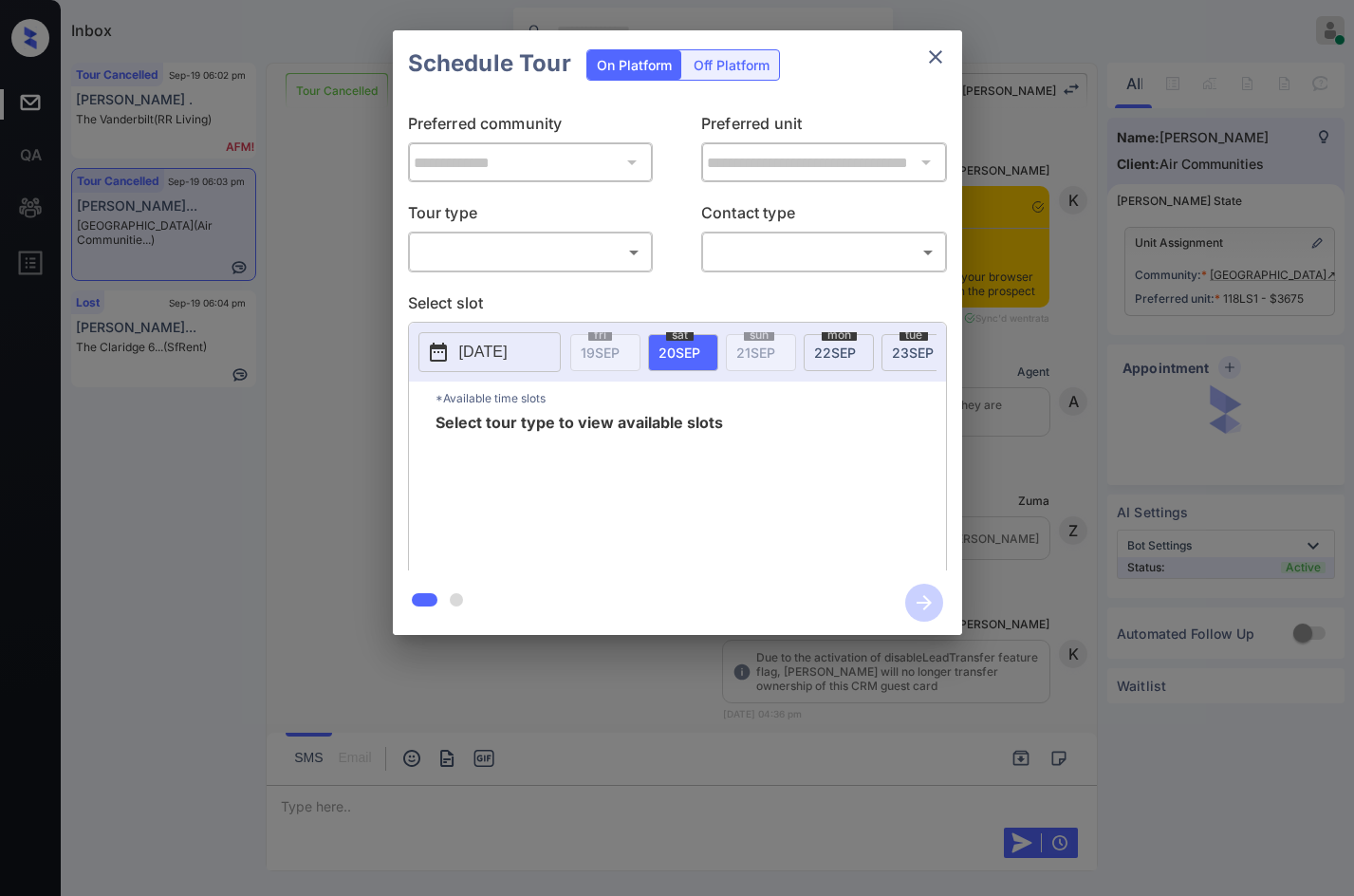
scroll to position [19572, 0]
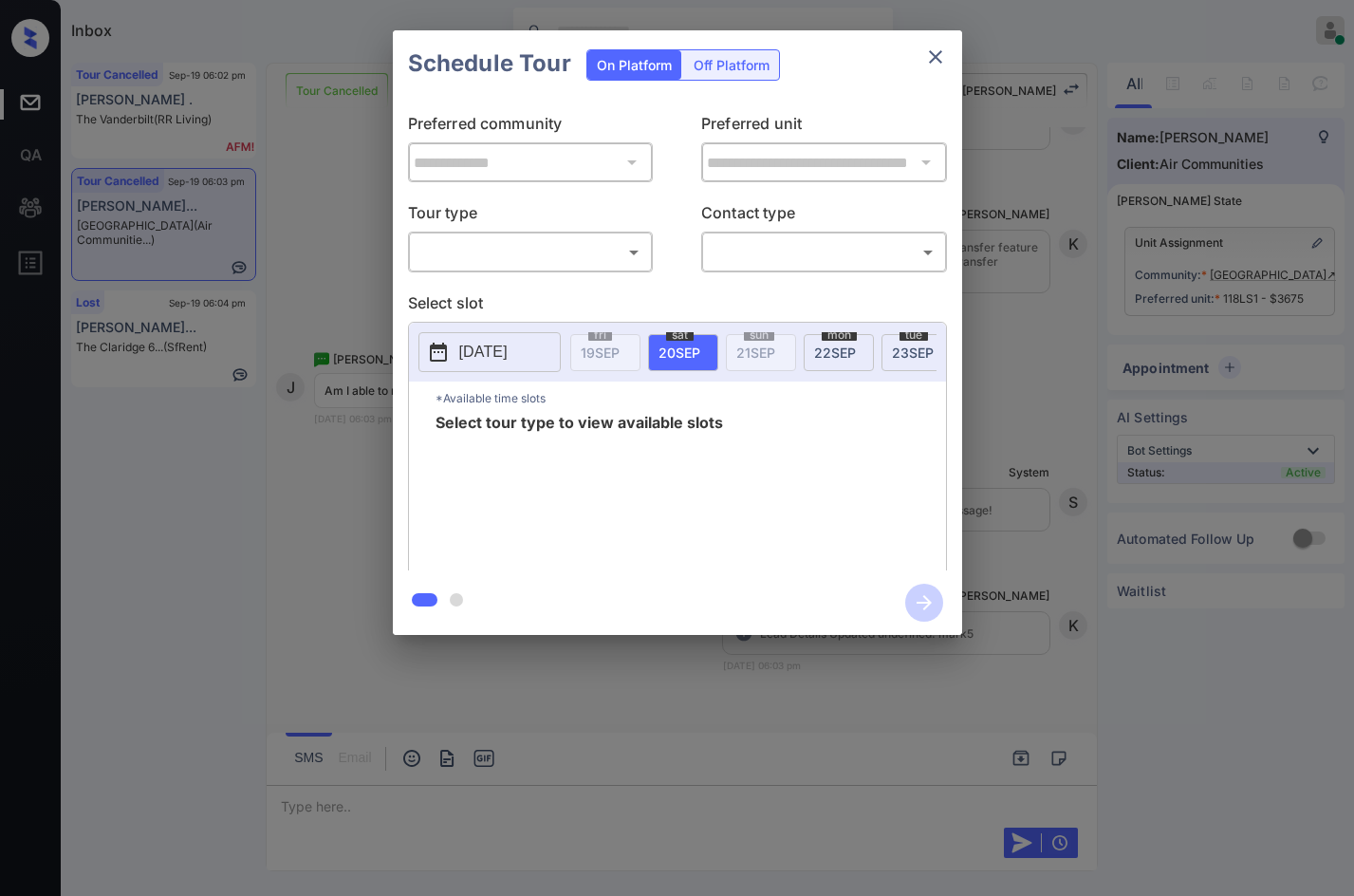
click at [467, 249] on body "Inbox Jezcil Usanastre Online Set yourself offline Set yourself on break Profil…" at bounding box center [677, 448] width 1354 height 896
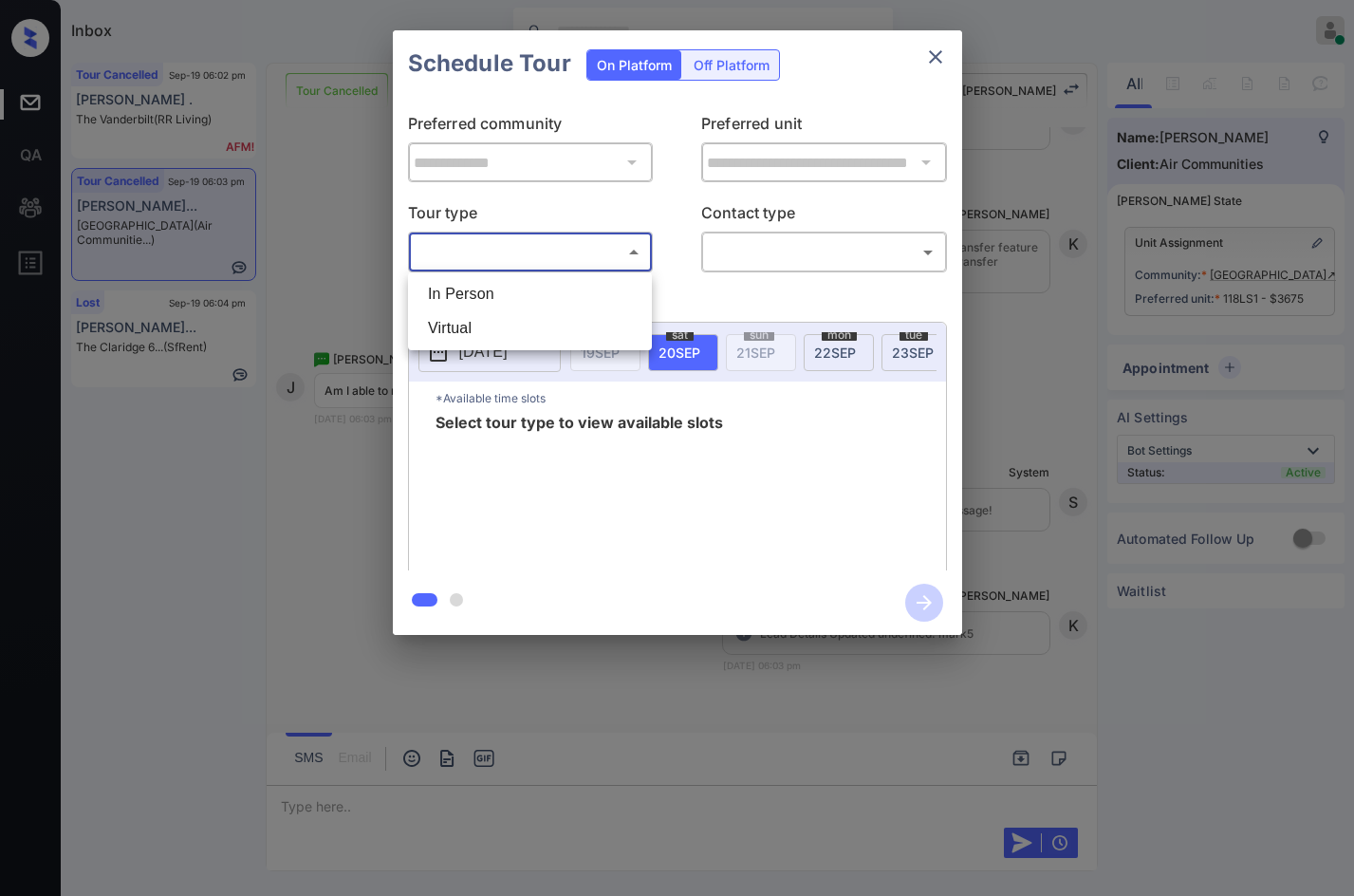
click at [474, 274] on ul "In Person Virtual" at bounding box center [529, 311] width 243 height 78
click at [476, 278] on li "In Person" at bounding box center [530, 294] width 235 height 34
type input "********"
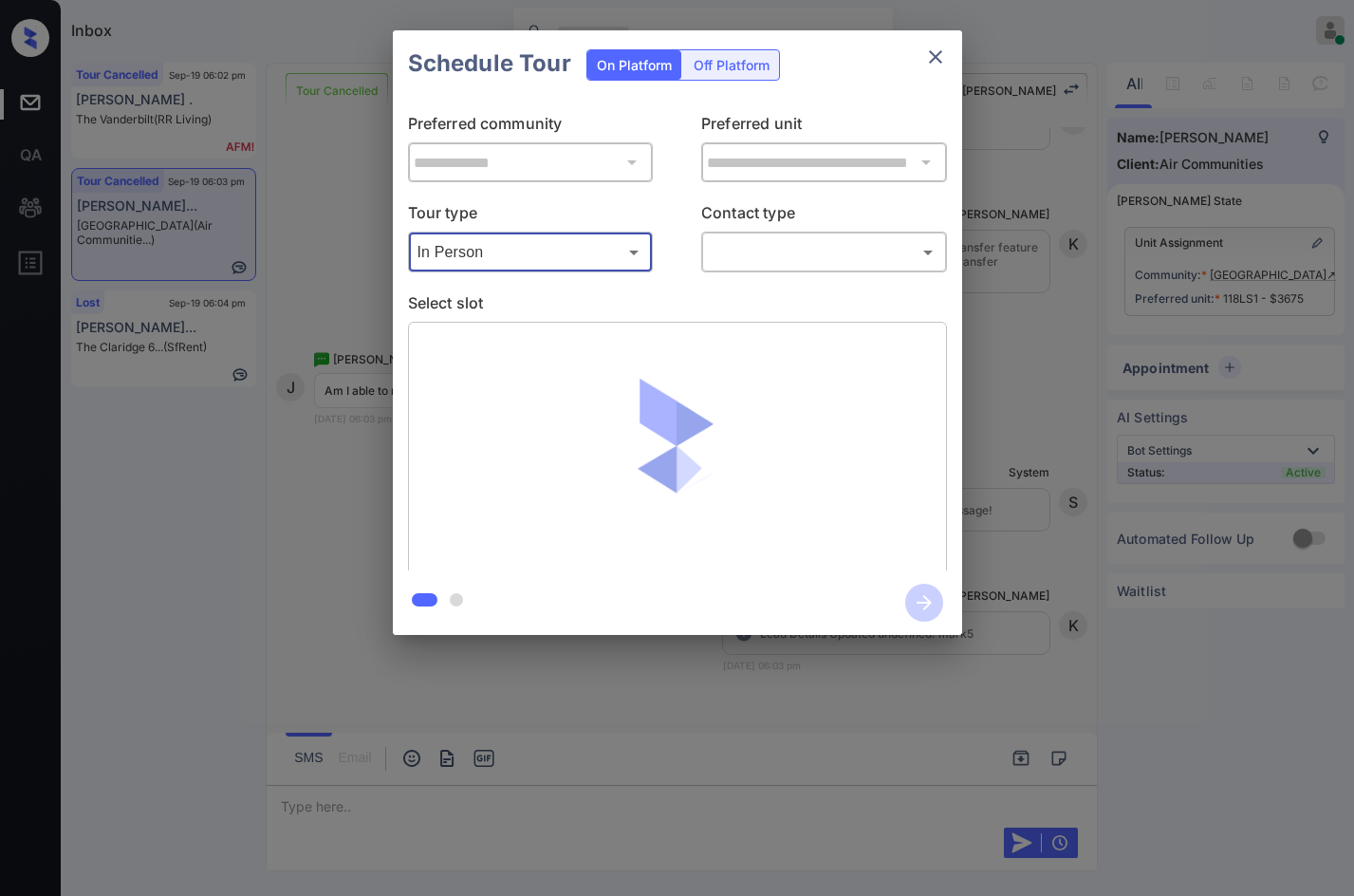
click at [797, 258] on body "Inbox Jezcil Usanastre Online Set yourself offline Set yourself on break Profil…" at bounding box center [677, 448] width 1354 height 896
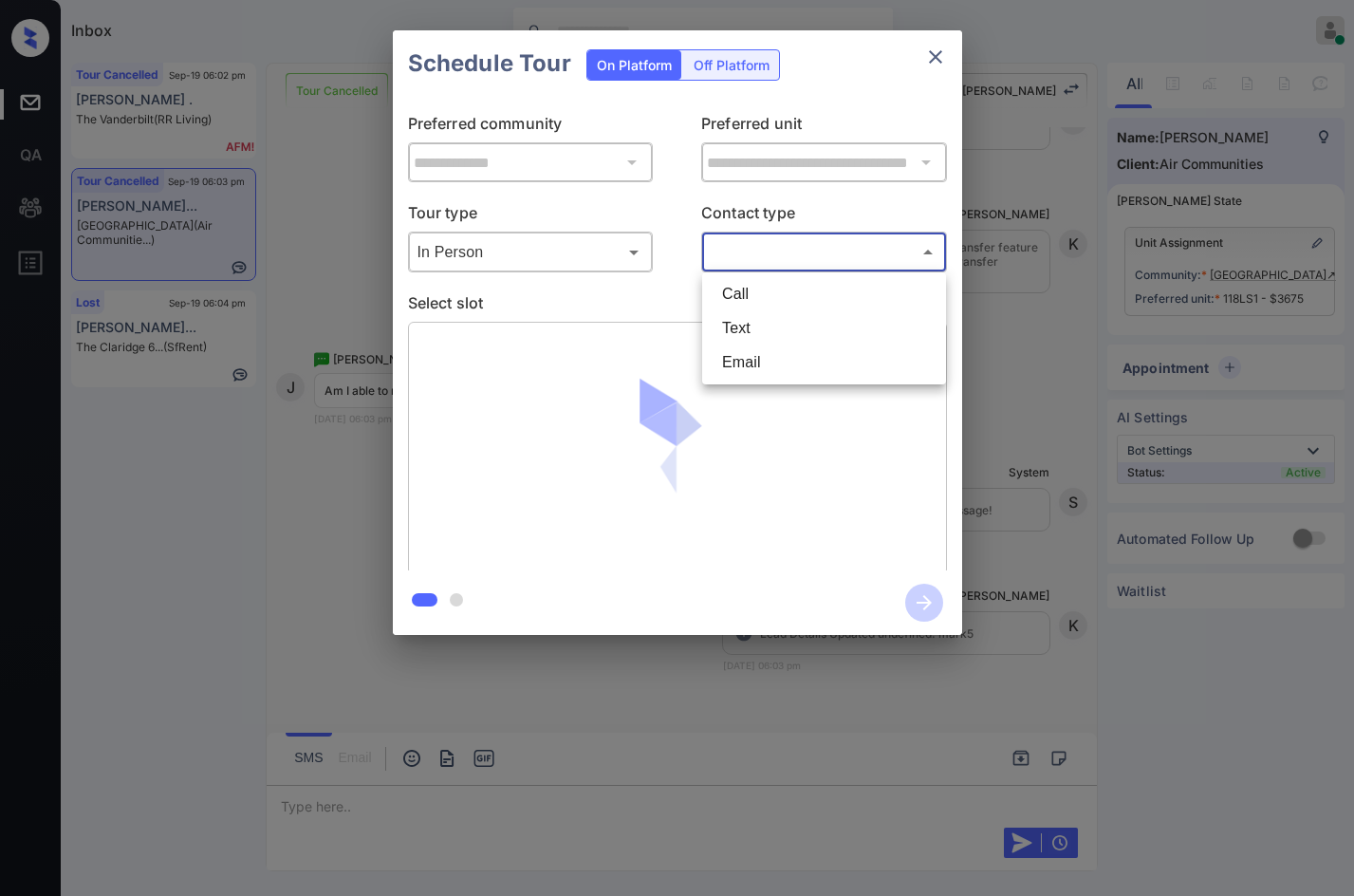
click at [736, 340] on li "Text" at bounding box center [824, 327] width 235 height 34
type input "****"
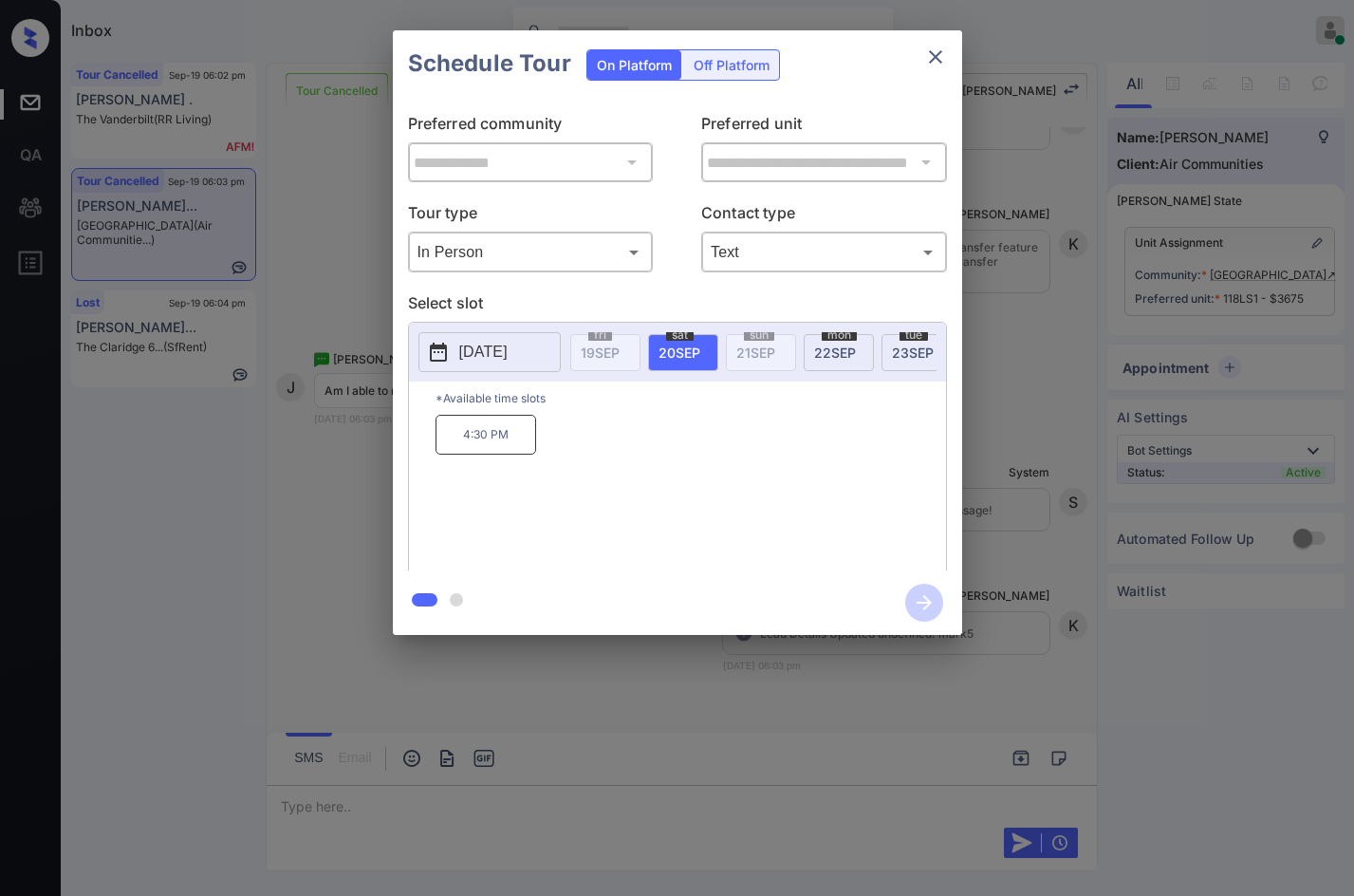
click at [828, 346] on span "[DATE]" at bounding box center [834, 352] width 41 height 16
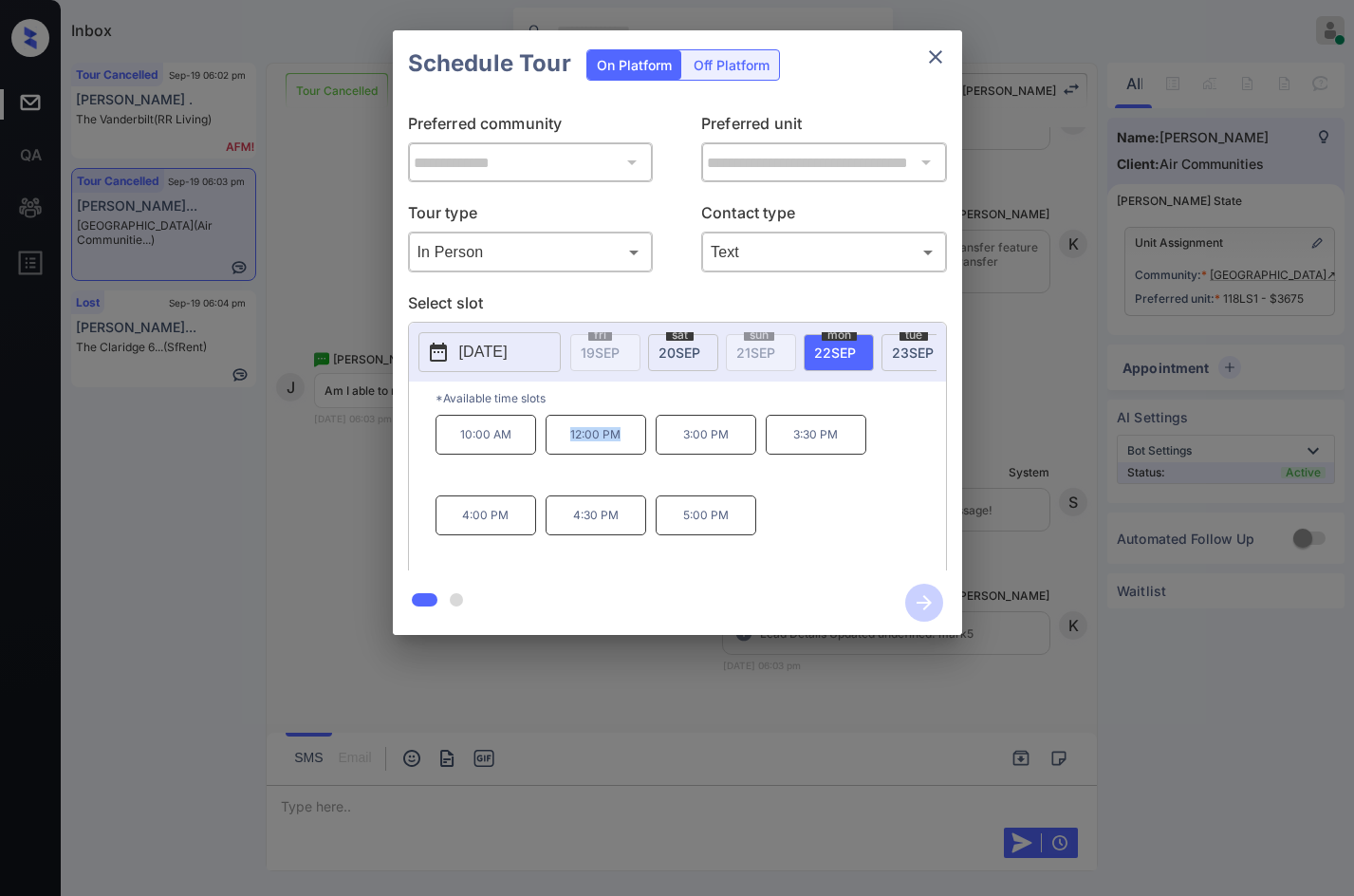
drag, startPoint x: 553, startPoint y: 441, endPoint x: 637, endPoint y: 448, distance: 84.3
click at [637, 448] on p "12:00 PM" at bounding box center [596, 434] width 101 height 39
copy p "12:00 PM"
drag, startPoint x: 677, startPoint y: 449, endPoint x: 743, endPoint y: 445, distance: 66.1
click at [743, 445] on p "3:00 PM" at bounding box center [705, 434] width 101 height 39
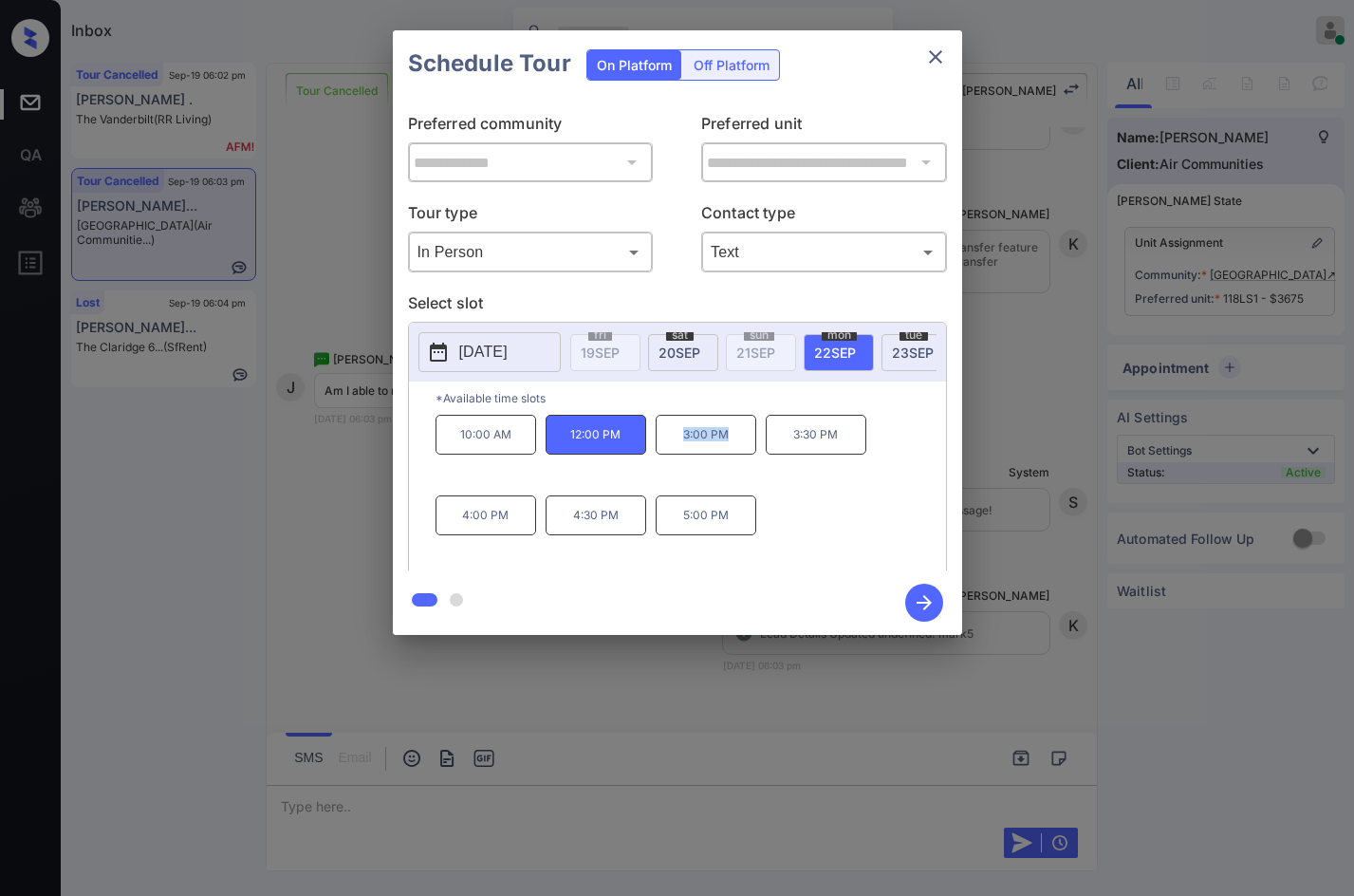
copy p "3:00 PM"
click at [218, 571] on div "**********" at bounding box center [677, 332] width 1354 height 665
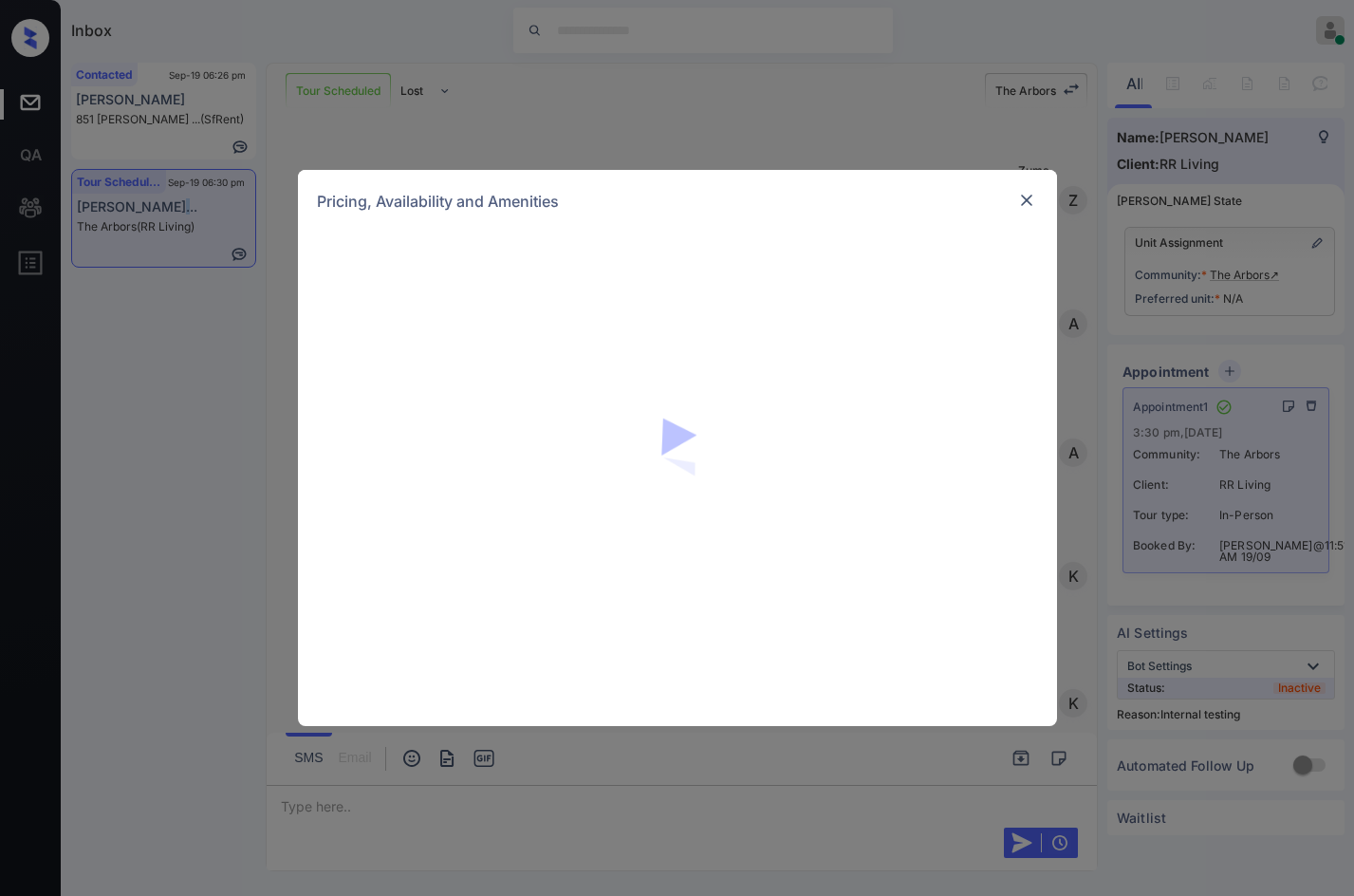
scroll to position [4789, 0]
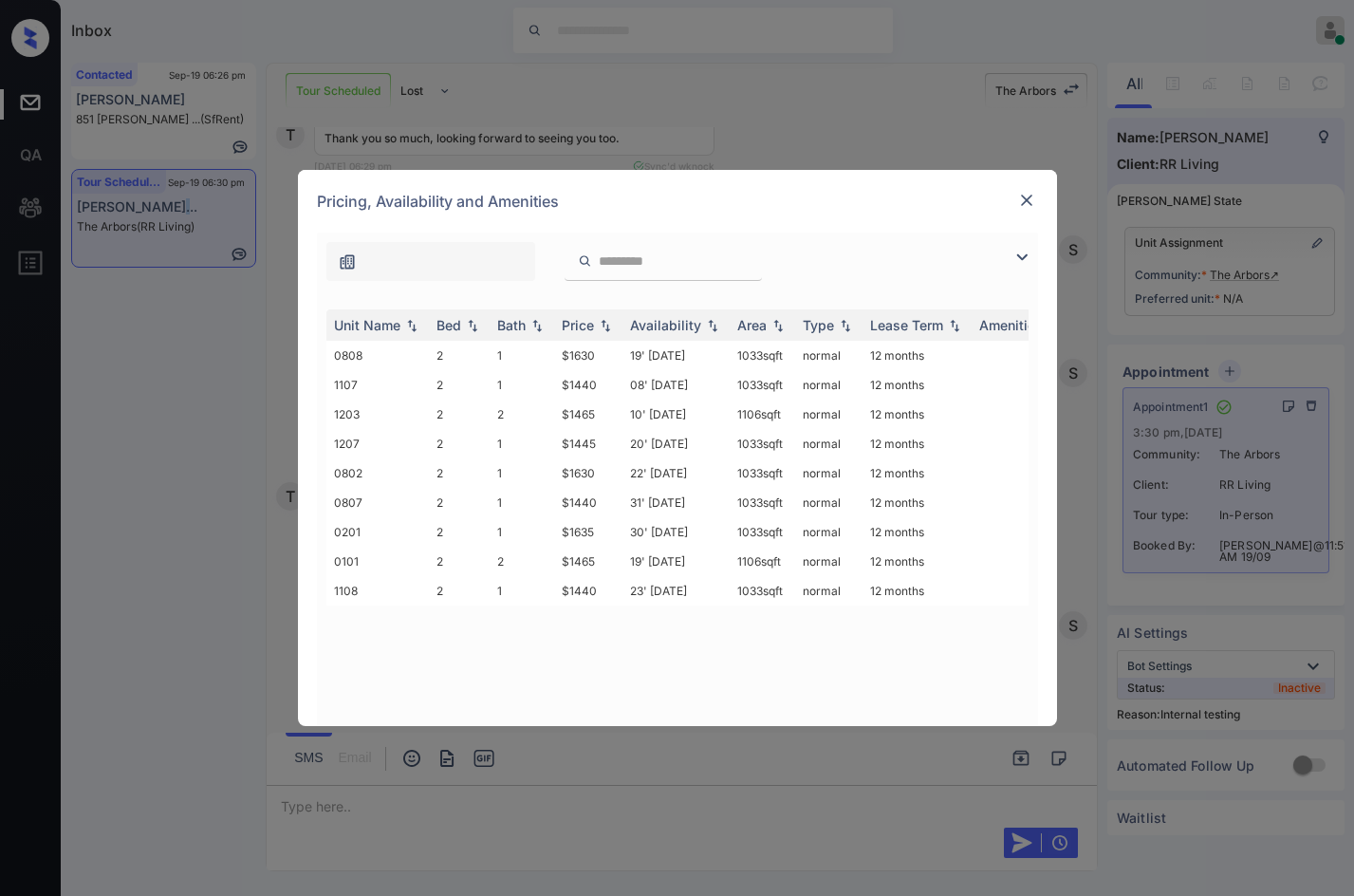
click at [1033, 255] on img at bounding box center [1022, 257] width 23 height 23
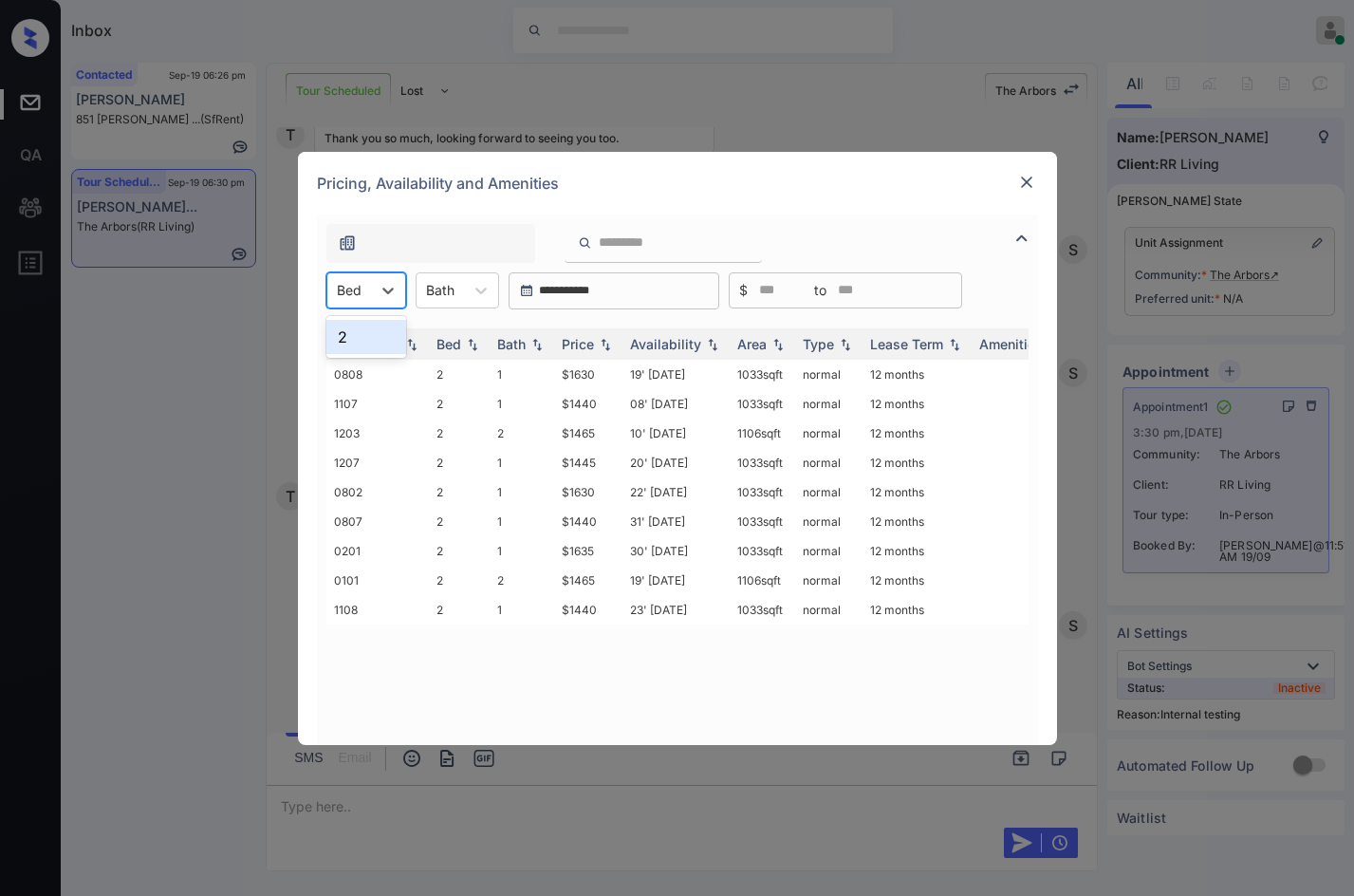
click at [355, 290] on div at bounding box center [349, 290] width 25 height 20
click at [368, 332] on div "2" at bounding box center [366, 336] width 80 height 34
click at [599, 340] on img at bounding box center [605, 344] width 19 height 13
drag, startPoint x: 614, startPoint y: 370, endPoint x: 625, endPoint y: 371, distance: 11.0
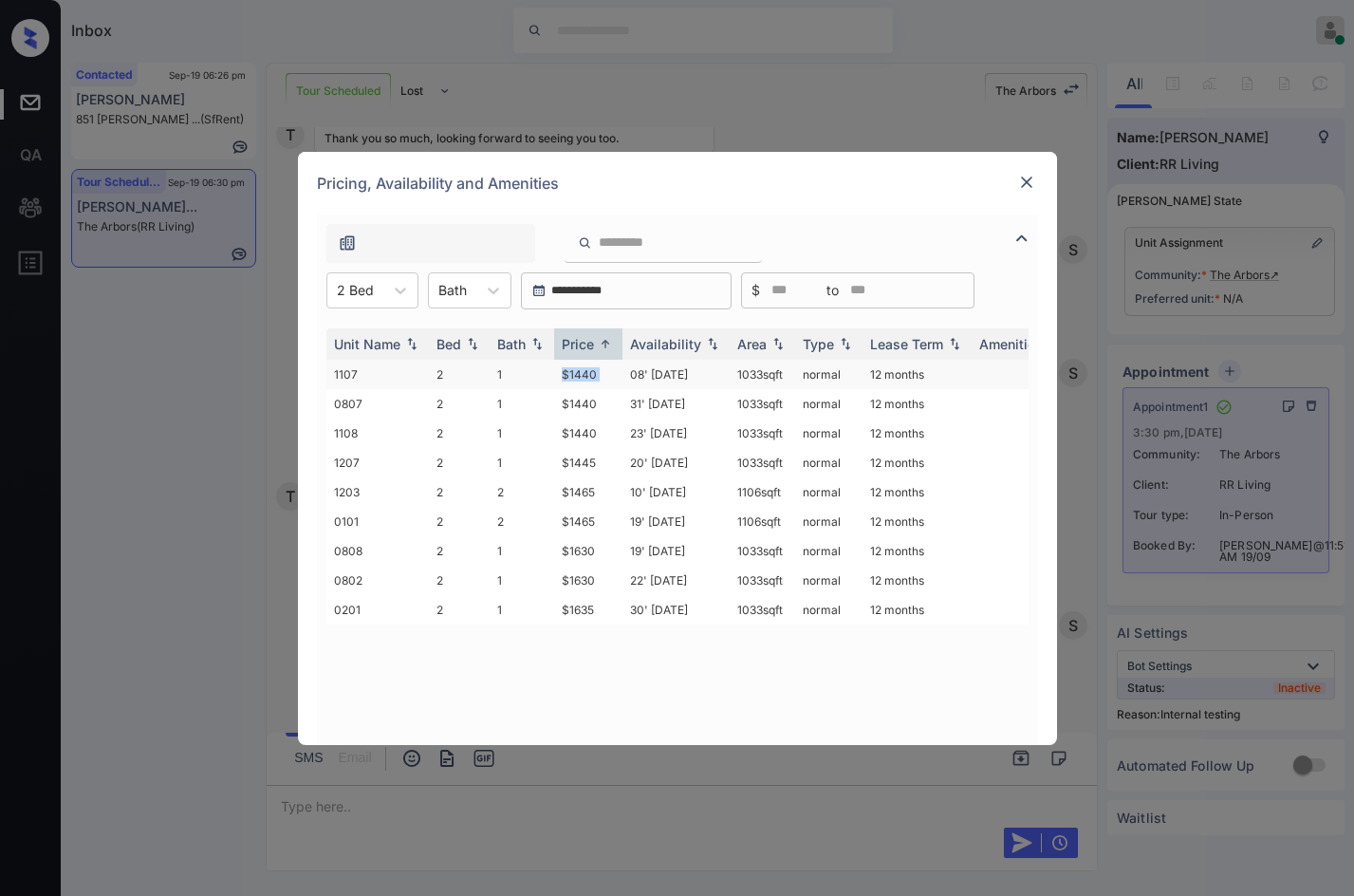
click at [625, 370] on tr "1107 2 1 $1440 08' [DATE] sqft normal 12 months" at bounding box center [822, 374] width 991 height 30
click at [625, 371] on td "08' [DATE]" at bounding box center [676, 374] width 107 height 30
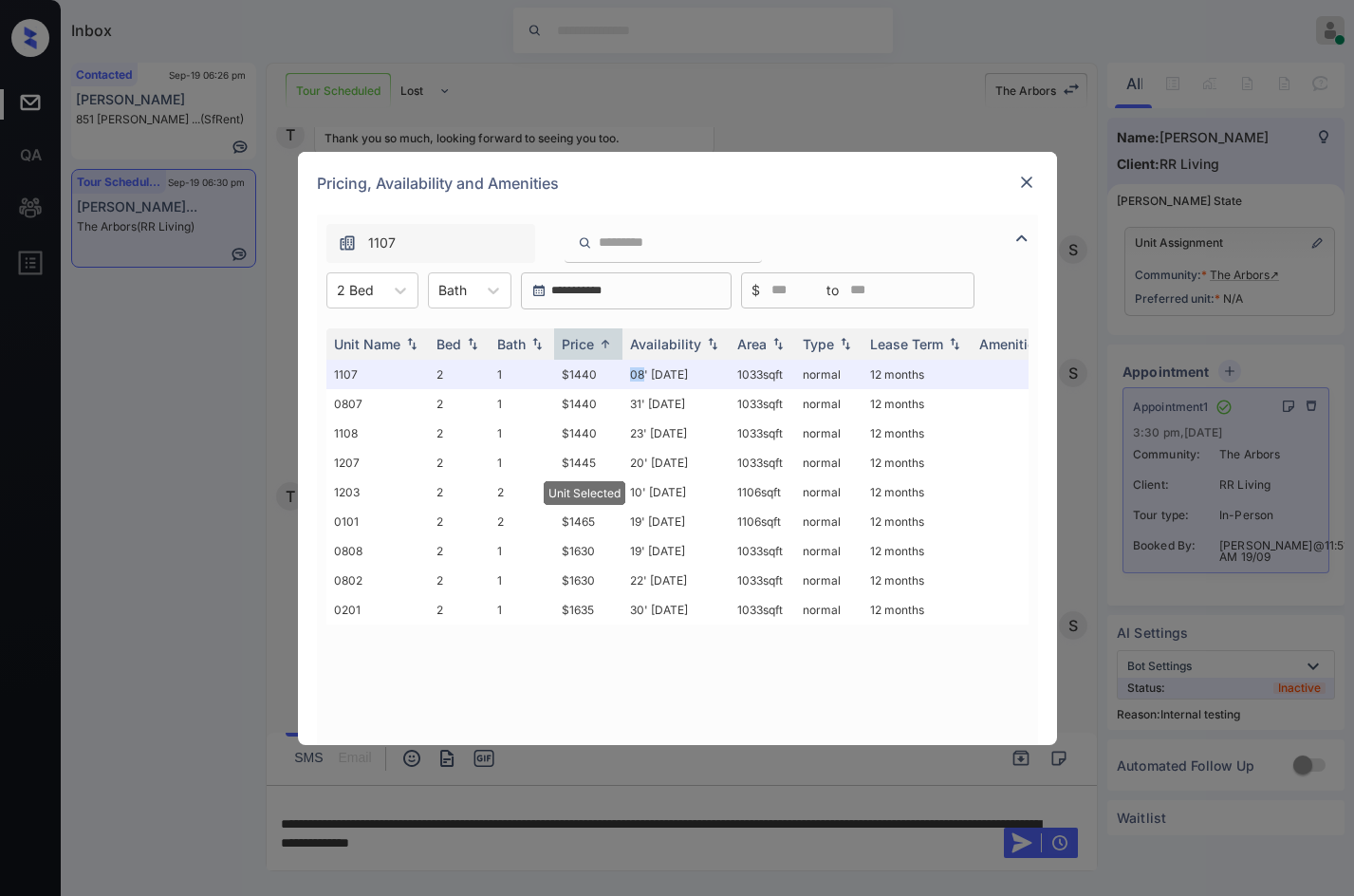
click at [1023, 174] on img at bounding box center [1027, 182] width 19 height 19
